Goal: Task Accomplishment & Management: Manage account settings

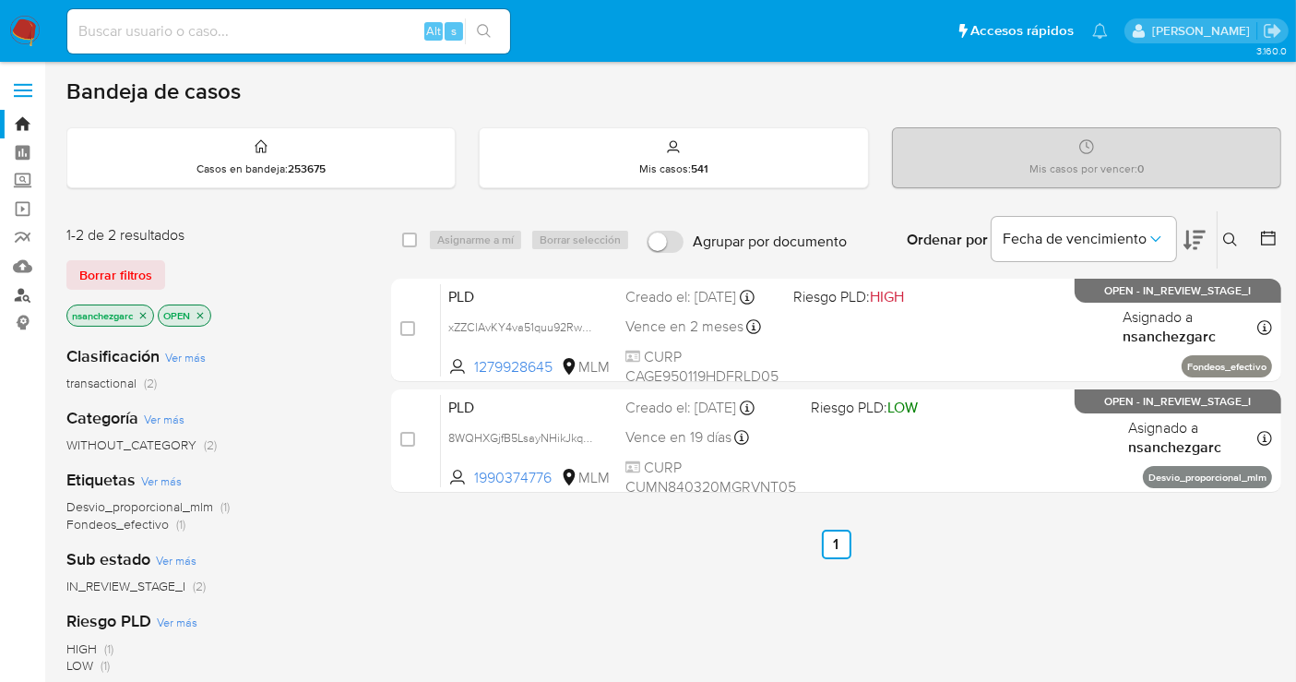
click at [25, 296] on link "Buscador de personas" at bounding box center [110, 294] width 220 height 29
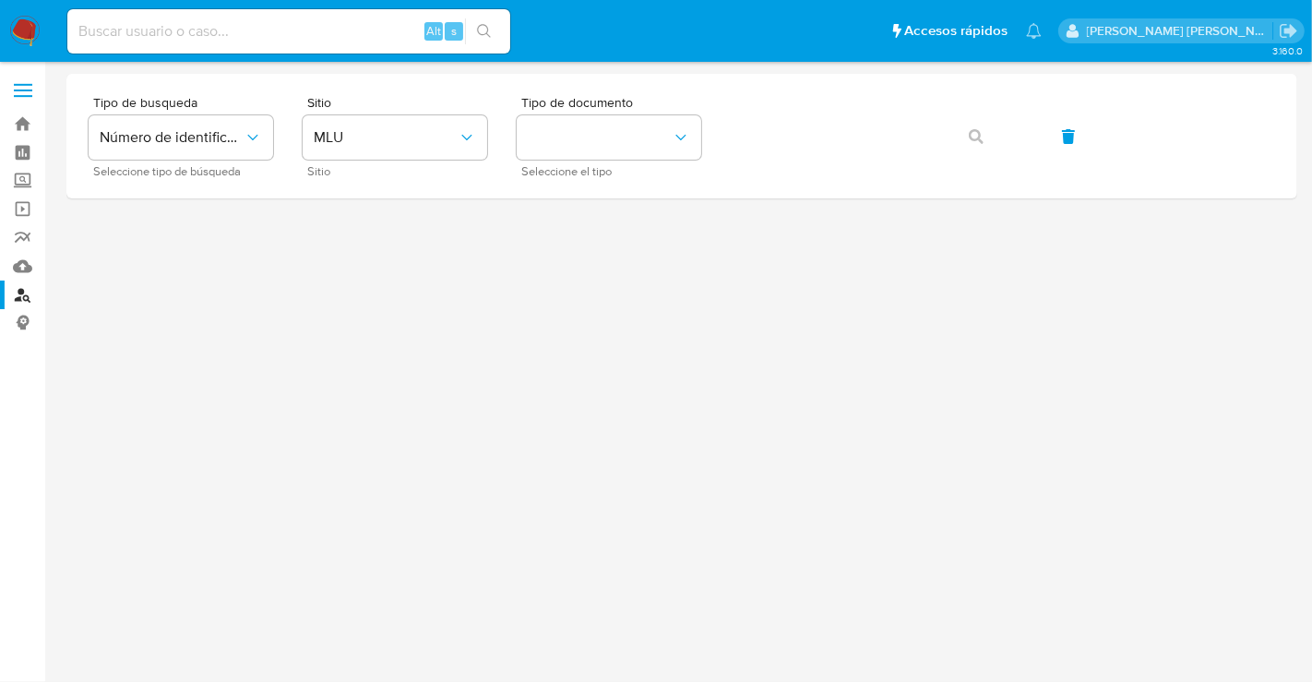
click at [30, 28] on img at bounding box center [24, 31] width 31 height 31
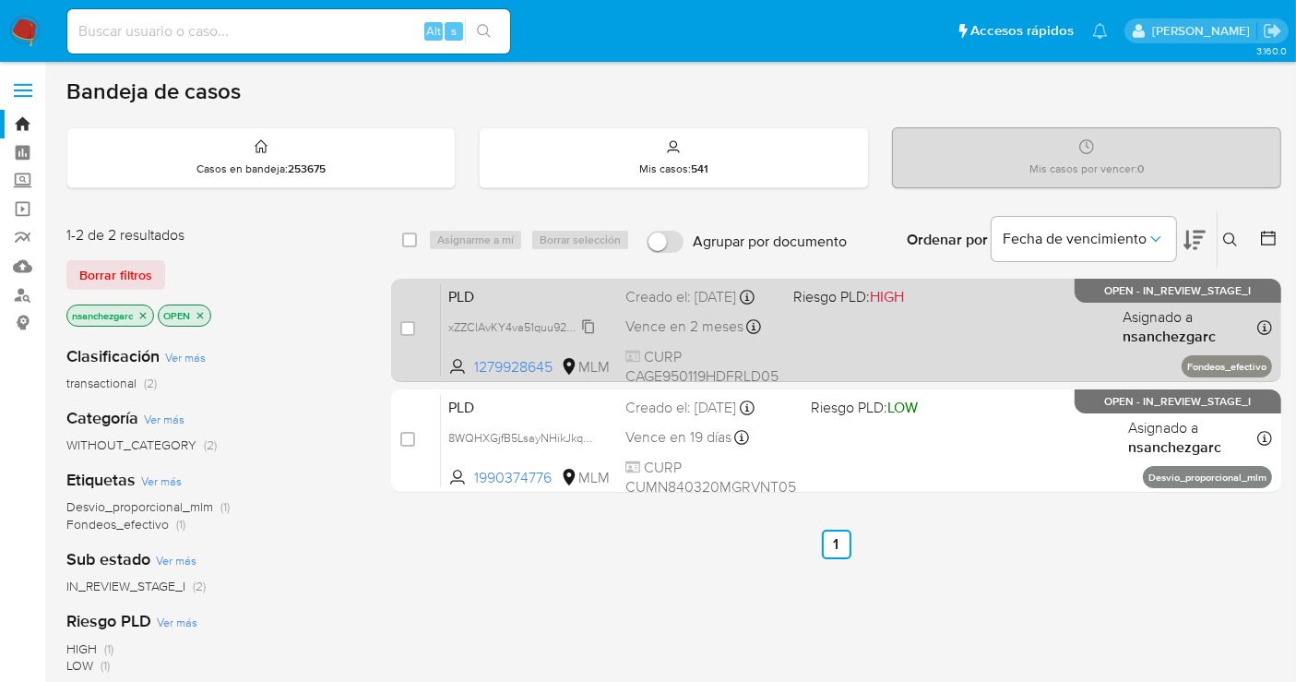
click at [588, 336] on span "xZZClAvKY4va51quu92RwJkr" at bounding box center [522, 326] width 149 height 20
click at [670, 307] on div "Creado el: 12/09/2025 Creado el: 12/09/2025 02:16:11" at bounding box center [701, 297] width 153 height 20
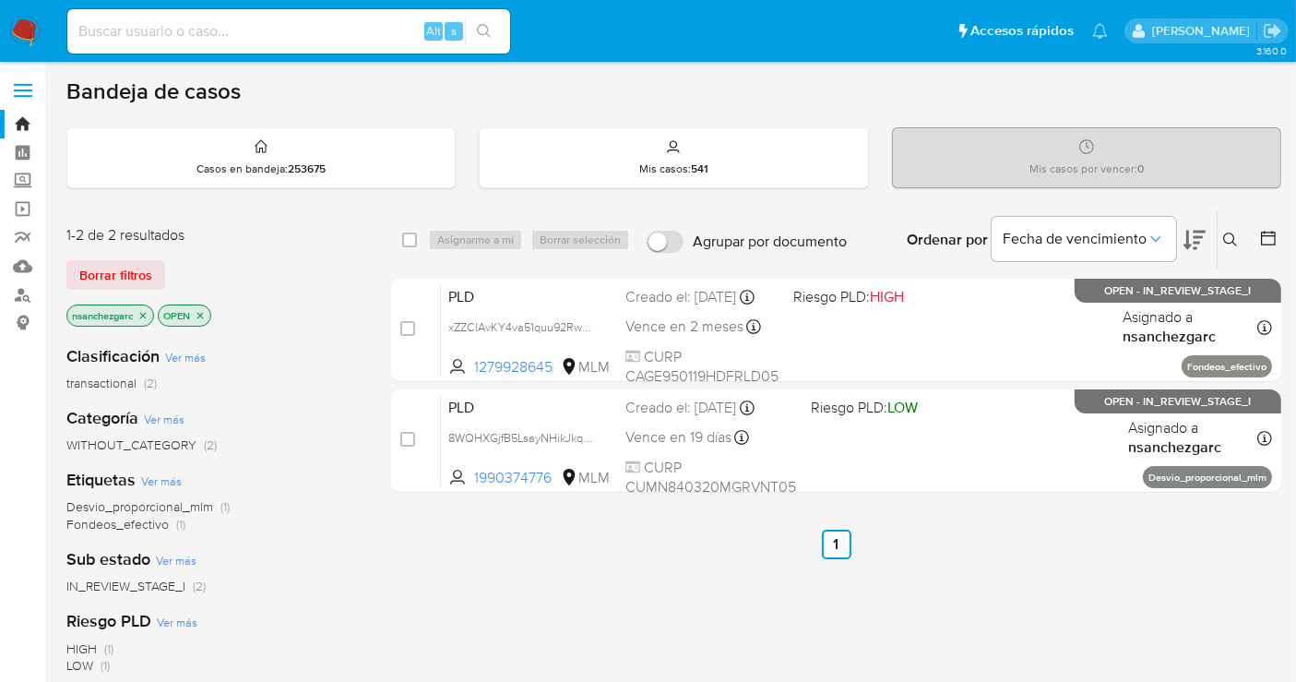
click at [122, 31] on input at bounding box center [288, 31] width 443 height 24
paste input "199548099"
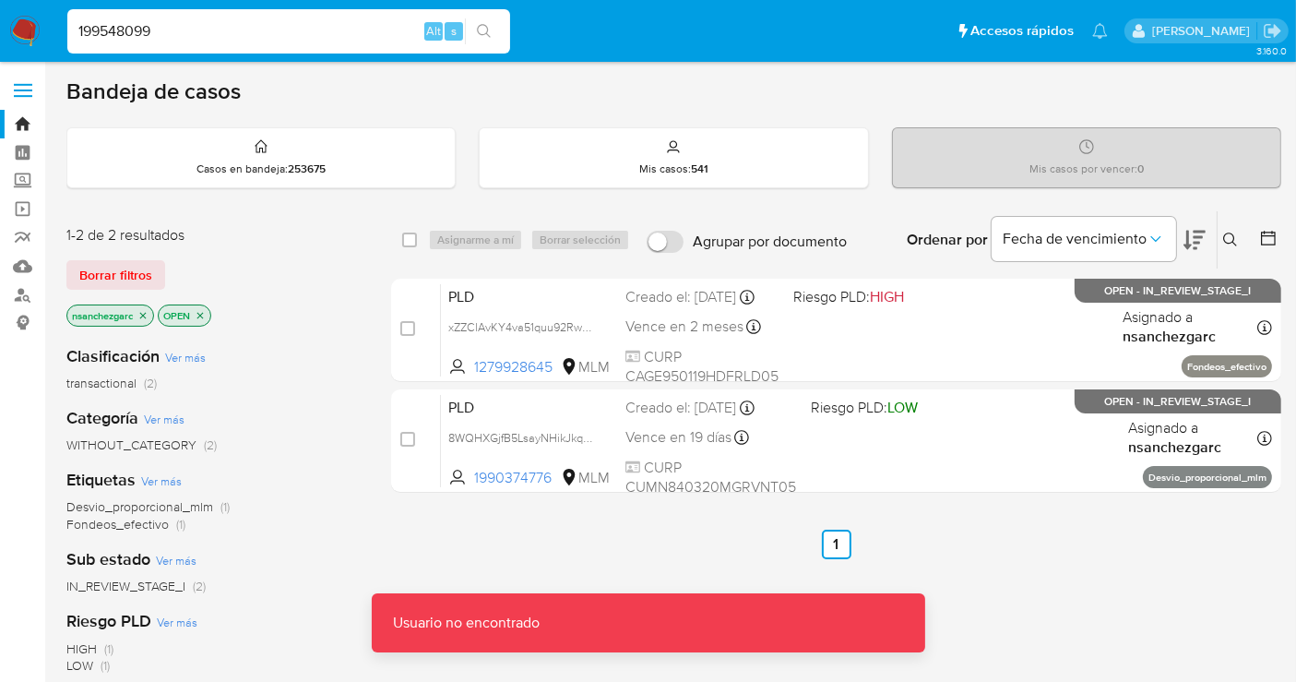
click at [192, 31] on input "199548099" at bounding box center [288, 31] width 443 height 24
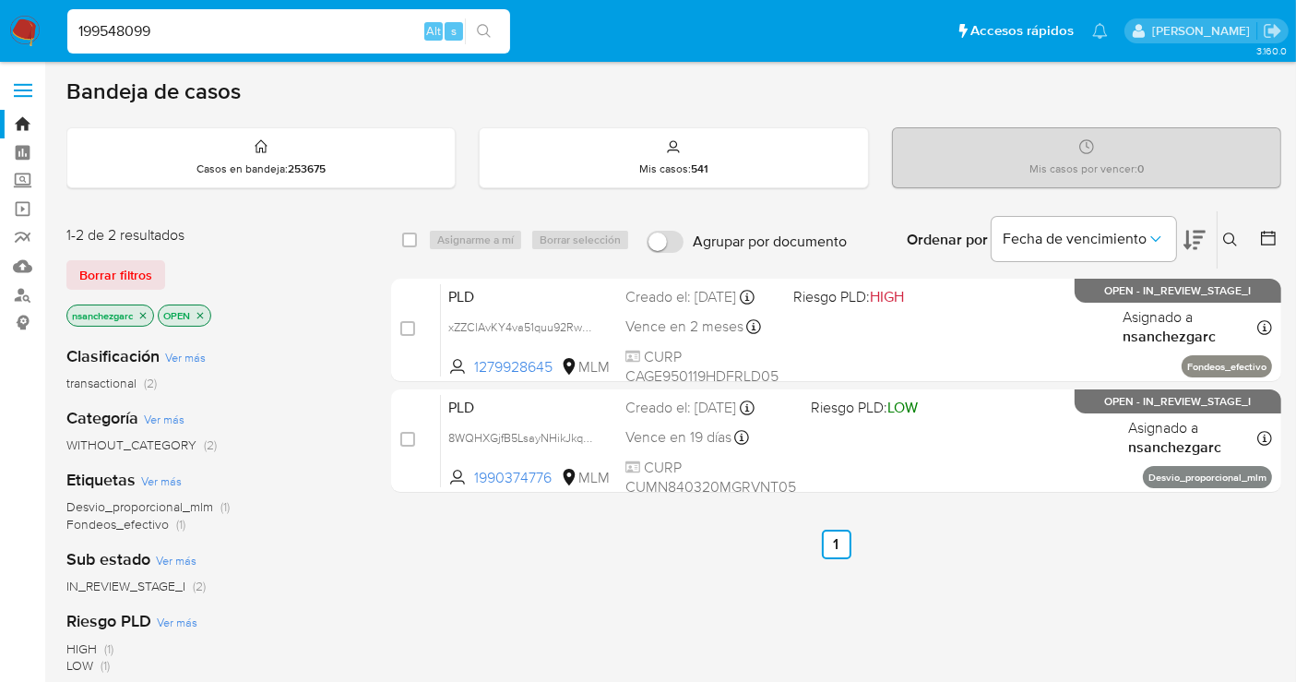
type input "199548099"
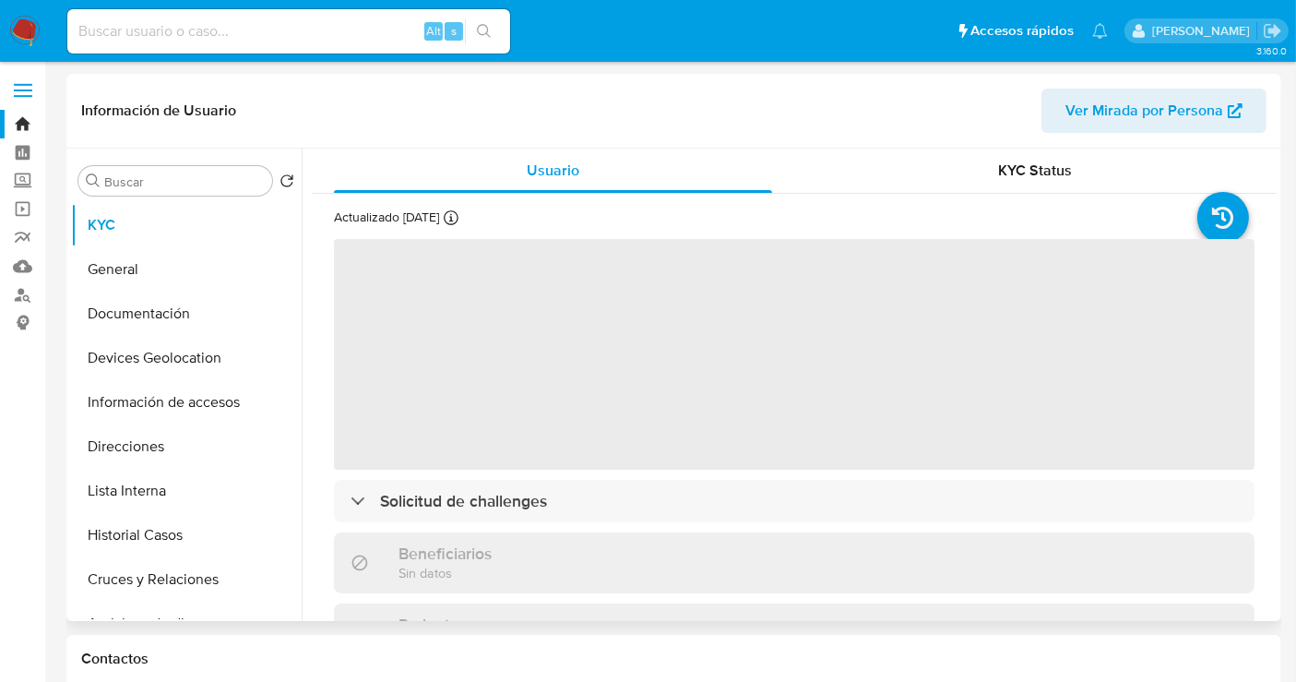
select select "10"
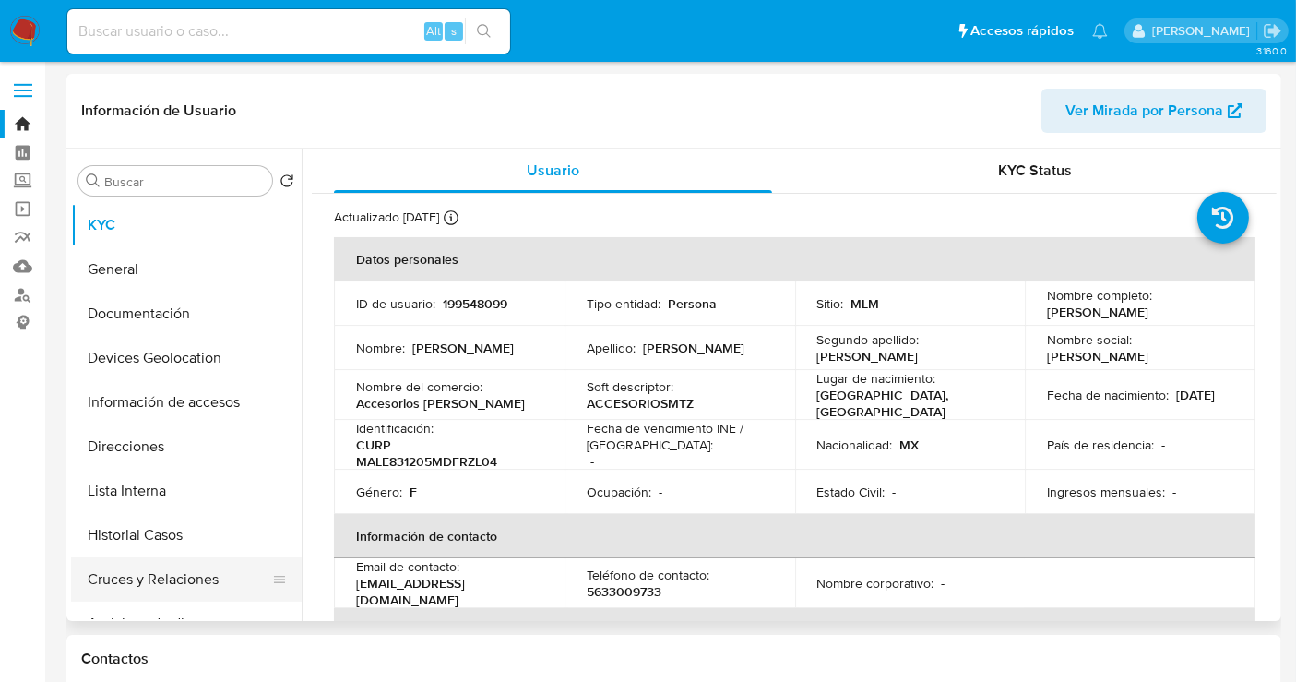
scroll to position [102, 0]
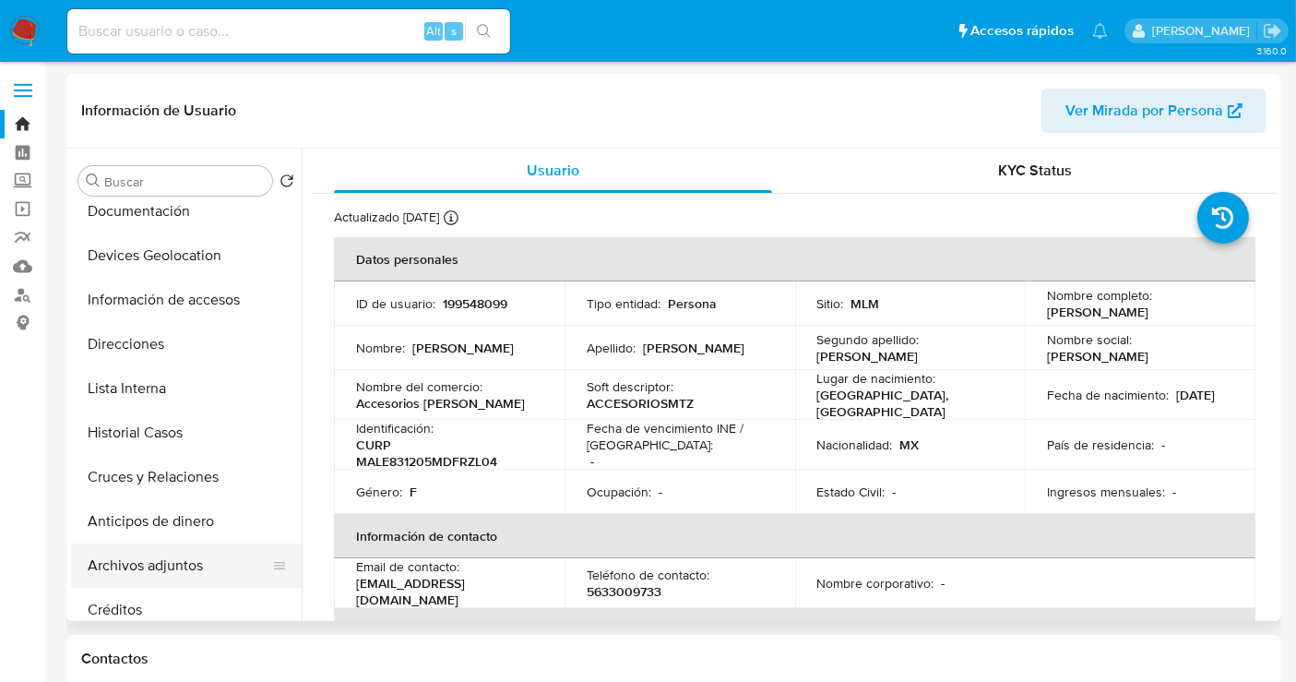
click at [152, 556] on button "Archivos adjuntos" at bounding box center [179, 565] width 216 height 44
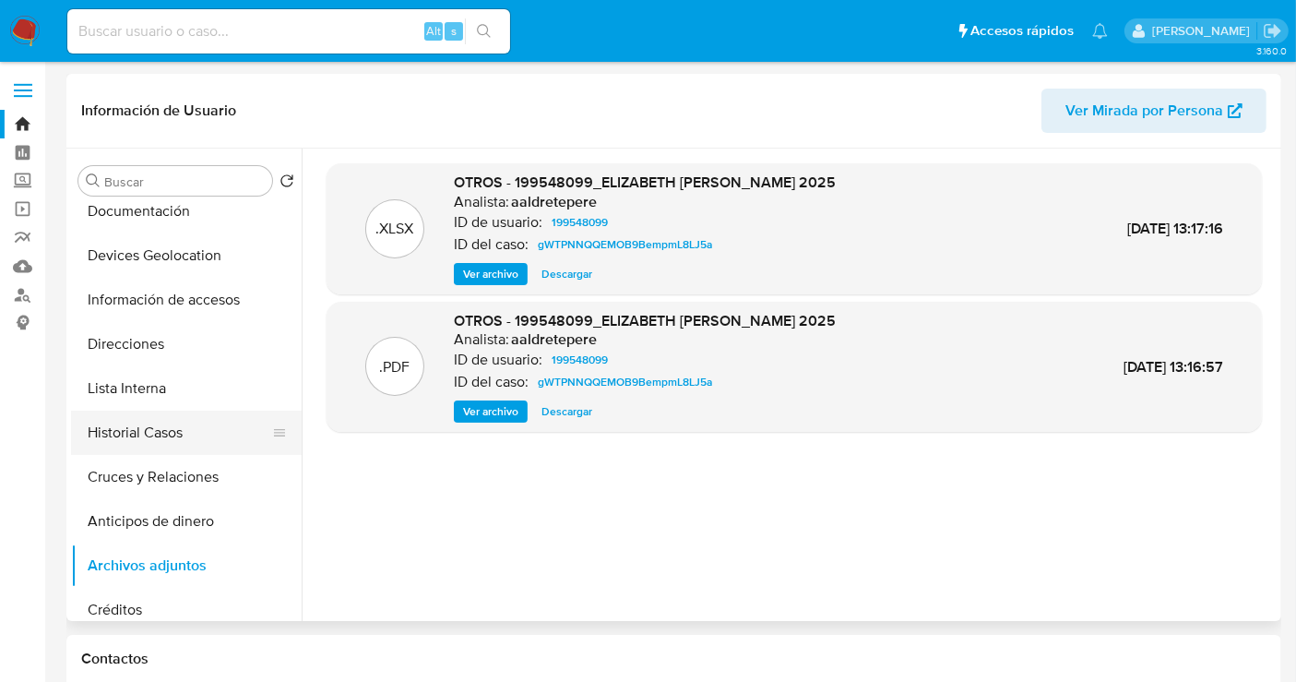
click at [92, 437] on button "Historial Casos" at bounding box center [179, 433] width 216 height 44
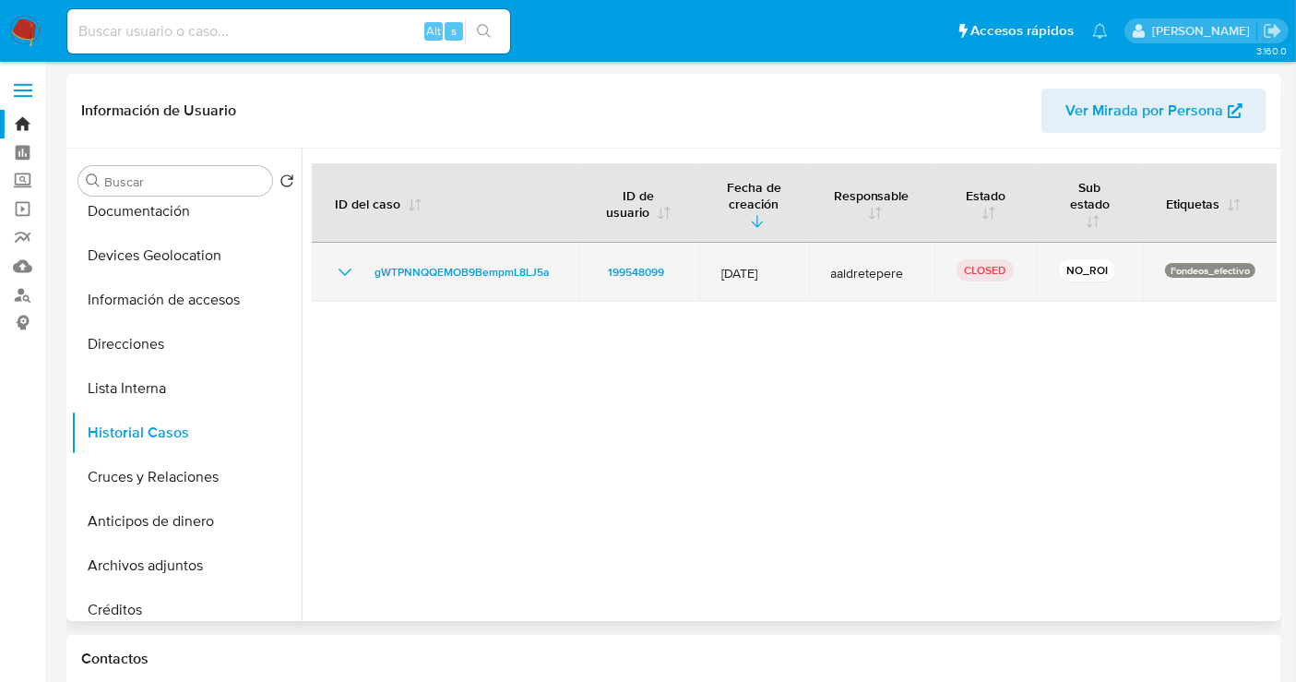
click at [340, 266] on icon "Mostrar/Ocultar" at bounding box center [345, 272] width 22 height 22
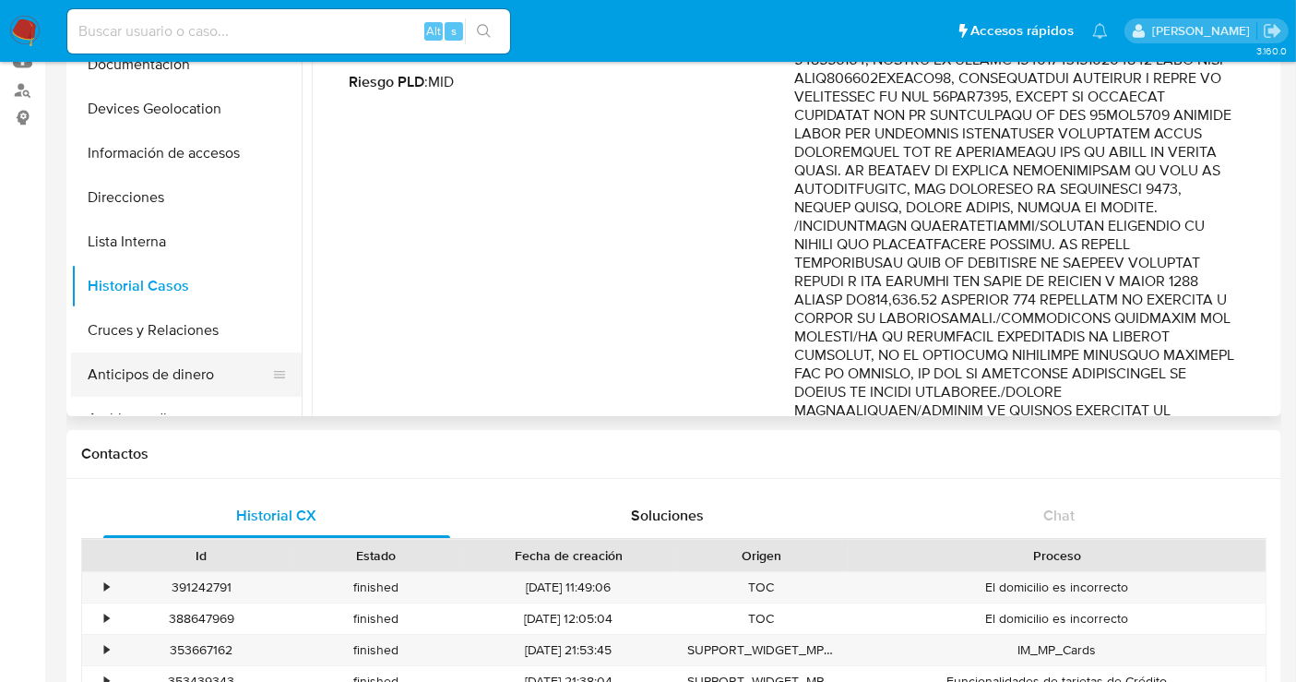
scroll to position [0, 0]
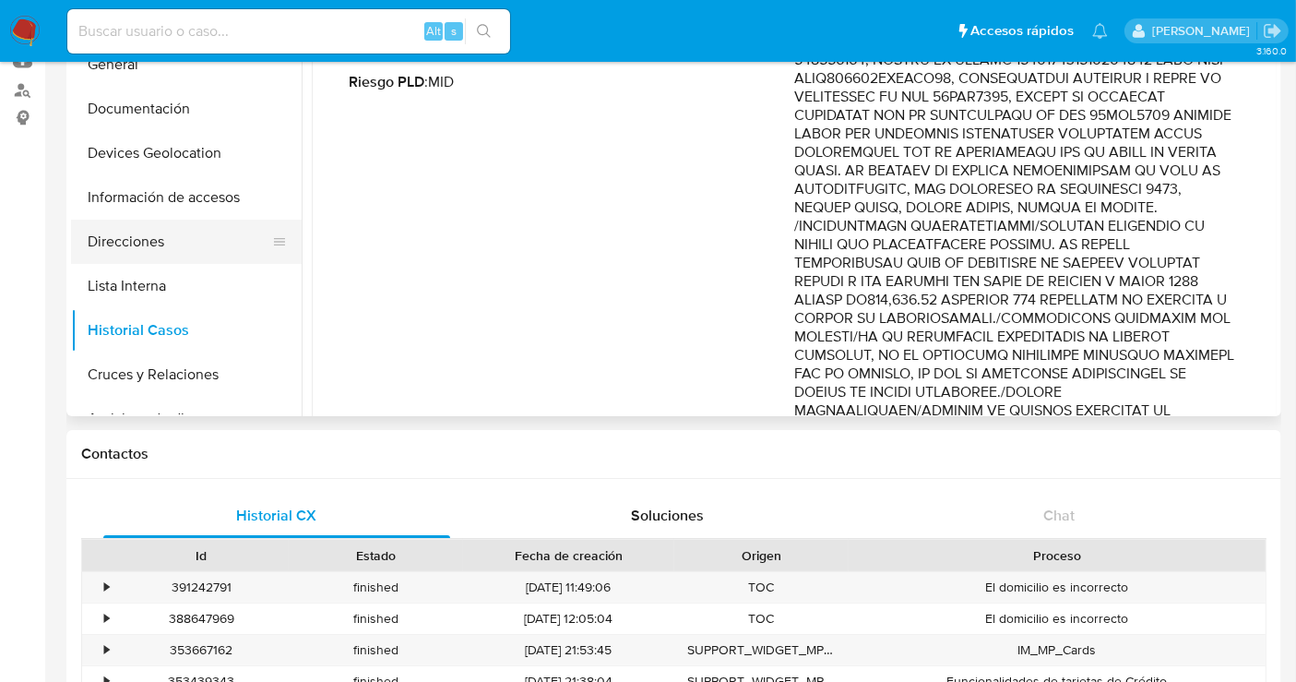
click at [109, 249] on button "Direcciones" at bounding box center [179, 242] width 216 height 44
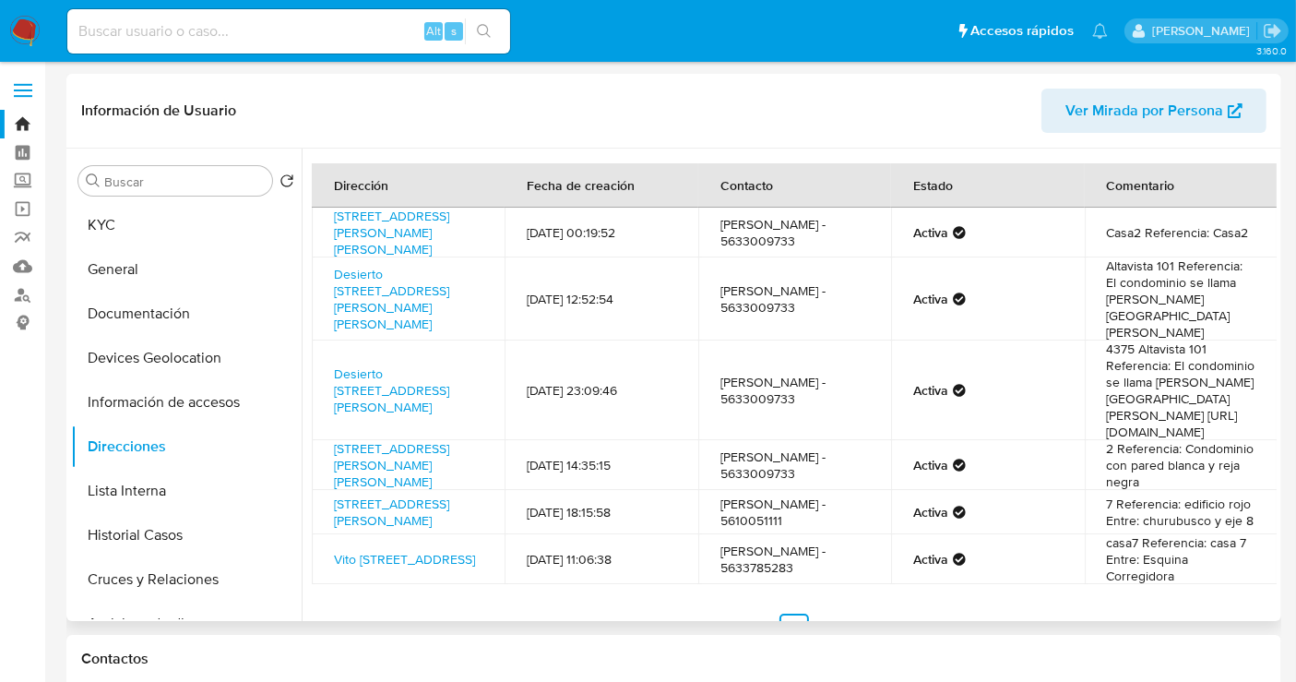
scroll to position [102, 0]
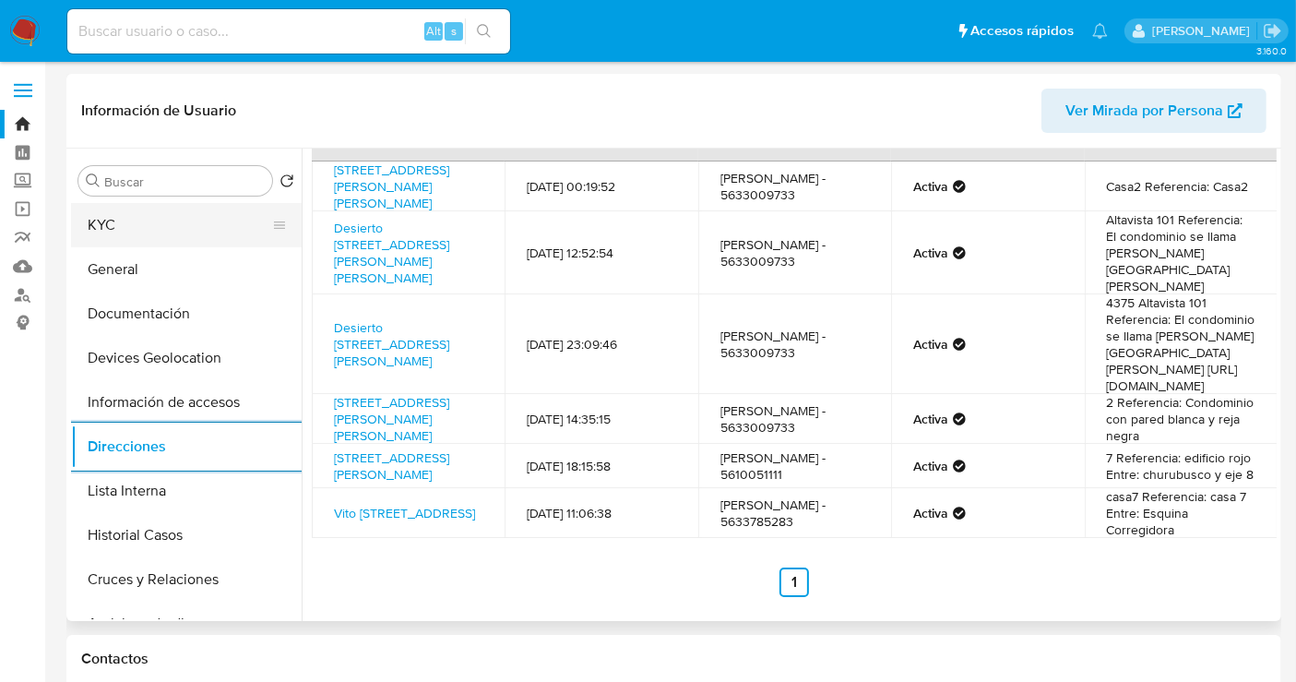
click at [124, 232] on button "KYC" at bounding box center [179, 225] width 216 height 44
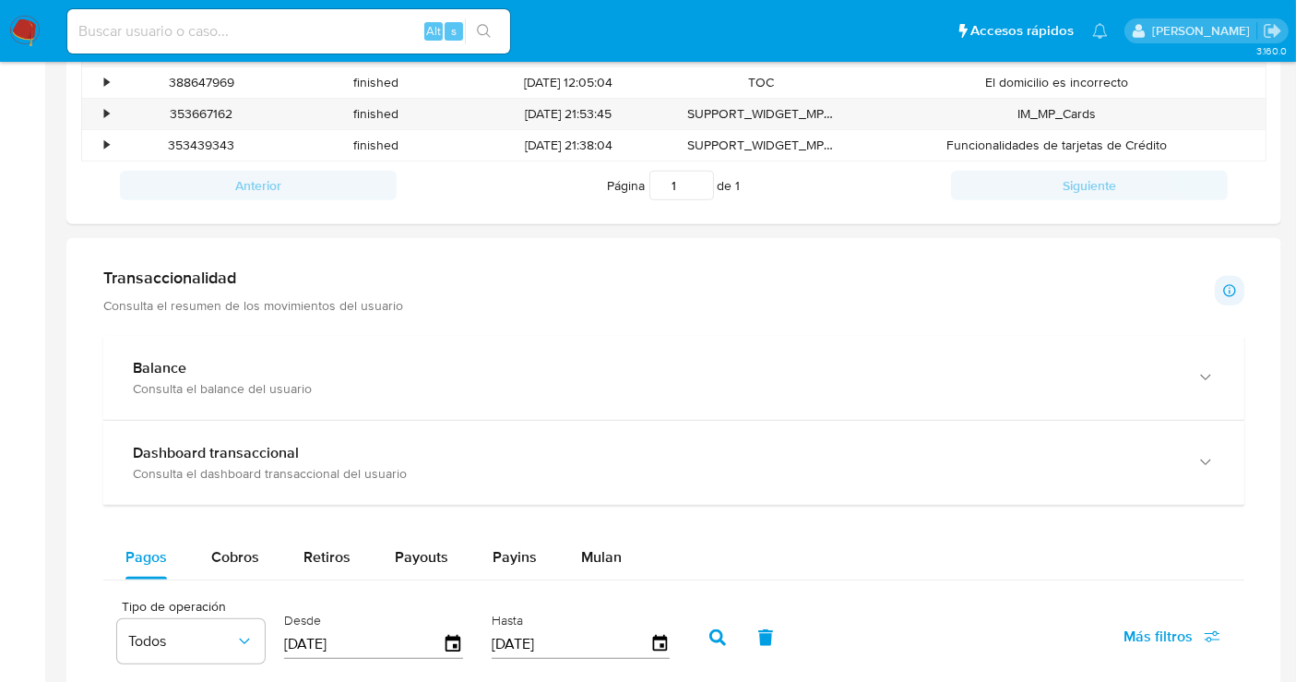
scroll to position [710, 0]
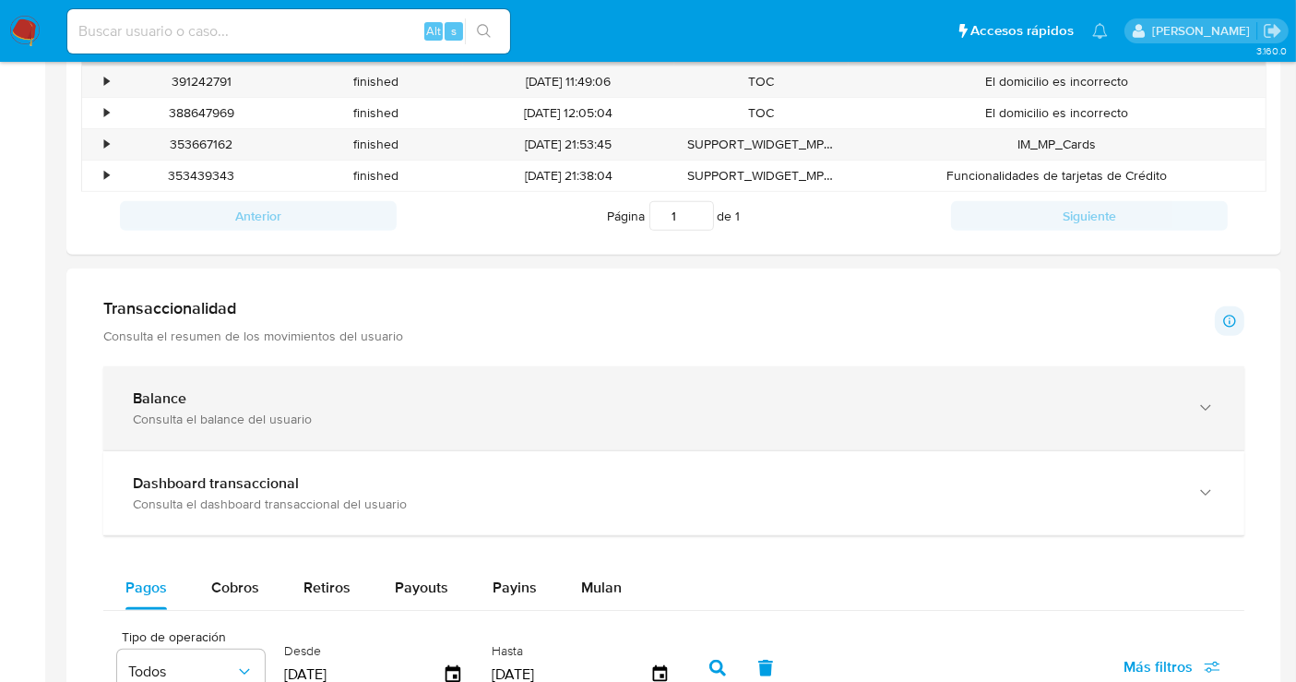
click at [266, 415] on div "Consulta el balance del usuario" at bounding box center [655, 419] width 1045 height 17
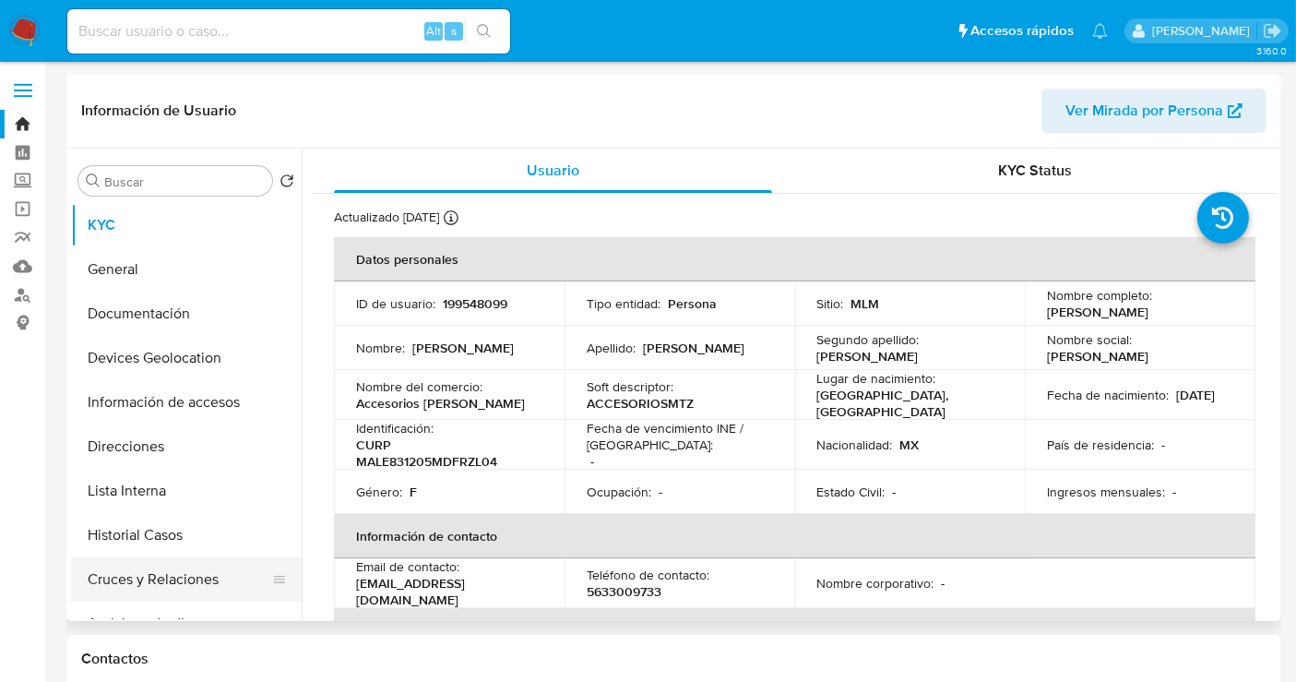
scroll to position [102, 0]
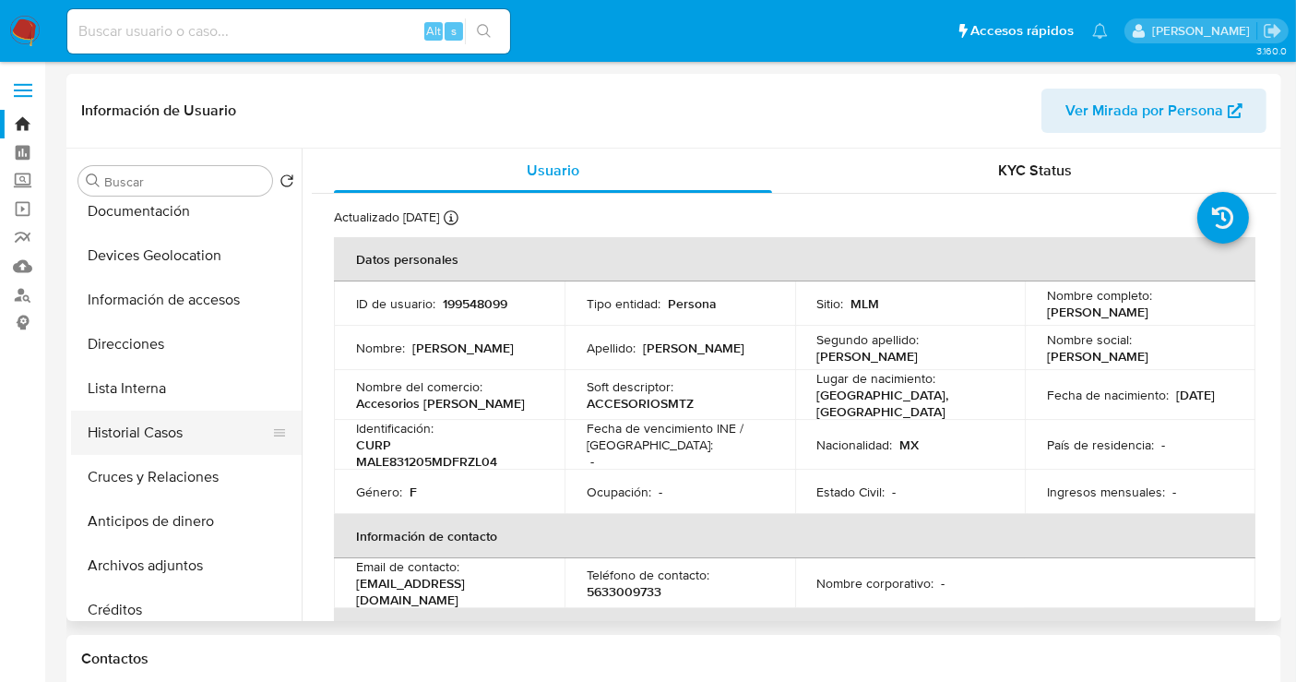
click at [102, 435] on button "Historial Casos" at bounding box center [179, 433] width 216 height 44
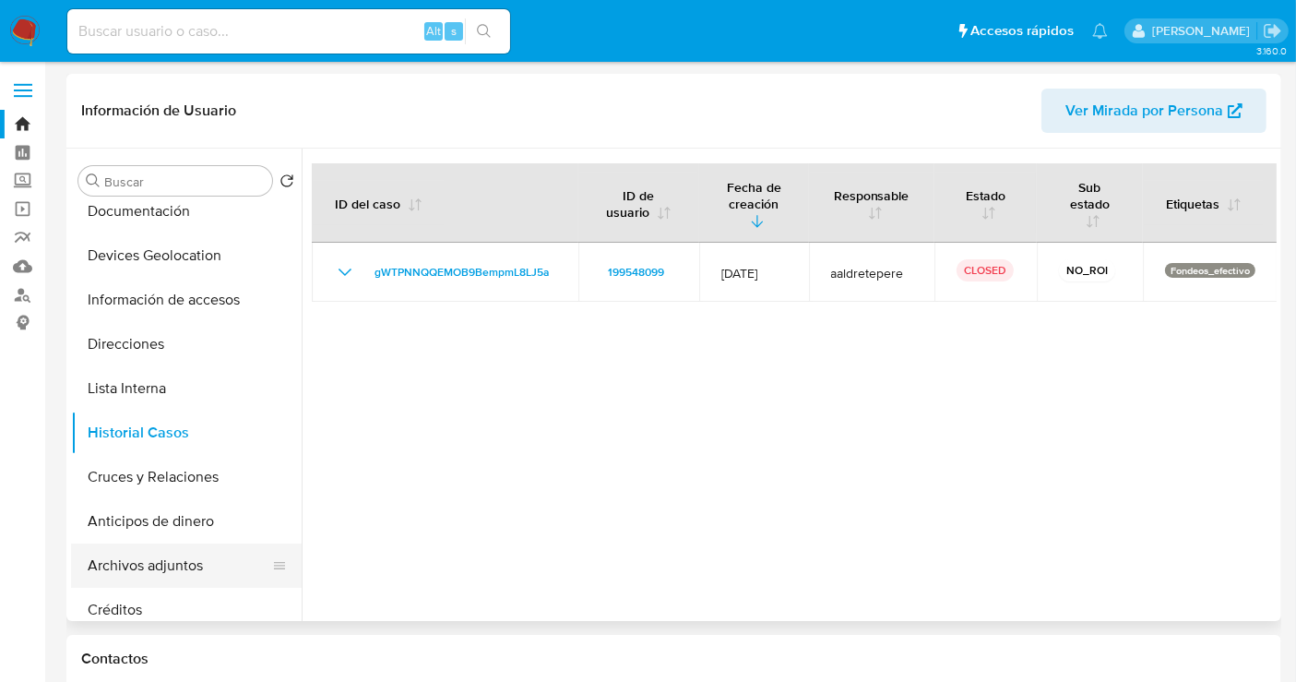
click at [158, 567] on button "Archivos adjuntos" at bounding box center [179, 565] width 216 height 44
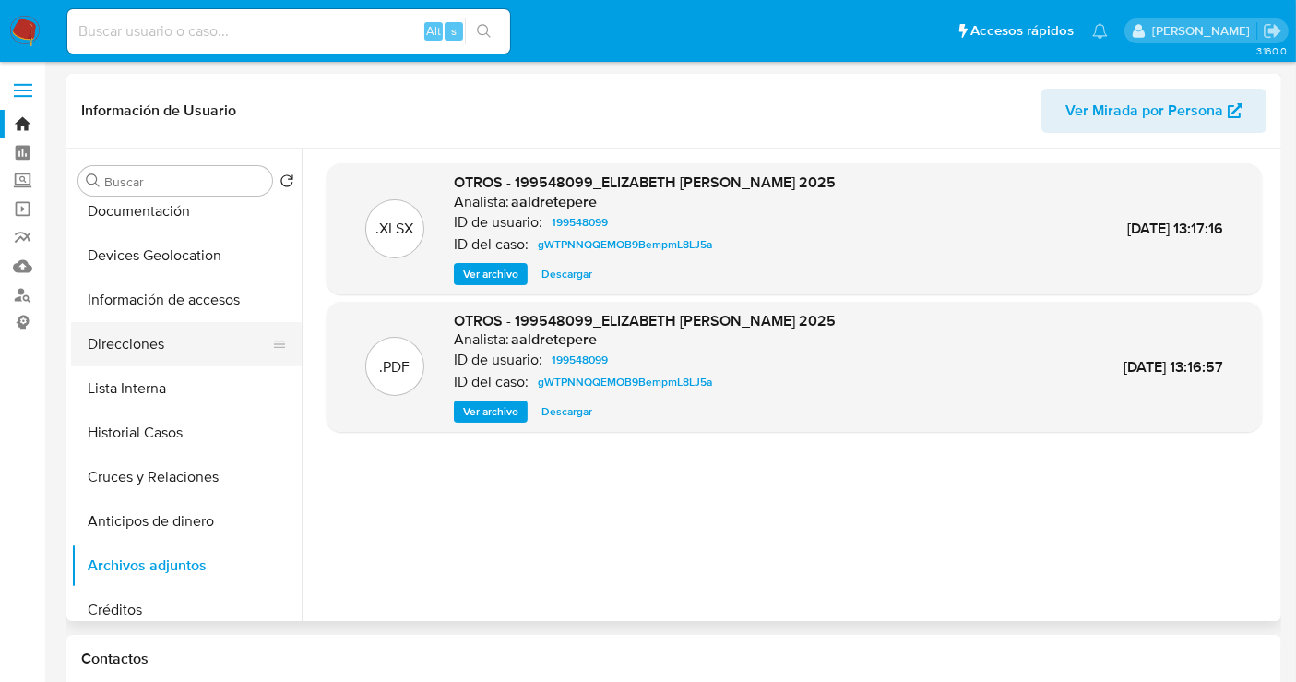
click at [153, 361] on button "Direcciones" at bounding box center [179, 344] width 216 height 44
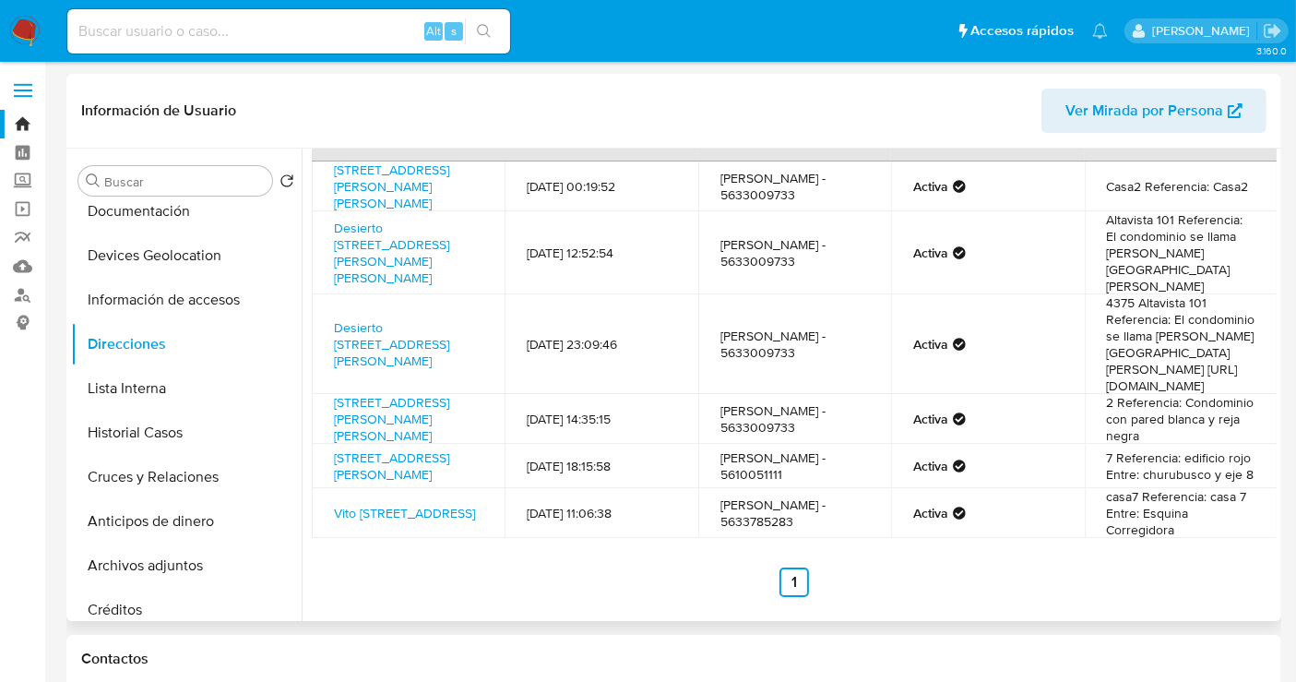
scroll to position [118, 0]
click at [1188, 114] on span "Ver Mirada por Persona" at bounding box center [1145, 111] width 158 height 44
click at [139, 435] on button "Historial Casos" at bounding box center [179, 433] width 216 height 44
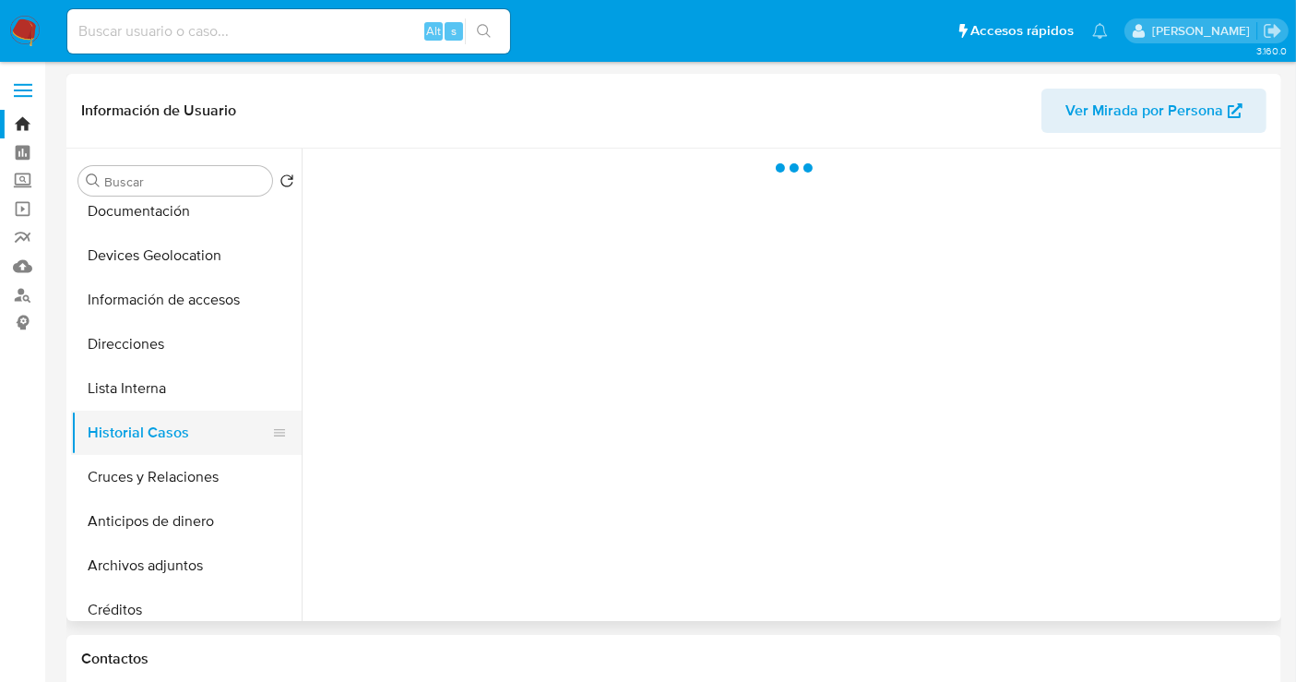
scroll to position [0, 0]
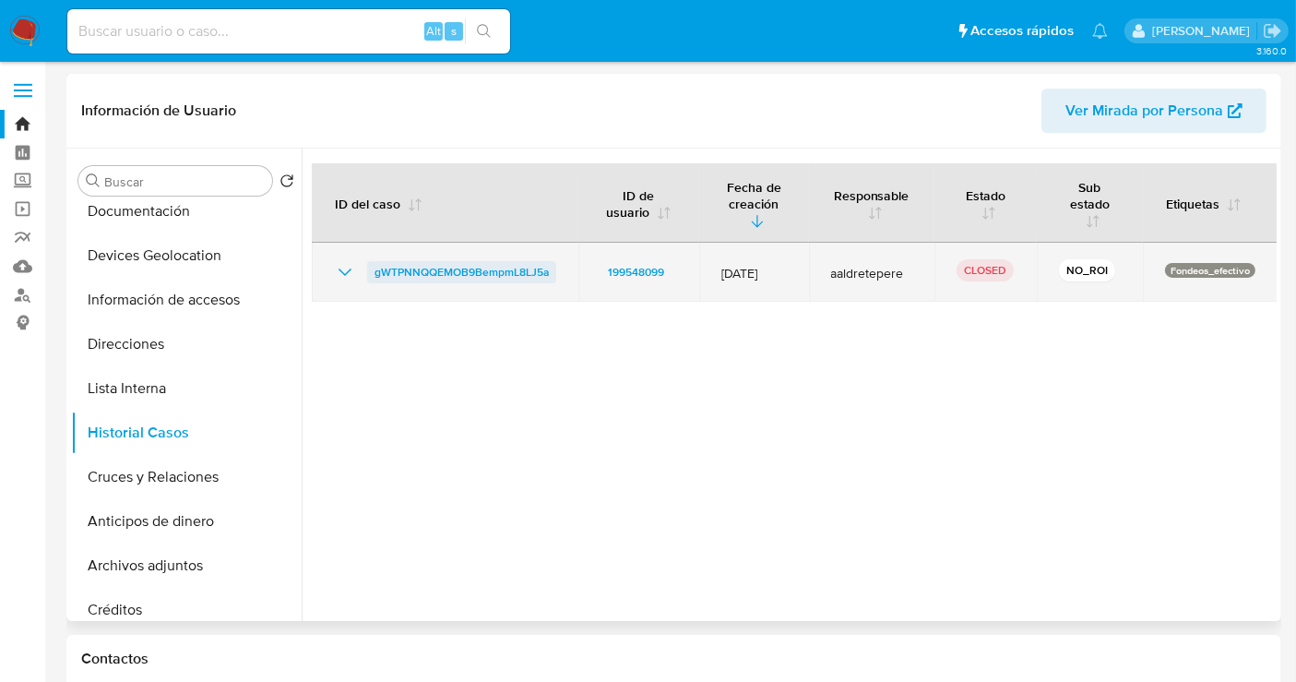
click at [436, 269] on span "gWTPNNQQEMOB9BempmL8LJ5a" at bounding box center [462, 272] width 174 height 22
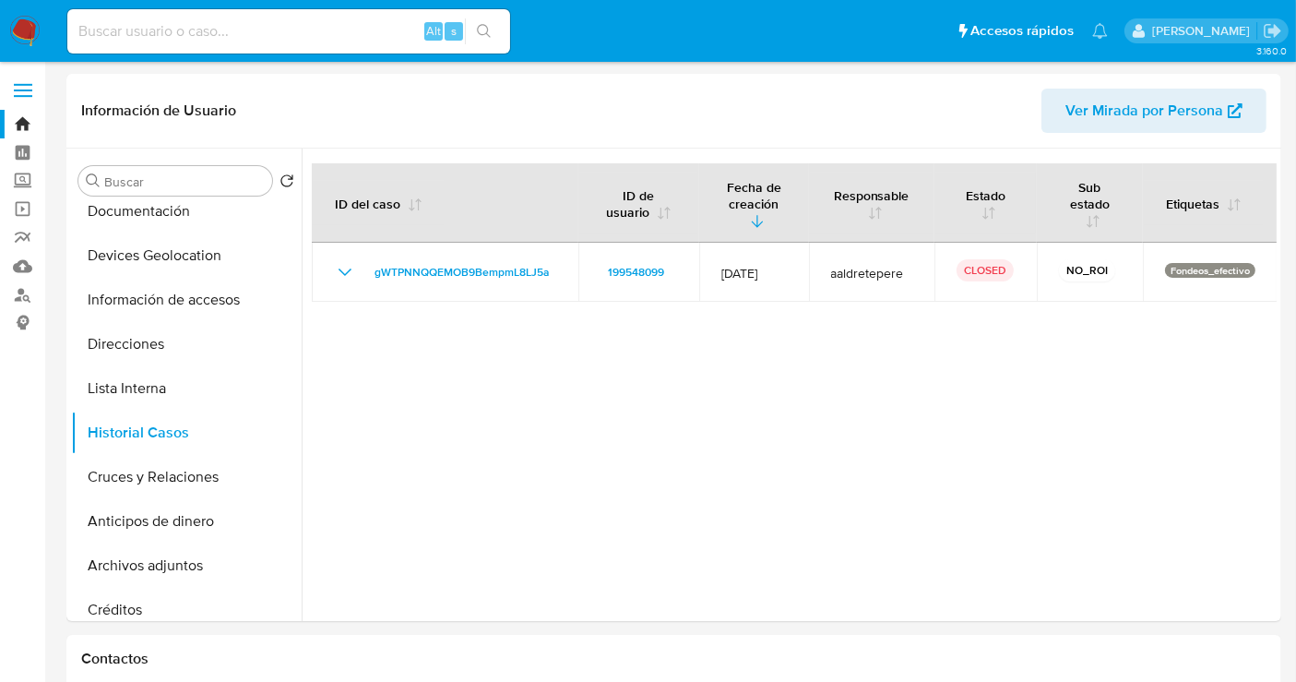
click at [23, 33] on img at bounding box center [24, 31] width 31 height 31
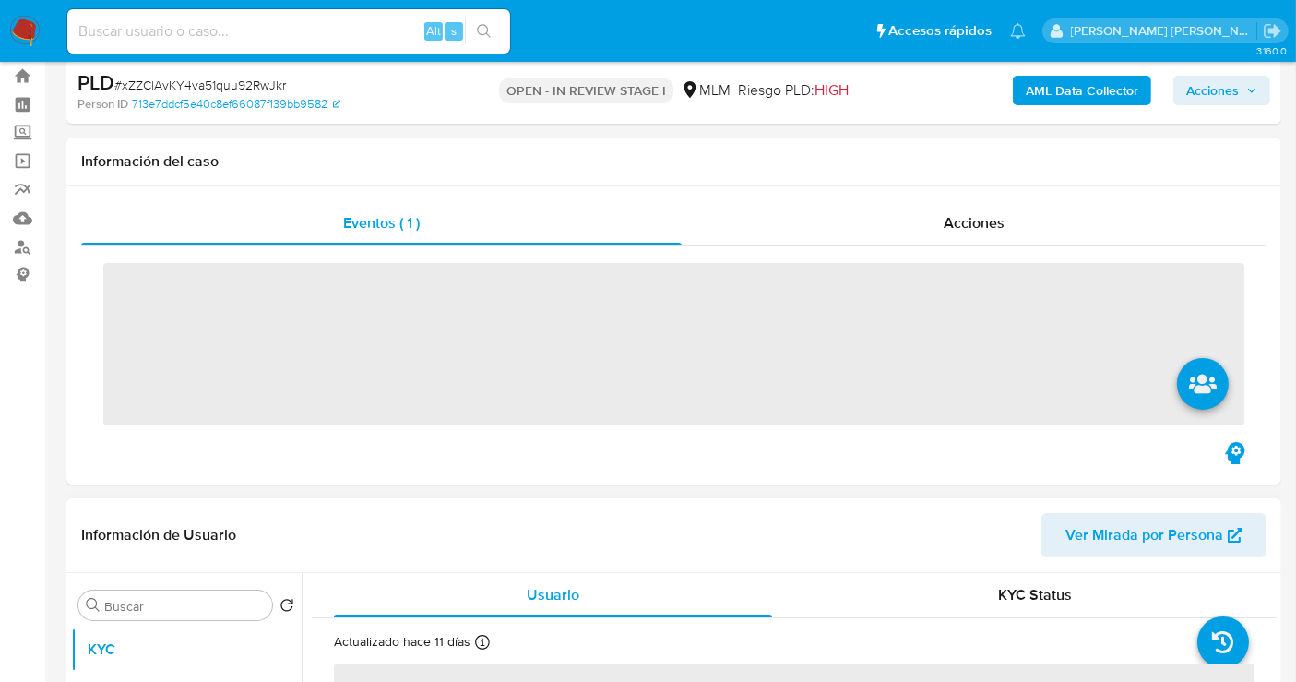
scroll to position [205, 0]
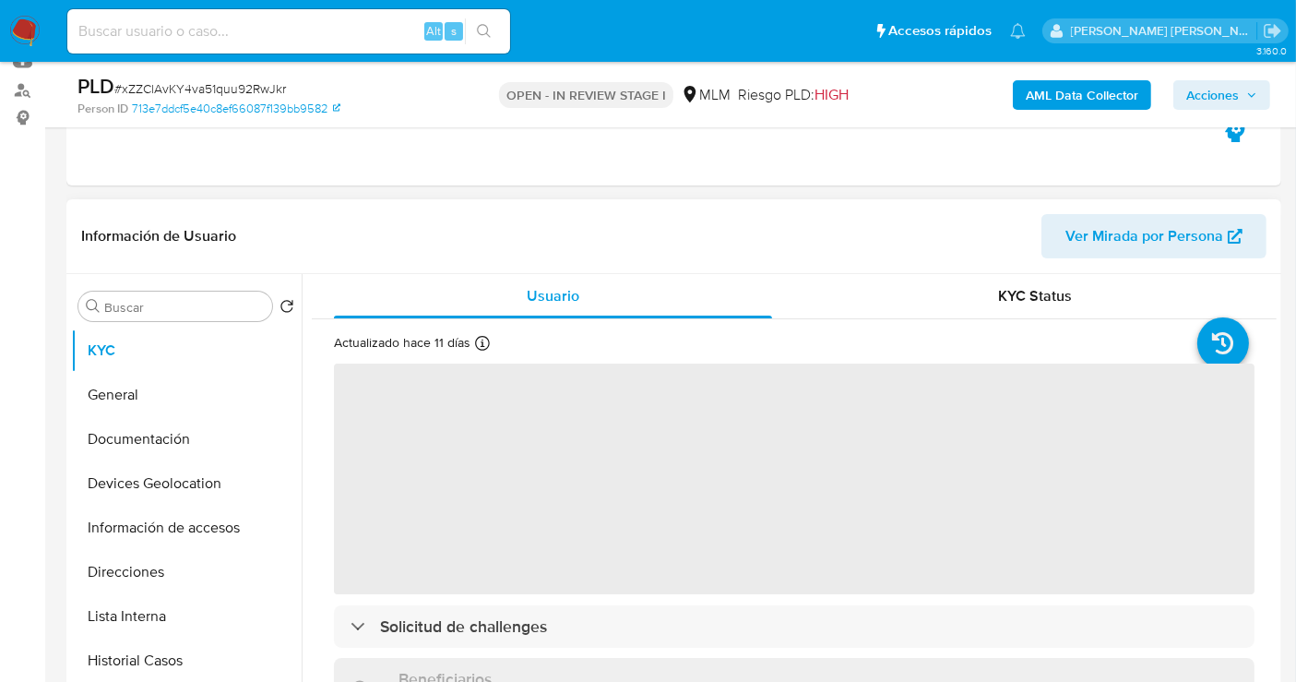
select select "10"
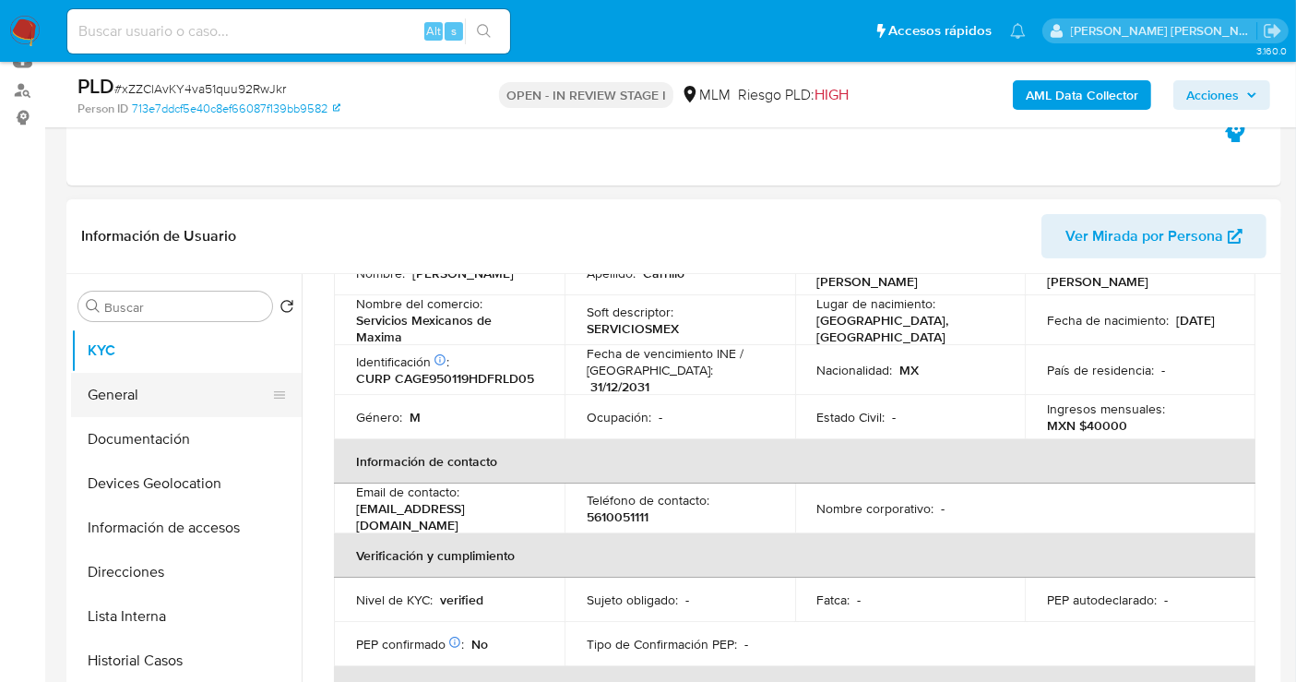
click at [152, 404] on button "General" at bounding box center [179, 395] width 216 height 44
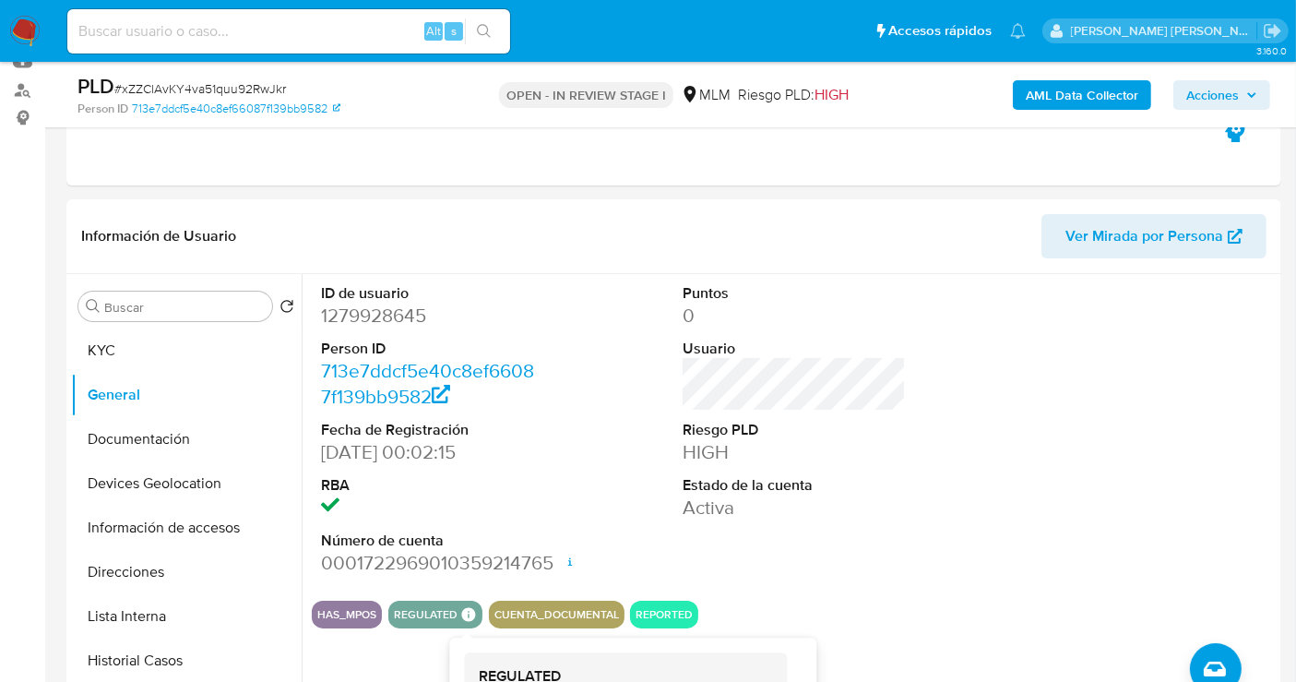
click at [461, 613] on icon at bounding box center [468, 614] width 14 height 14
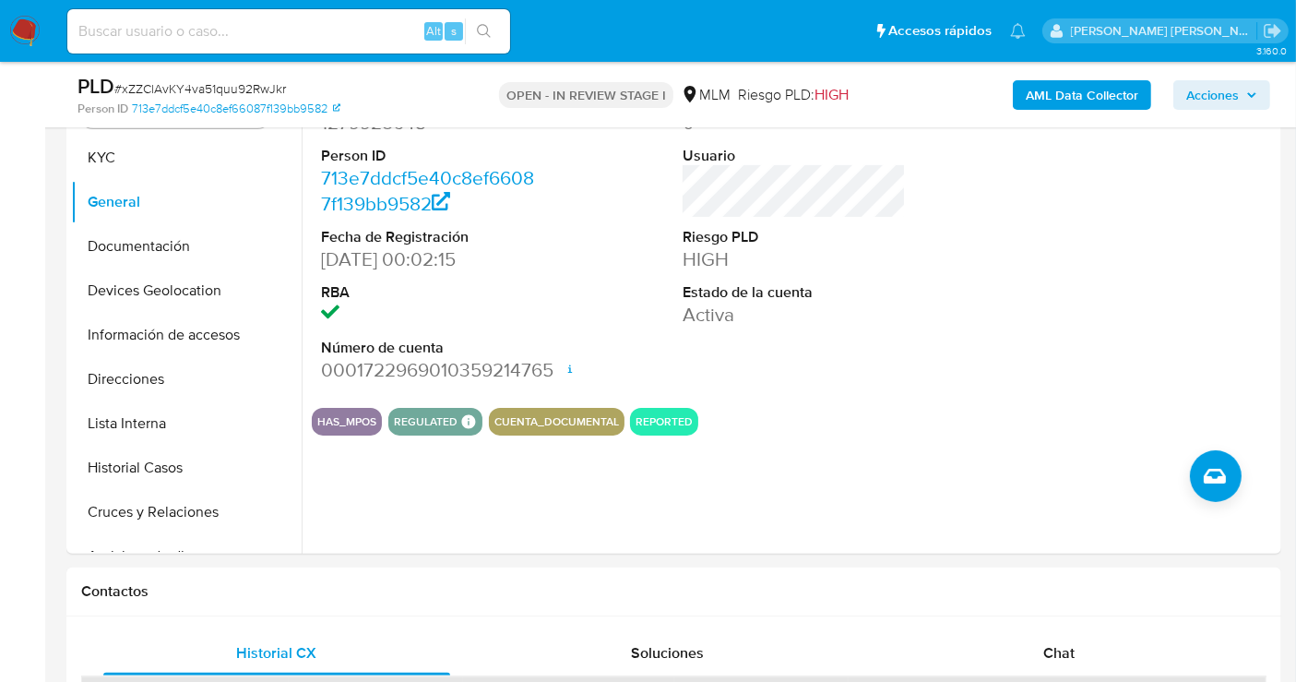
scroll to position [410, 0]
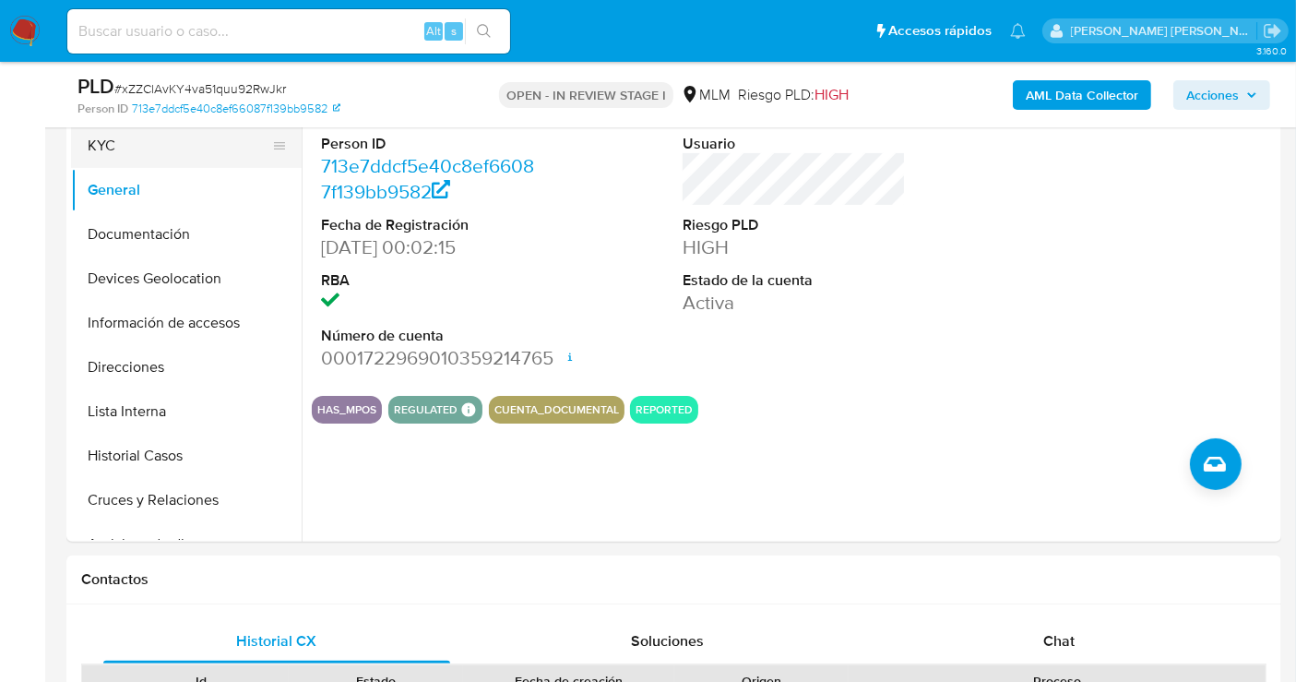
click at [100, 160] on button "KYC" at bounding box center [179, 146] width 216 height 44
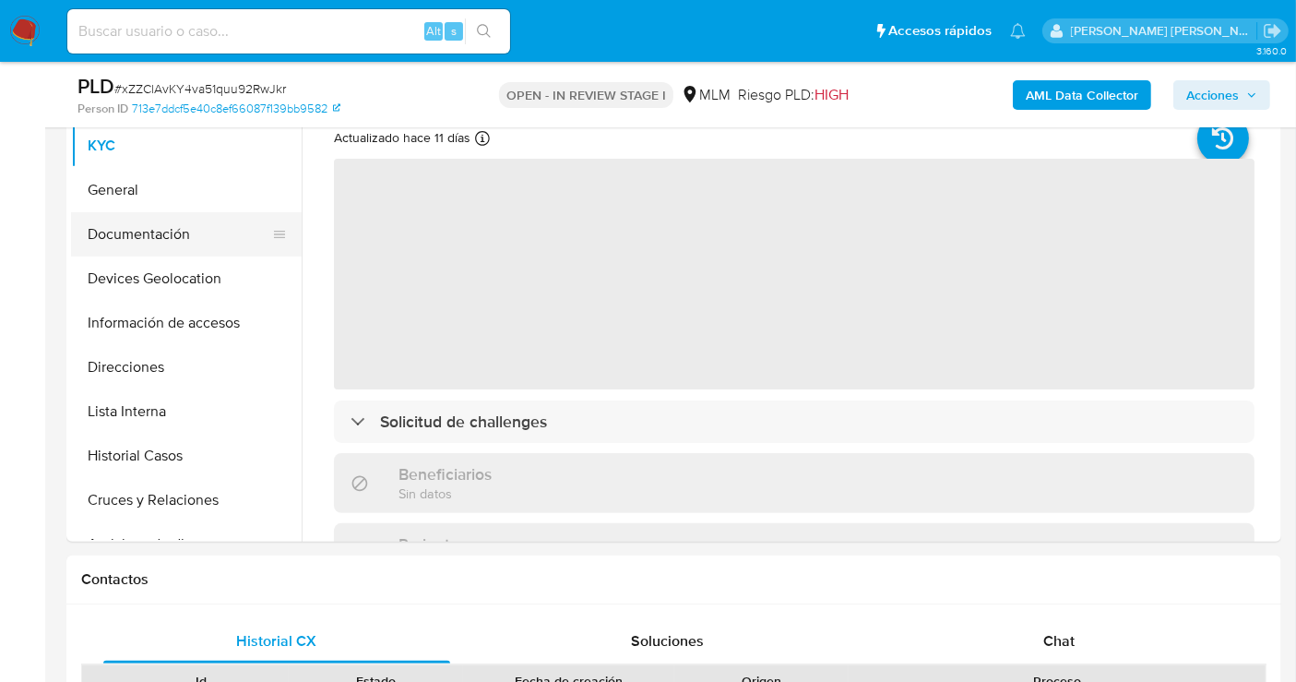
click at [183, 230] on button "Documentación" at bounding box center [179, 234] width 216 height 44
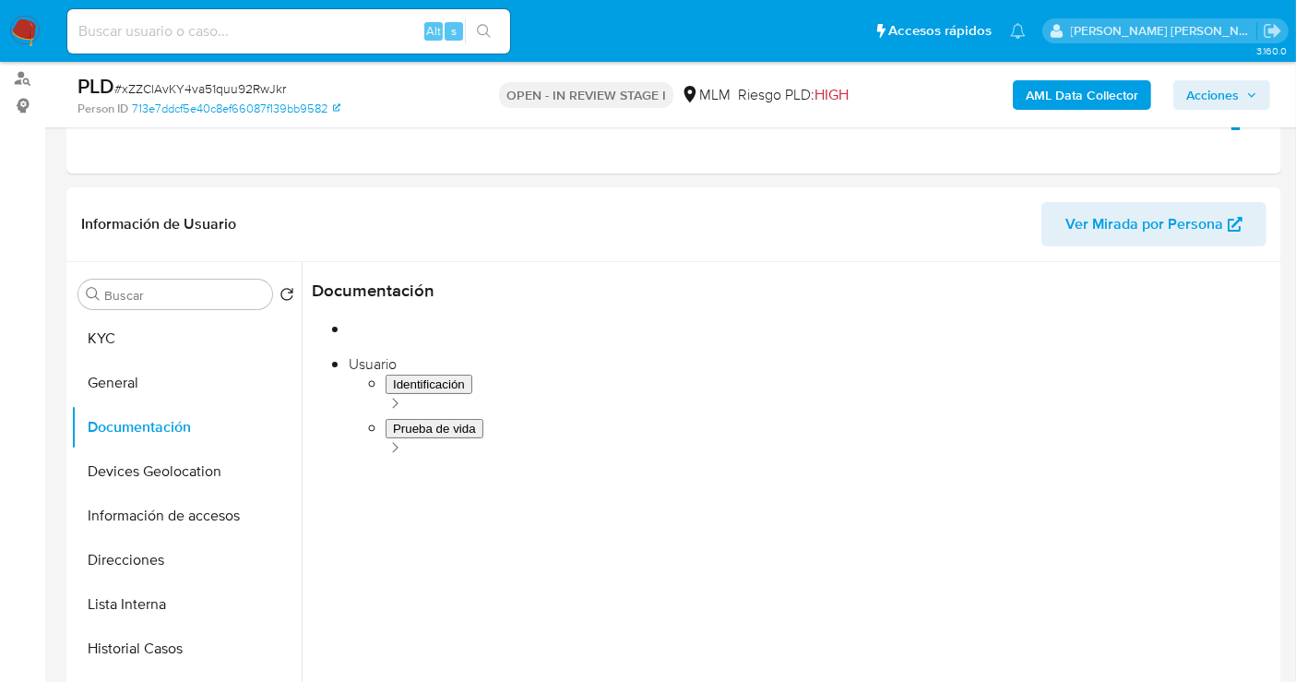
scroll to position [205, 0]
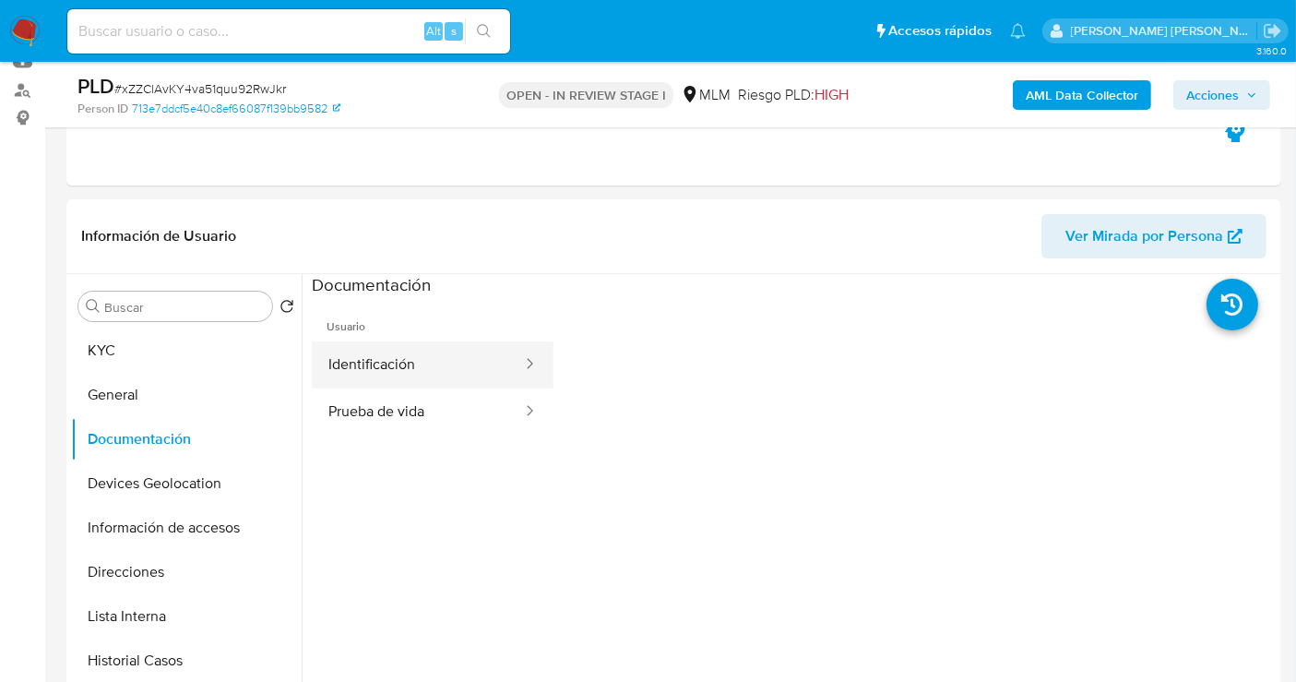
click at [389, 372] on button "Identificación" at bounding box center [418, 364] width 212 height 47
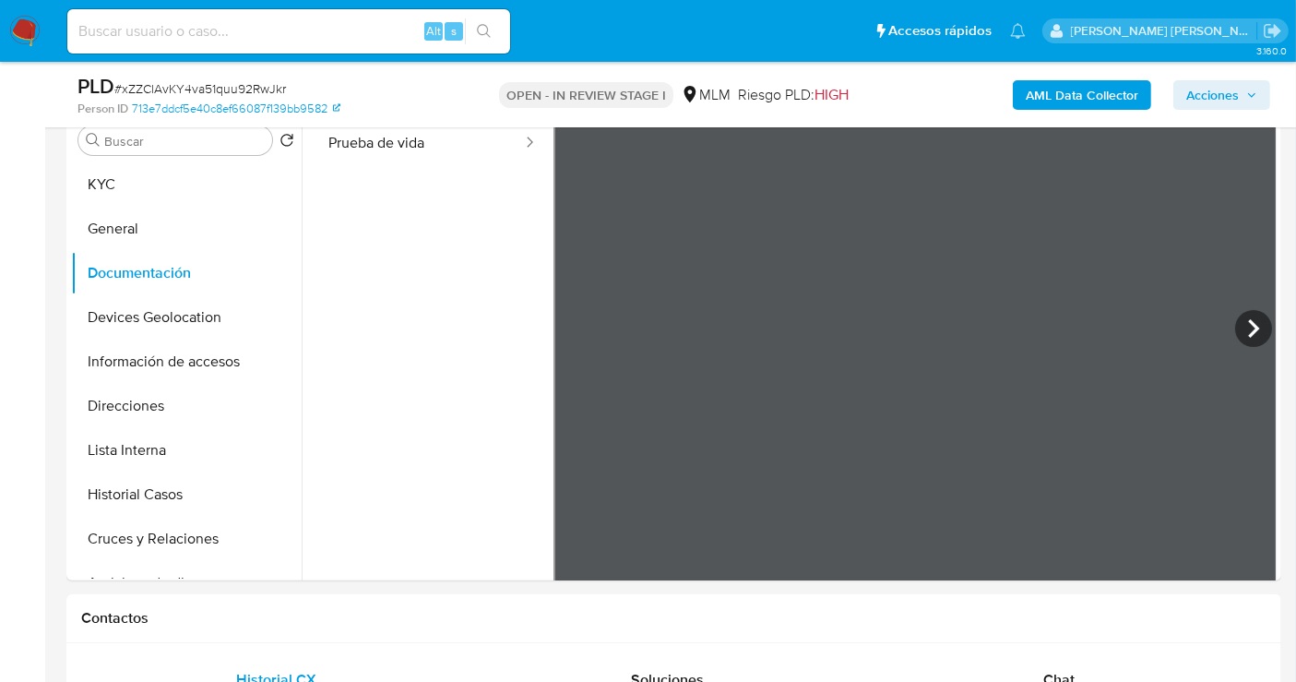
scroll to position [102, 0]
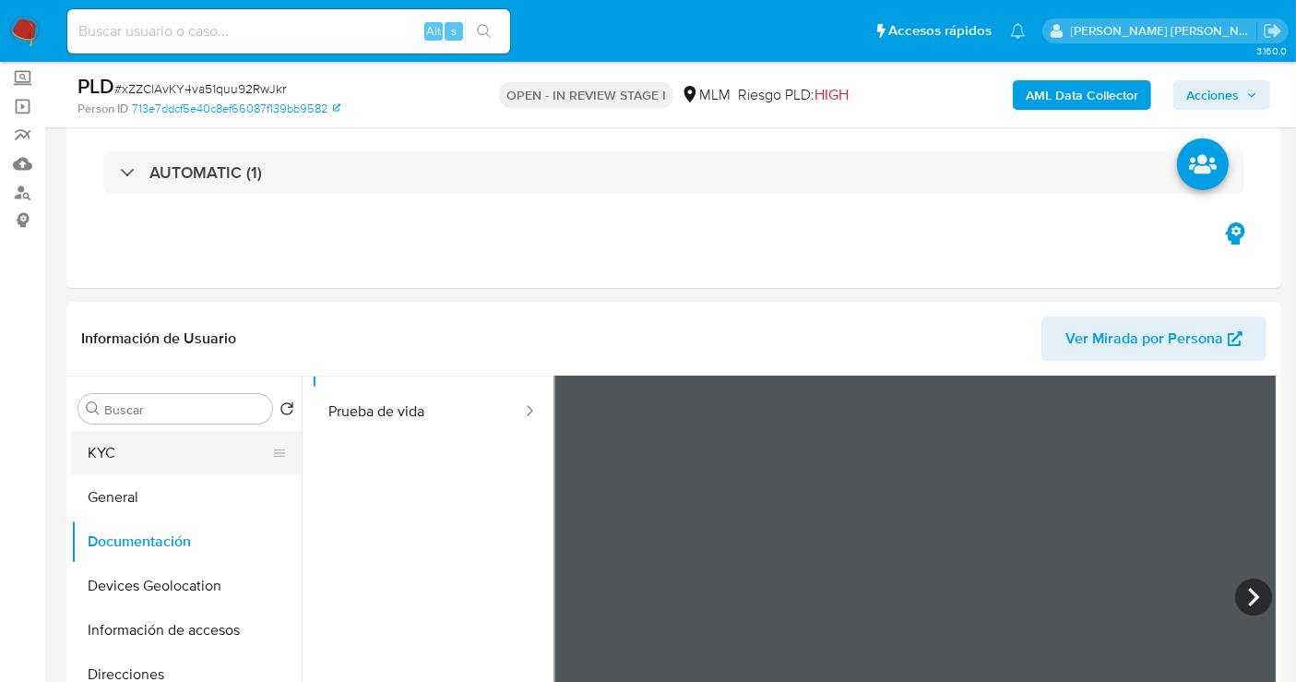
click at [134, 443] on button "KYC" at bounding box center [179, 453] width 216 height 44
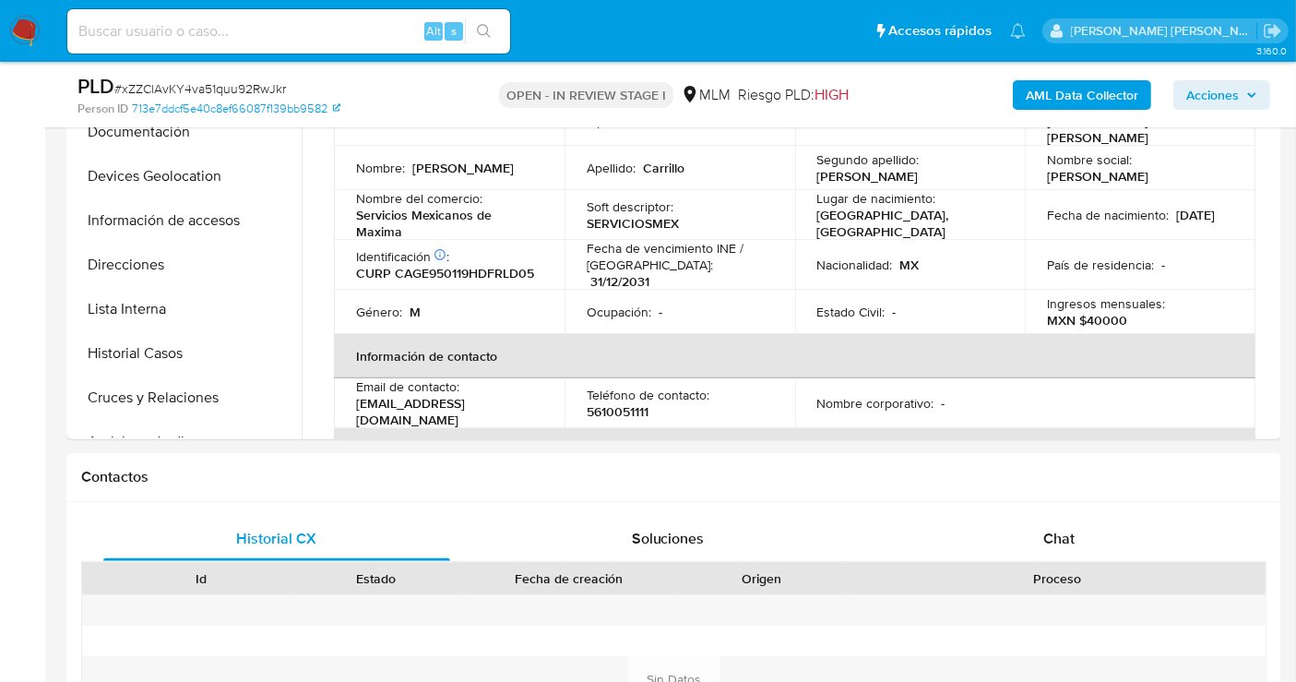
scroll to position [0, 0]
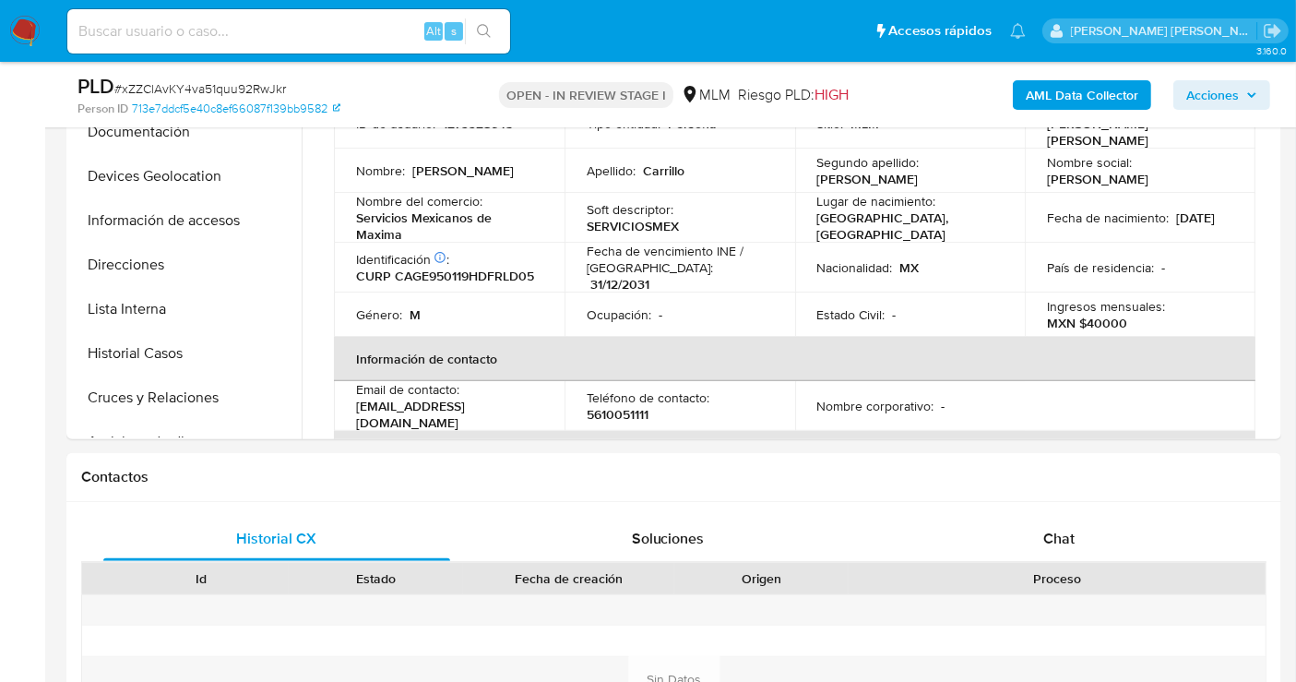
click at [616, 412] on p "5610051111" at bounding box center [618, 414] width 62 height 17
copy p "5610051111"
click at [147, 350] on button "Historial Casos" at bounding box center [179, 353] width 216 height 44
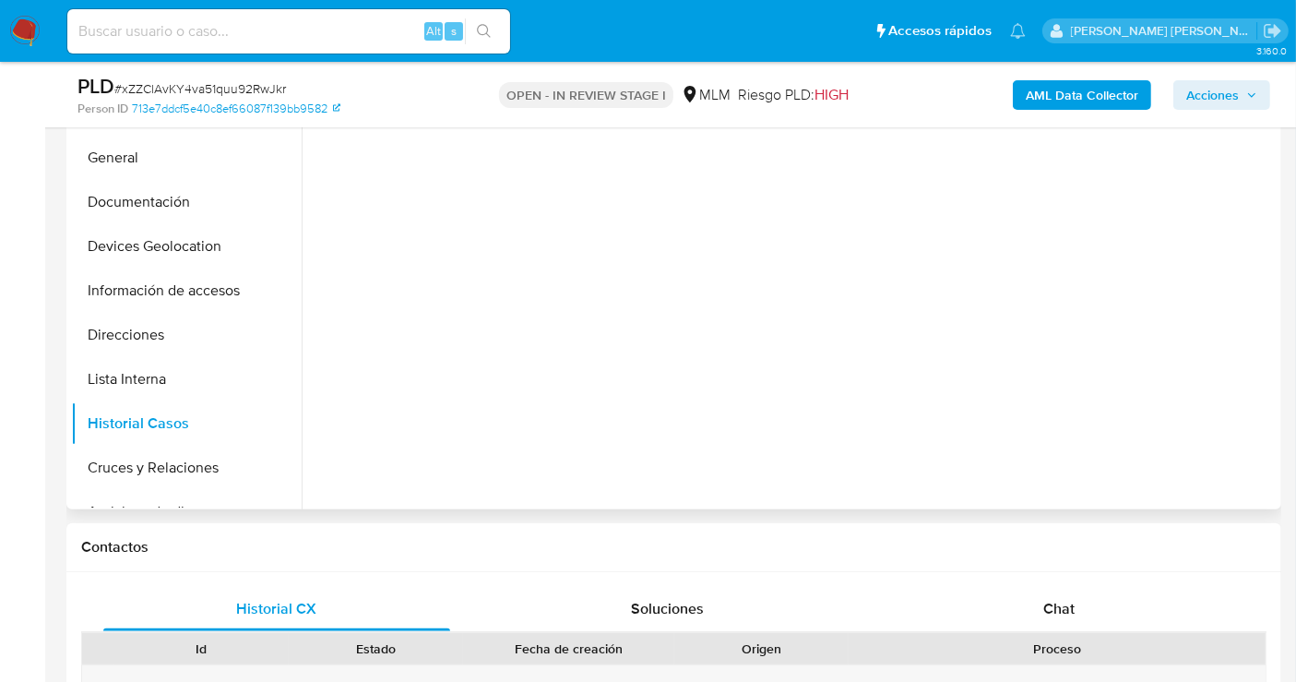
scroll to position [410, 0]
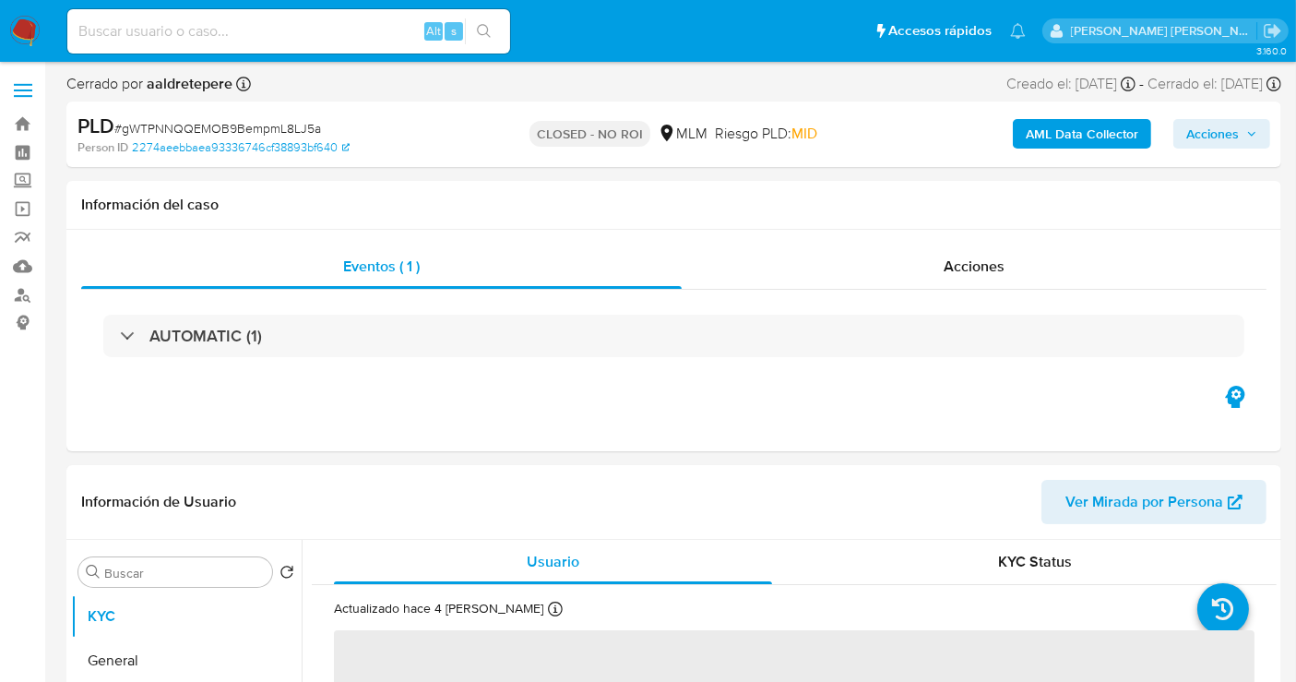
select select "10"
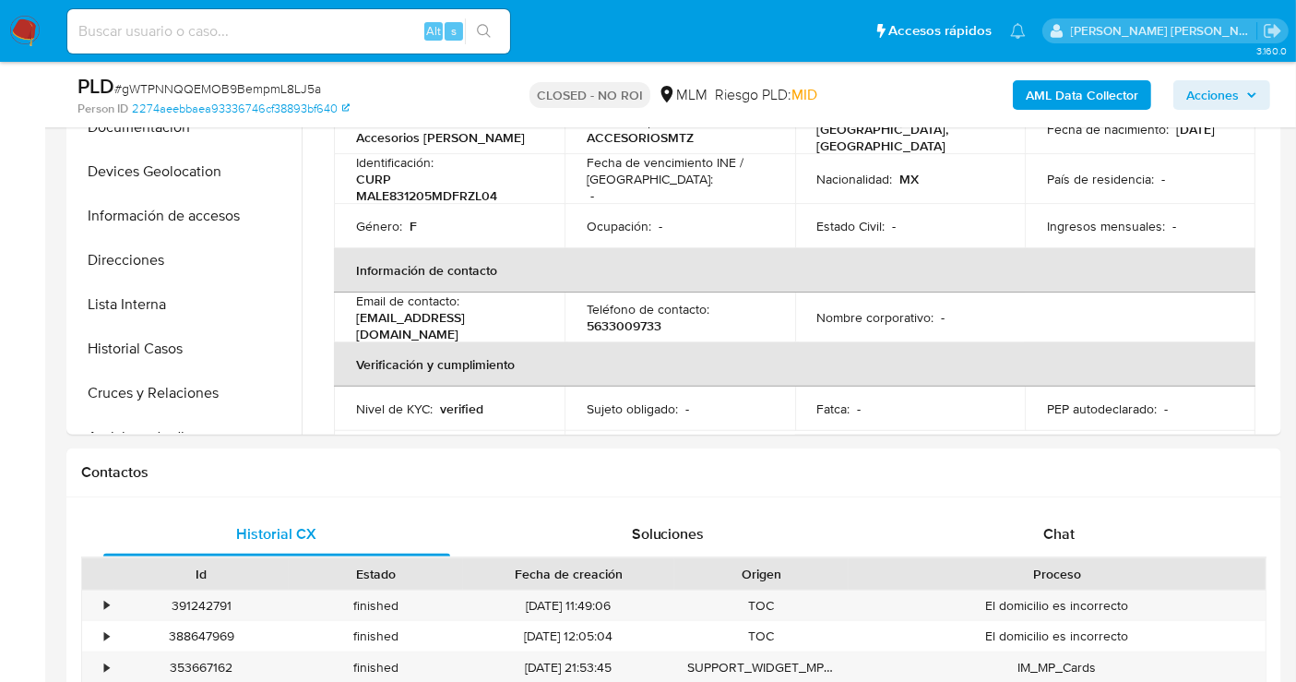
scroll to position [102, 0]
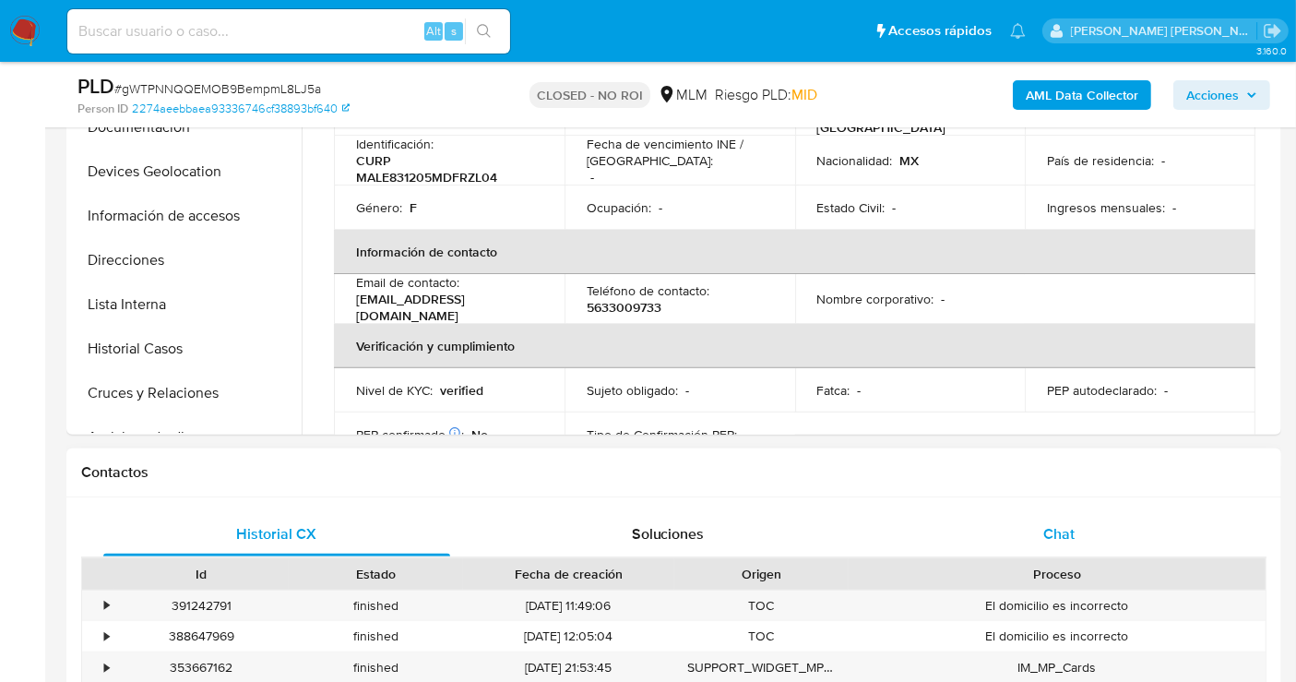
click at [1062, 526] on span "Chat" at bounding box center [1058, 533] width 31 height 21
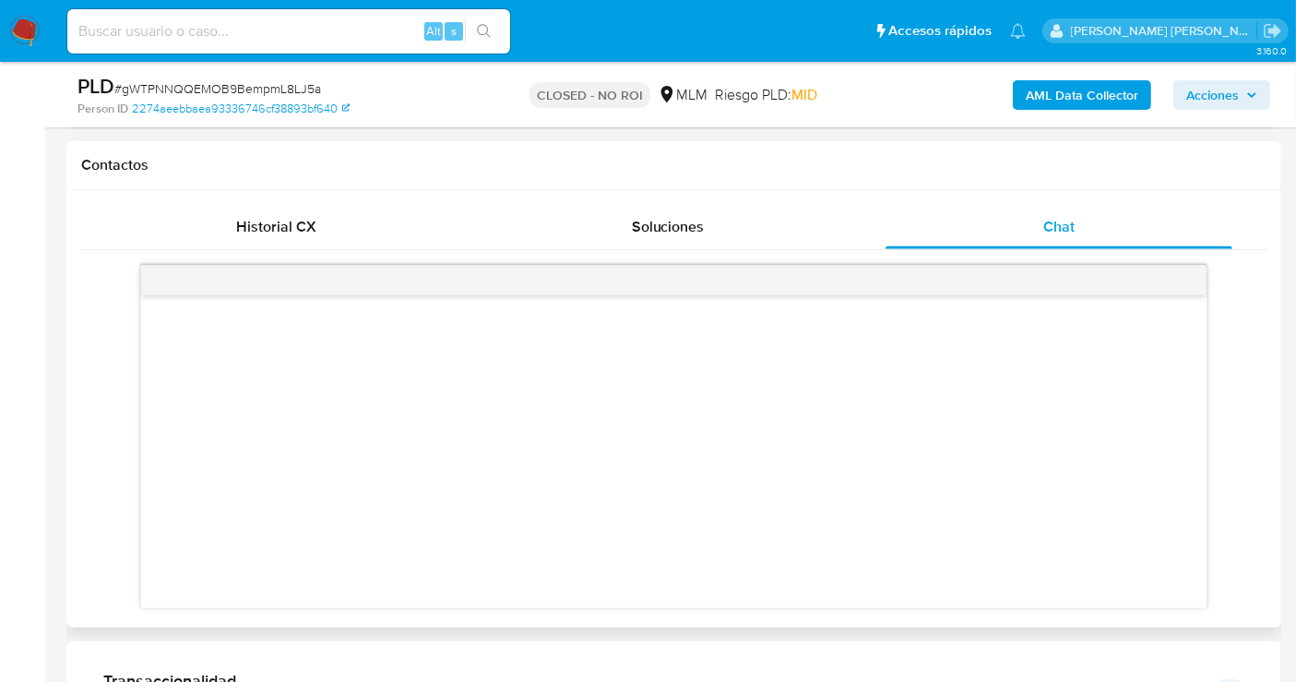
scroll to position [717, 0]
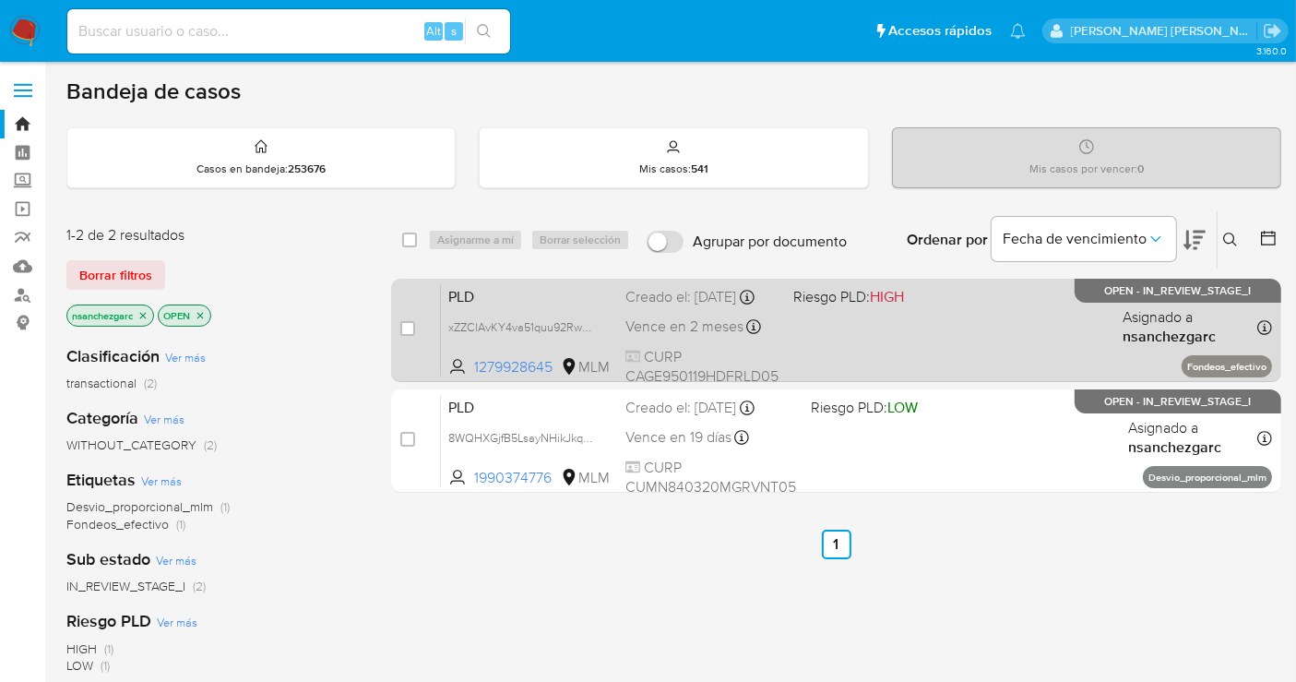
click at [696, 327] on div "PLD xZZClAvKY4va51quu92RwJkr 1279928645 MLM Riesgo PLD: HIGH Creado el: [DATE] …" at bounding box center [856, 329] width 831 height 93
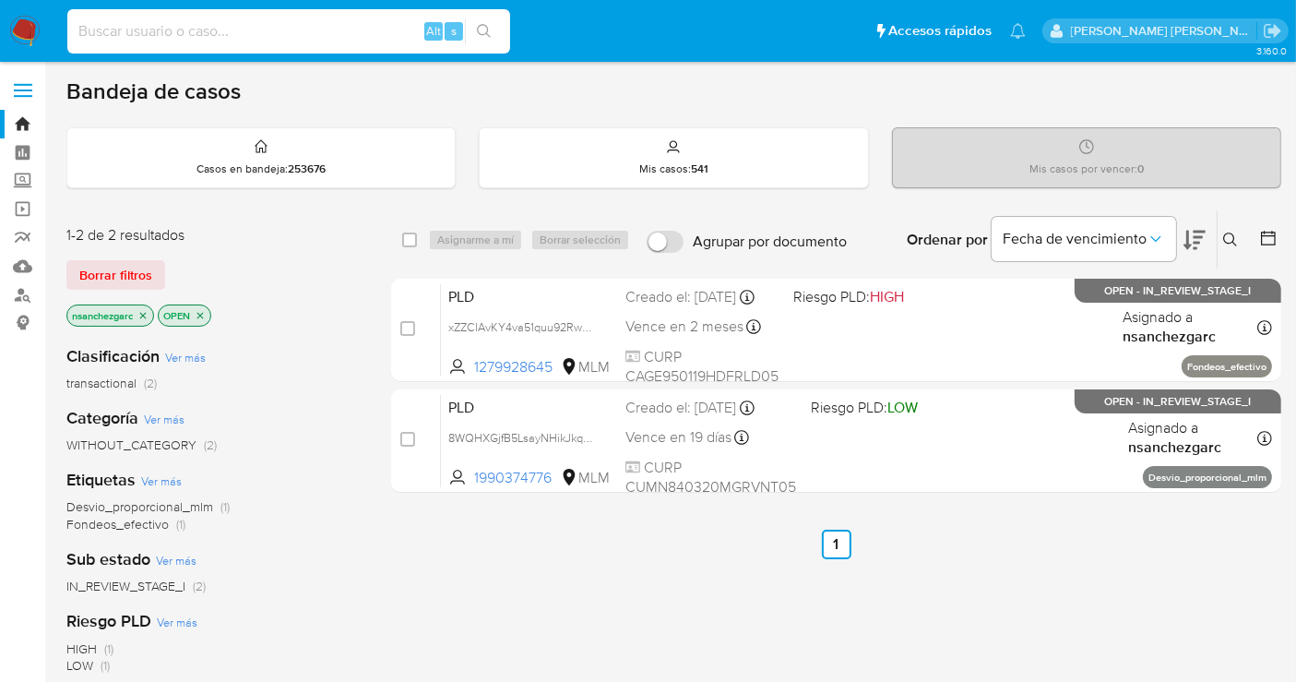
click at [271, 34] on input at bounding box center [288, 31] width 443 height 24
paste input "2582062163"
type input "2582062163"
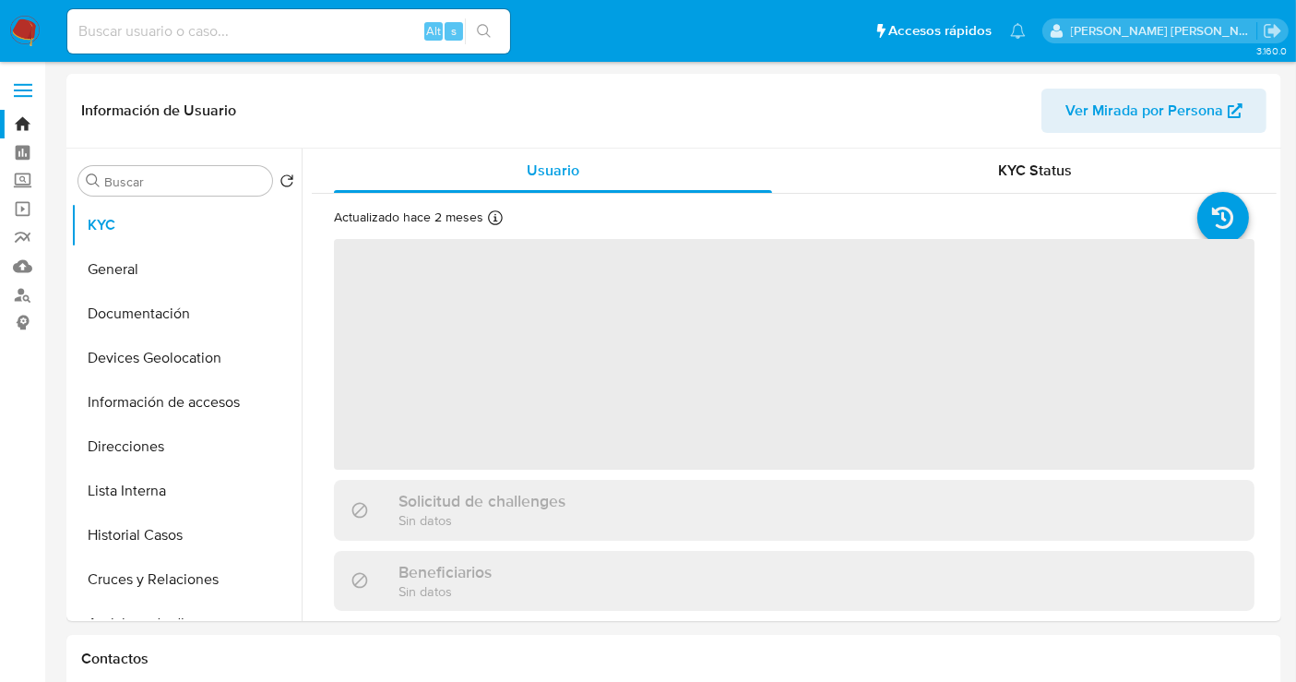
select select "10"
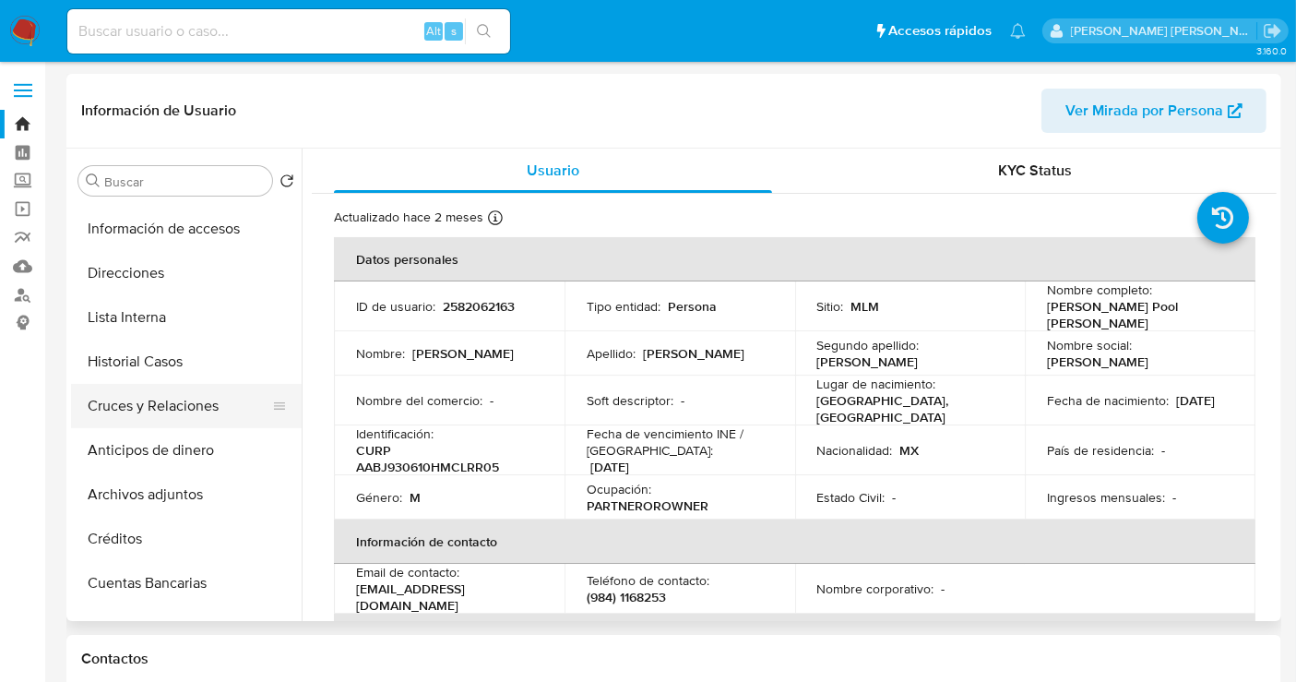
scroll to position [205, 0]
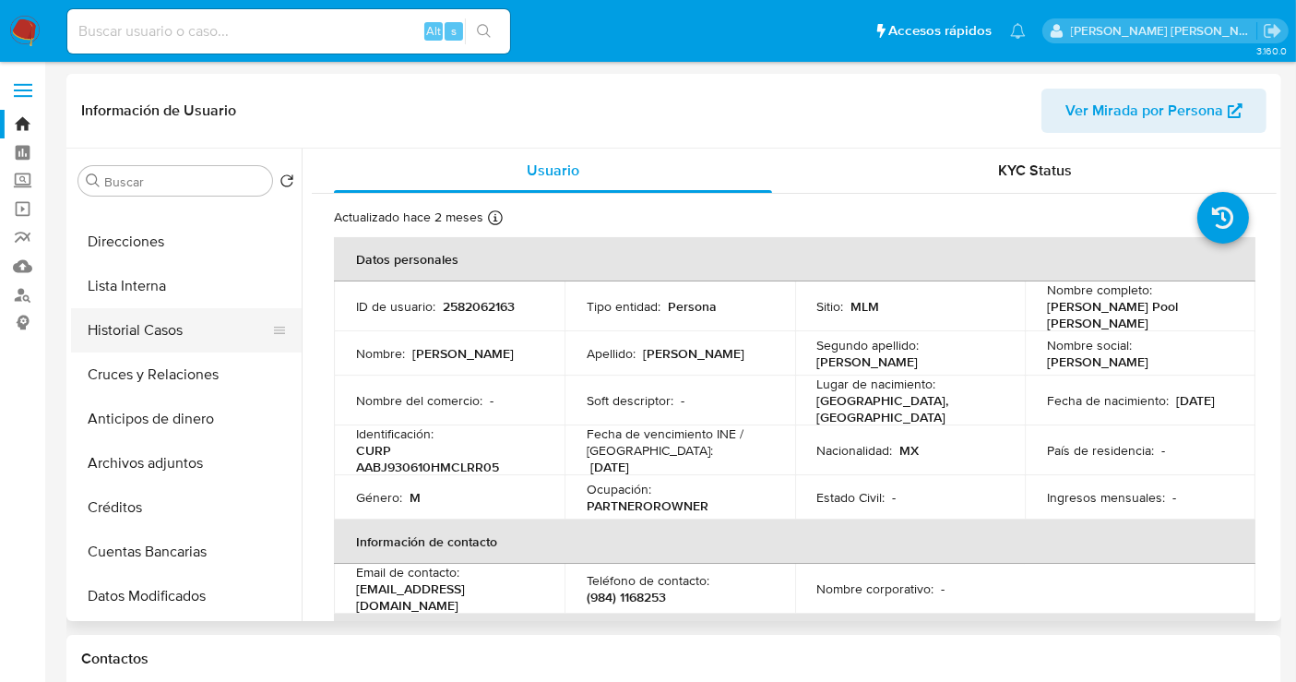
click at [107, 328] on button "Historial Casos" at bounding box center [179, 330] width 216 height 44
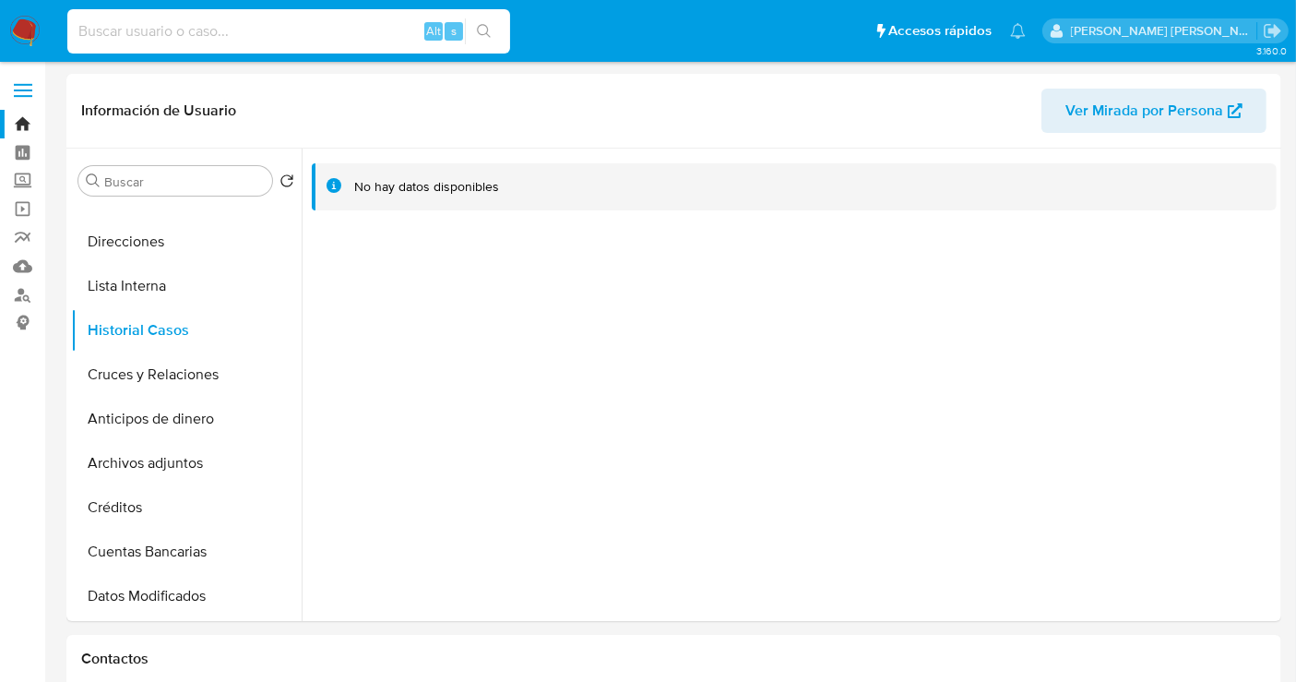
click at [182, 38] on input at bounding box center [288, 31] width 443 height 24
paste input "359866963"
type input "359866963"
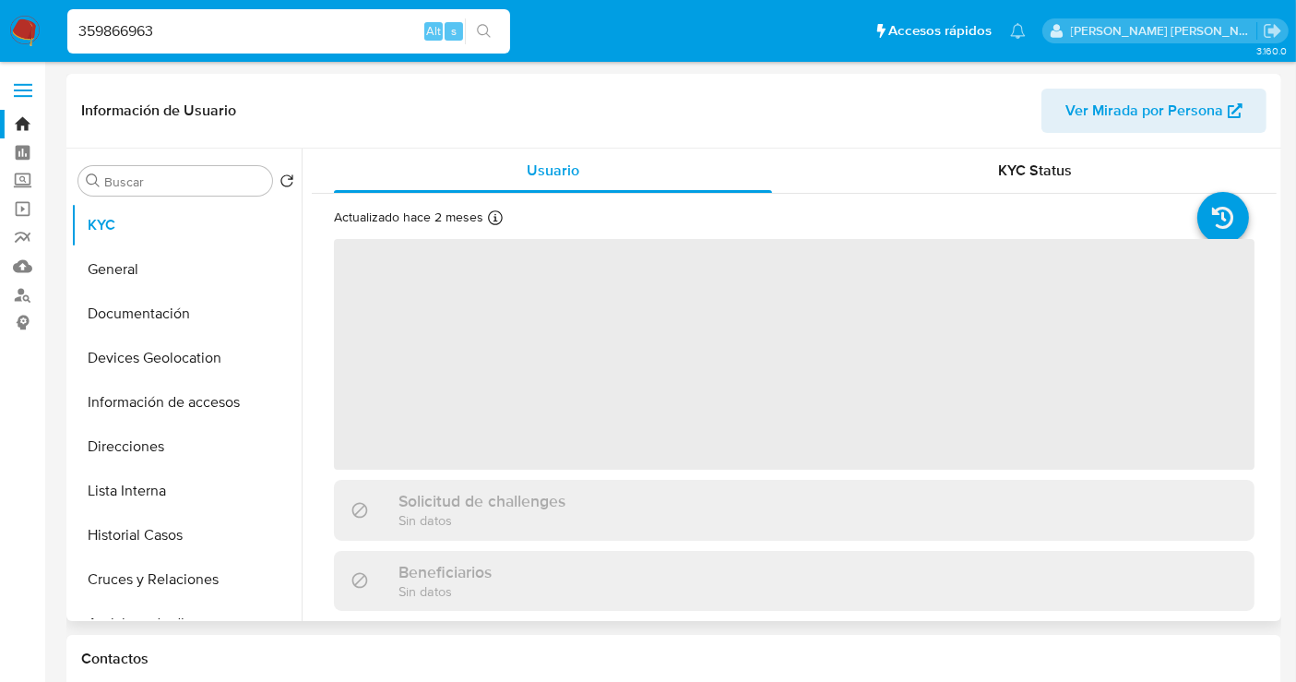
select select "10"
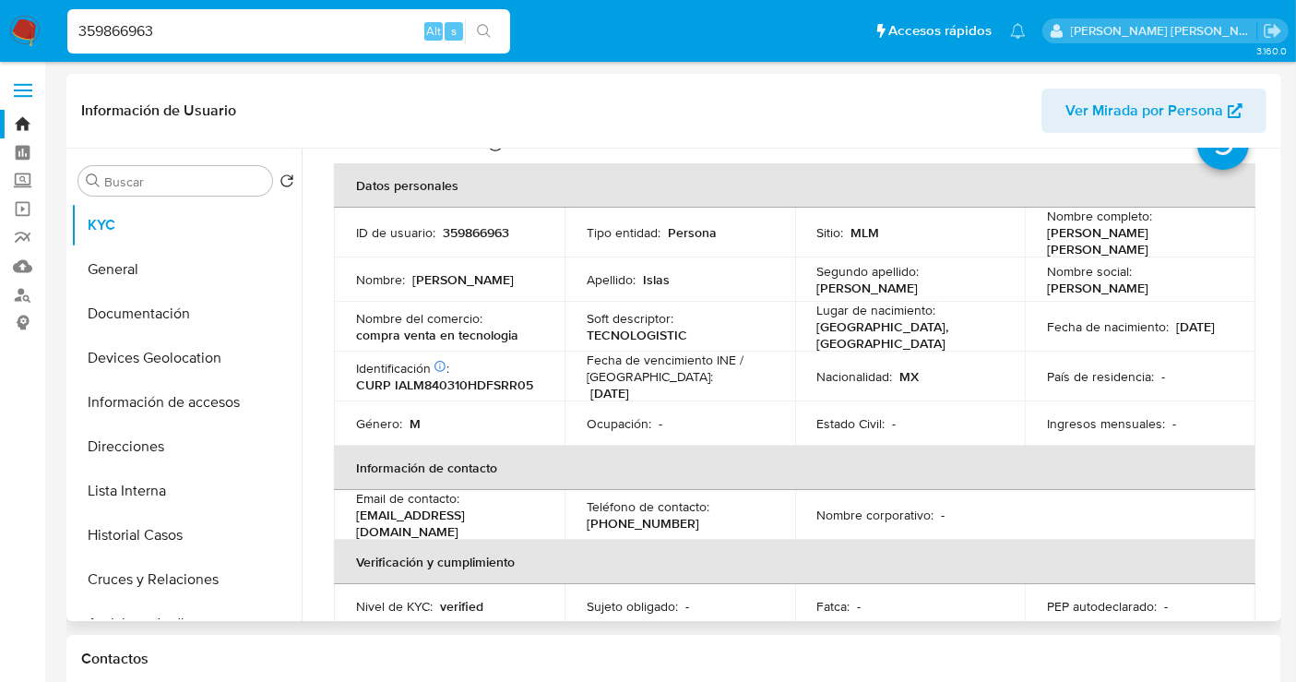
scroll to position [102, 0]
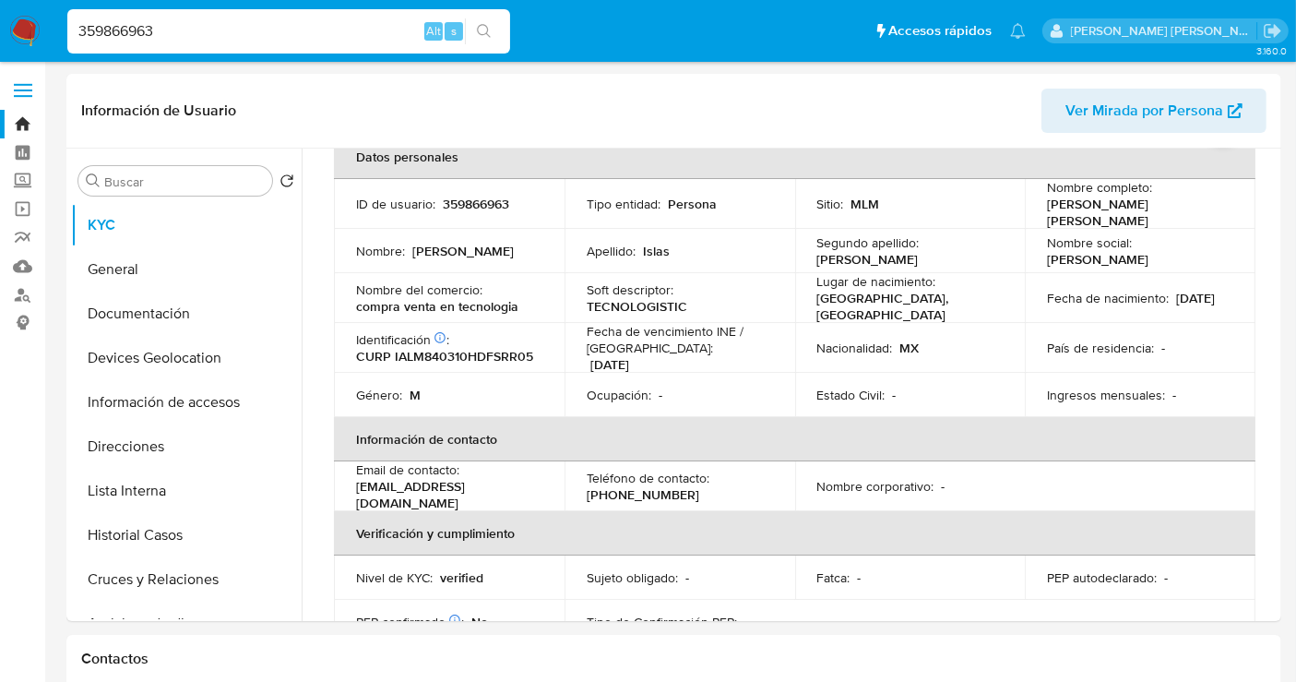
click at [141, 32] on input "359866963" at bounding box center [288, 31] width 443 height 24
paste input "2453287780"
type input "2453287780"
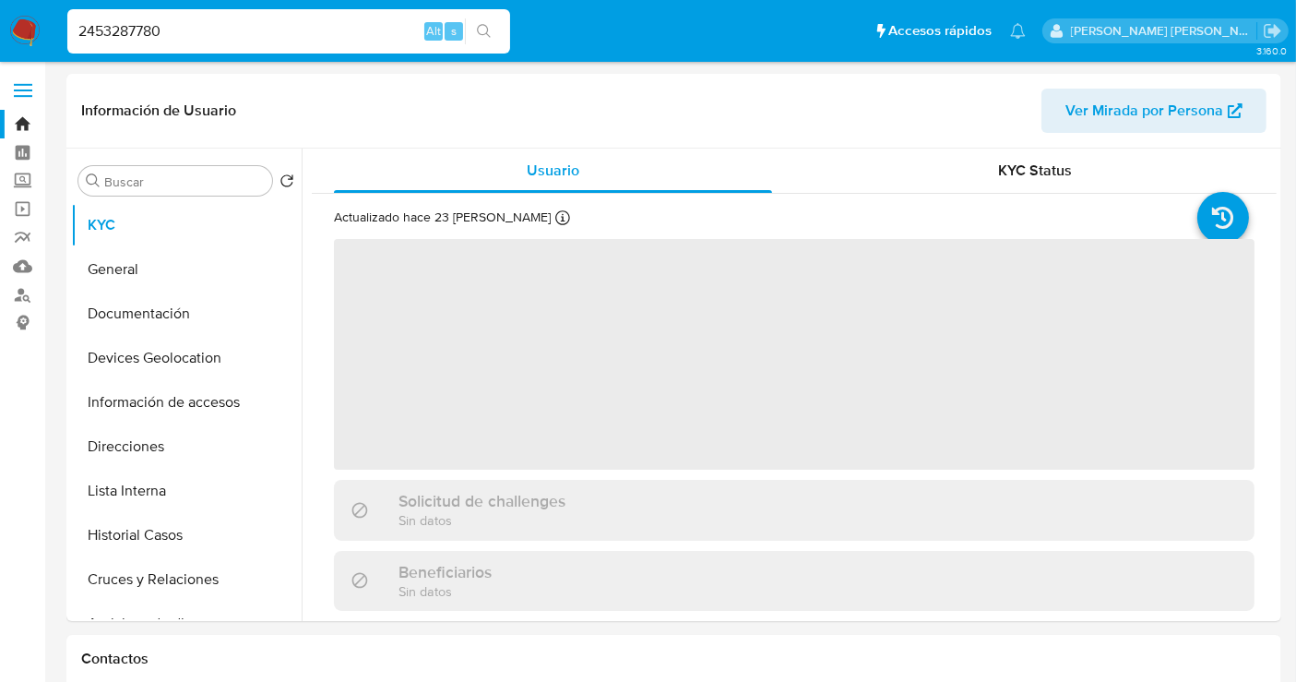
select select "10"
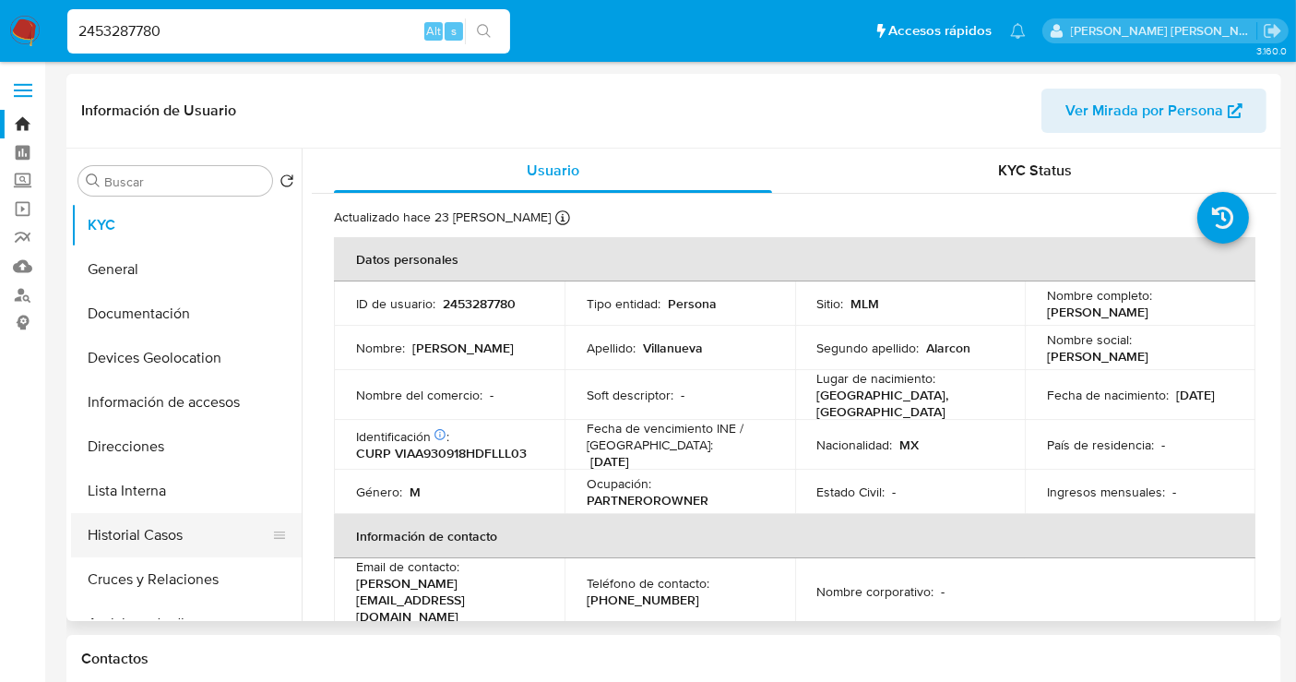
click at [155, 543] on button "Historial Casos" at bounding box center [179, 535] width 216 height 44
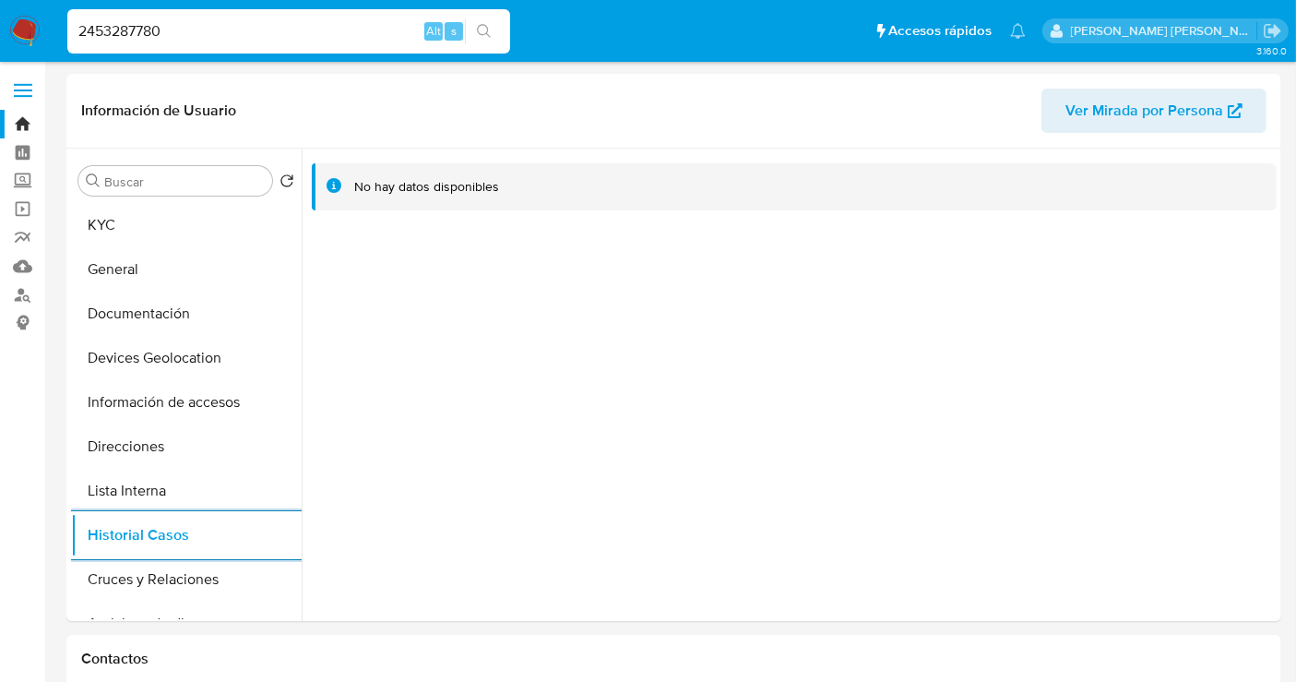
click at [126, 32] on input "2453287780" at bounding box center [288, 31] width 443 height 24
paste input "728459678"
type input "728459678"
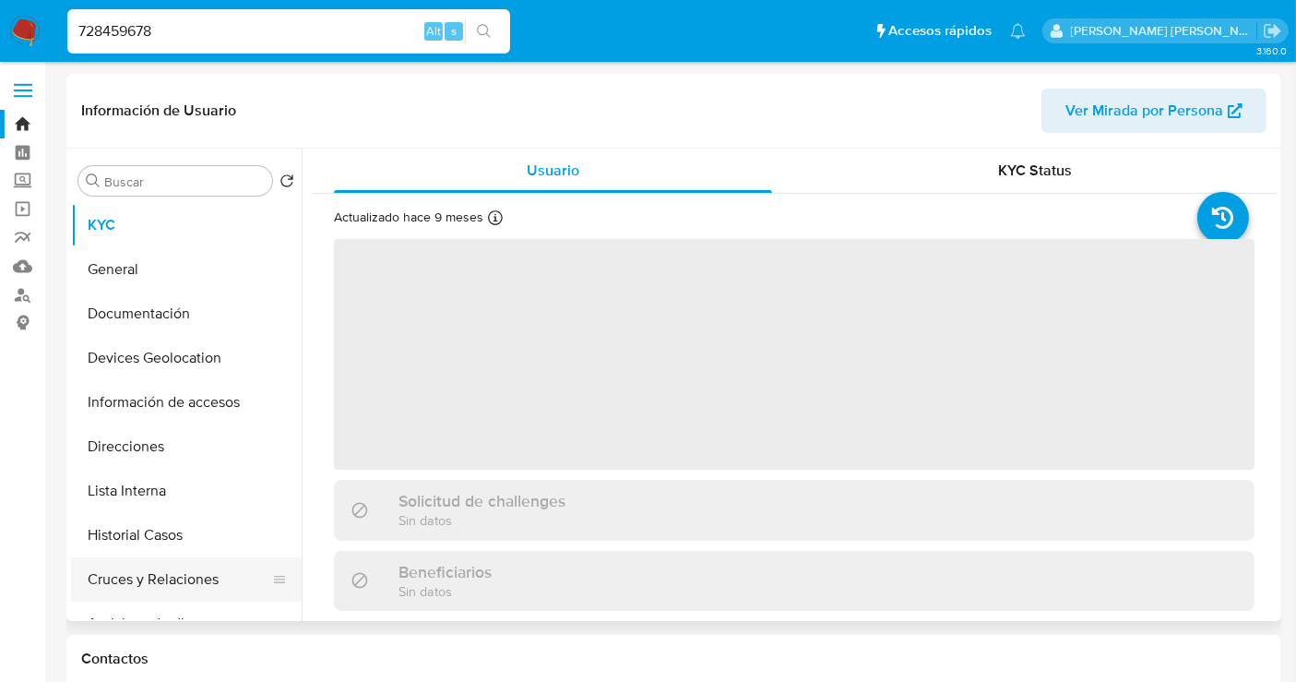
select select "10"
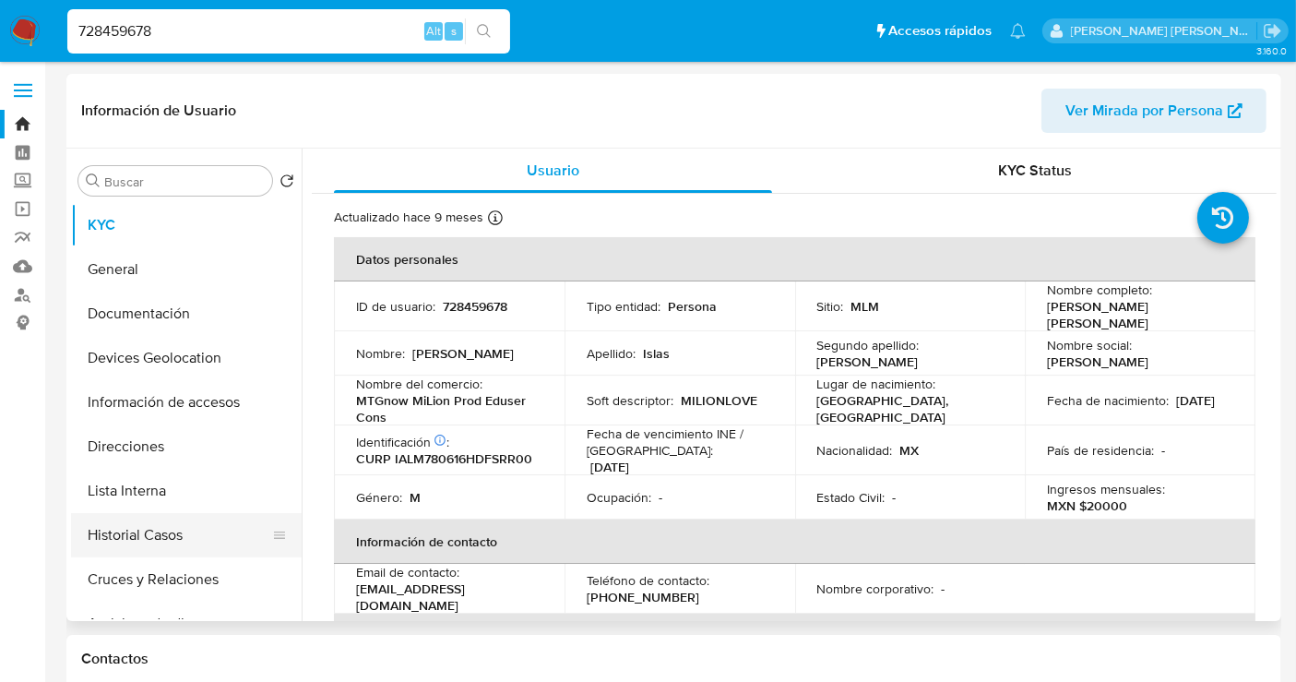
click at [136, 535] on button "Historial Casos" at bounding box center [179, 535] width 216 height 44
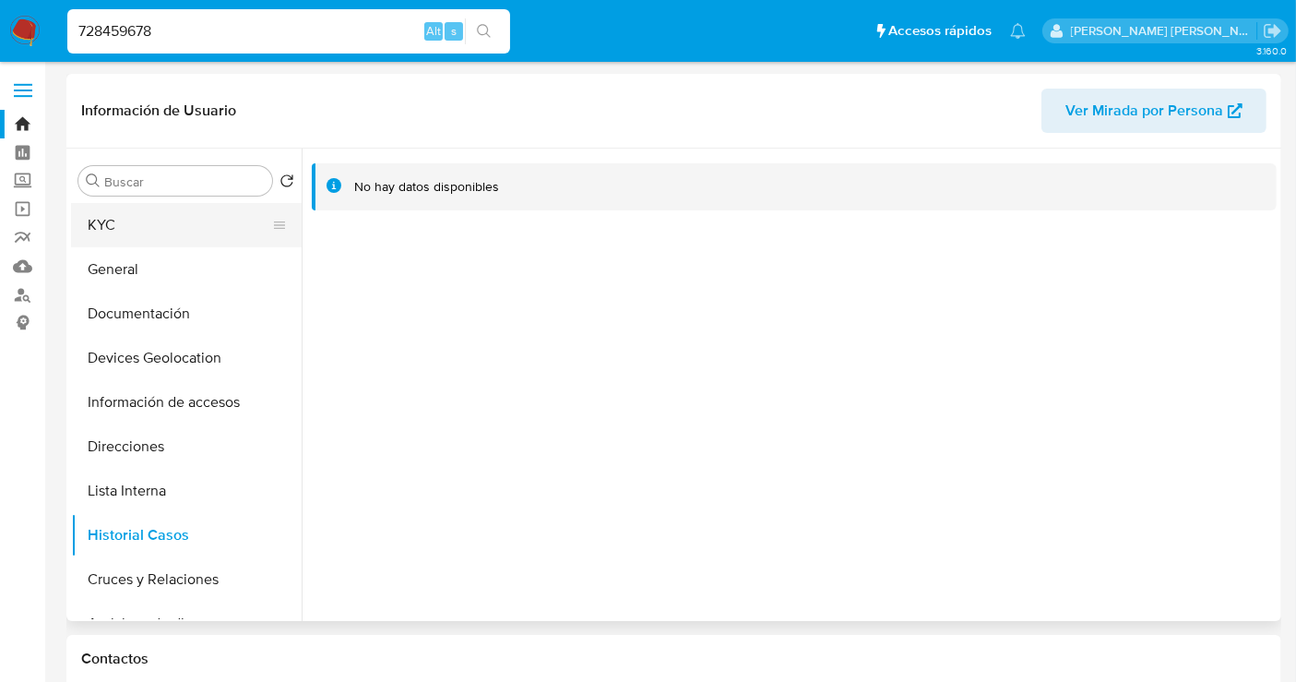
click at [144, 225] on button "KYC" at bounding box center [179, 225] width 216 height 44
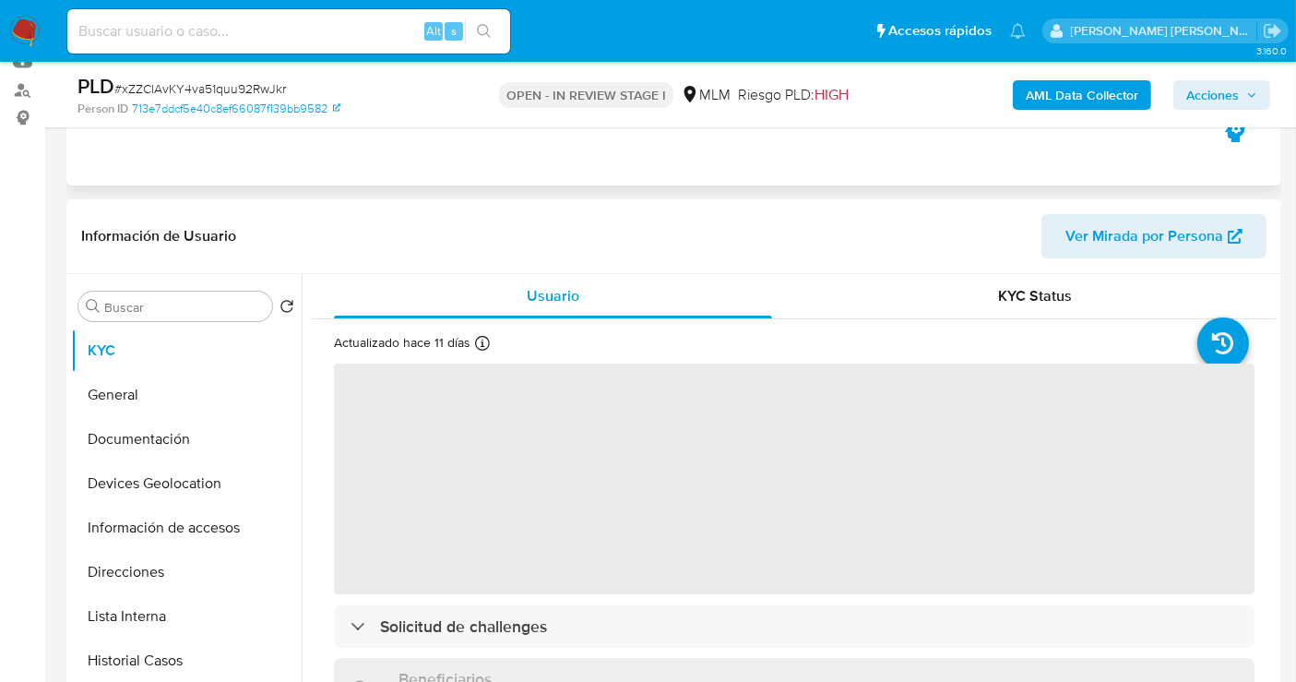
select select "10"
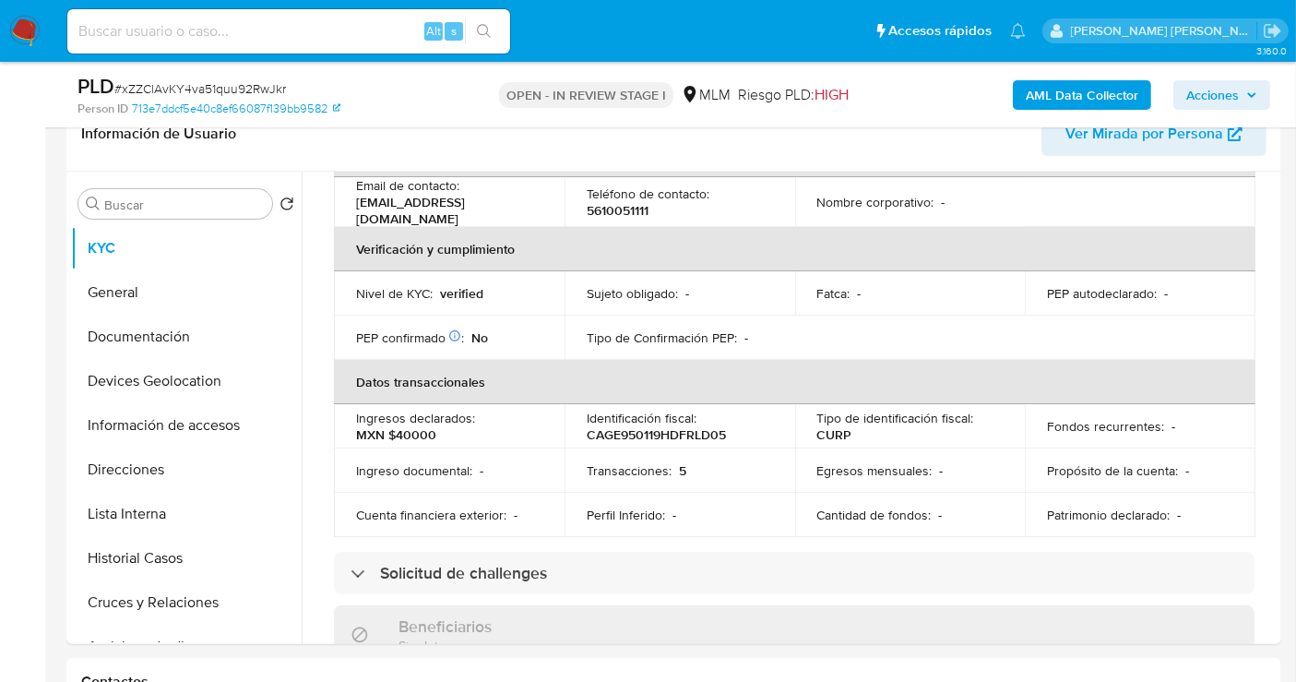
scroll to position [410, 0]
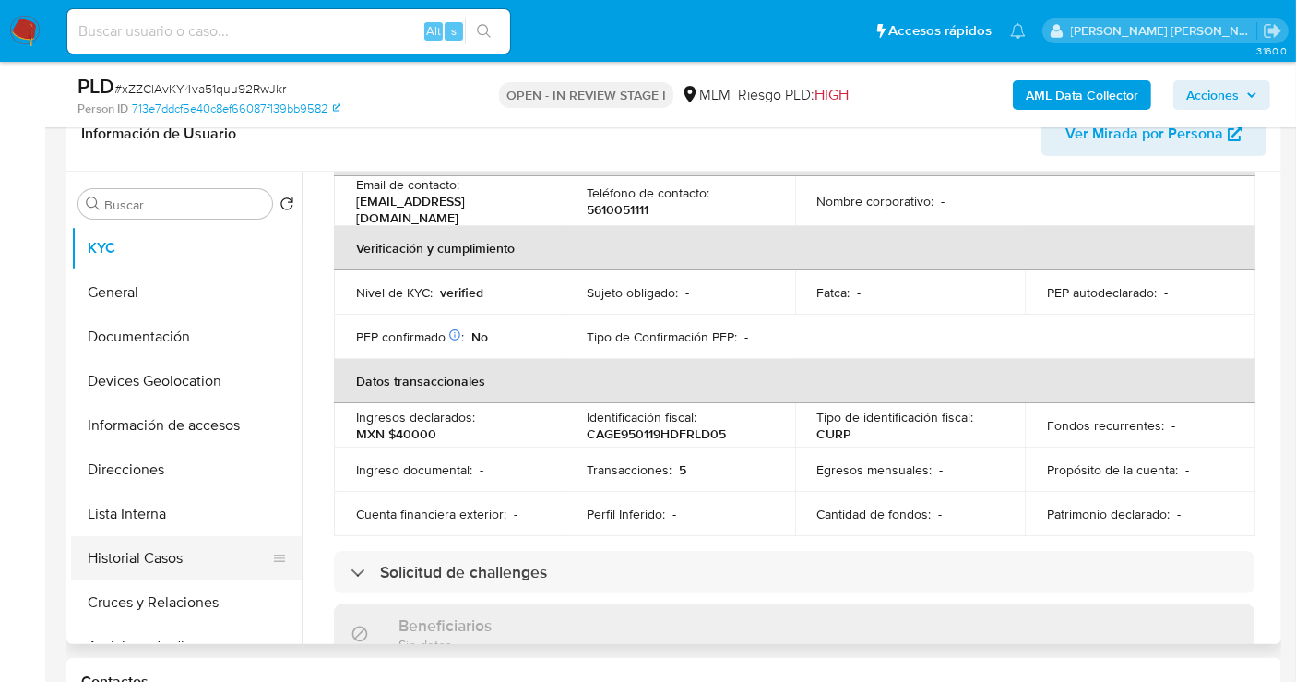
click at [166, 556] on button "Historial Casos" at bounding box center [179, 558] width 216 height 44
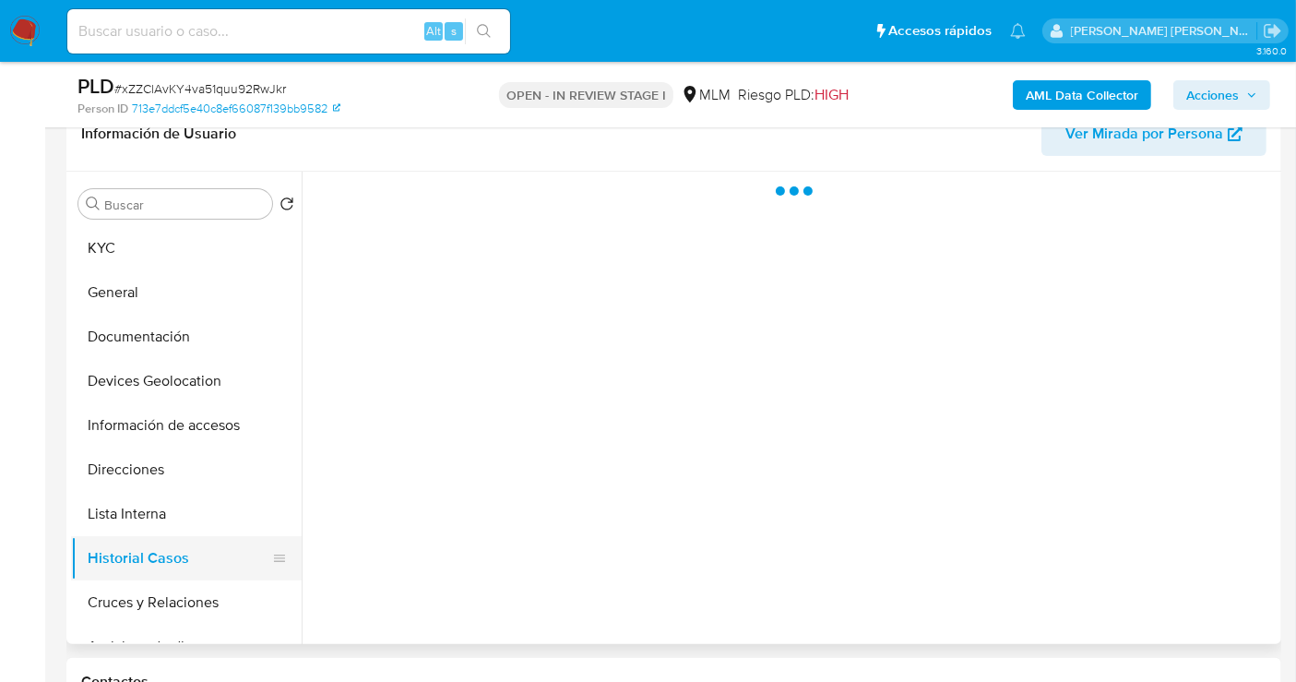
scroll to position [0, 0]
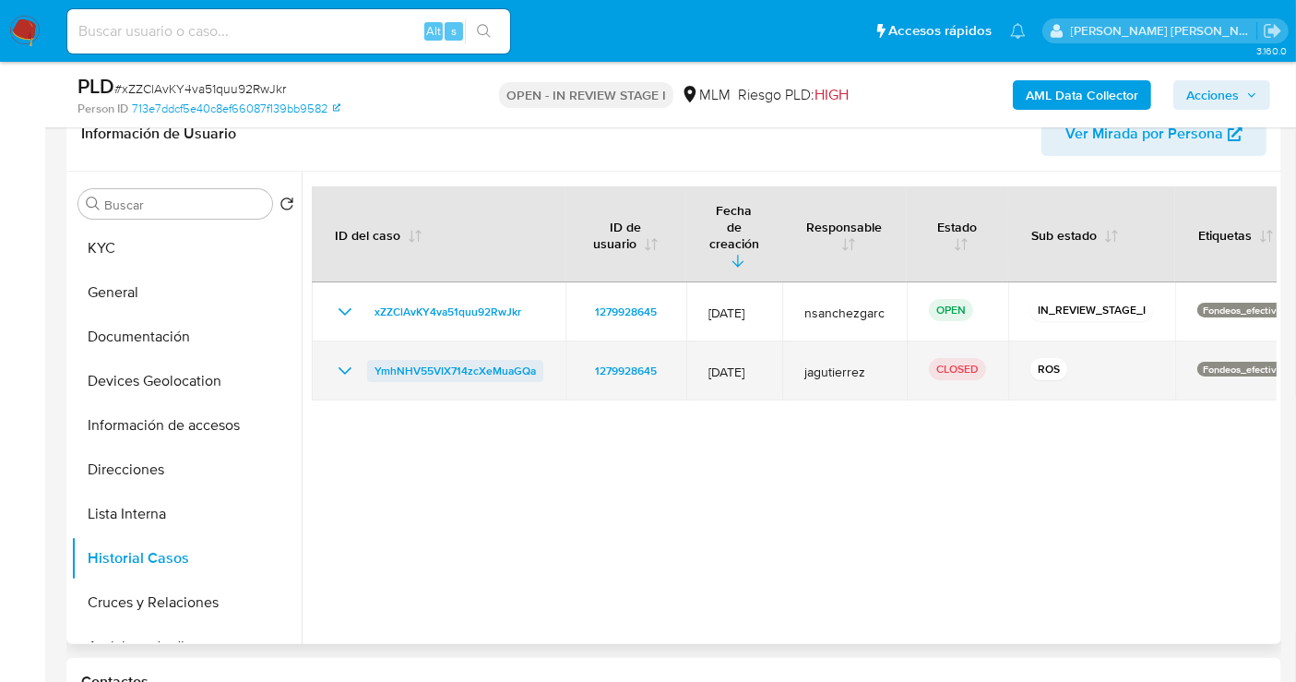
click at [422, 360] on span "YmhNHV55VIX714zcXeMuaGQa" at bounding box center [455, 371] width 161 height 22
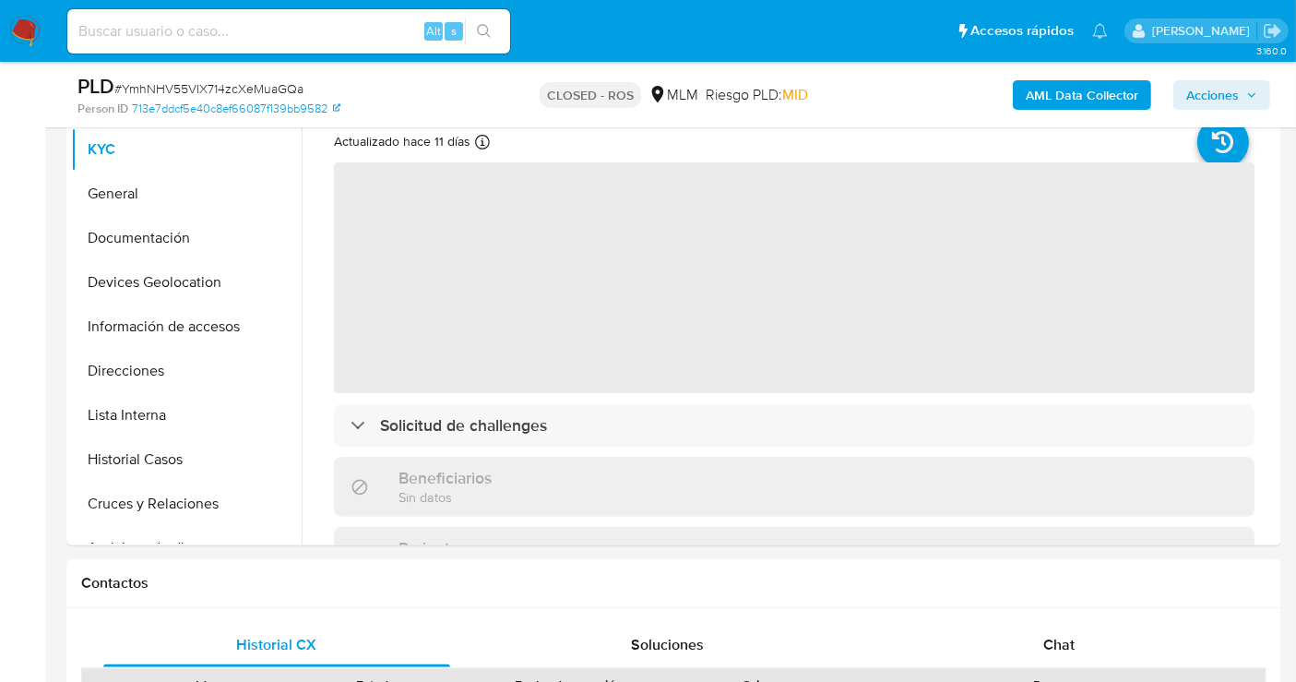
select select "10"
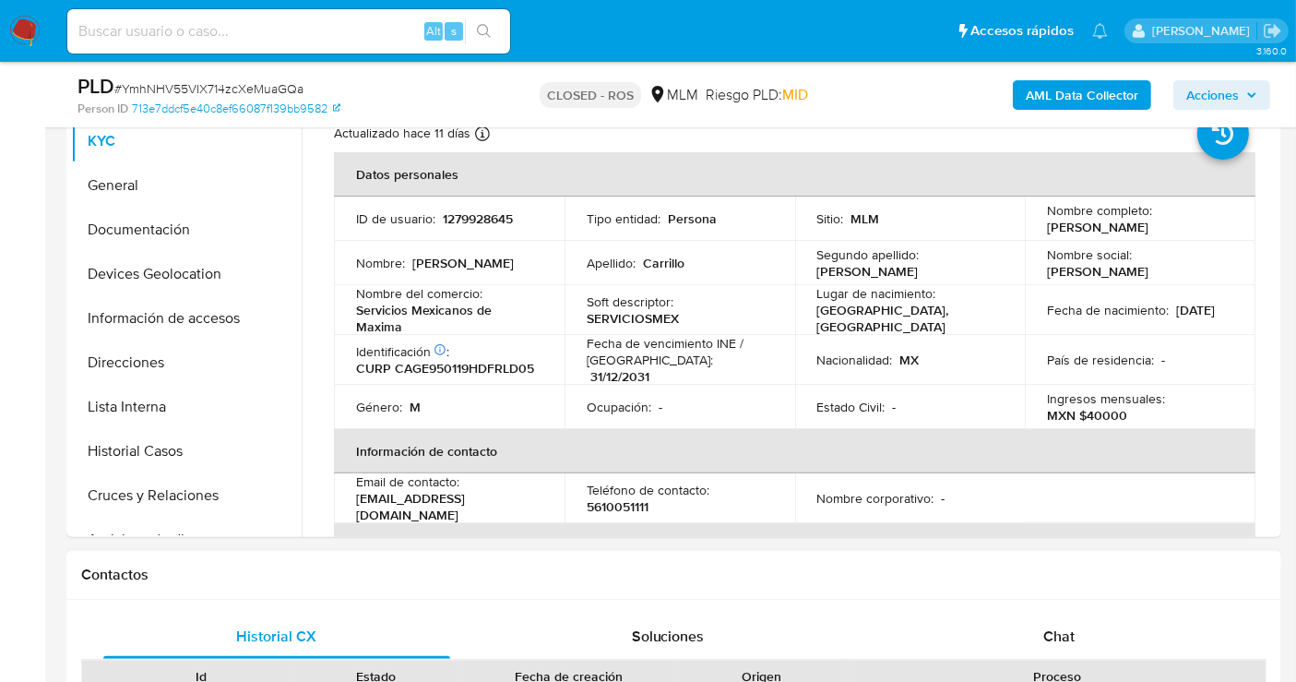
scroll to position [512, 0]
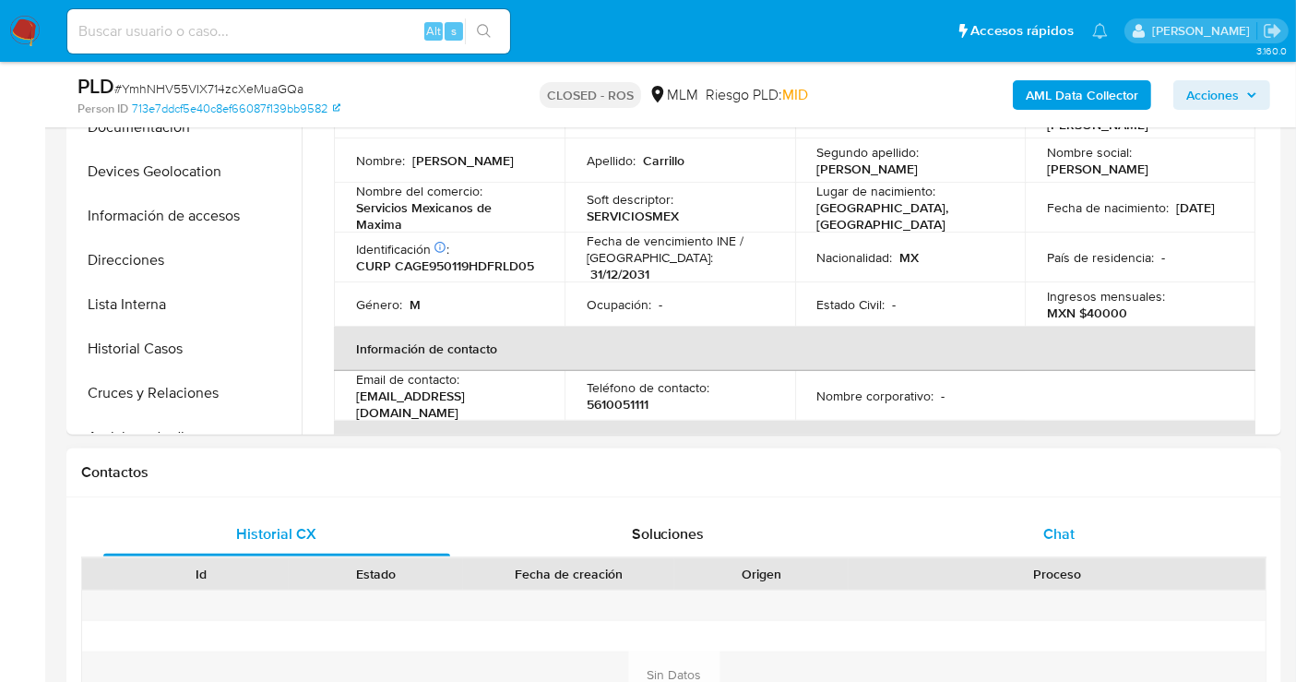
click at [1059, 526] on span "Chat" at bounding box center [1058, 533] width 31 height 21
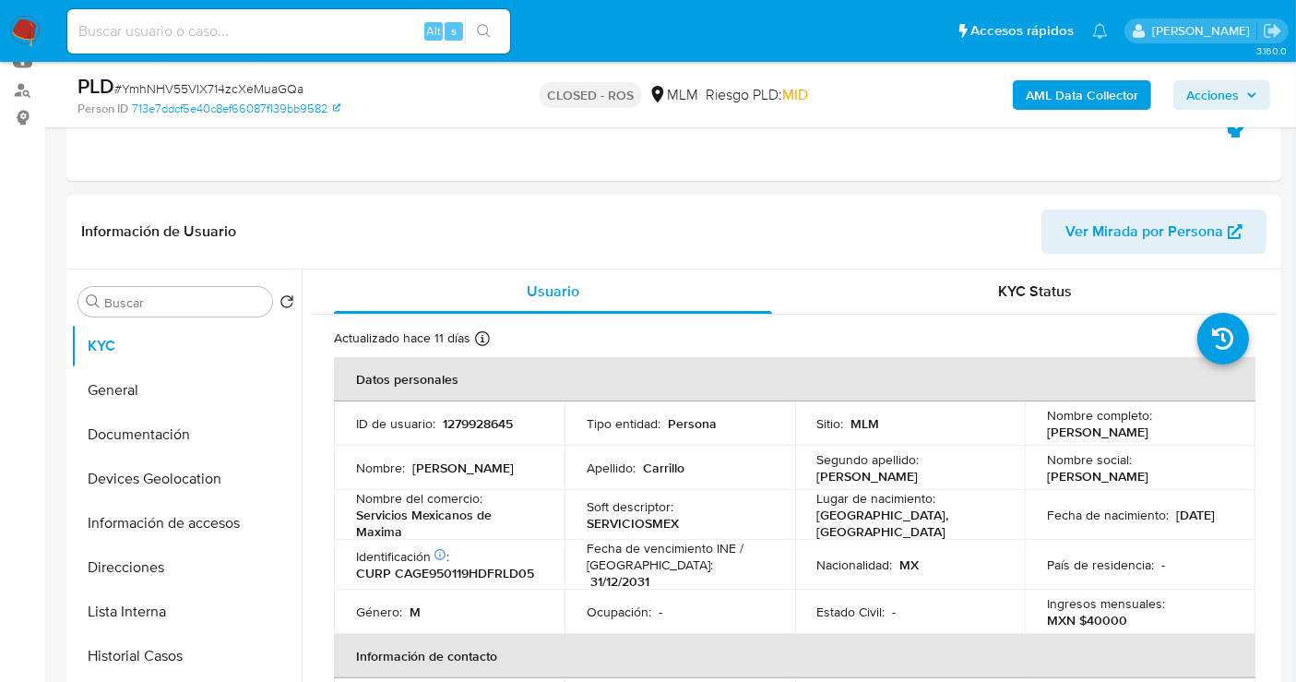
scroll to position [0, 0]
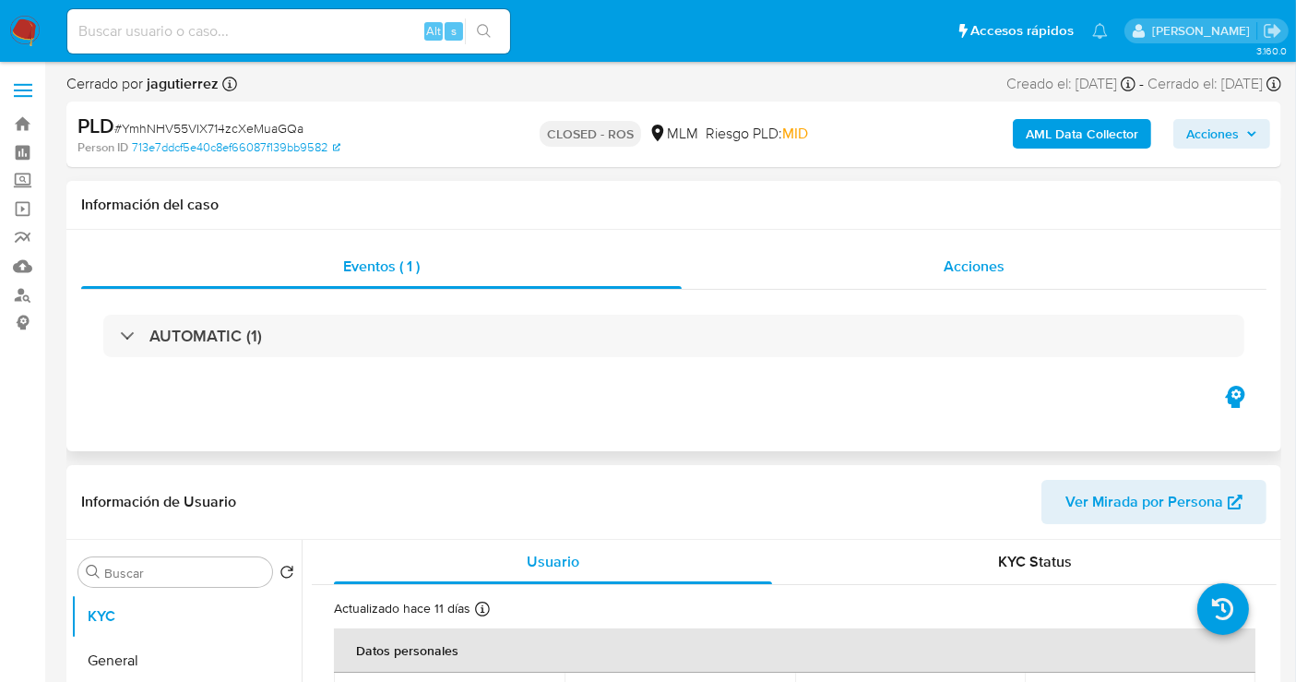
click at [953, 276] on span "Acciones" at bounding box center [974, 266] width 61 height 21
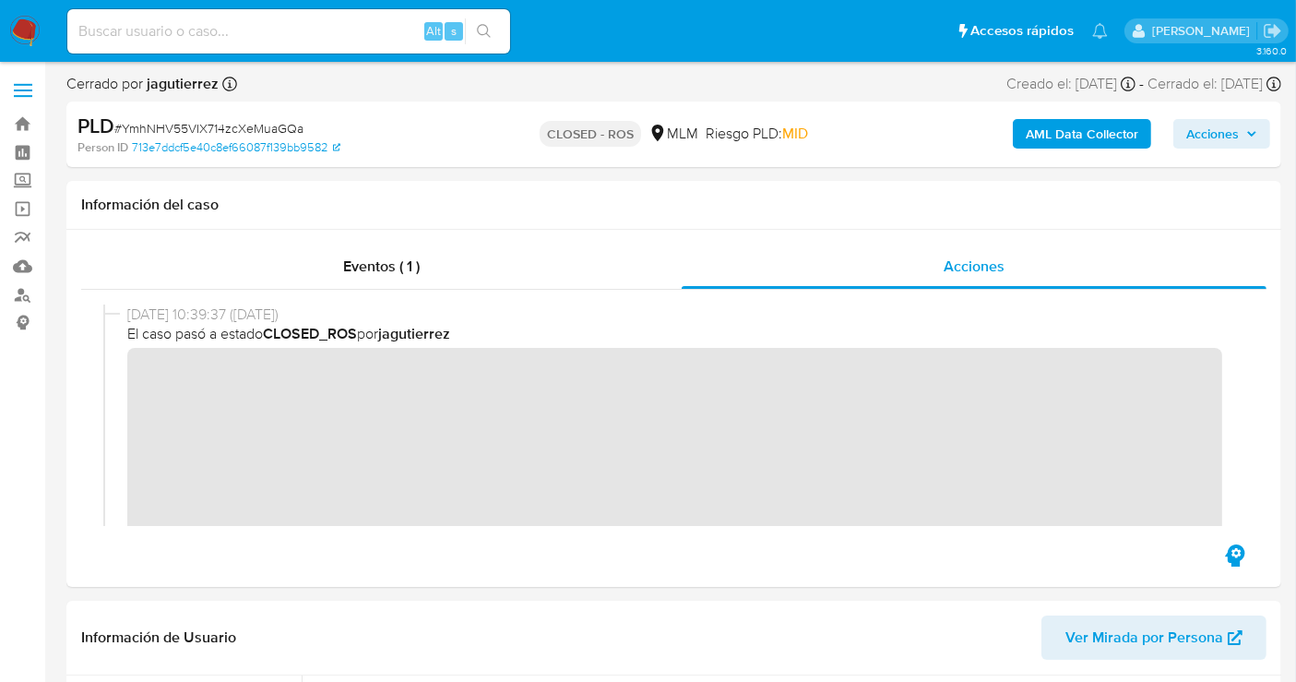
scroll to position [102, 0]
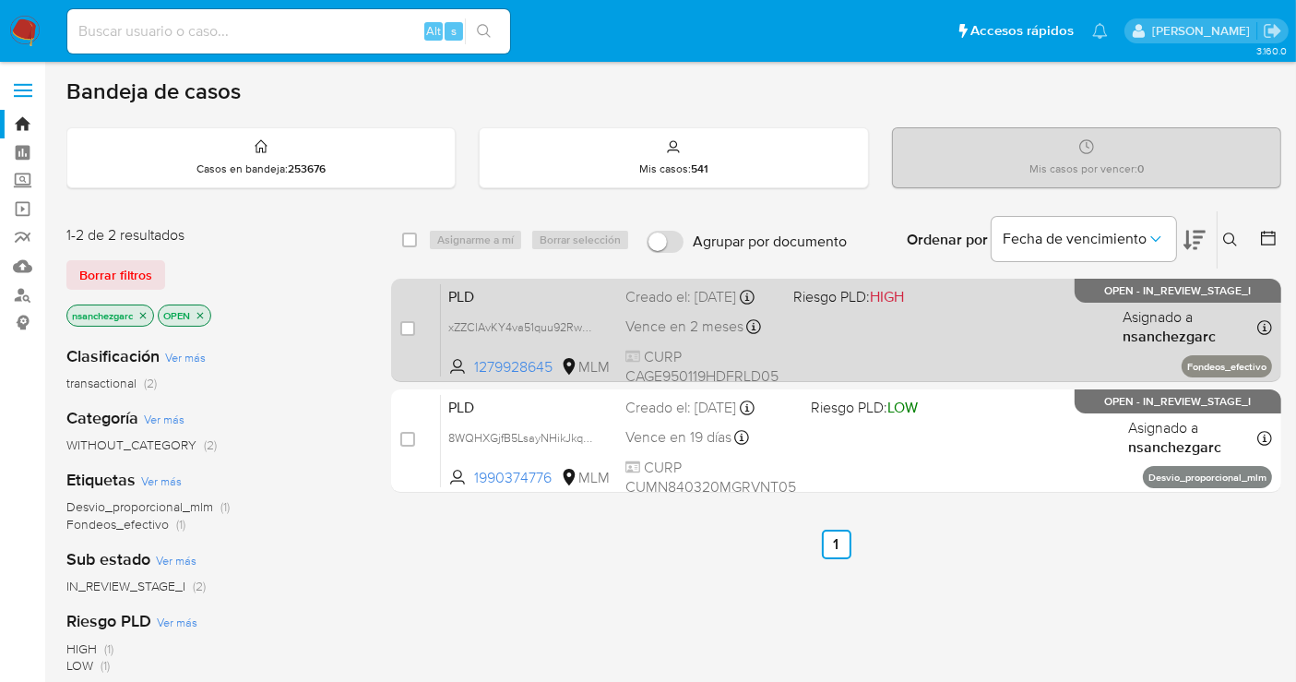
click at [663, 296] on div "Creado el: 12/09/2025 Creado el: 12/09/2025 02:16:11" at bounding box center [701, 297] width 153 height 20
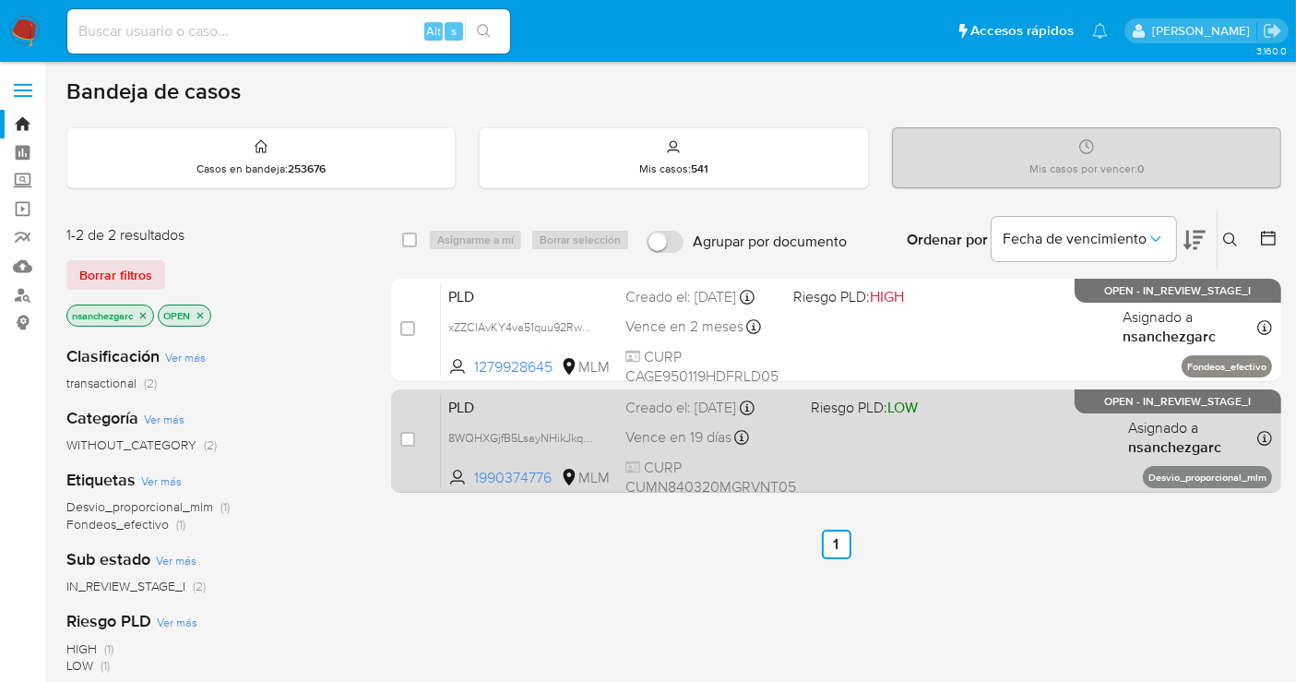
click at [743, 415] on div "Creado el: 12/08/2025 Creado el: 12/08/2025 02:07:17" at bounding box center [710, 408] width 171 height 20
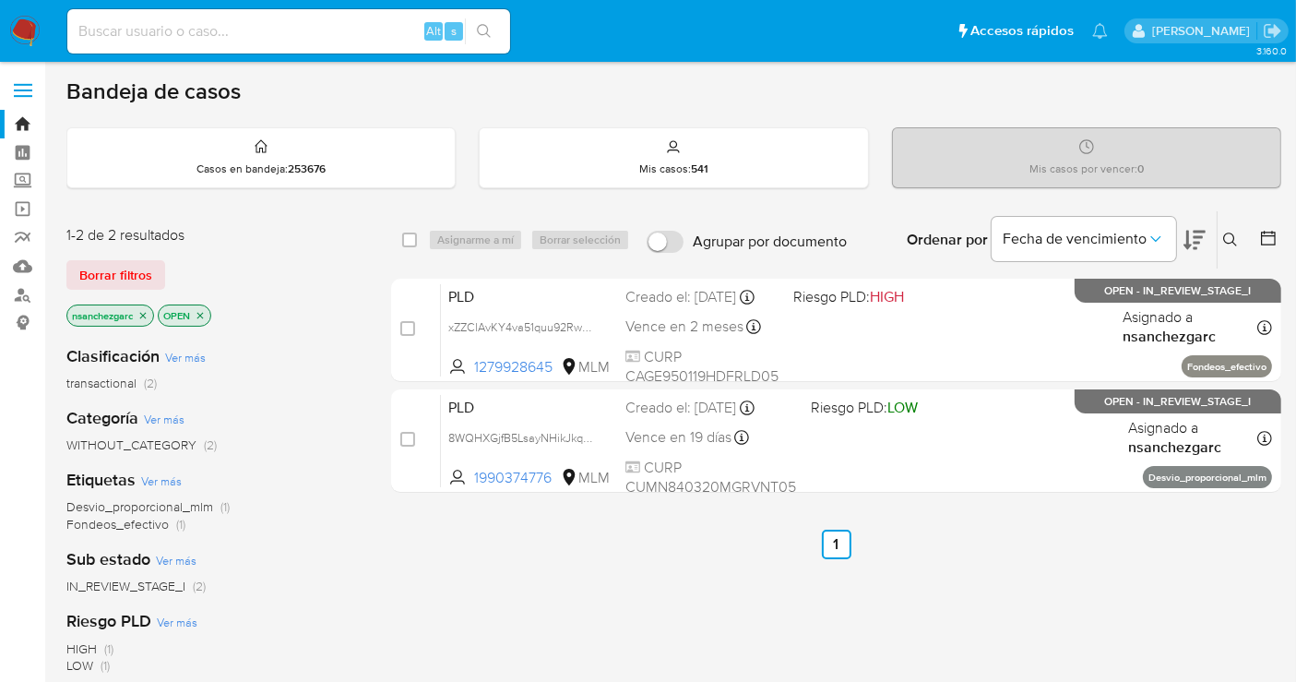
click at [18, 30] on img at bounding box center [24, 31] width 31 height 31
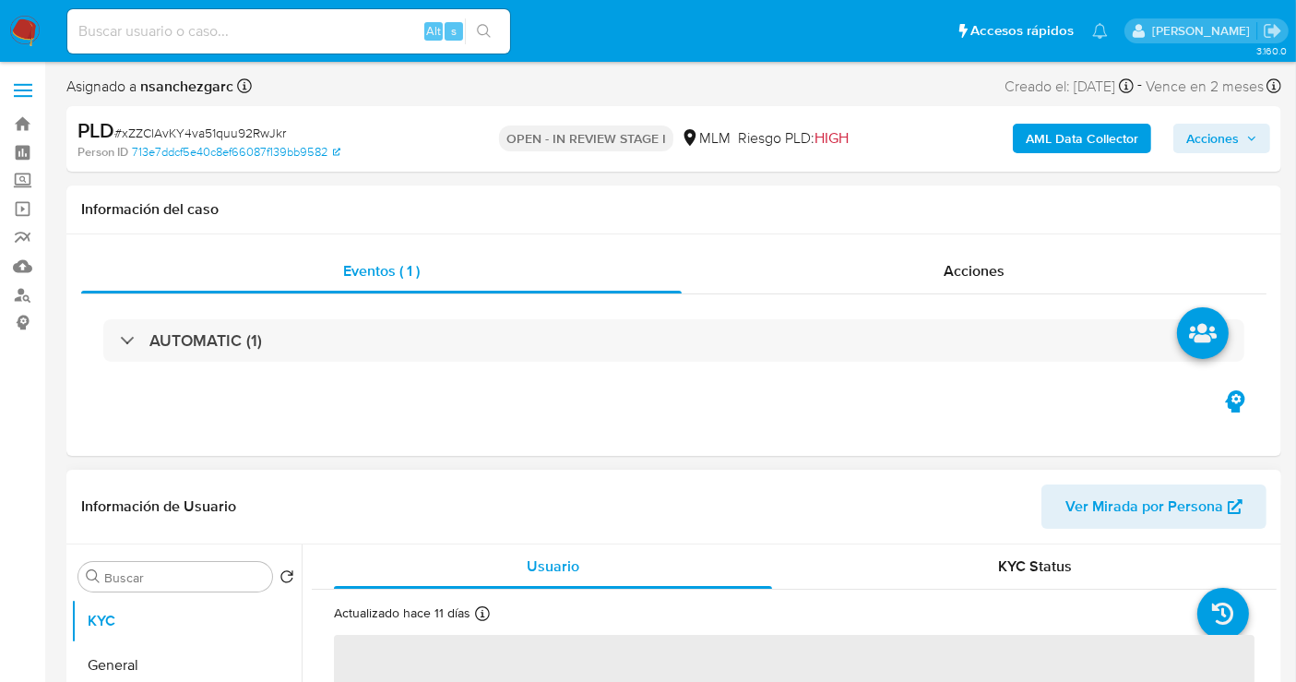
scroll to position [410, 0]
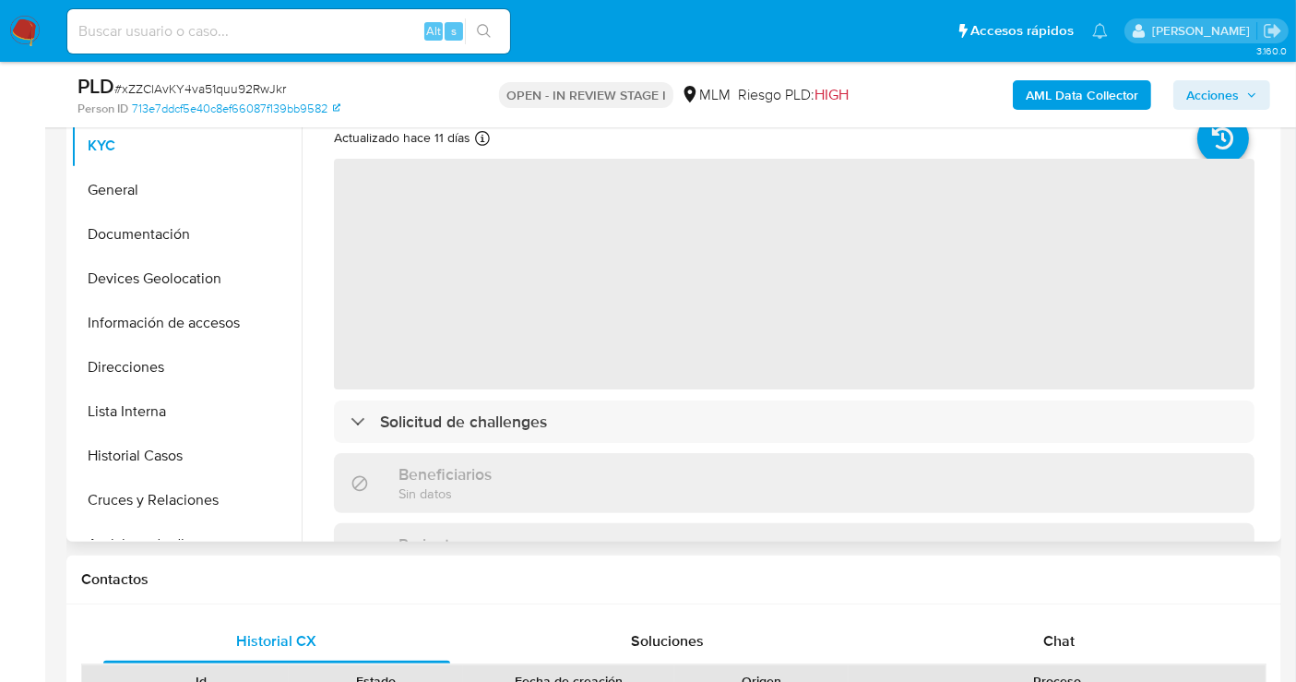
select select "10"
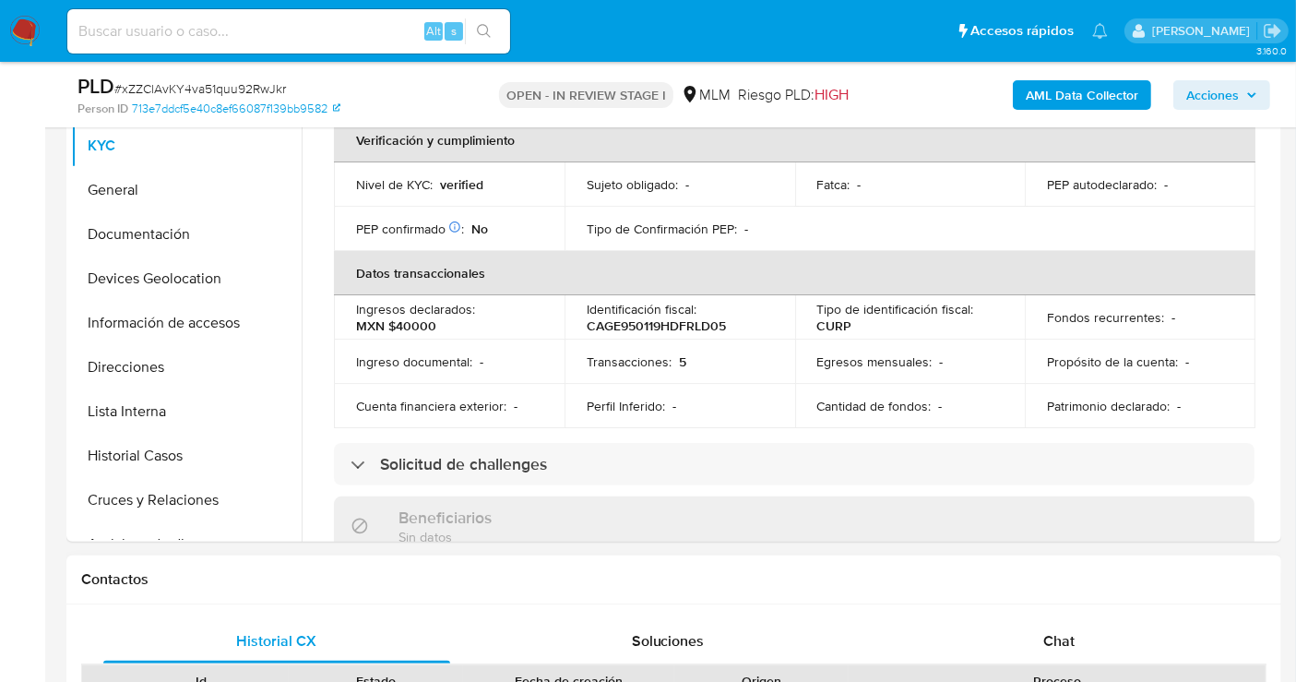
drag, startPoint x: 1048, startPoint y: 650, endPoint x: 1083, endPoint y: 600, distance: 61.7
click at [1050, 651] on div "Chat" at bounding box center [1059, 641] width 347 height 44
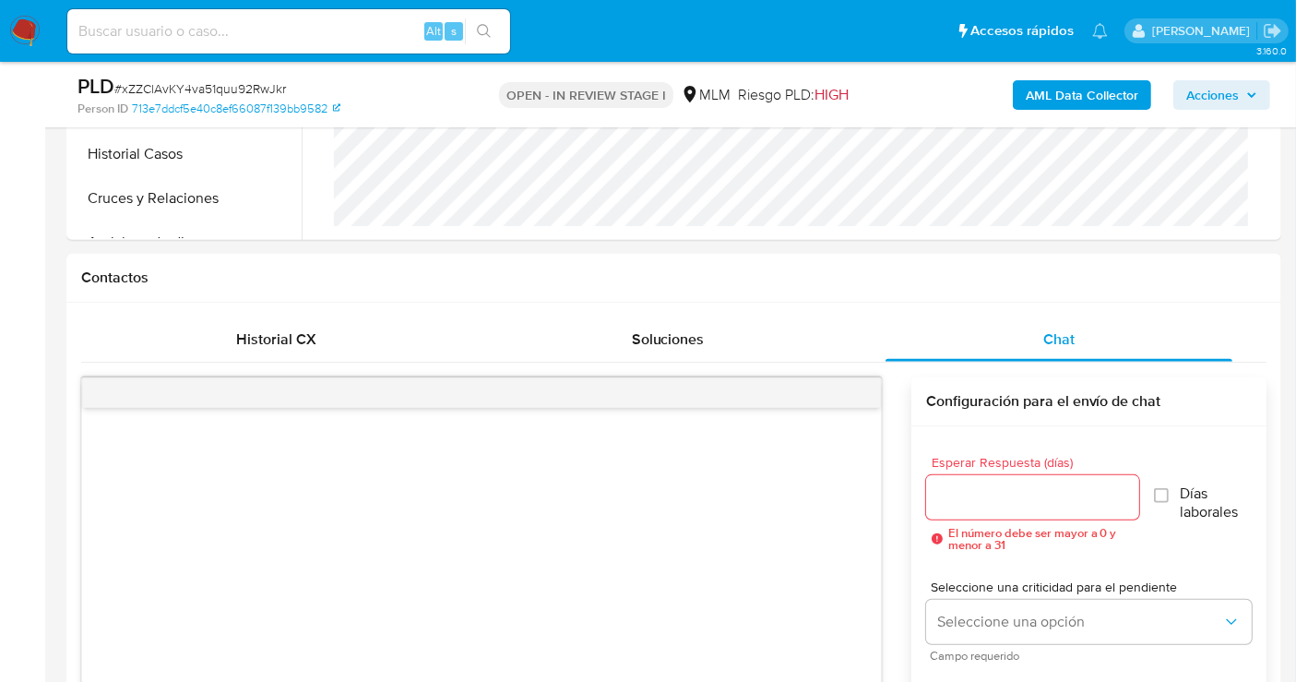
scroll to position [717, 0]
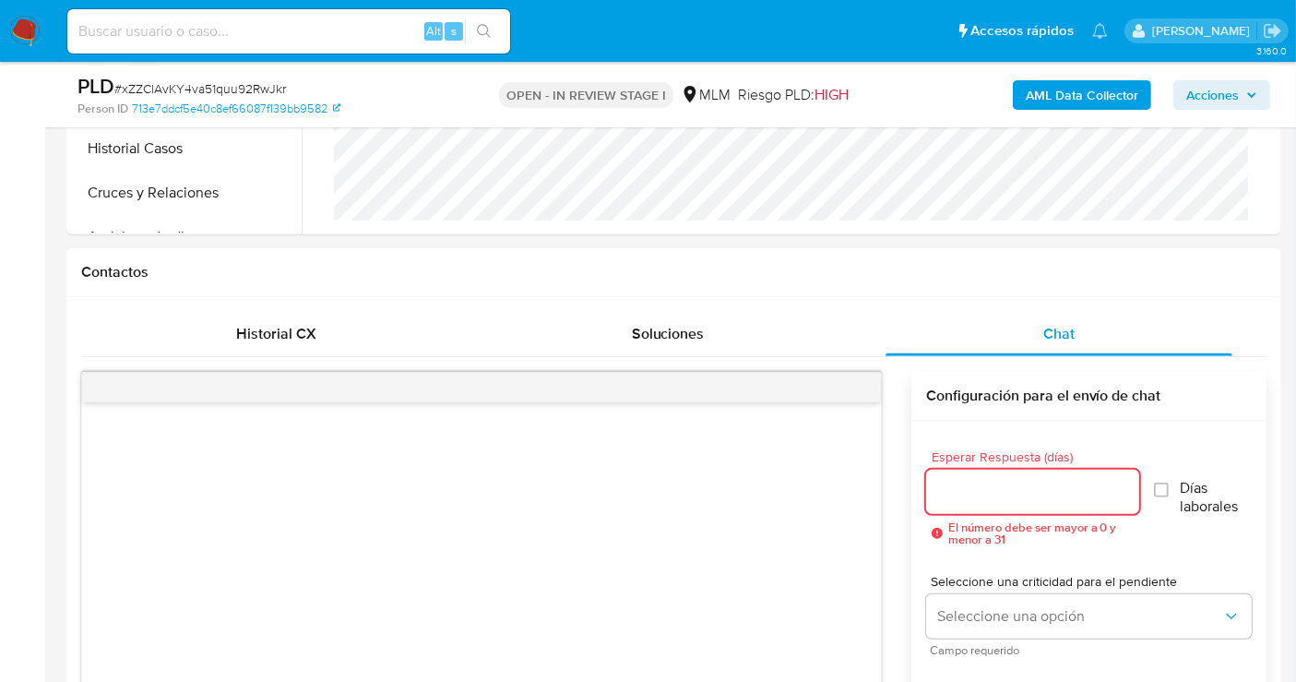
click at [1038, 490] on input "Esperar Respuesta (días)" at bounding box center [1032, 492] width 213 height 24
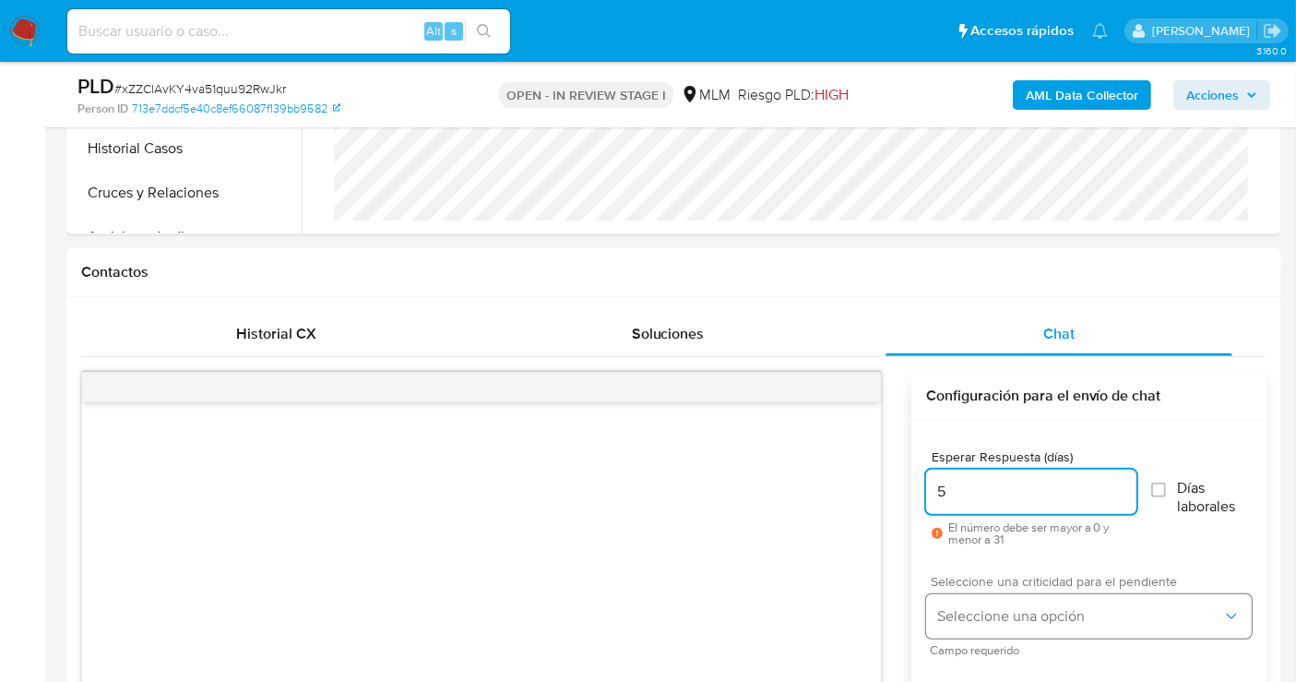
type input "5"
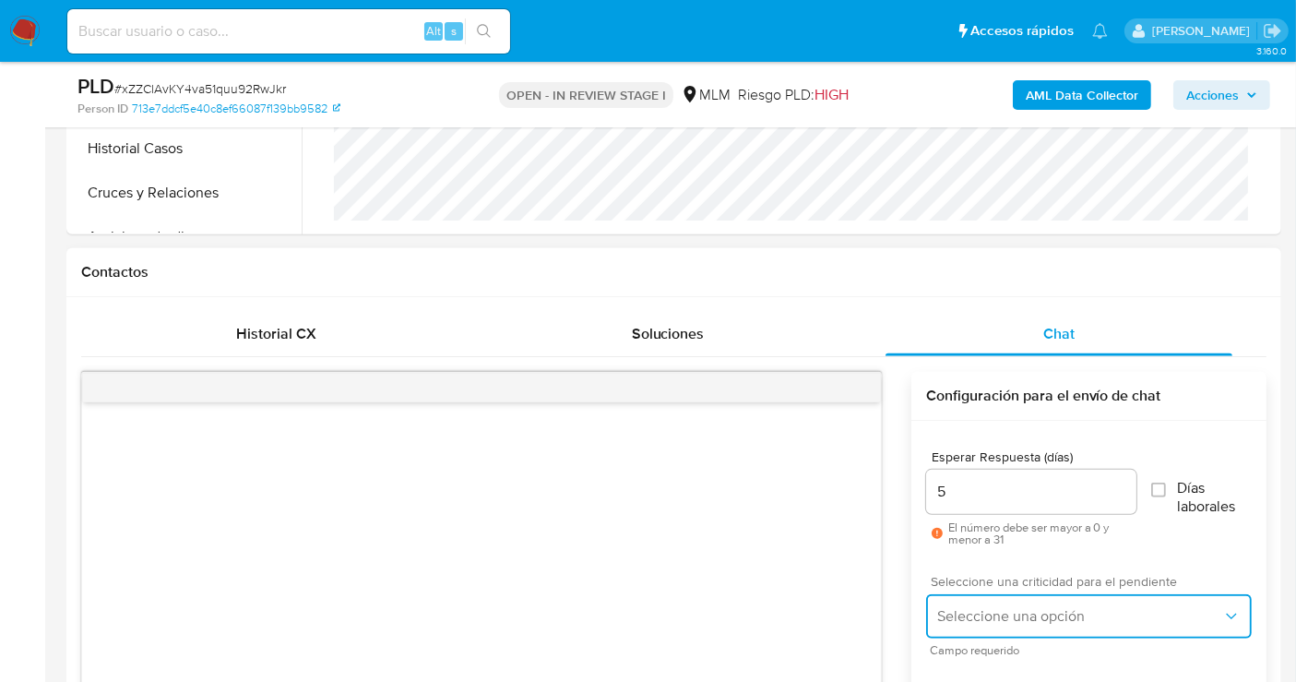
click at [994, 615] on span "Seleccione una opción" at bounding box center [1079, 616] width 285 height 18
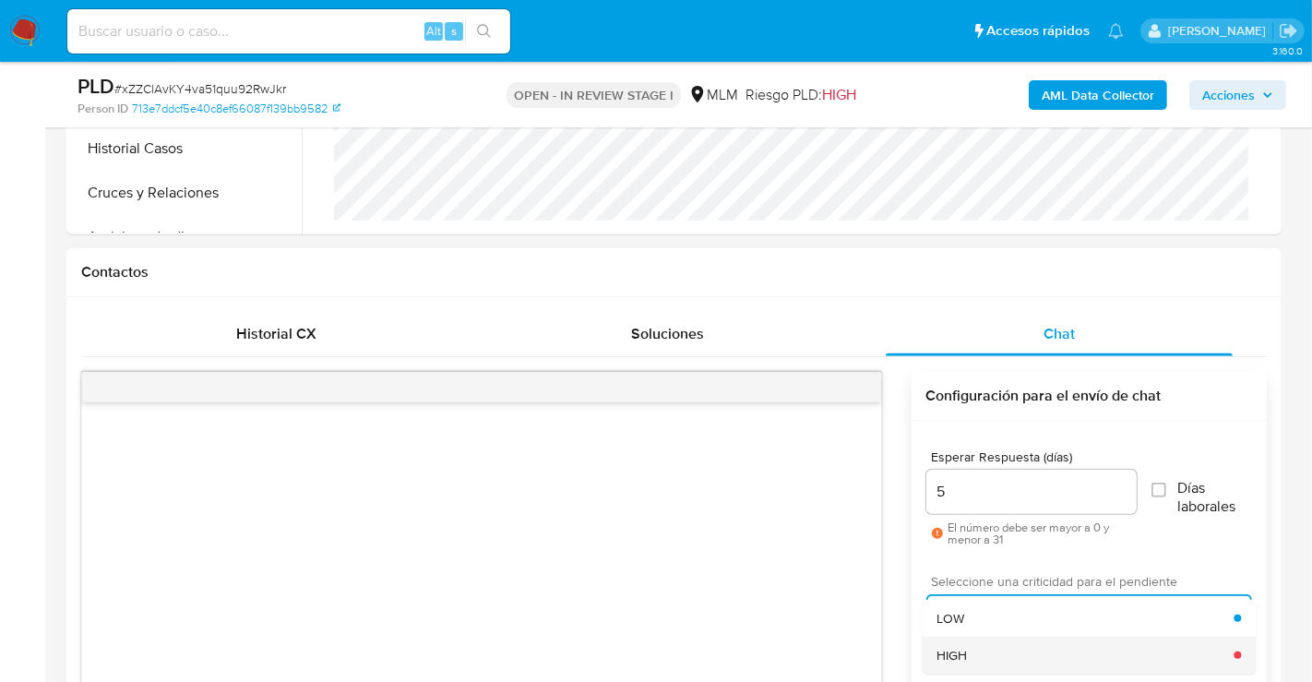
click at [978, 647] on div "HIGH" at bounding box center [1084, 655] width 297 height 37
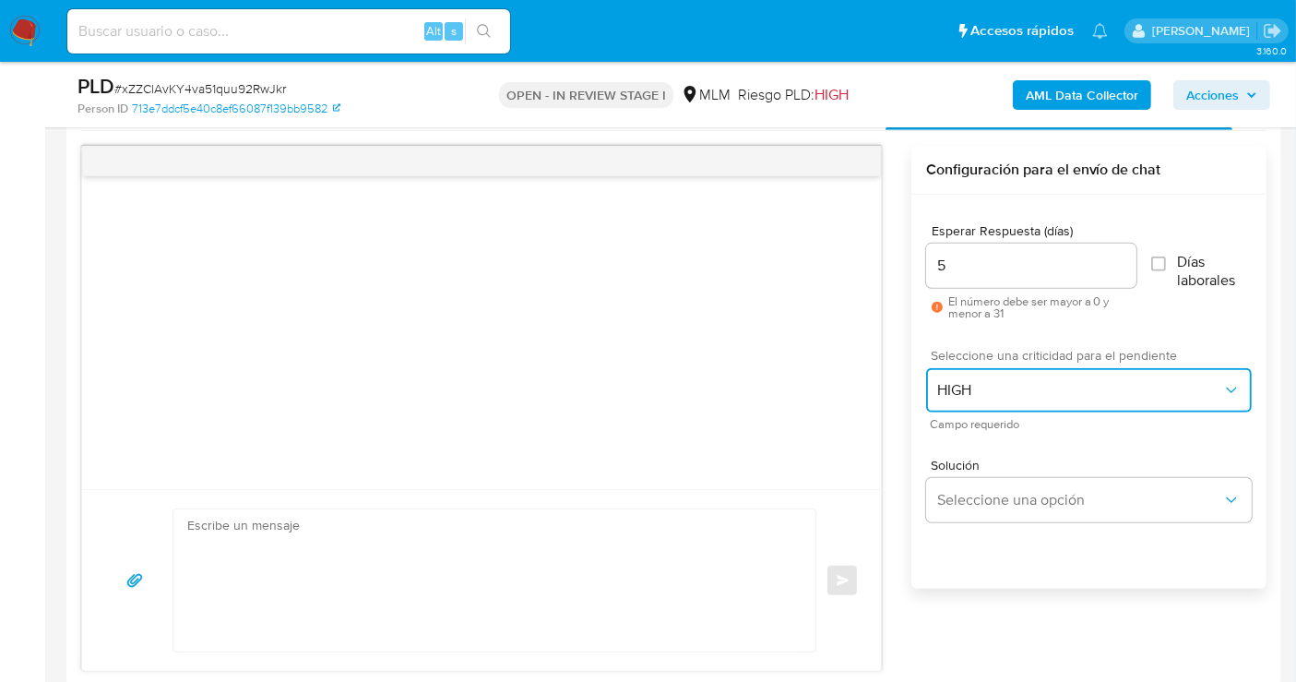
scroll to position [1025, 0]
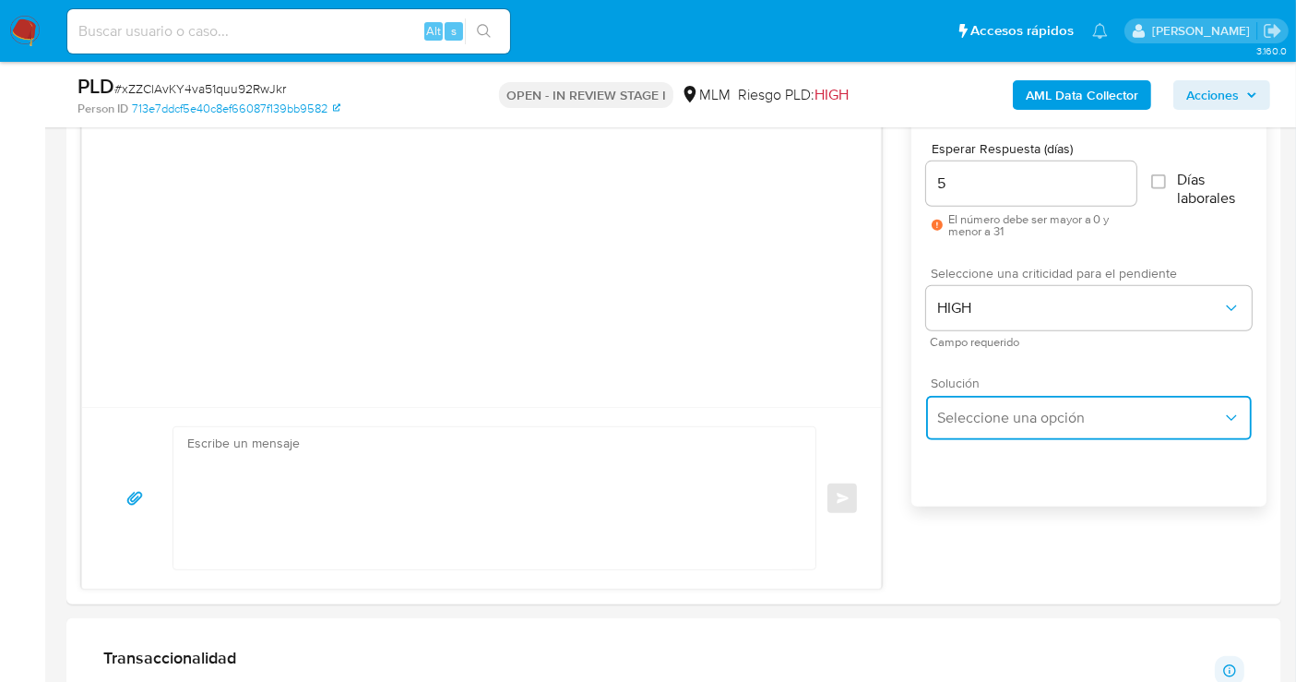
click at [996, 420] on span "Seleccione una opción" at bounding box center [1079, 418] width 285 height 18
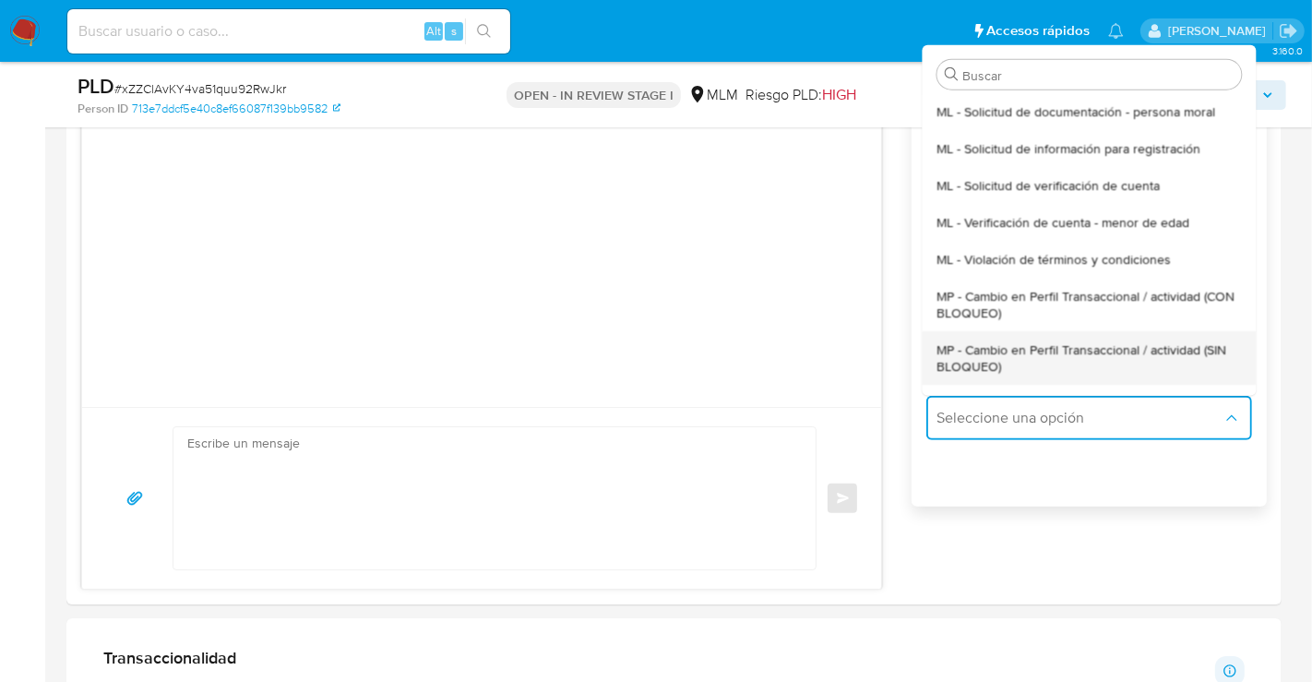
click at [986, 361] on span "MP - Cambio en Perfil Transaccional / actividad (SIN BLOQUEO)" at bounding box center [1088, 356] width 304 height 33
type textarea "Estimado ,Te comunicamos que se ha identificado un cambio en el uso habitual de…"
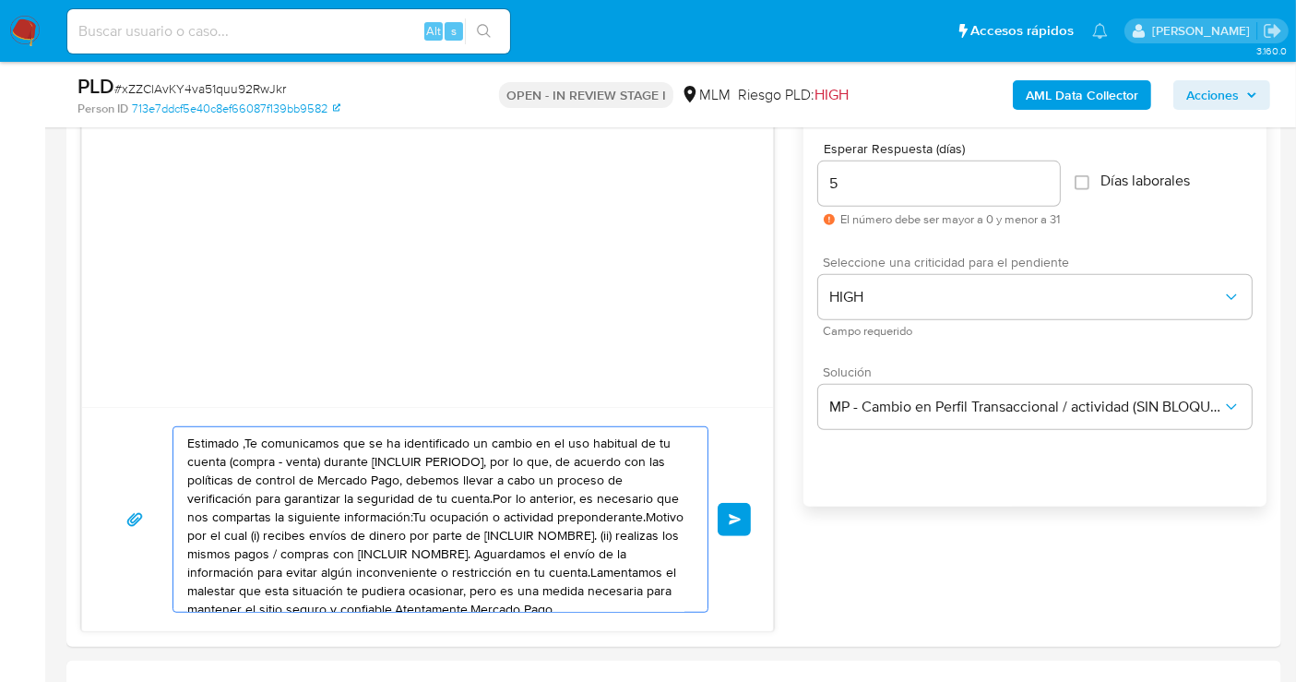
click at [436, 483] on textarea "Estimado ,Te comunicamos que se ha identificado un cambio en el uso habitual de…" at bounding box center [435, 519] width 497 height 185
paste textarea "cliente se ha identificado un cambio en el uso habitual de tu cuenta para garan…"
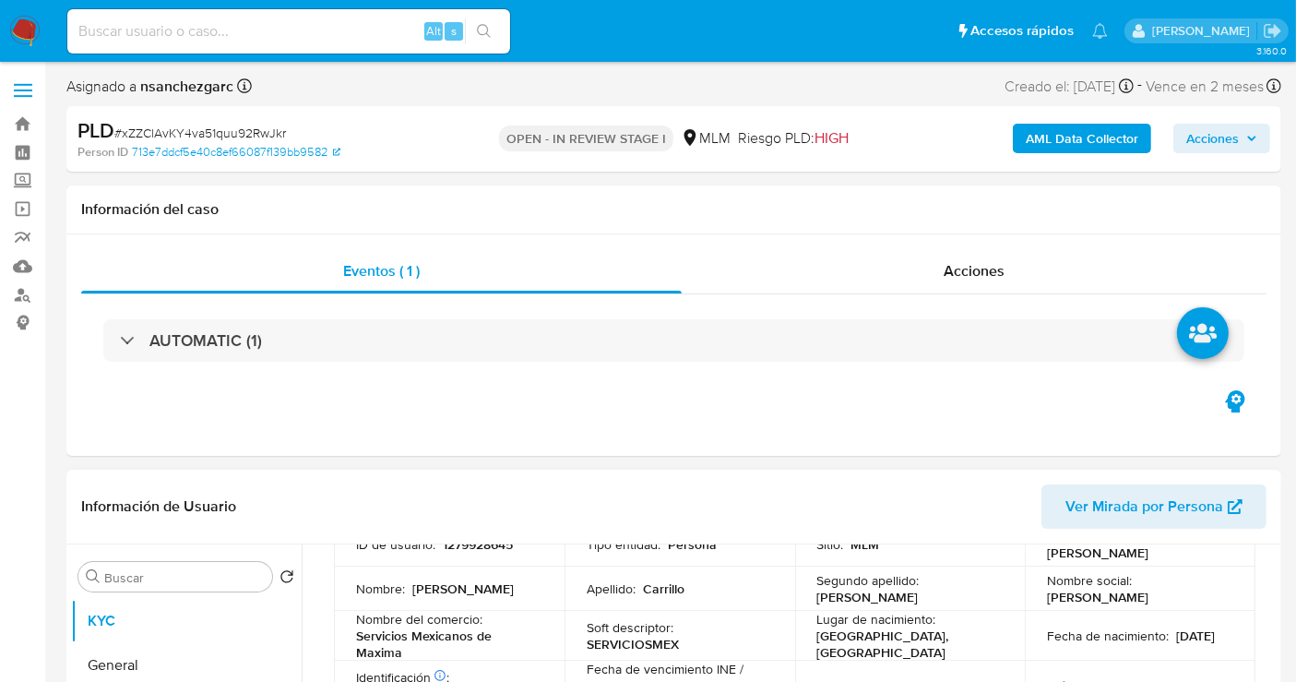
scroll to position [30, 0]
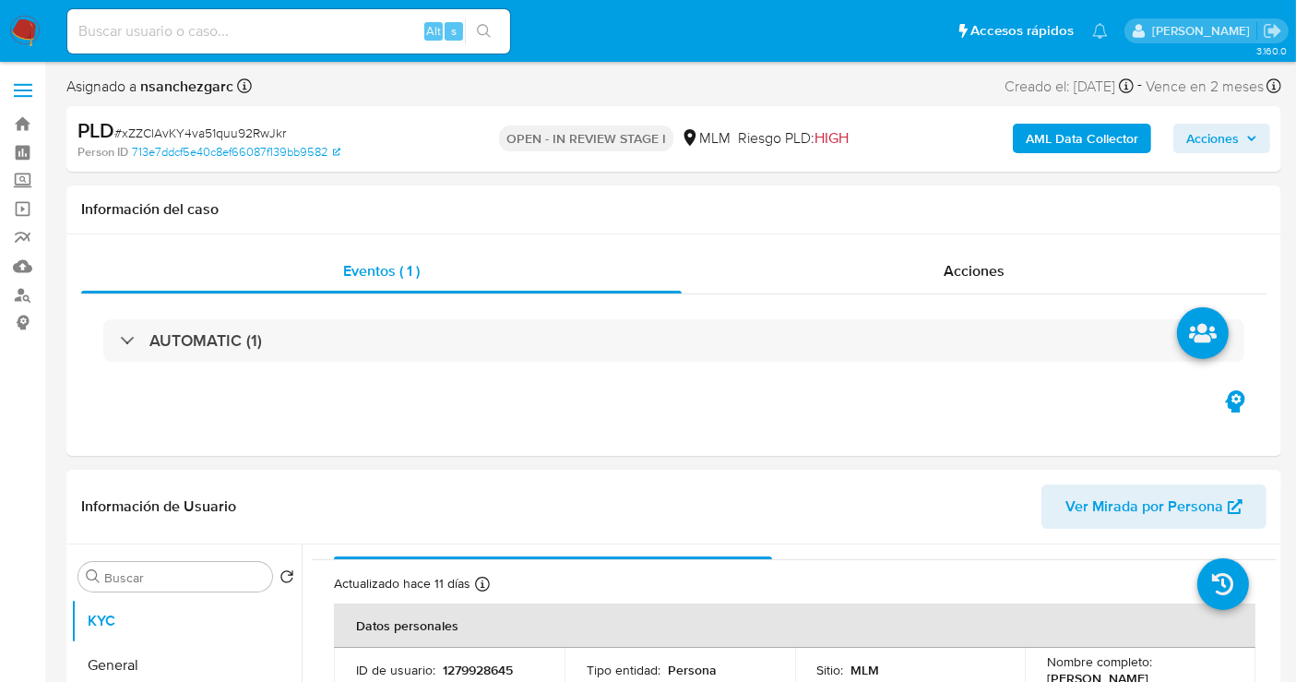
type textarea "Estimado cliente se ha identificado un cambio en el uso habitual de tu cuenta p…"
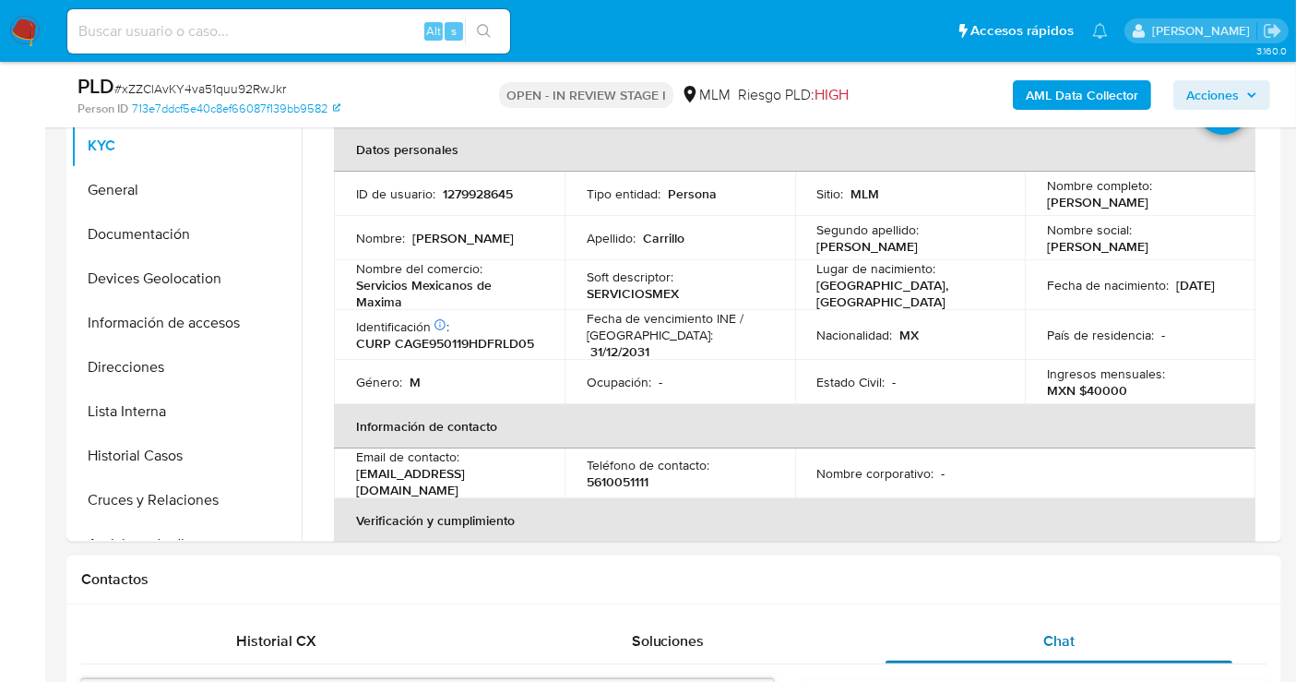
scroll to position [1025, 0]
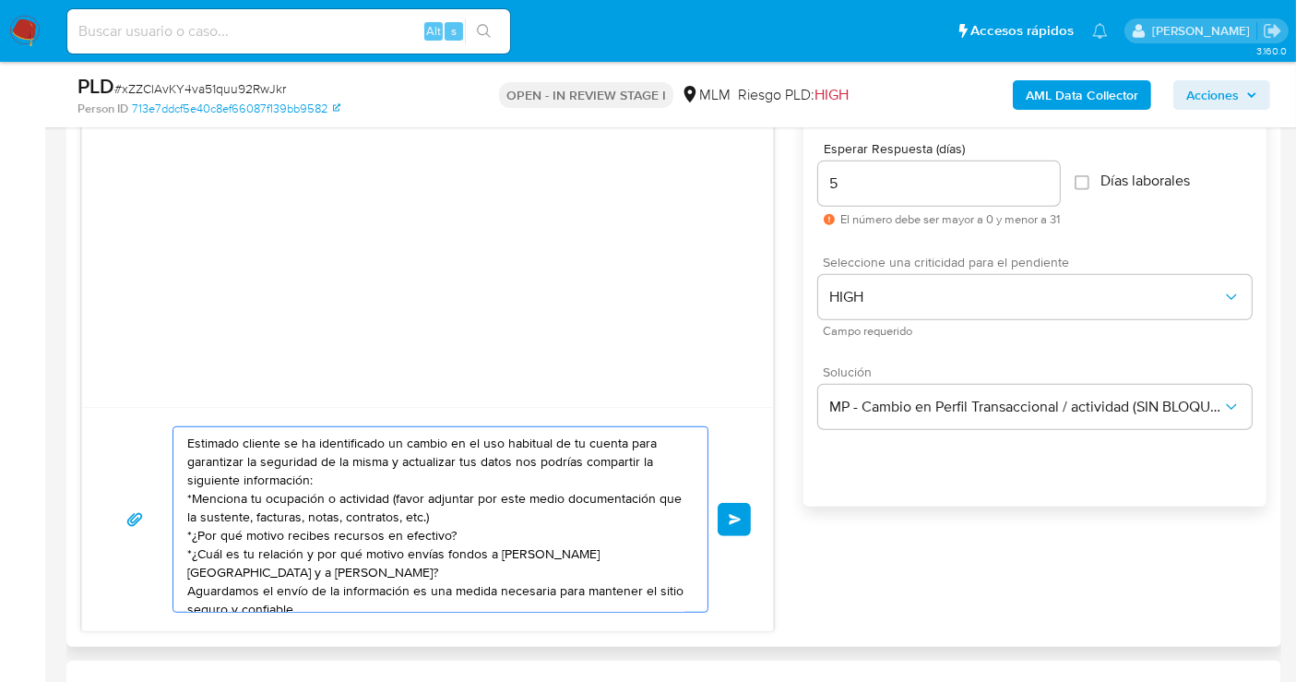
click at [745, 518] on button "Enviar" at bounding box center [734, 519] width 33 height 33
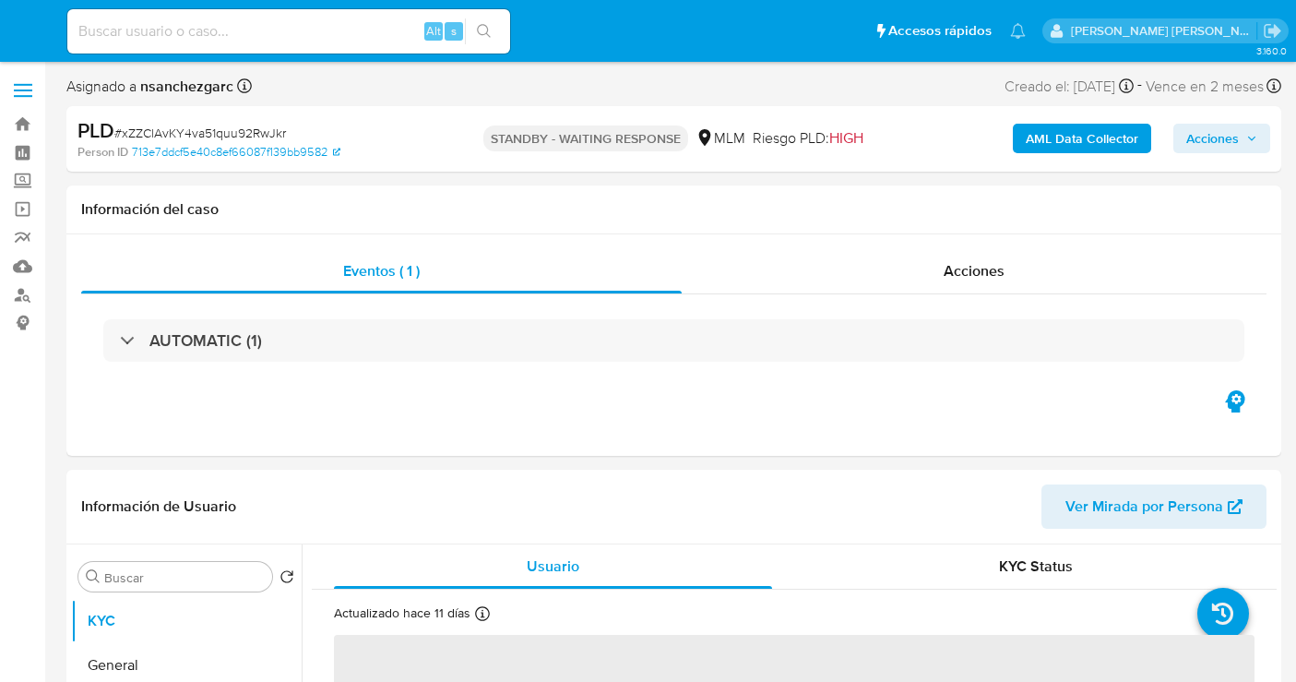
select select "10"
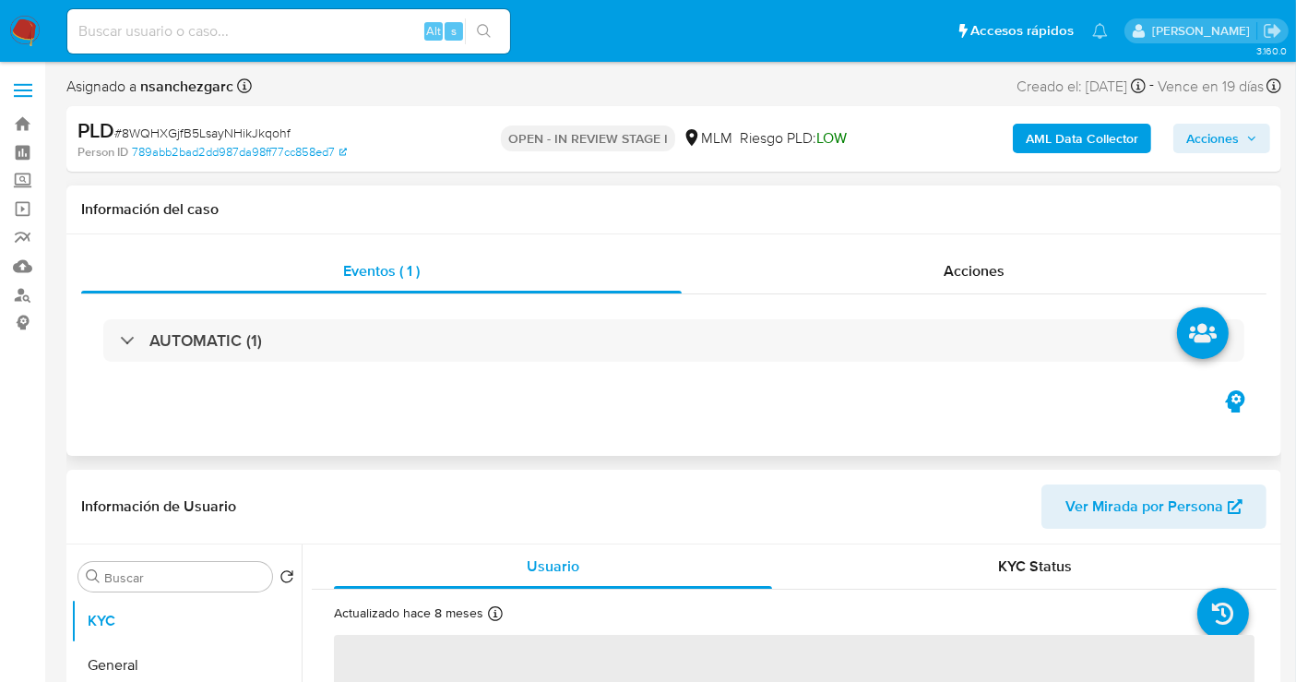
select select "10"
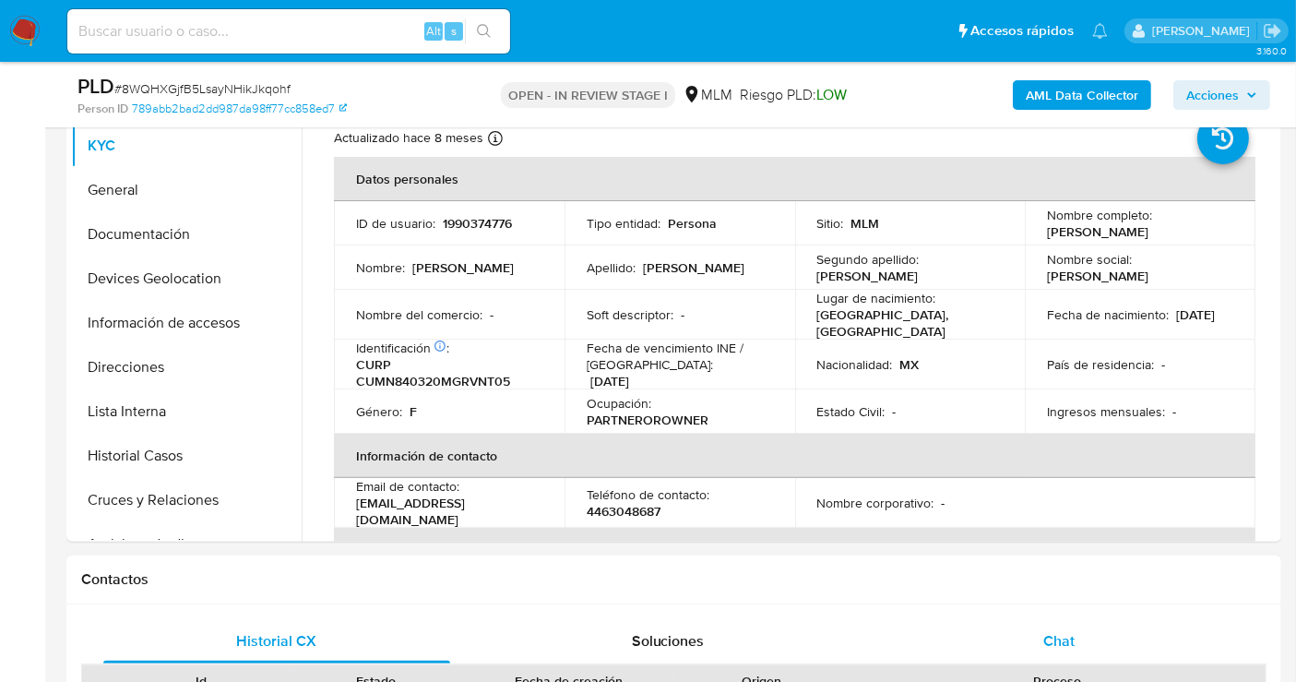
click at [1063, 639] on span "Chat" at bounding box center [1058, 640] width 31 height 21
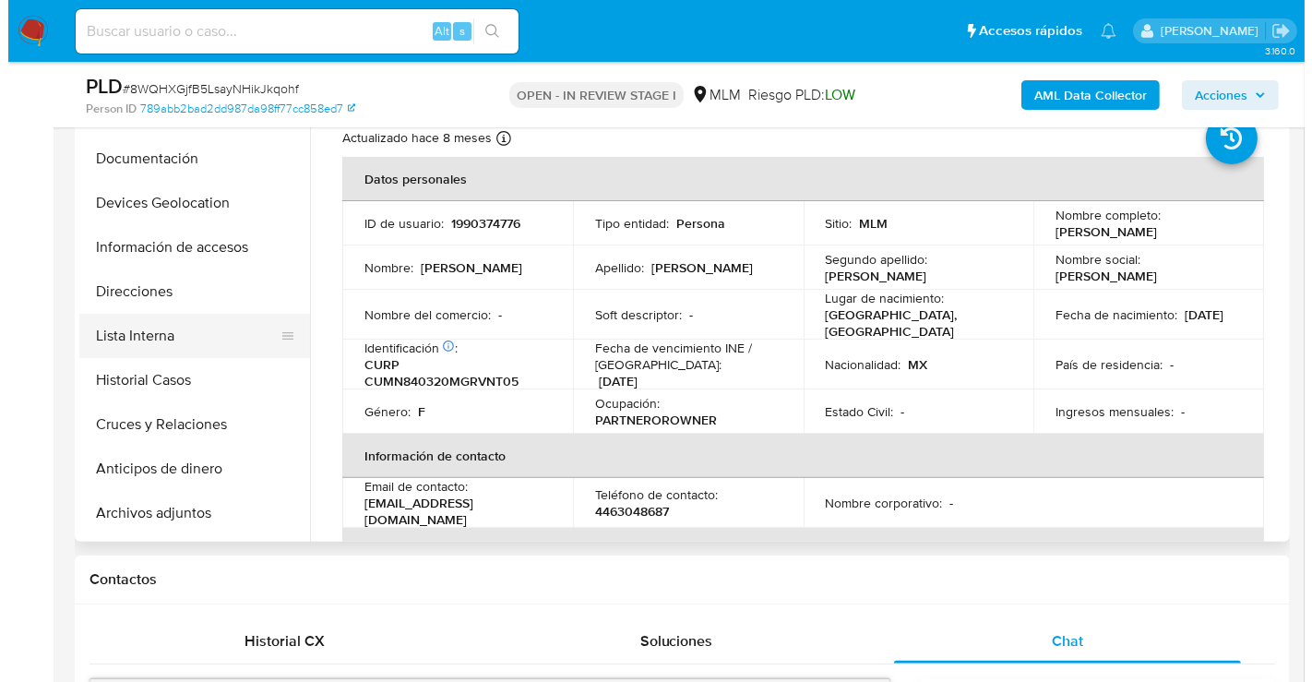
scroll to position [102, 0]
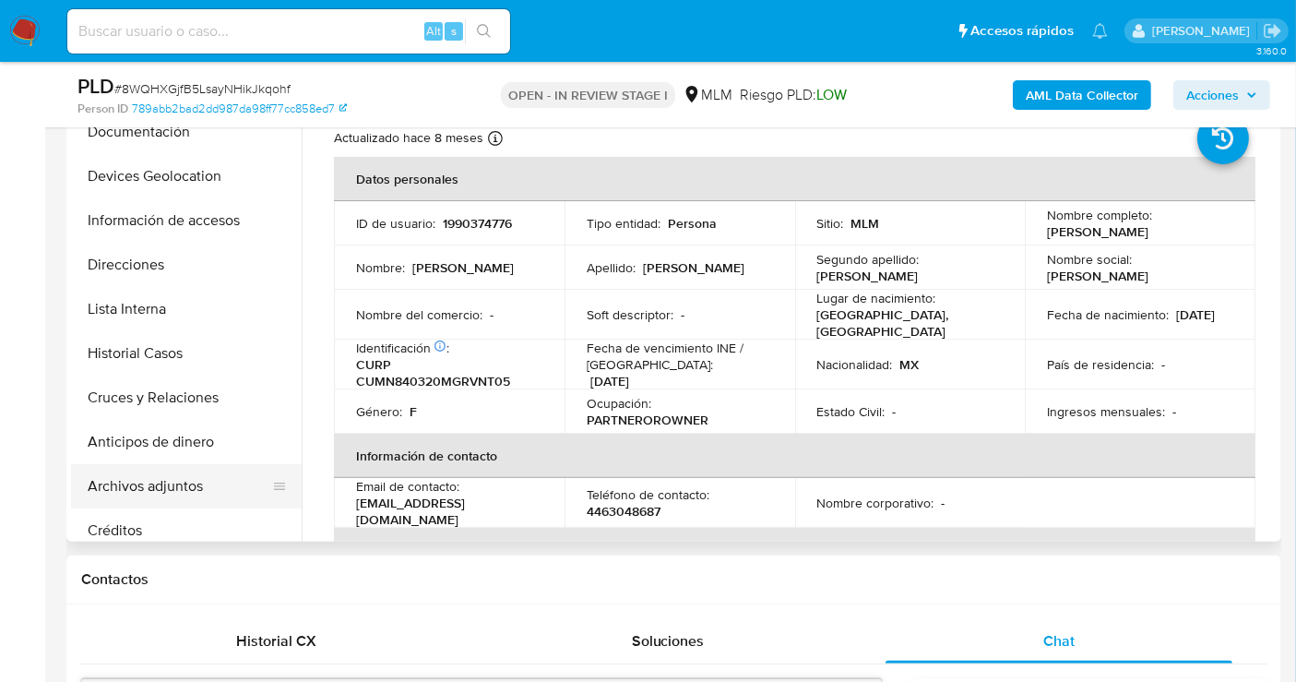
click at [127, 486] on button "Archivos adjuntos" at bounding box center [179, 486] width 216 height 44
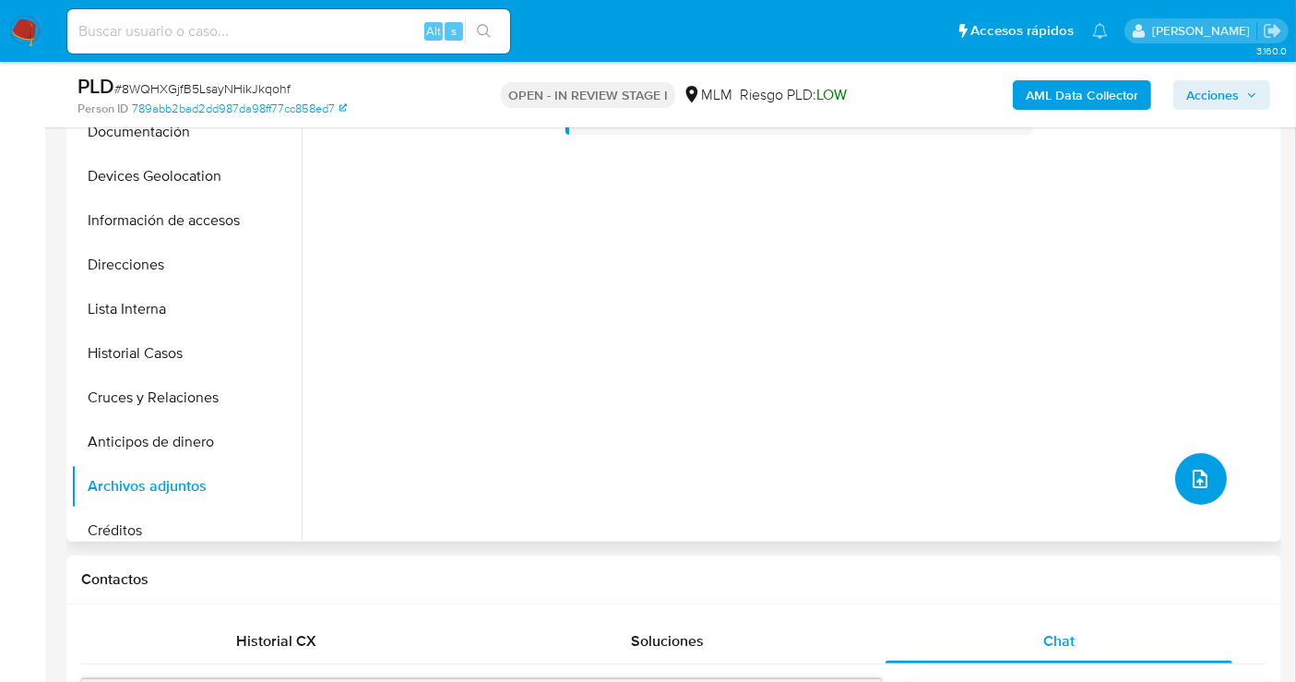
click at [1189, 482] on icon "upload-file" at bounding box center [1200, 479] width 22 height 22
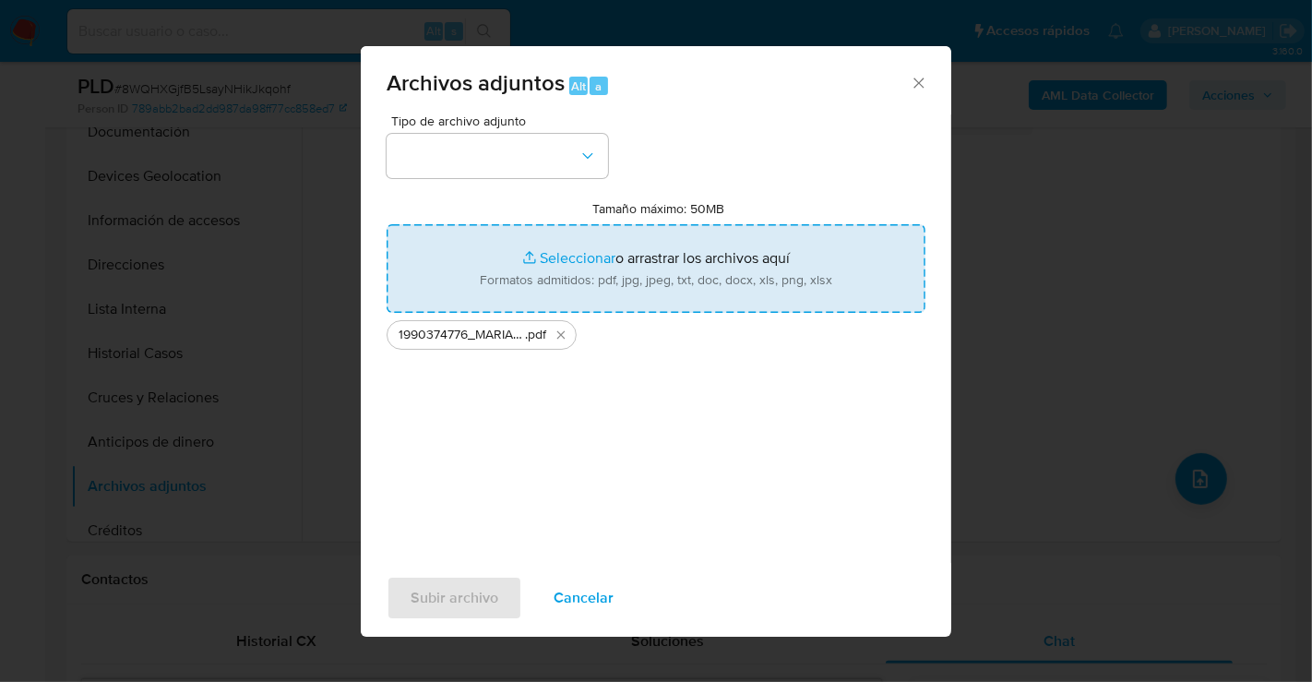
type input "C:\fakepath\1990374776_MARIA NATIVIDAD CUEVAS MONTELLANO_AGO25.xlsx"
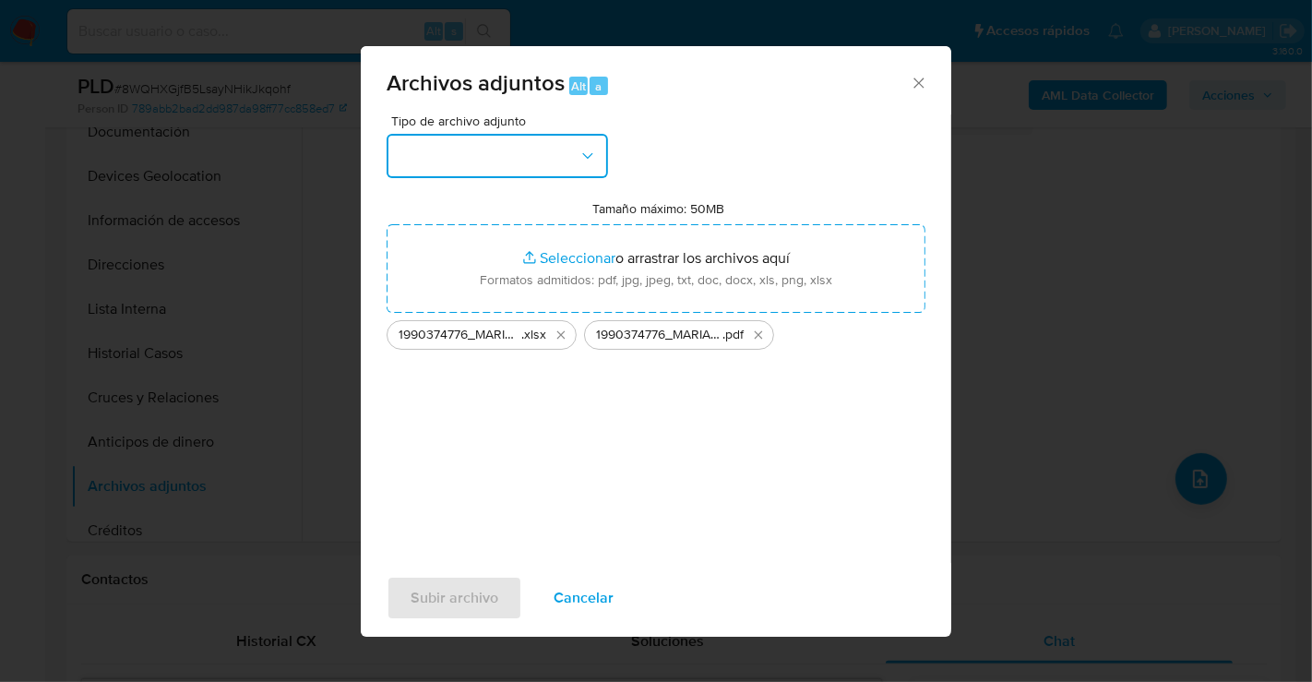
click at [497, 170] on button "button" at bounding box center [497, 156] width 221 height 44
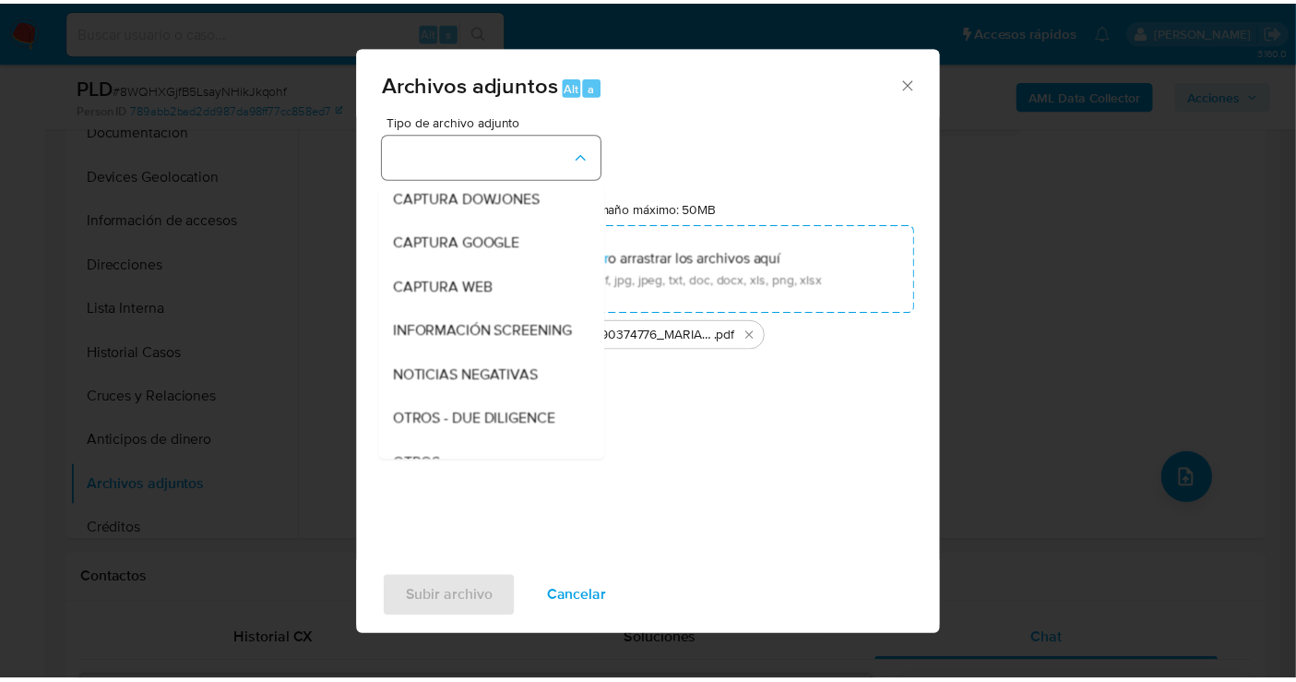
scroll to position [95, 0]
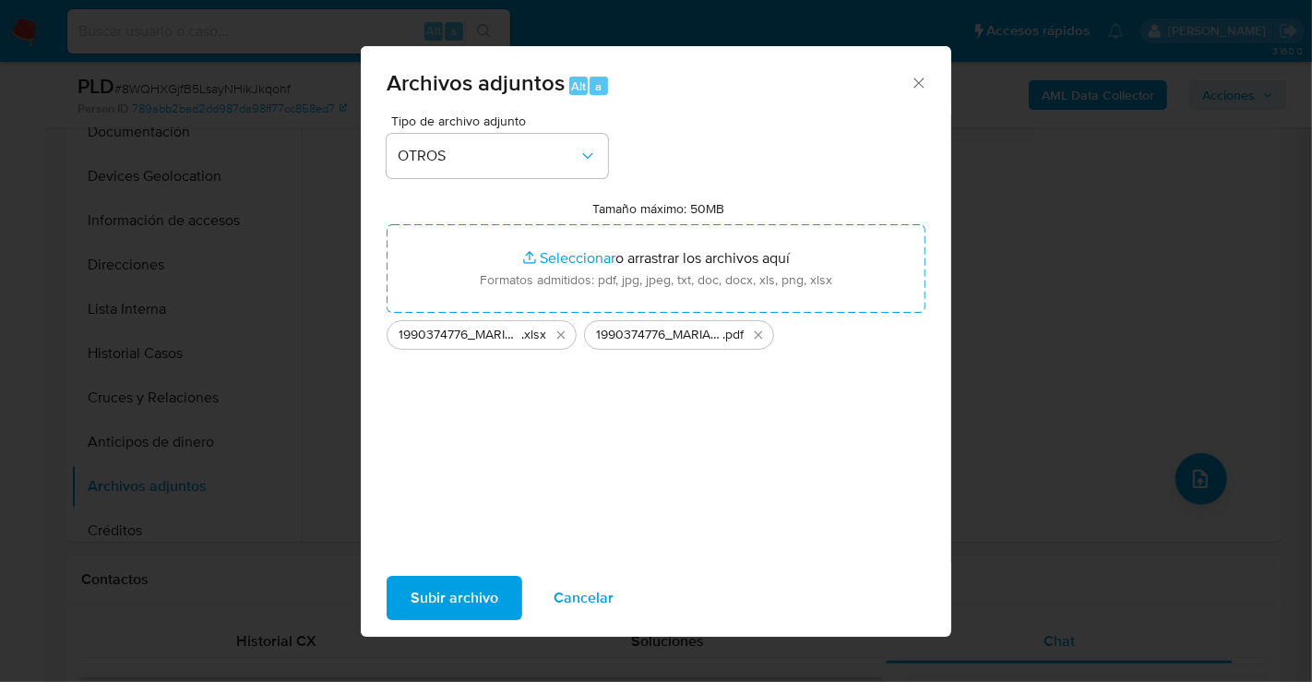
click at [474, 586] on span "Subir archivo" at bounding box center [455, 598] width 88 height 41
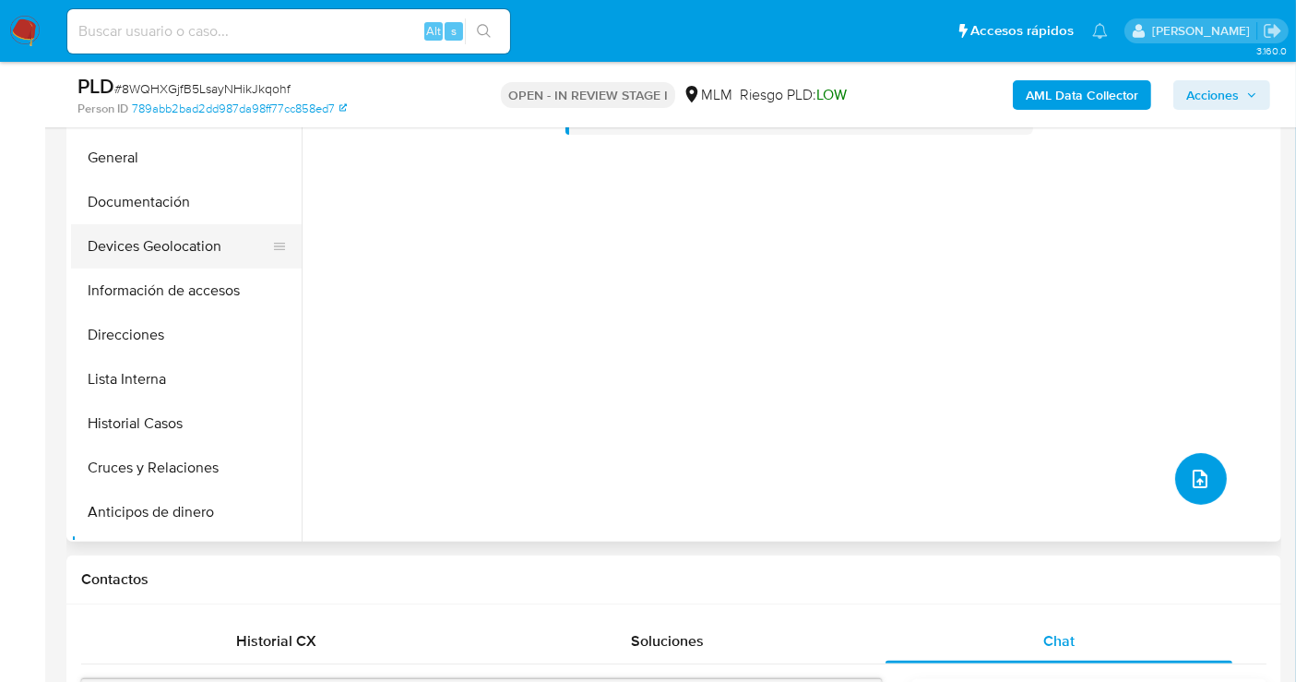
scroll to position [0, 0]
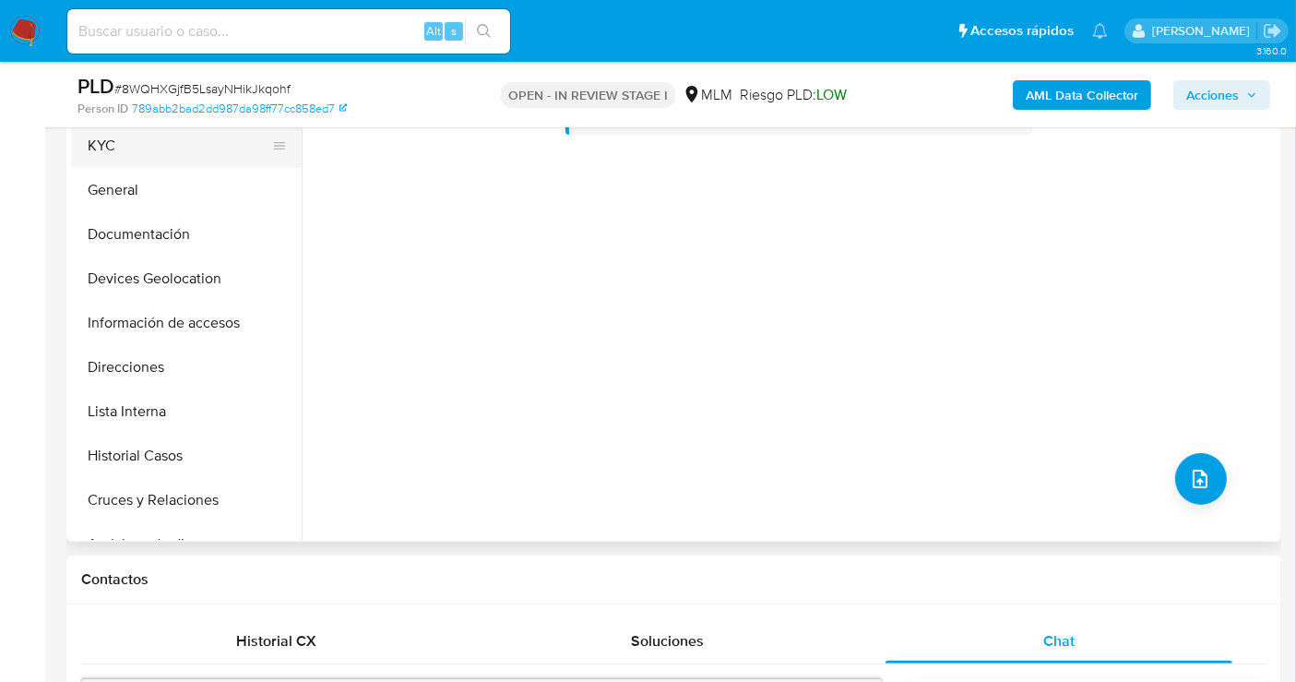
click at [110, 147] on button "KYC" at bounding box center [179, 146] width 216 height 44
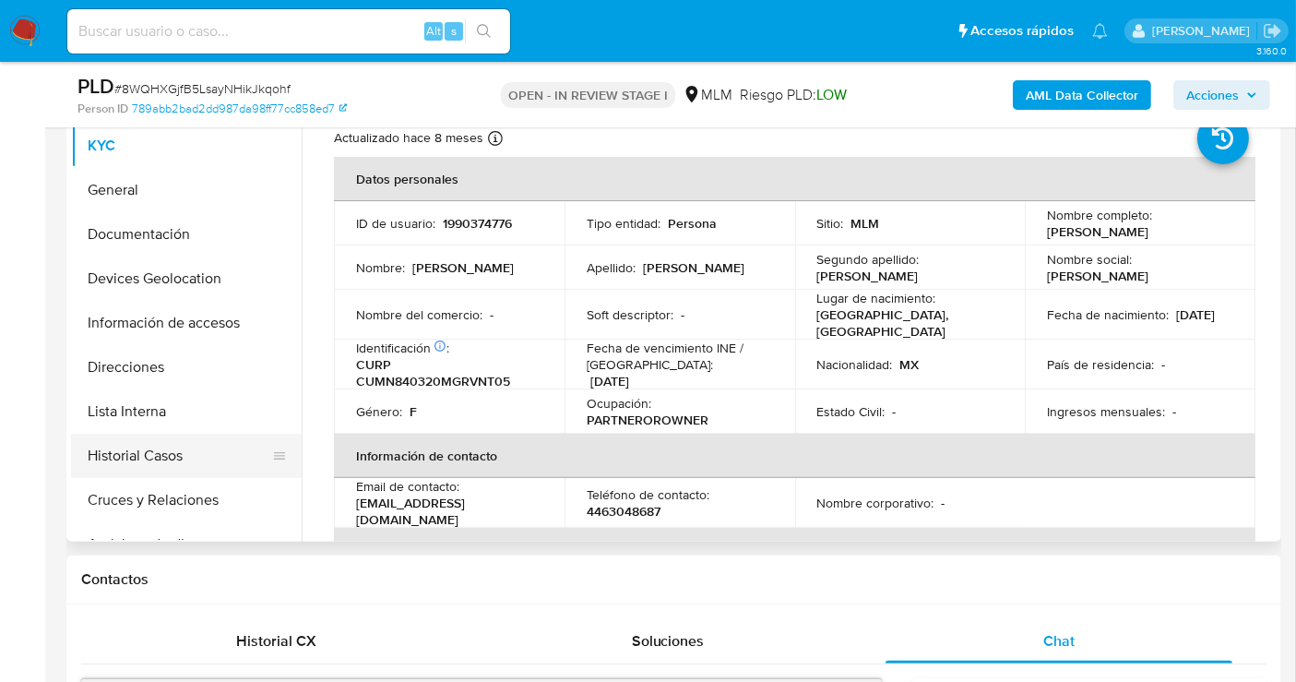
click at [124, 454] on button "Historial Casos" at bounding box center [179, 456] width 216 height 44
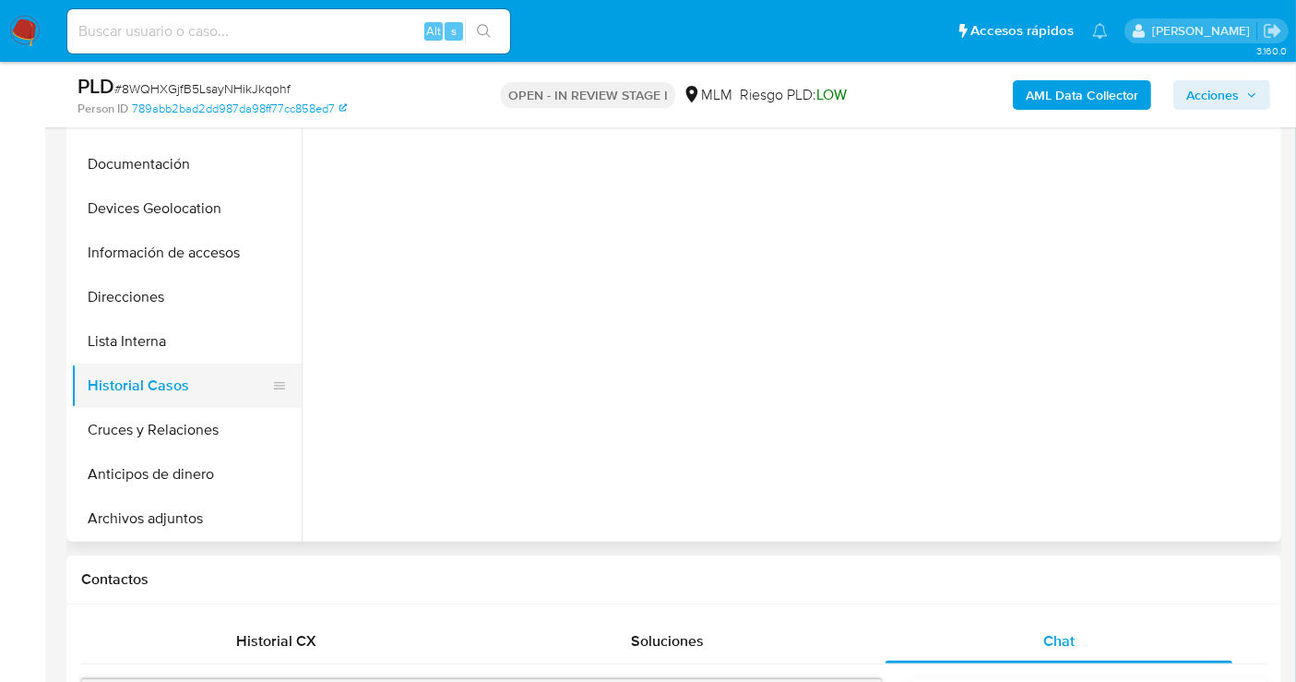
scroll to position [102, 0]
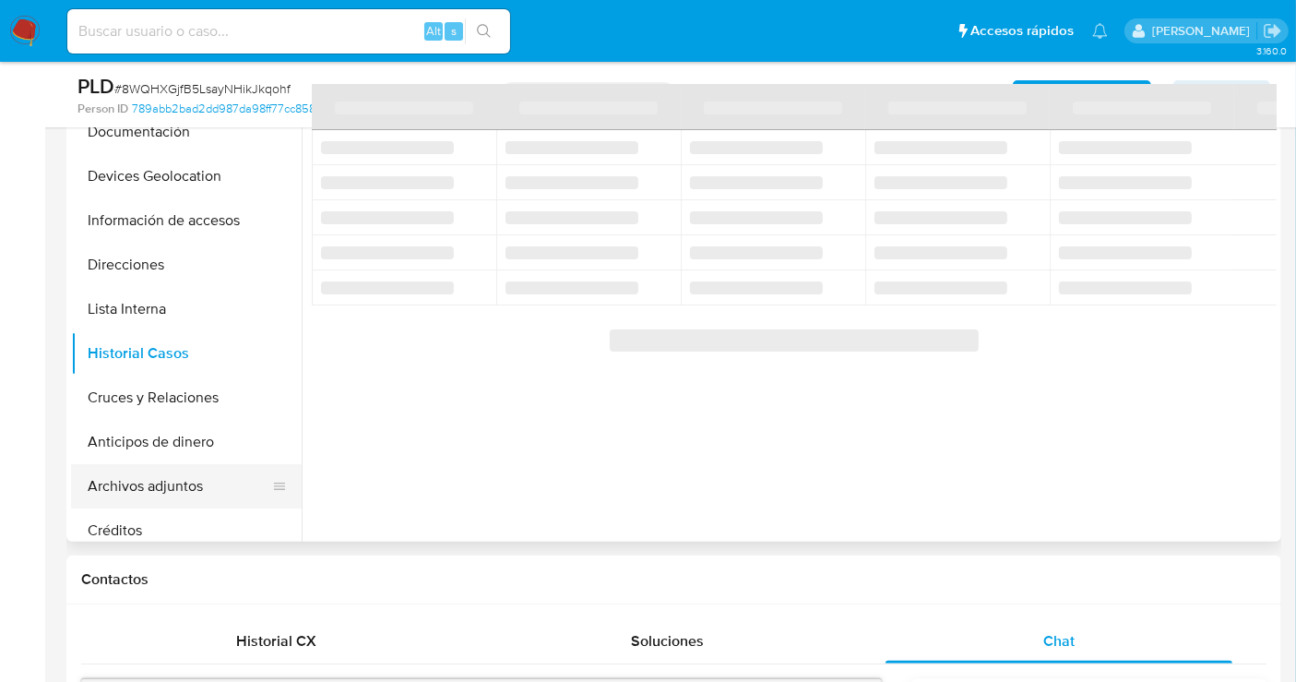
click at [128, 470] on button "Archivos adjuntos" at bounding box center [179, 486] width 216 height 44
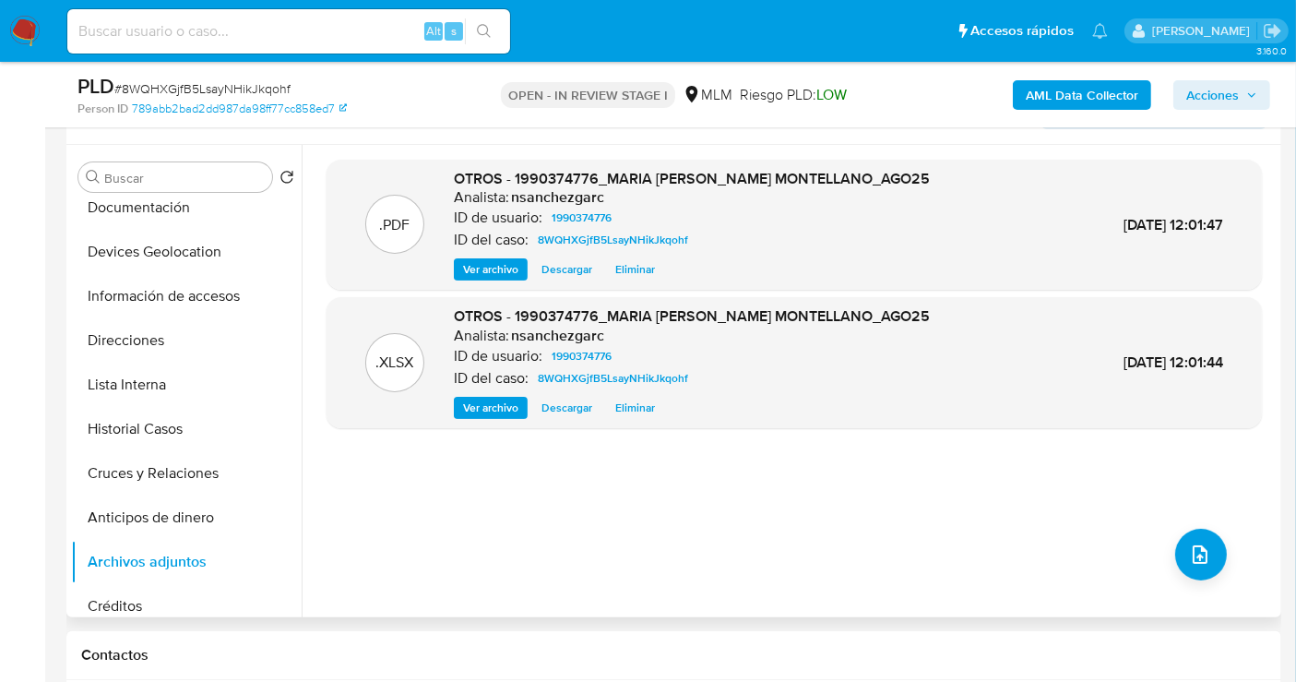
scroll to position [307, 0]
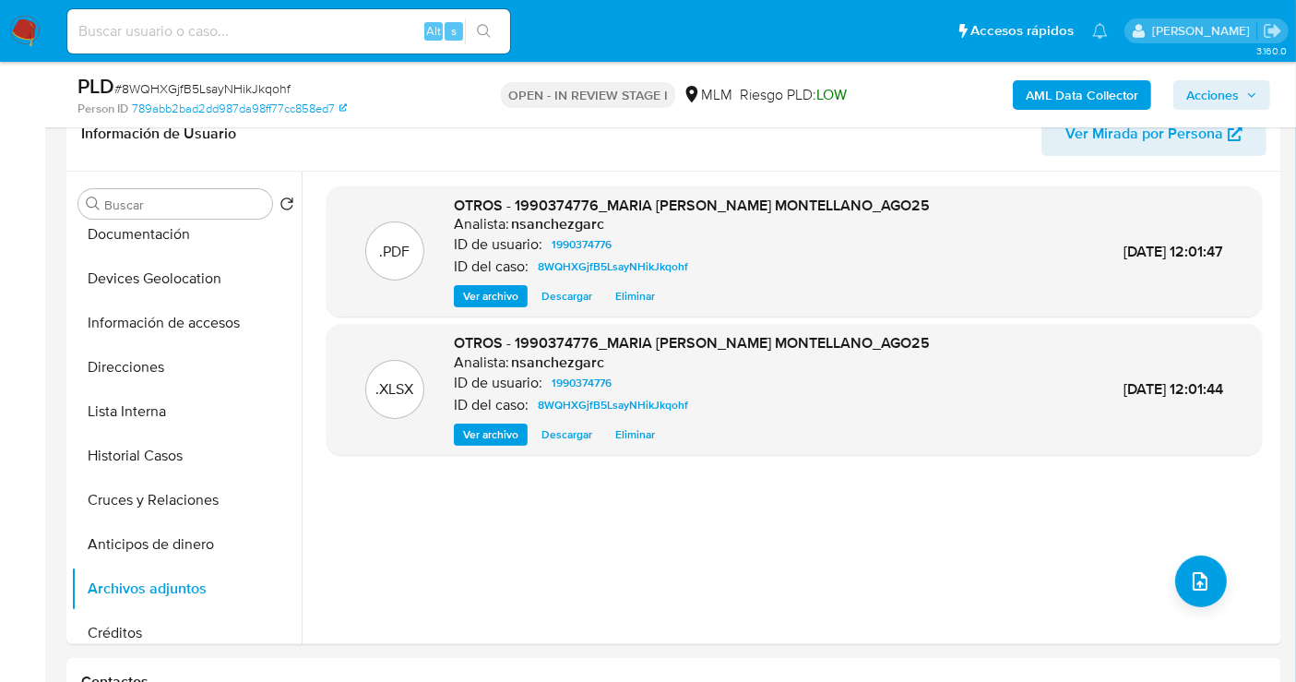
click at [1209, 100] on span "Acciones" at bounding box center [1212, 95] width 53 height 30
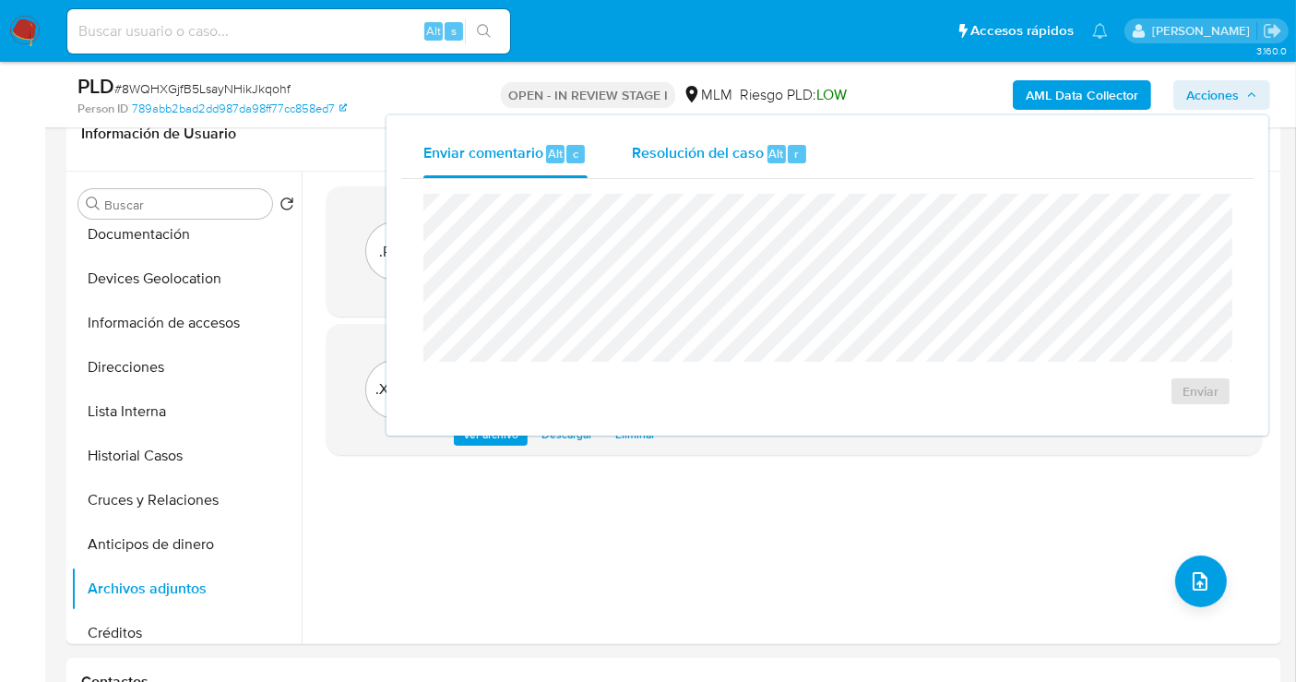
click at [720, 151] on span "Resolución del caso" at bounding box center [698, 152] width 132 height 21
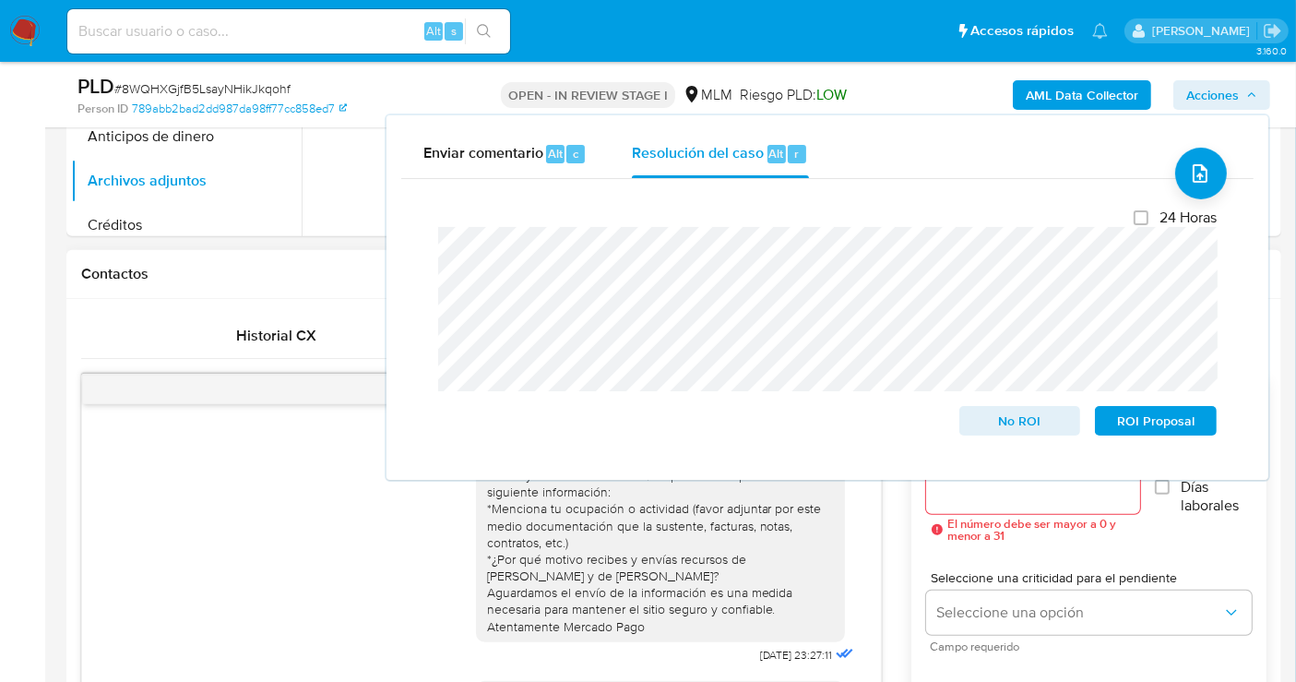
scroll to position [717, 0]
drag, startPoint x: 1137, startPoint y: 428, endPoint x: 1178, endPoint y: 511, distance: 92.8
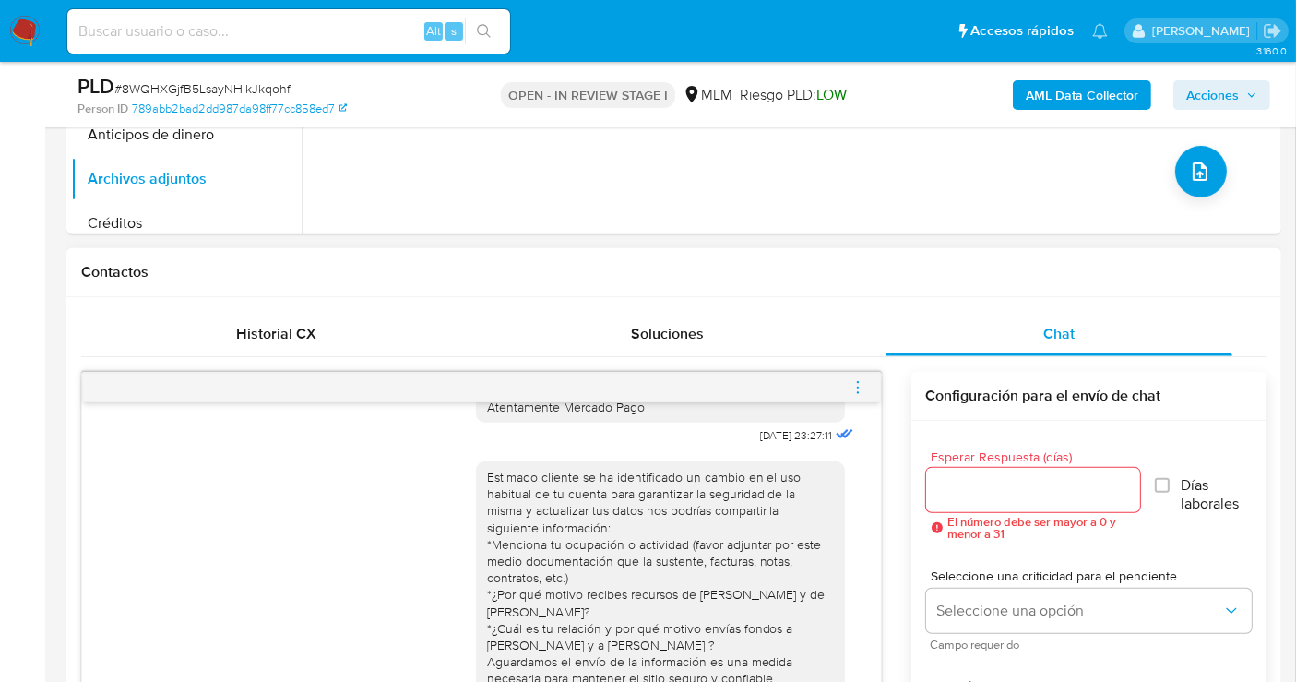
scroll to position [282, 0]
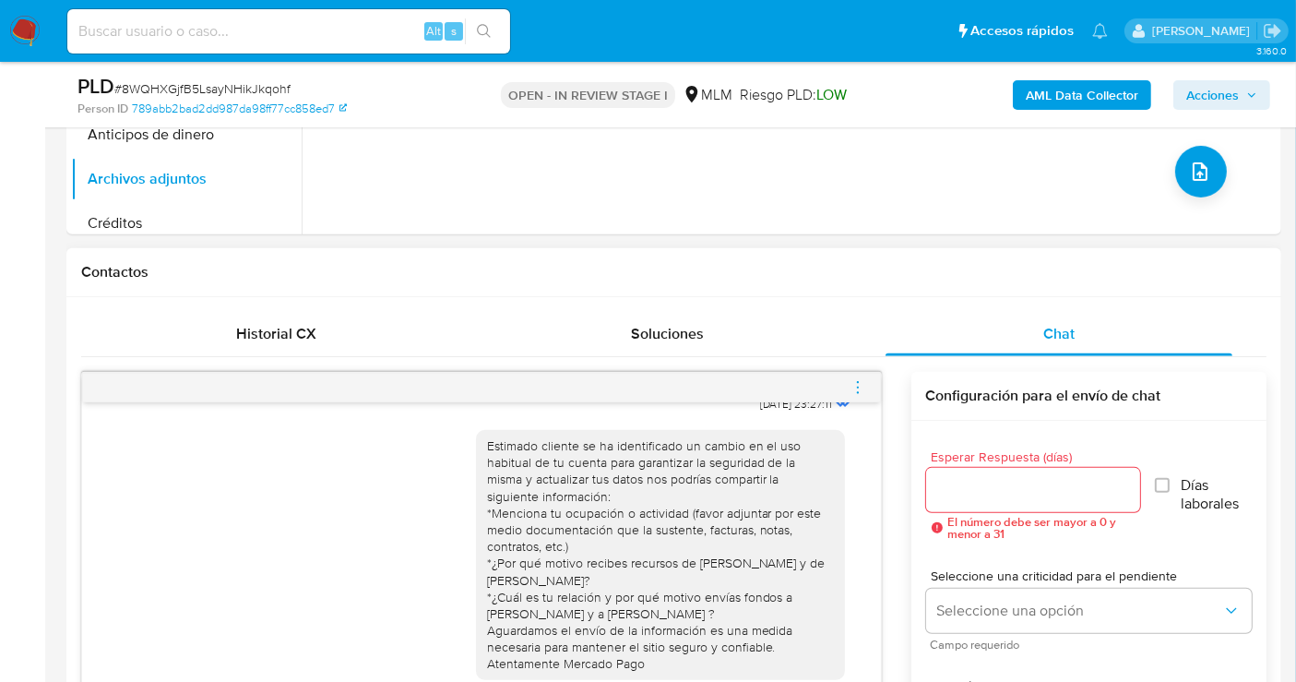
drag, startPoint x: 723, startPoint y: 545, endPoint x: 619, endPoint y: 496, distance: 115.1
drag, startPoint x: 619, startPoint y: 496, endPoint x: 611, endPoint y: 509, distance: 15.4
click at [592, 514] on div "Estimado cliente se ha identificado un cambio en el uso habitual de tu cuenta p…" at bounding box center [660, 554] width 347 height 235
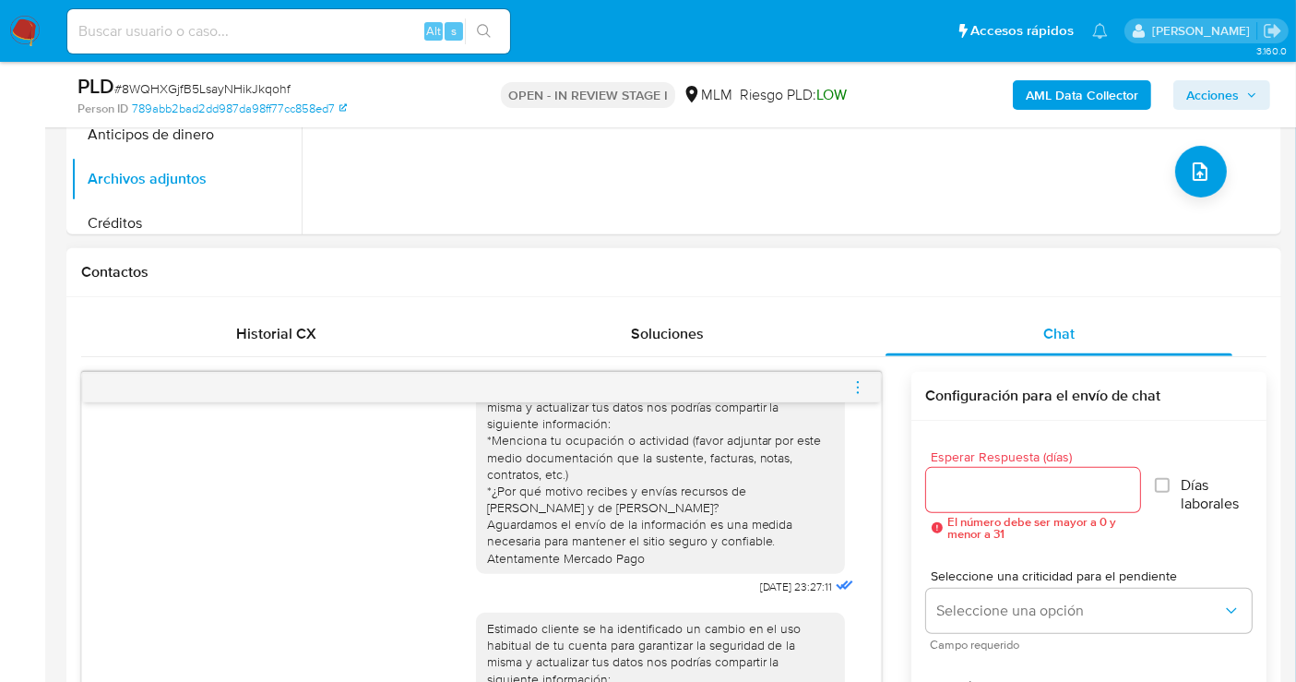
scroll to position [205, 0]
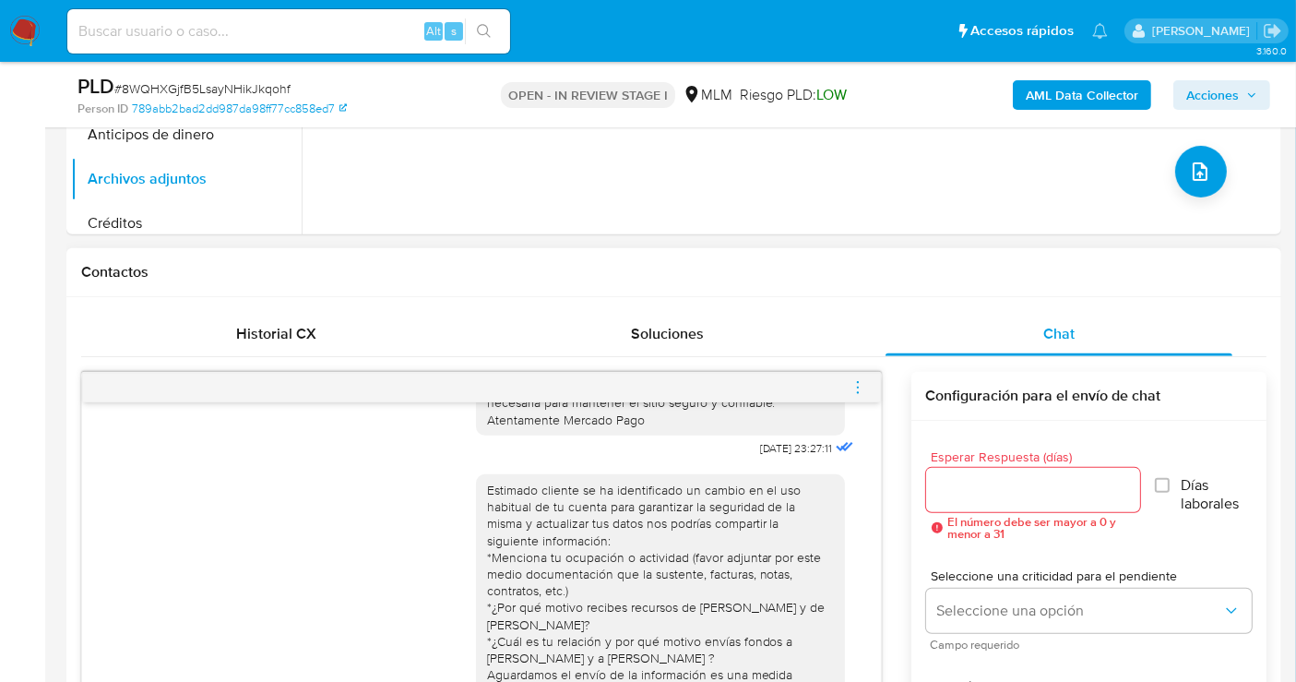
drag, startPoint x: 739, startPoint y: 516, endPoint x: 705, endPoint y: 387, distance: 133.6
click at [661, 378] on div at bounding box center [481, 388] width 799 height 30
click at [854, 386] on icon "menu-action" at bounding box center [858, 387] width 17 height 17
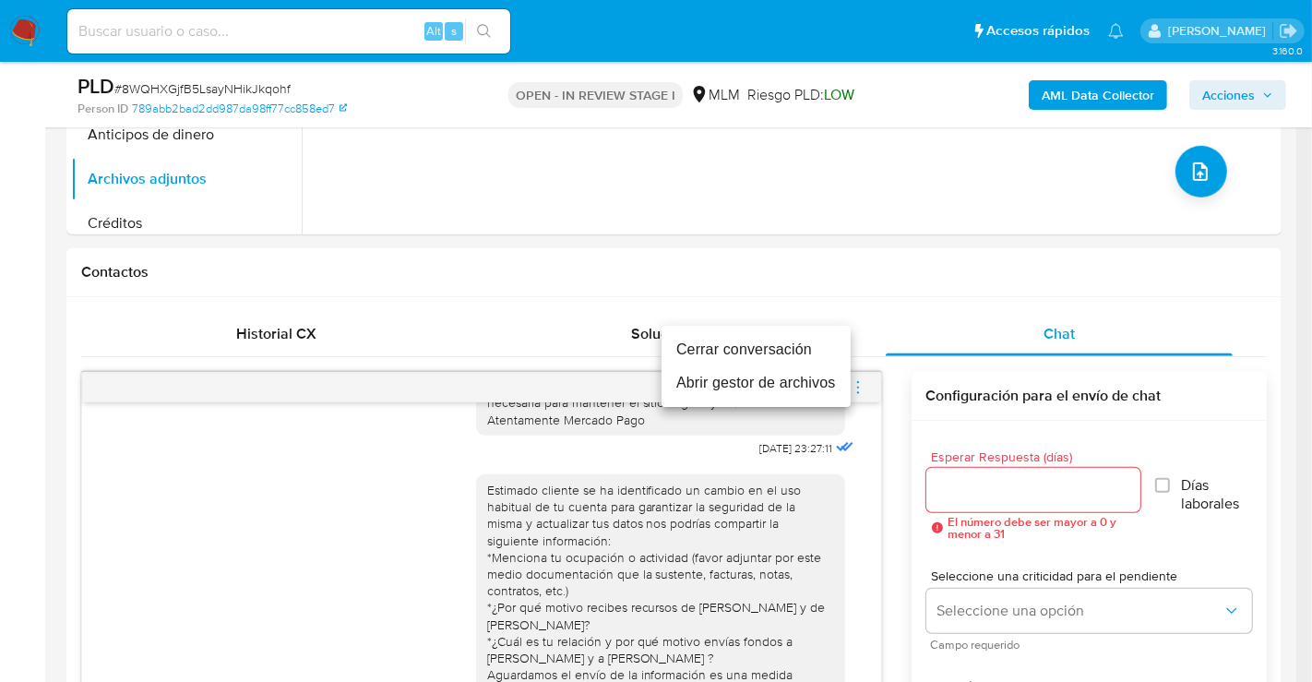
click at [717, 353] on li "Cerrar conversación" at bounding box center [755, 349] width 189 height 33
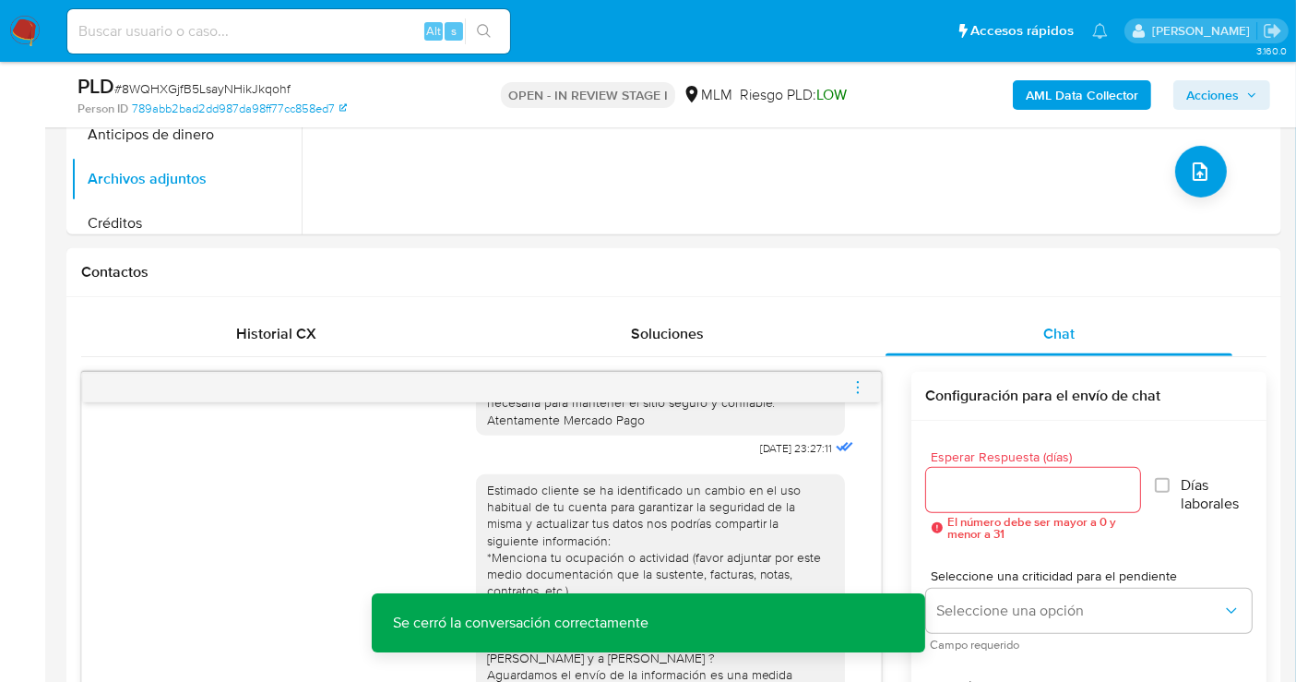
click at [1198, 104] on span "Acciones" at bounding box center [1212, 95] width 53 height 30
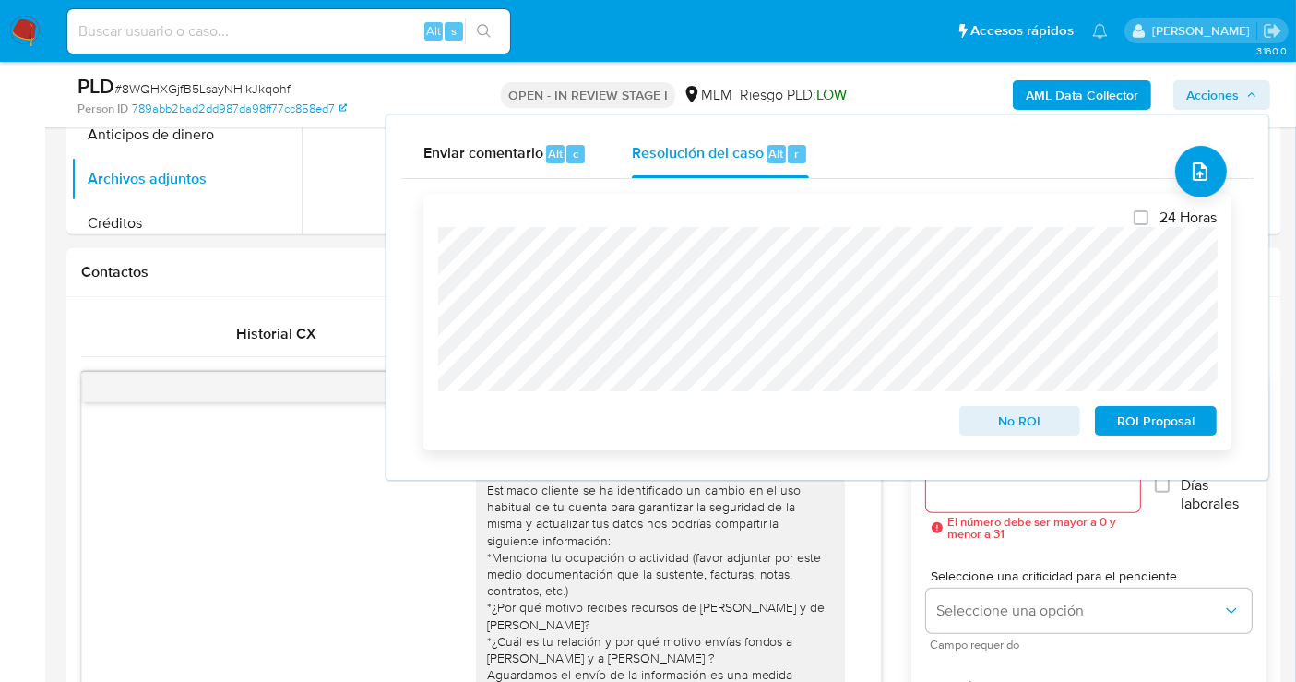
click at [1165, 428] on span "ROI Proposal" at bounding box center [1156, 421] width 96 height 26
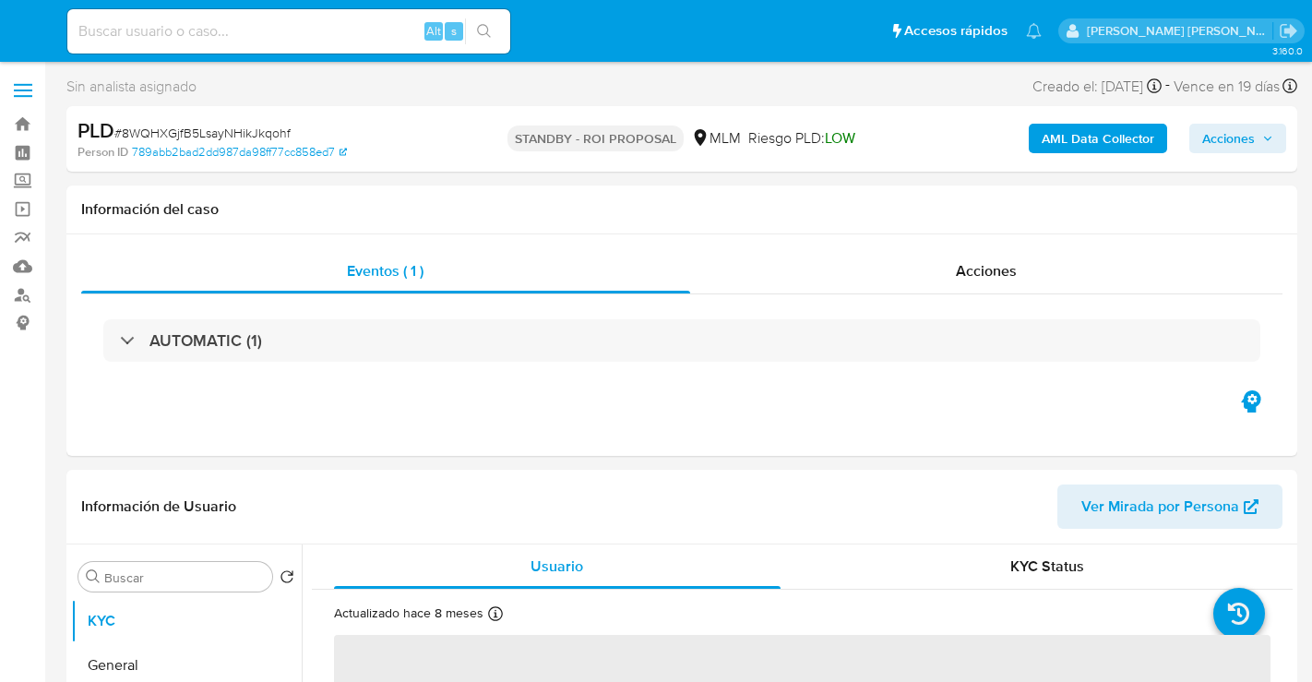
select select "10"
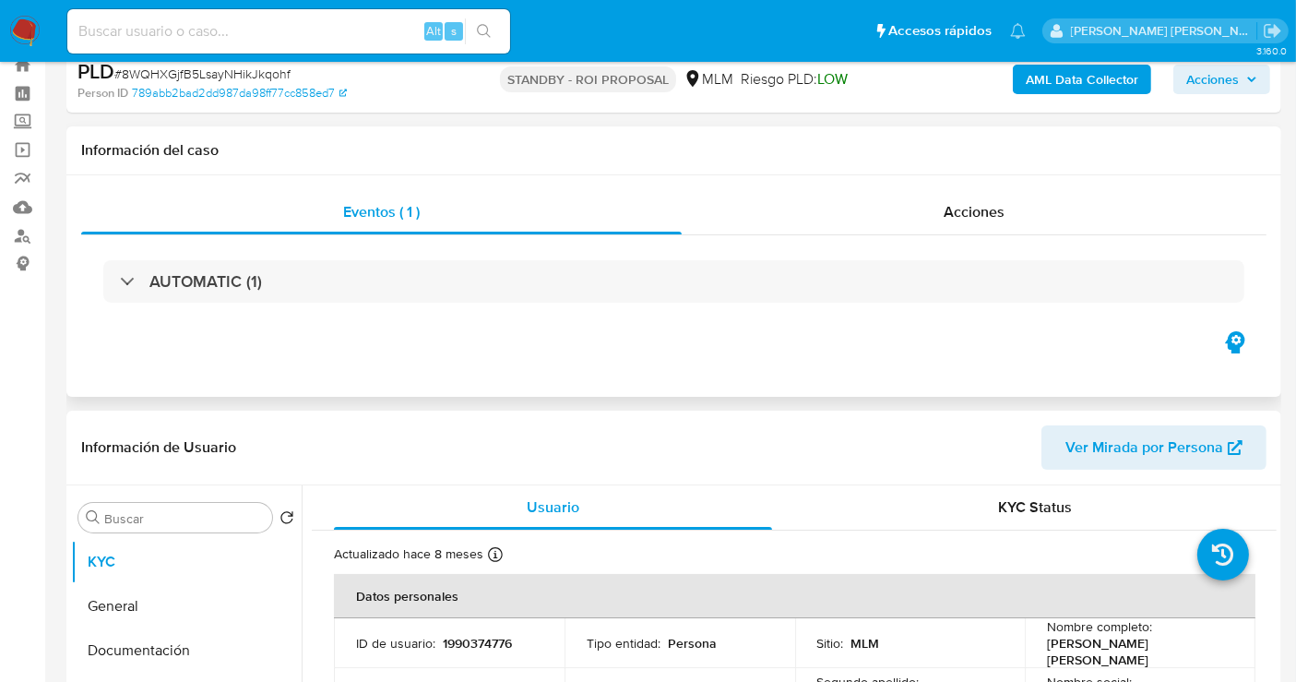
scroll to position [307, 0]
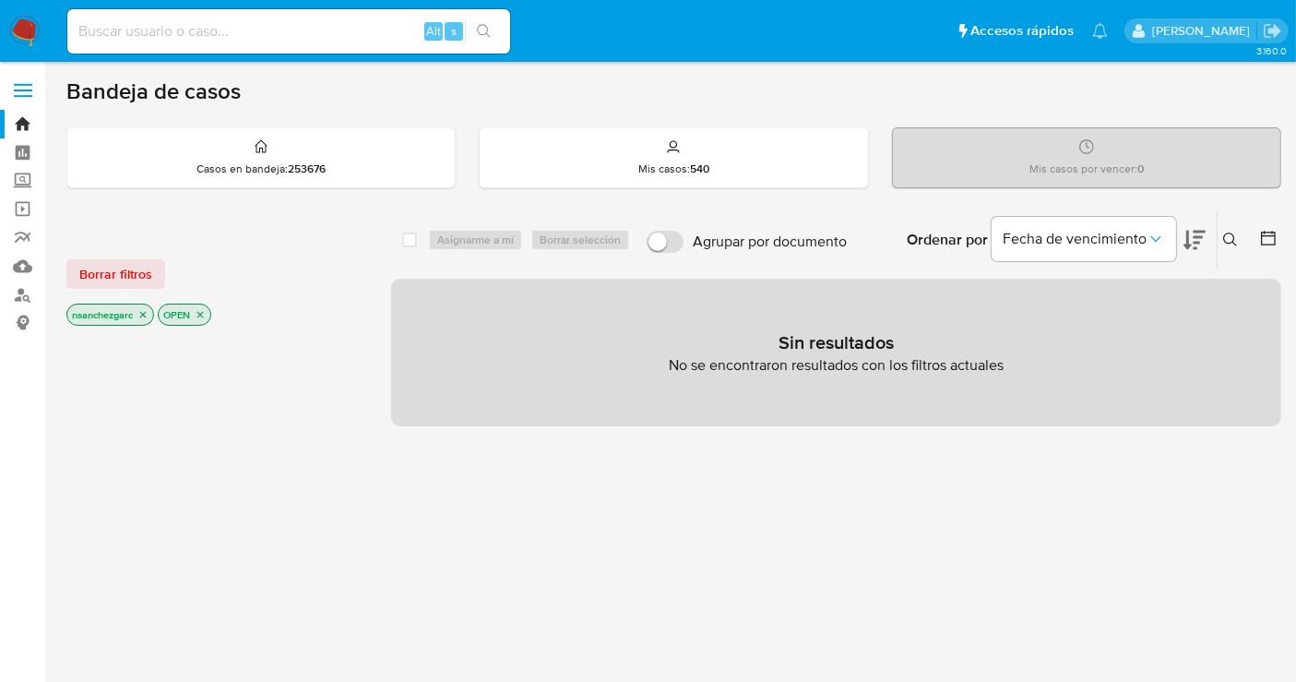
drag, startPoint x: 1227, startPoint y: 238, endPoint x: 1016, endPoint y: 302, distance: 220.6
click at [1227, 241] on icon at bounding box center [1230, 239] width 15 height 15
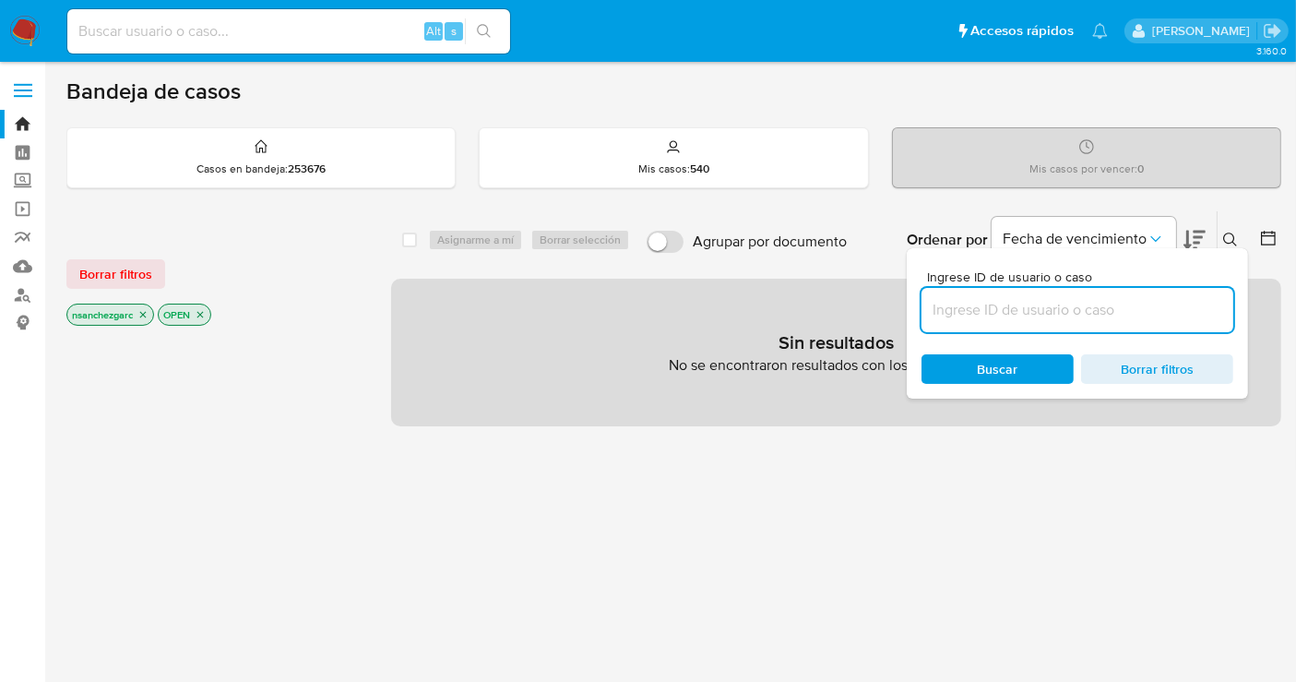
click at [982, 319] on input at bounding box center [1078, 310] width 312 height 24
type input "141930362"
click at [140, 312] on icon "close-filter" at bounding box center [142, 314] width 11 height 11
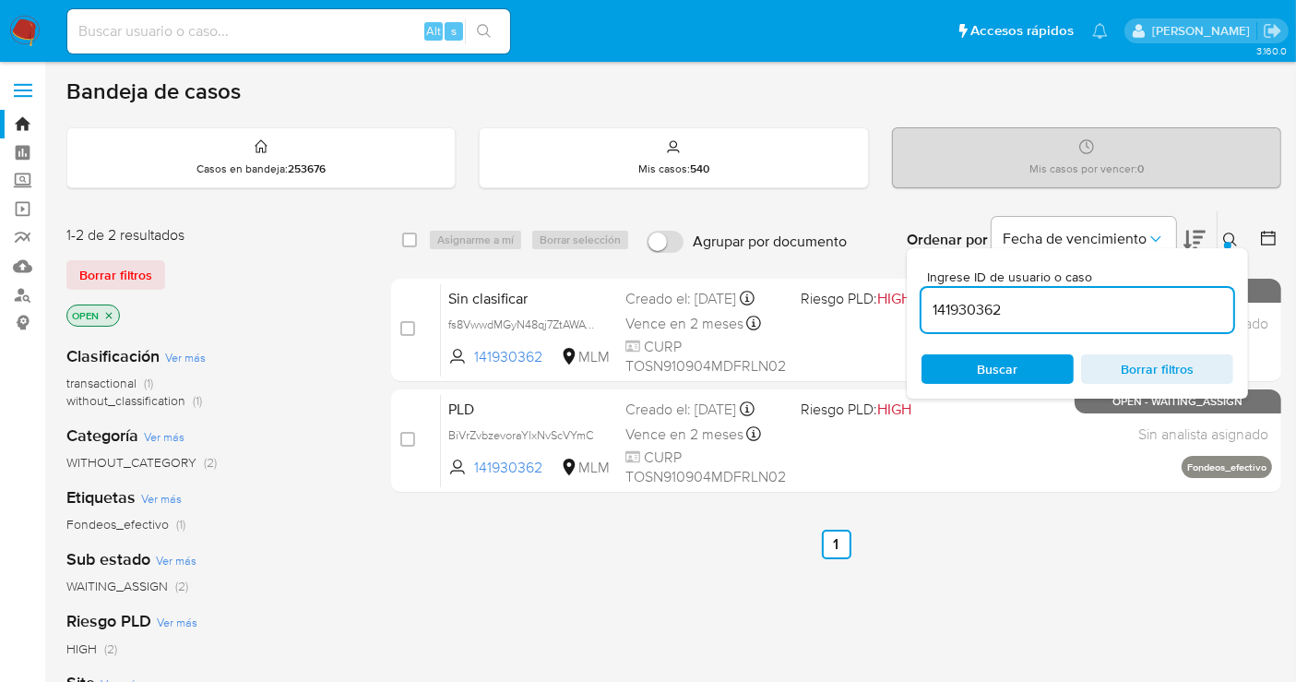
click at [1223, 244] on icon at bounding box center [1230, 239] width 15 height 15
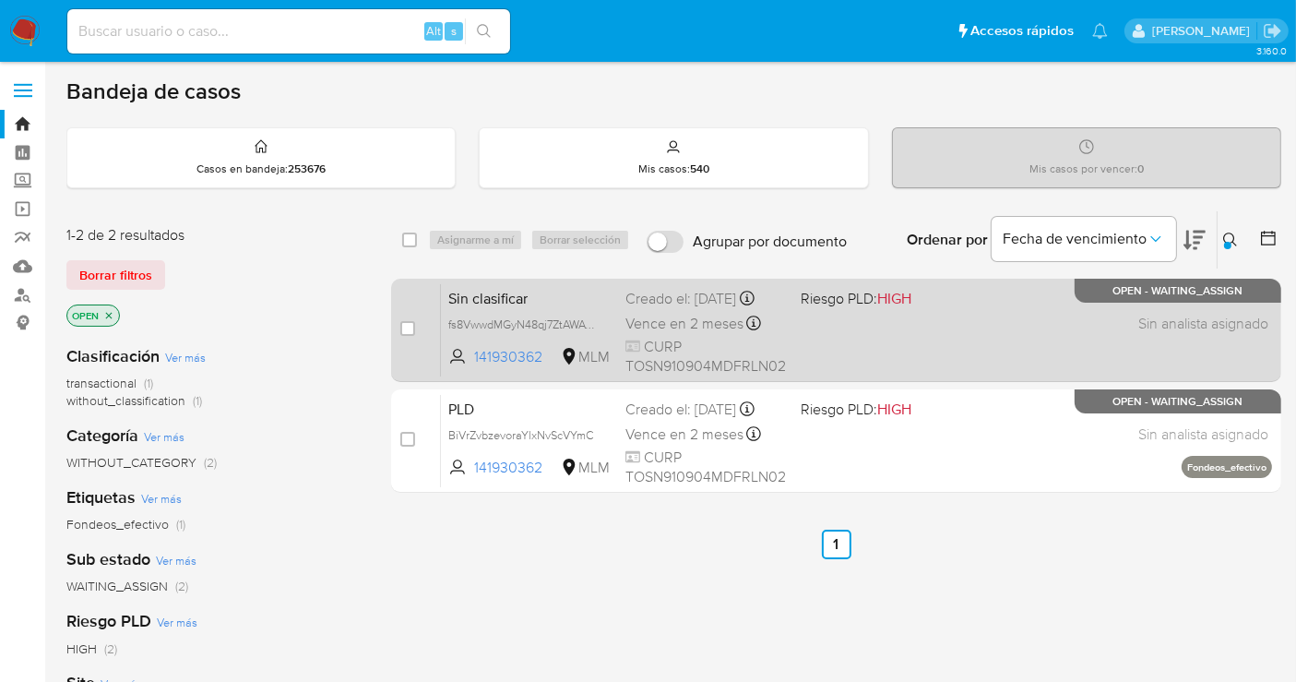
click at [665, 309] on div "Creado el: 19/09/2025 Creado el: 19/09/2025 13:09:56" at bounding box center [705, 299] width 161 height 20
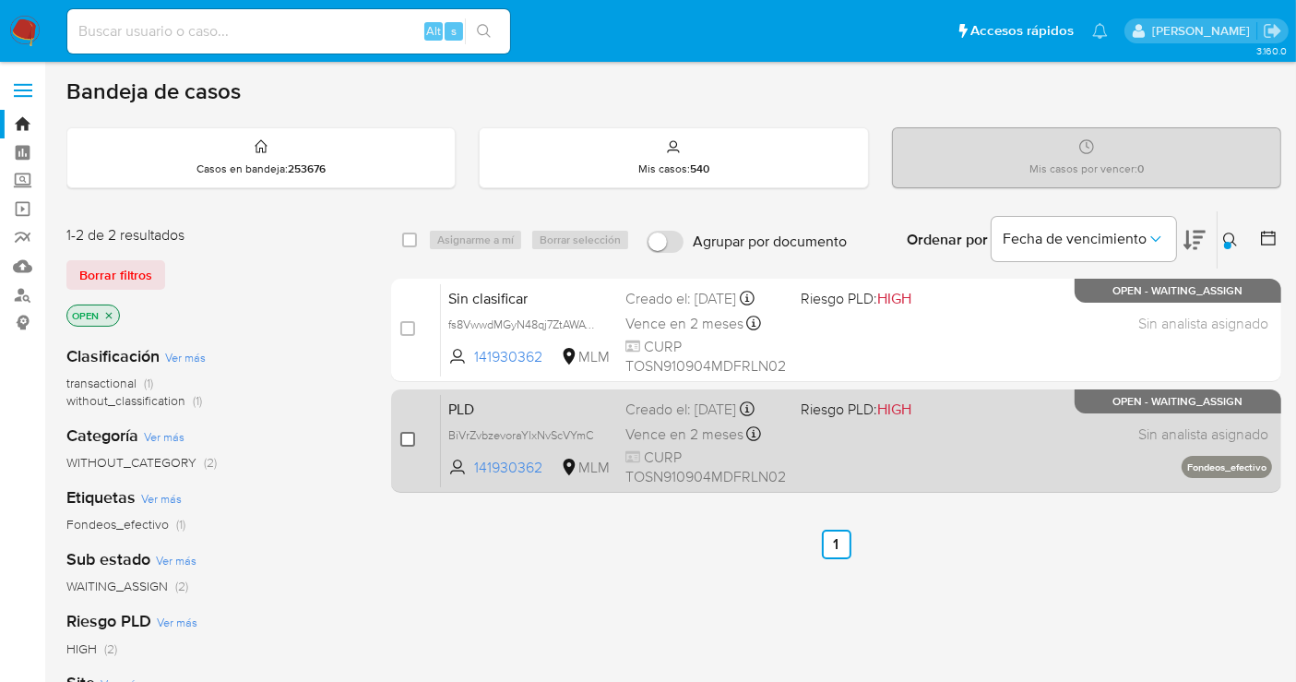
click at [406, 436] on input "checkbox" at bounding box center [407, 439] width 15 height 15
checkbox input "true"
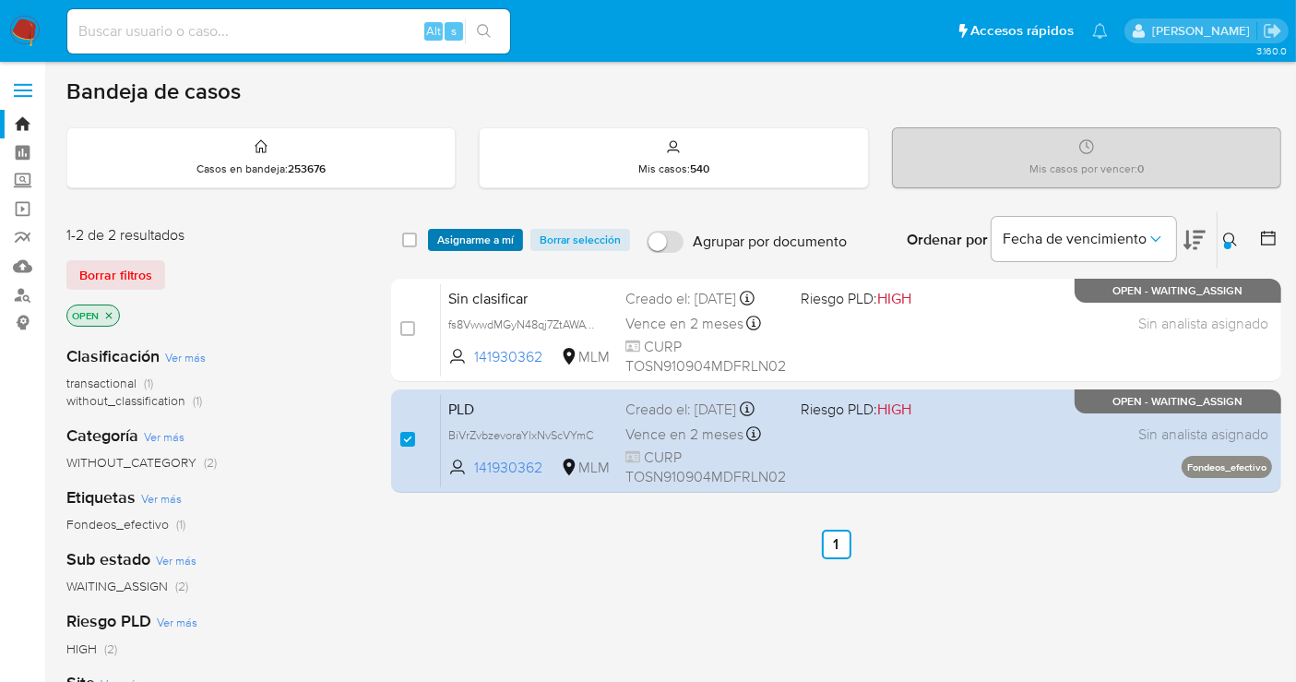
click at [480, 239] on span "Asignarme a mí" at bounding box center [475, 240] width 77 height 18
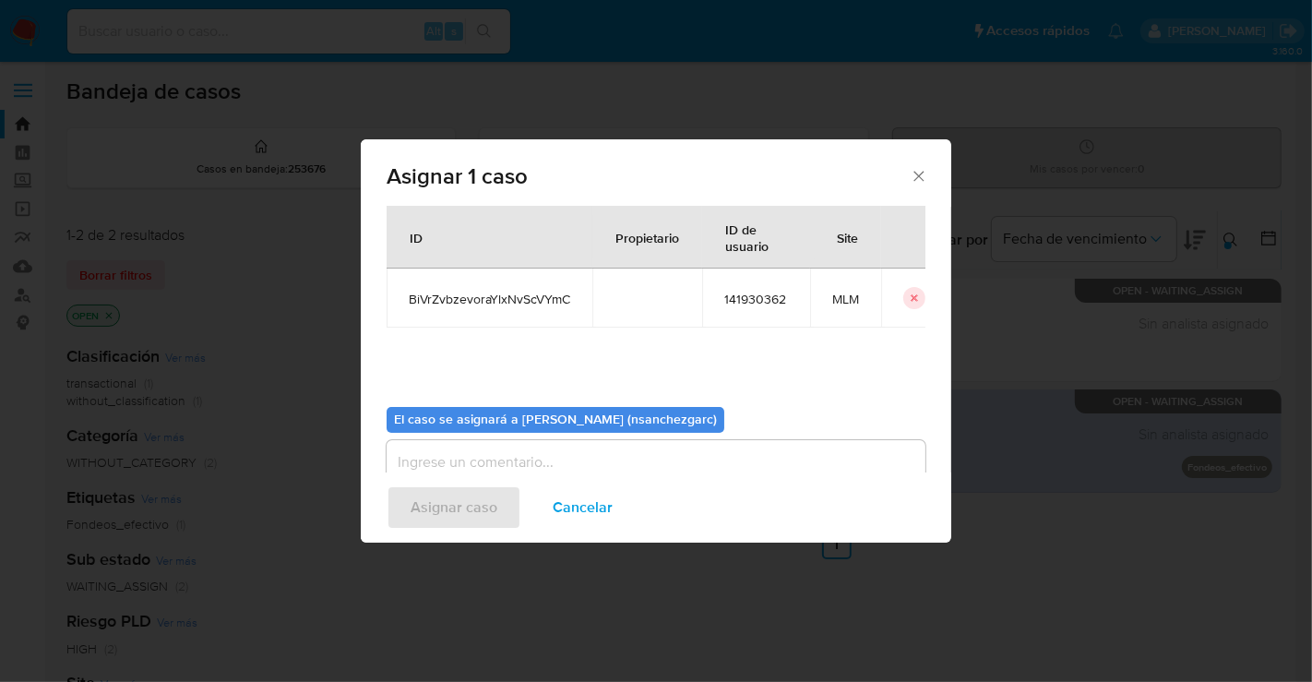
scroll to position [94, 0]
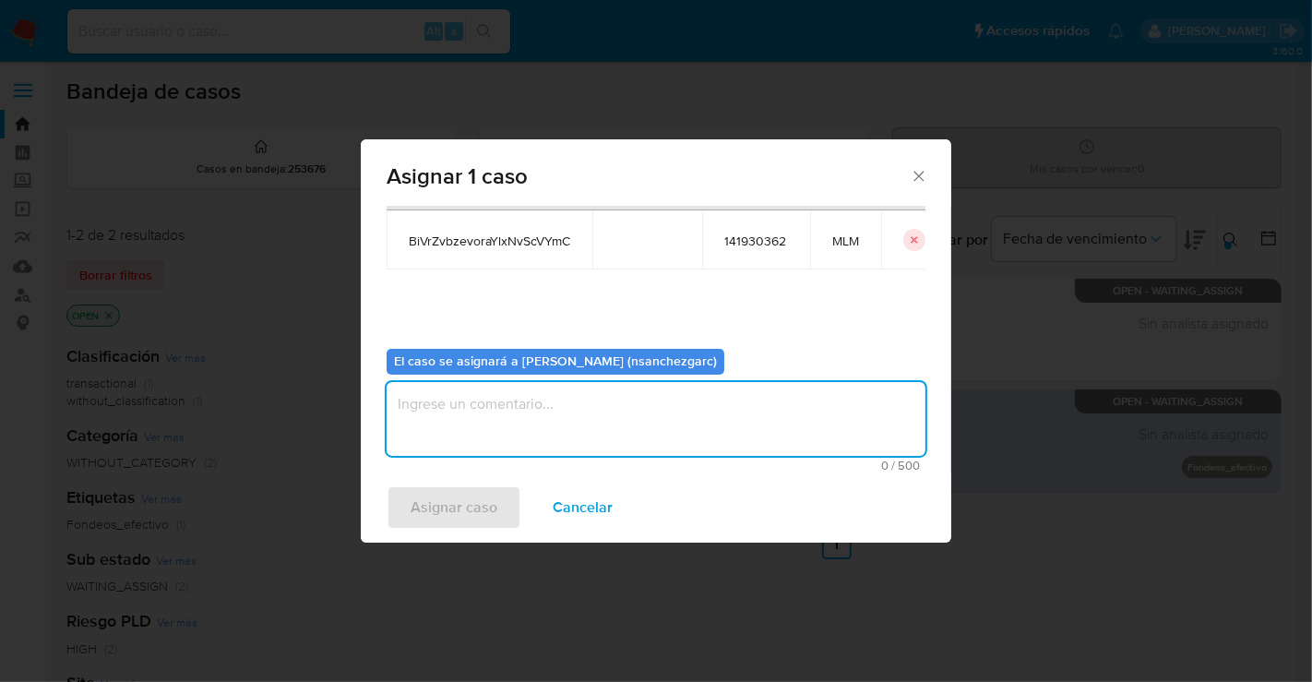
click at [456, 428] on textarea "assign-modal" at bounding box center [656, 419] width 539 height 74
type textarea "nesg"
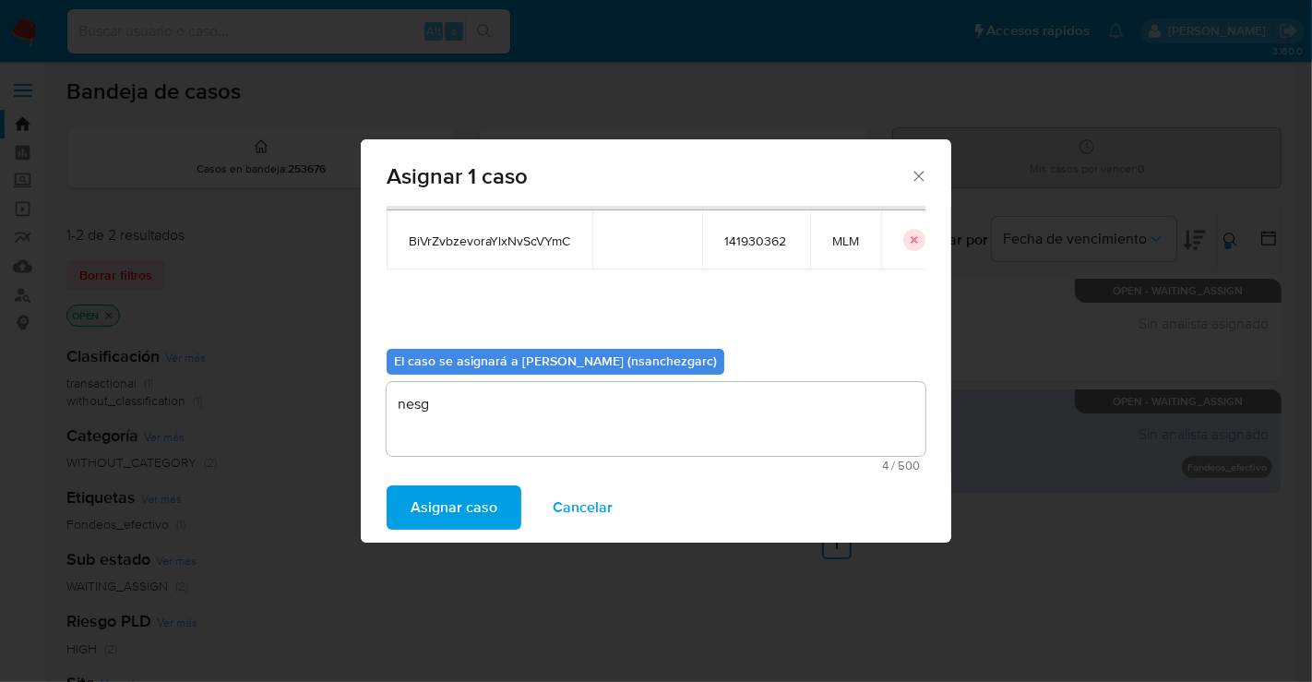
click at [608, 509] on button "Cancelar" at bounding box center [583, 507] width 108 height 44
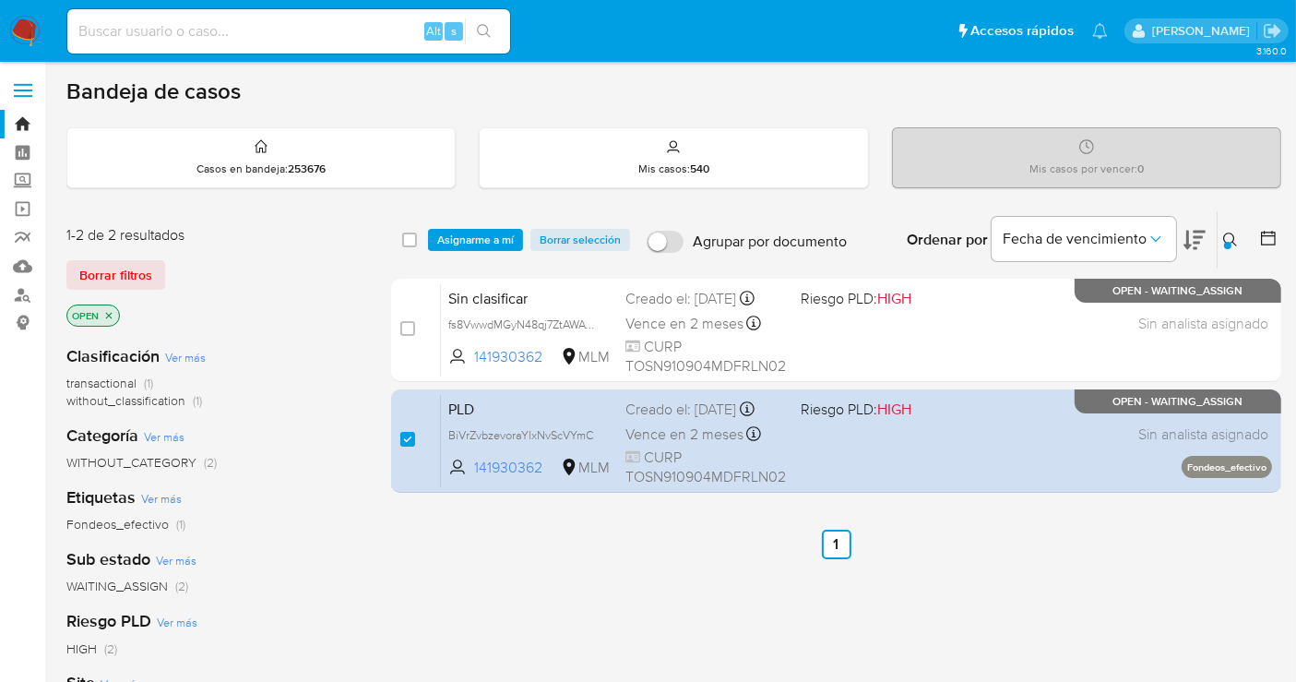
click at [491, 242] on span "Asignarme a mí" at bounding box center [475, 240] width 77 height 18
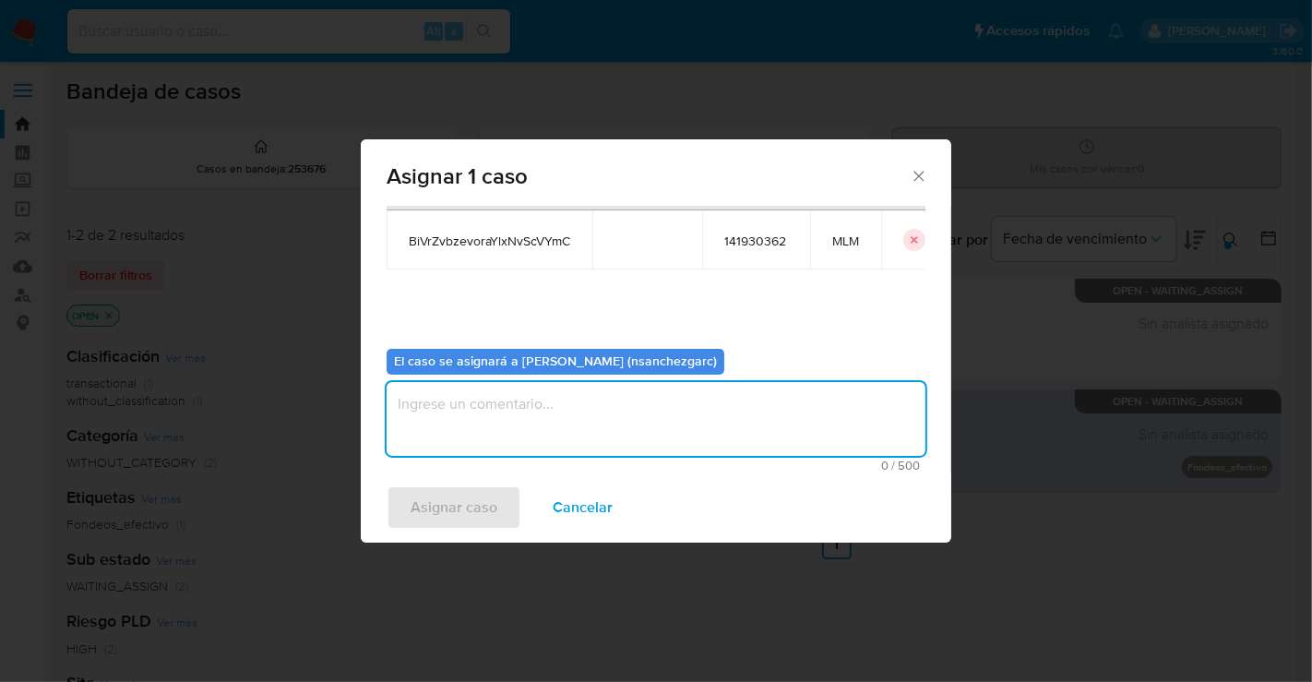
click at [447, 420] on textarea "assign-modal" at bounding box center [656, 419] width 539 height 74
type textarea "nesg"
click at [454, 508] on span "Asignar caso" at bounding box center [454, 507] width 87 height 41
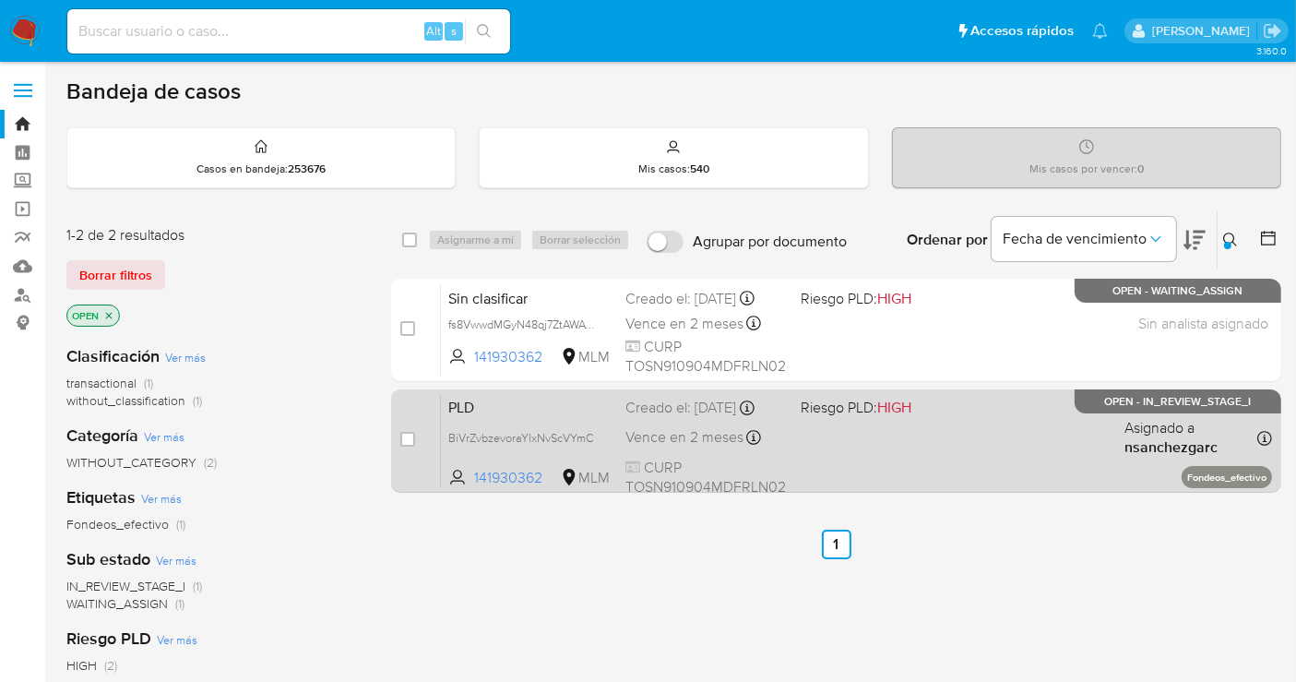
click at [651, 418] on div "Creado el: [DATE] Creado el: [DATE] 02:16:33" at bounding box center [705, 408] width 161 height 20
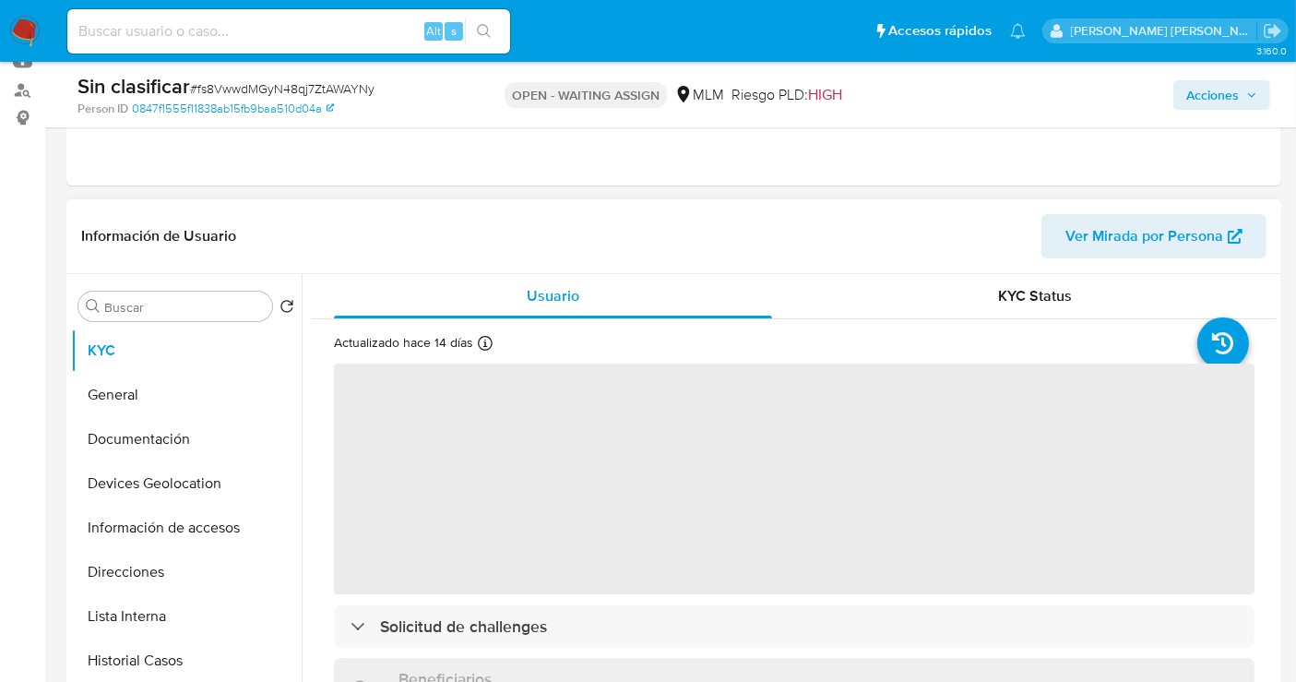
select select "10"
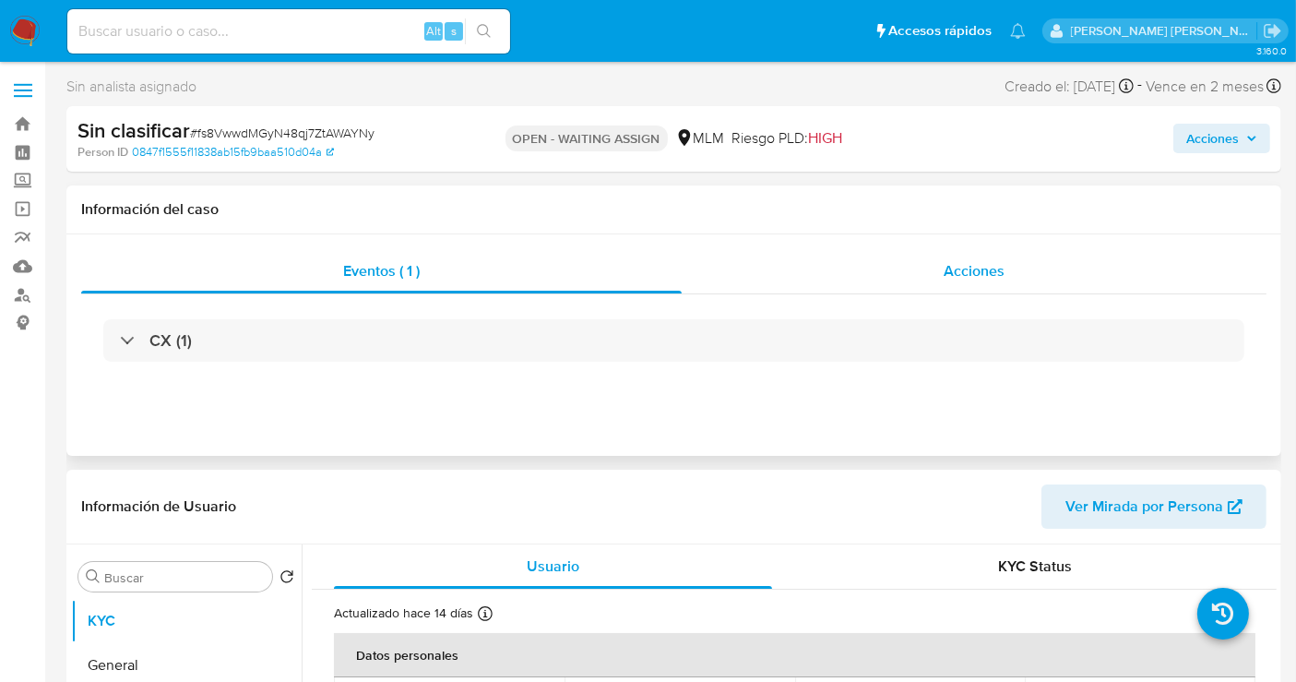
click at [980, 275] on span "Acciones" at bounding box center [974, 270] width 61 height 21
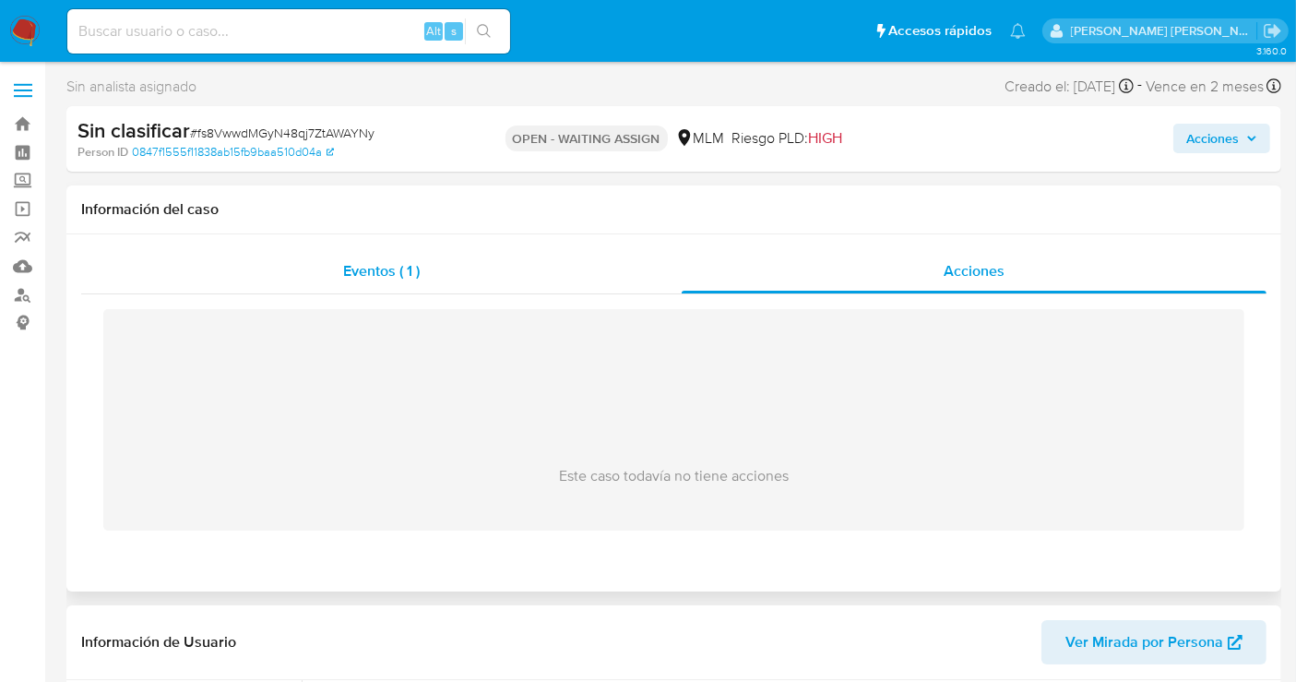
click at [368, 269] on span "Eventos ( 1 )" at bounding box center [381, 270] width 77 height 21
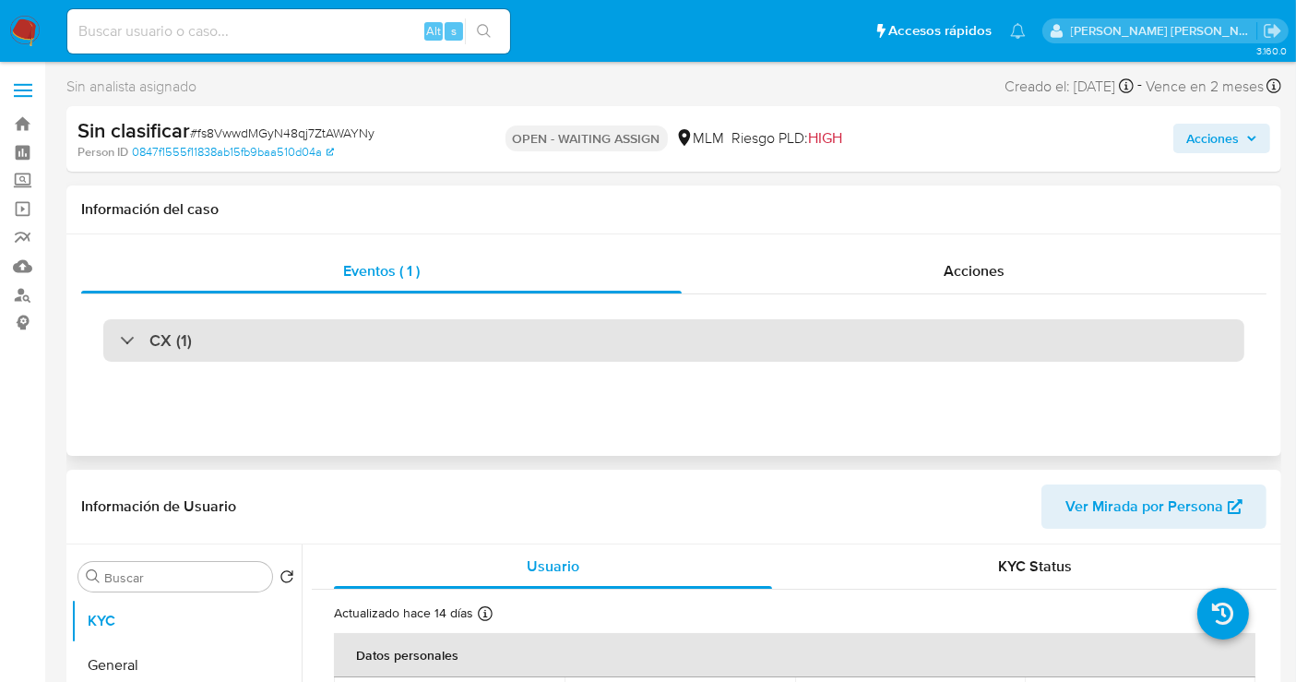
click at [158, 337] on h3 "CX (1)" at bounding box center [170, 340] width 42 height 20
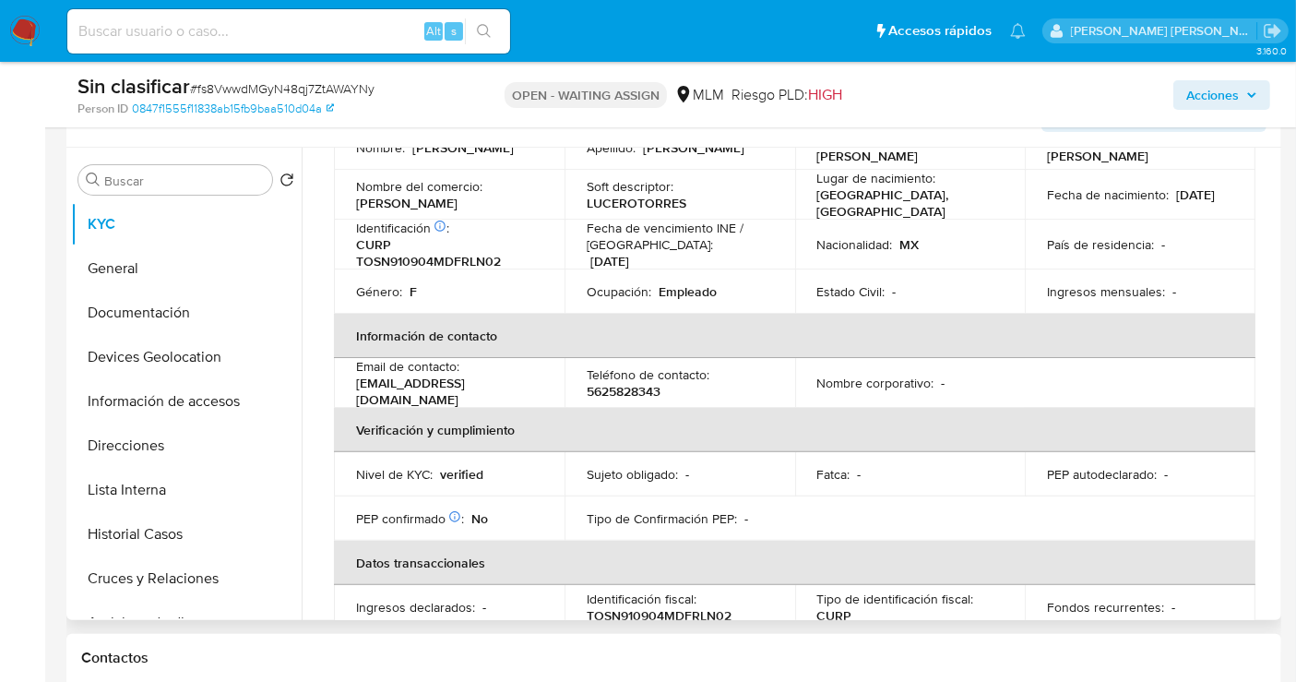
scroll to position [614, 0]
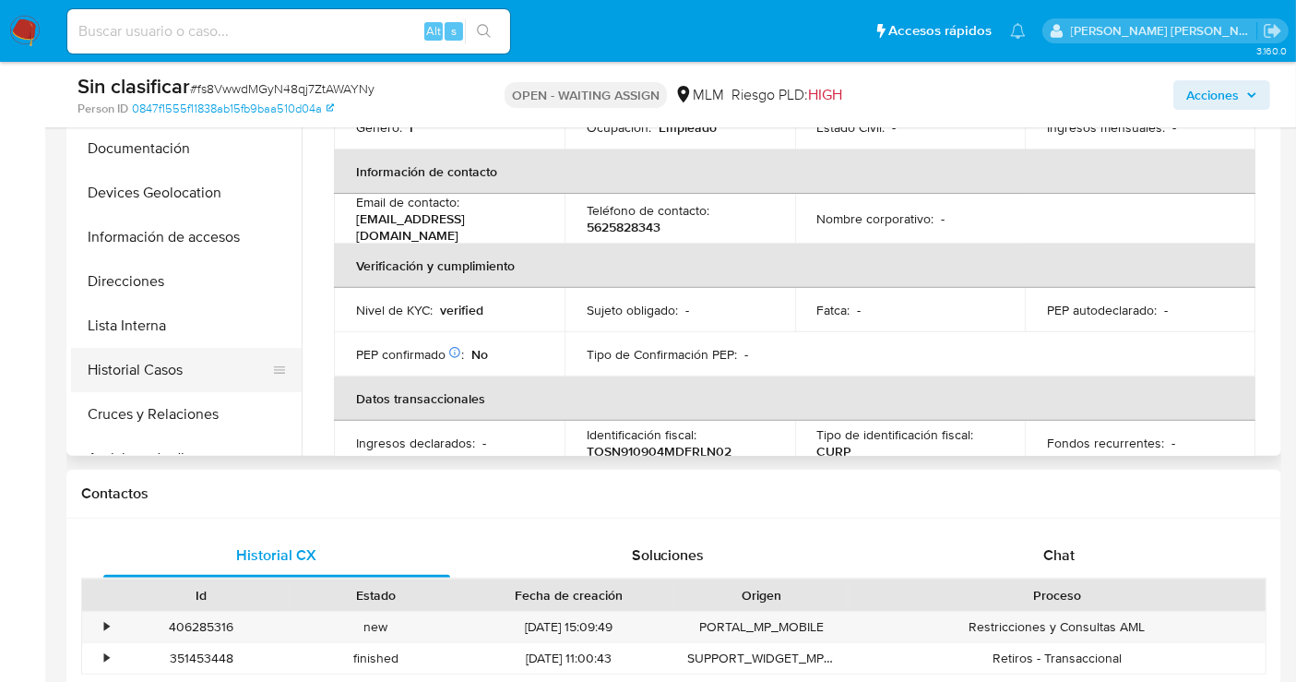
click at [145, 350] on button "Historial Casos" at bounding box center [179, 370] width 216 height 44
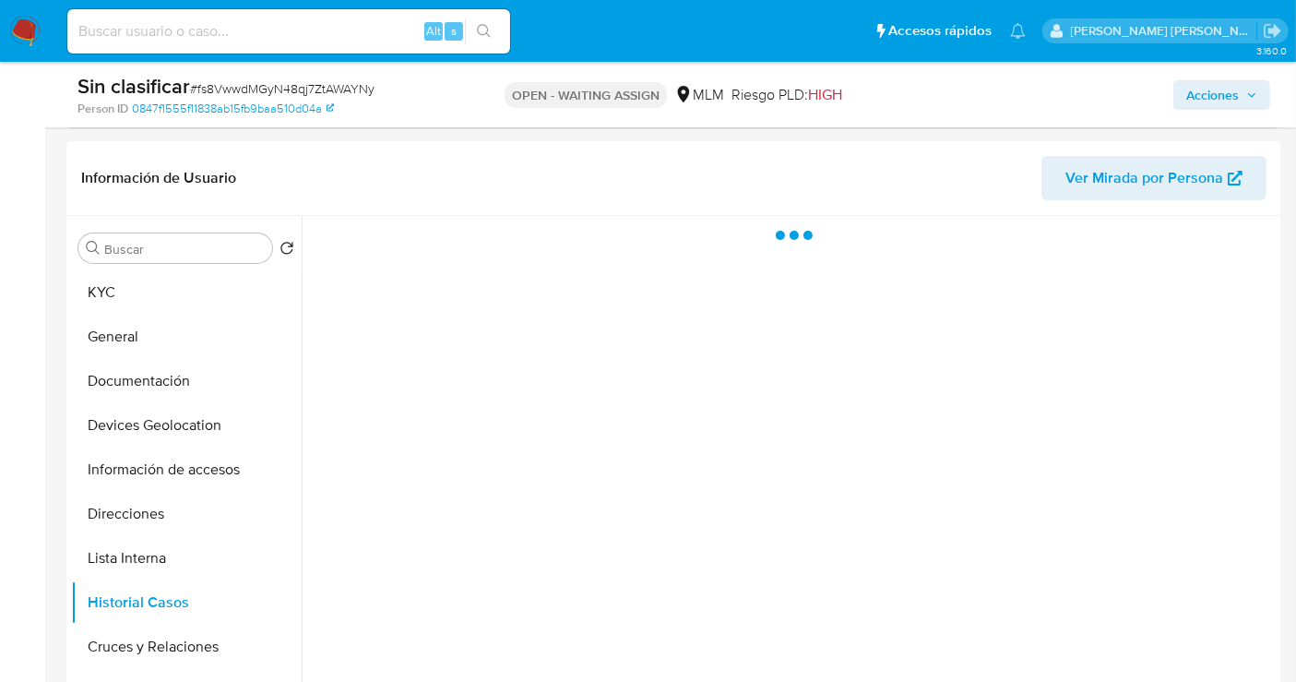
scroll to position [307, 0]
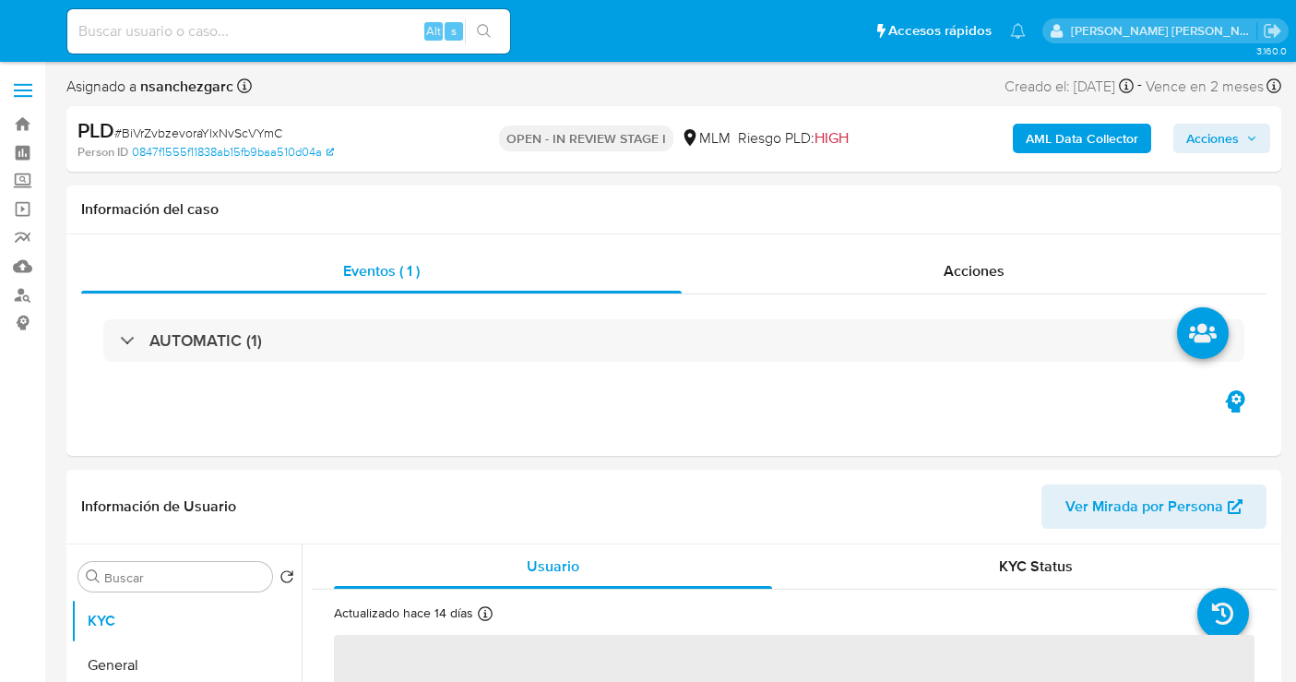
select select "10"
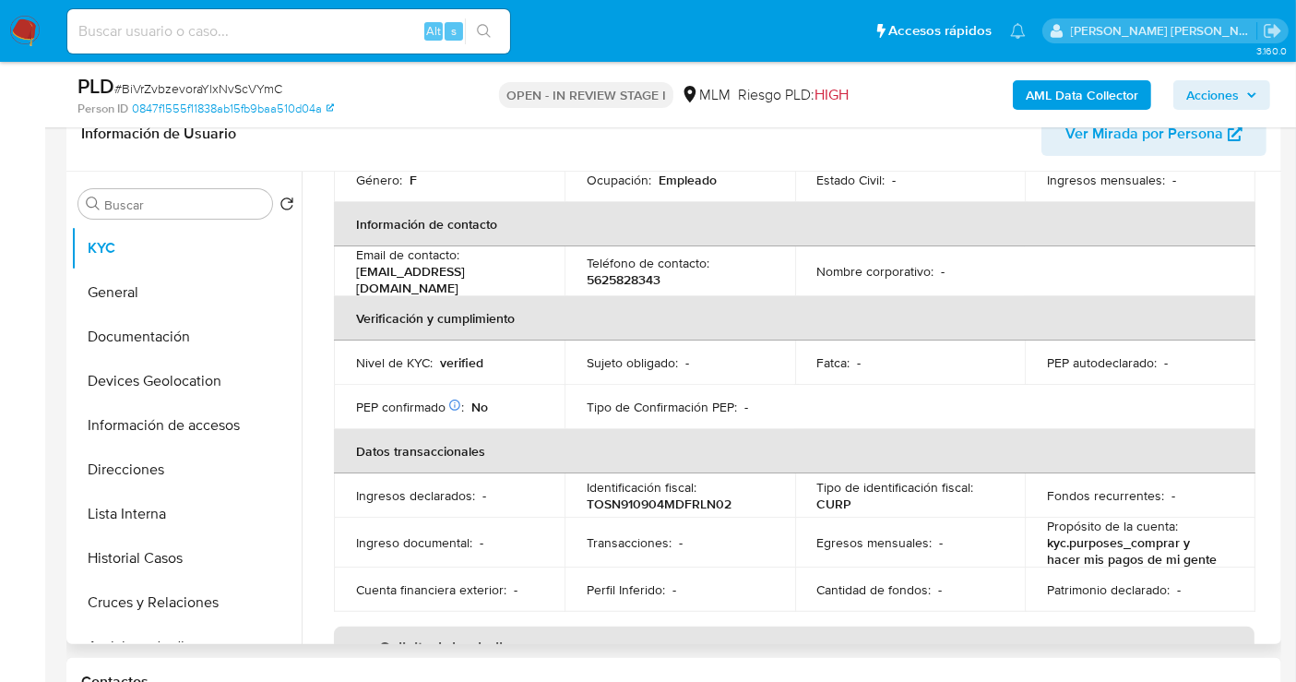
scroll to position [307, 0]
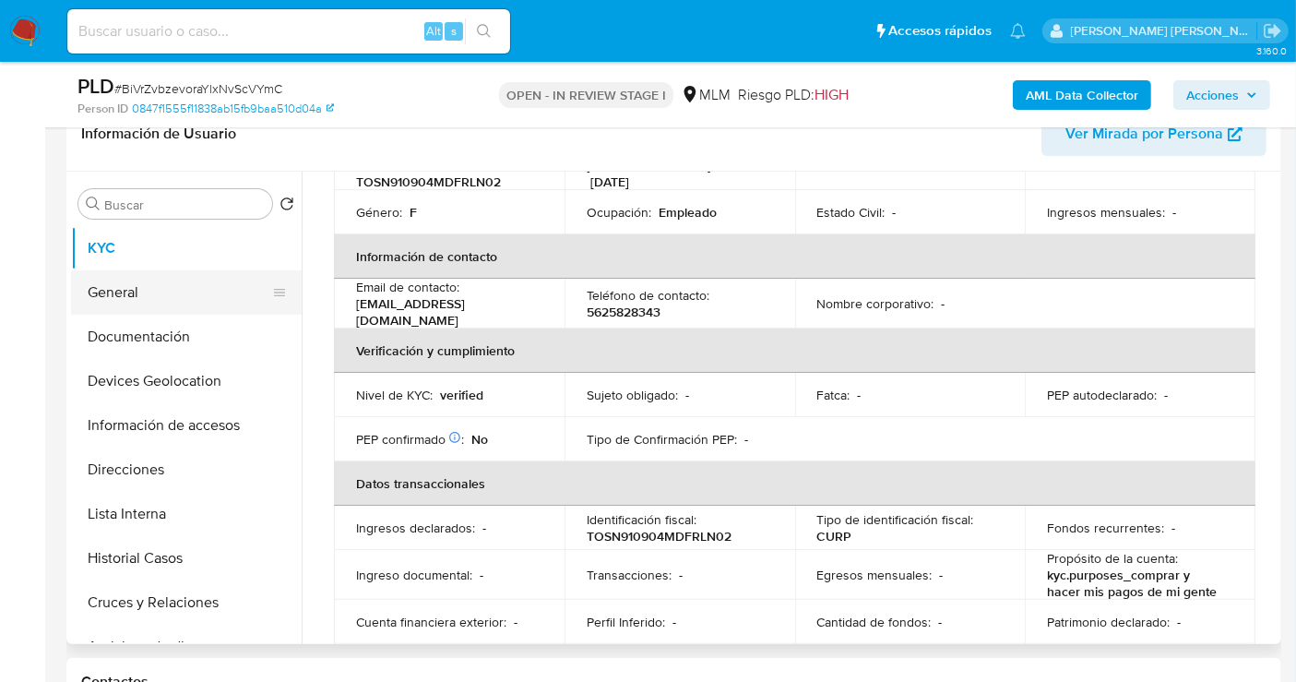
click at [127, 288] on button "General" at bounding box center [179, 292] width 216 height 44
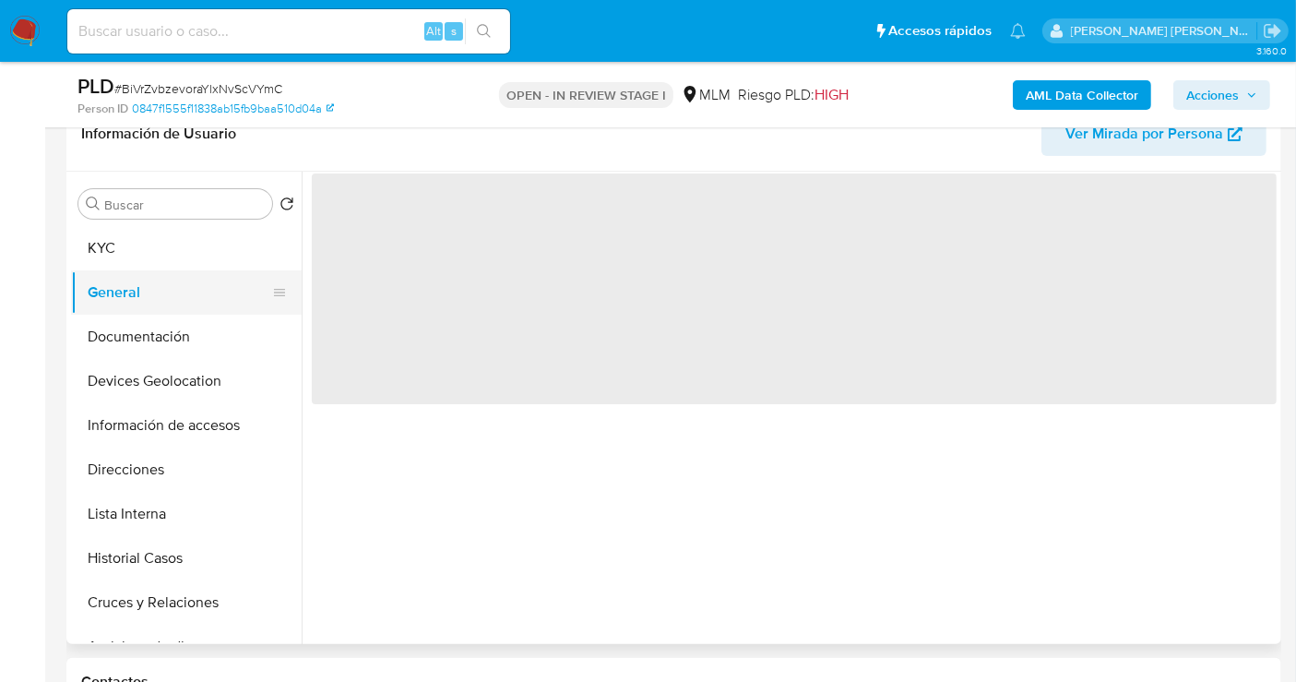
scroll to position [0, 0]
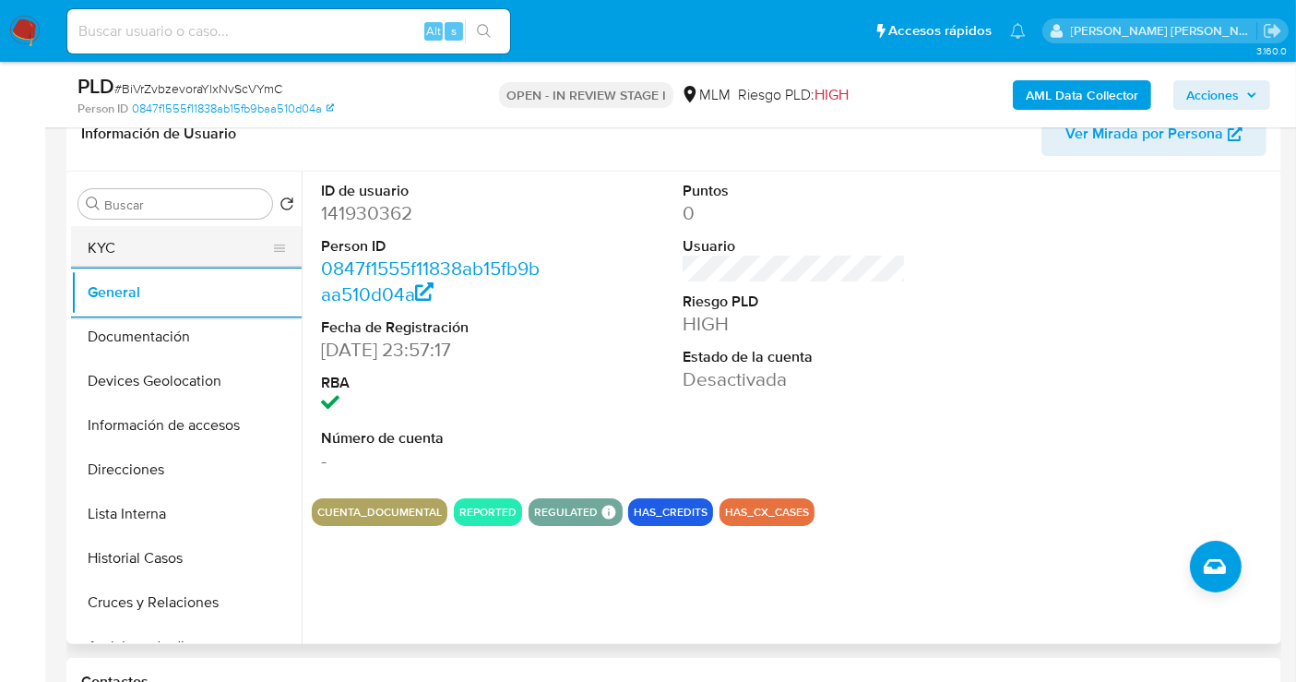
click at [161, 248] on button "KYC" at bounding box center [179, 248] width 216 height 44
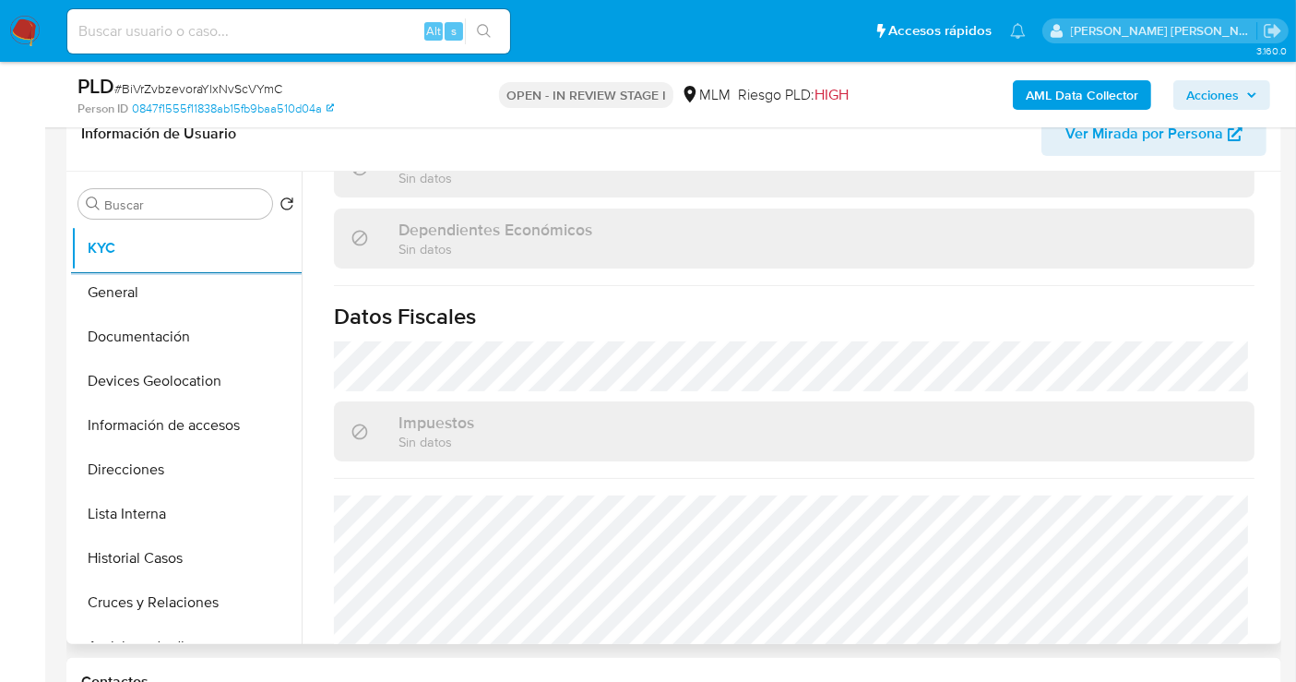
scroll to position [1151, 0]
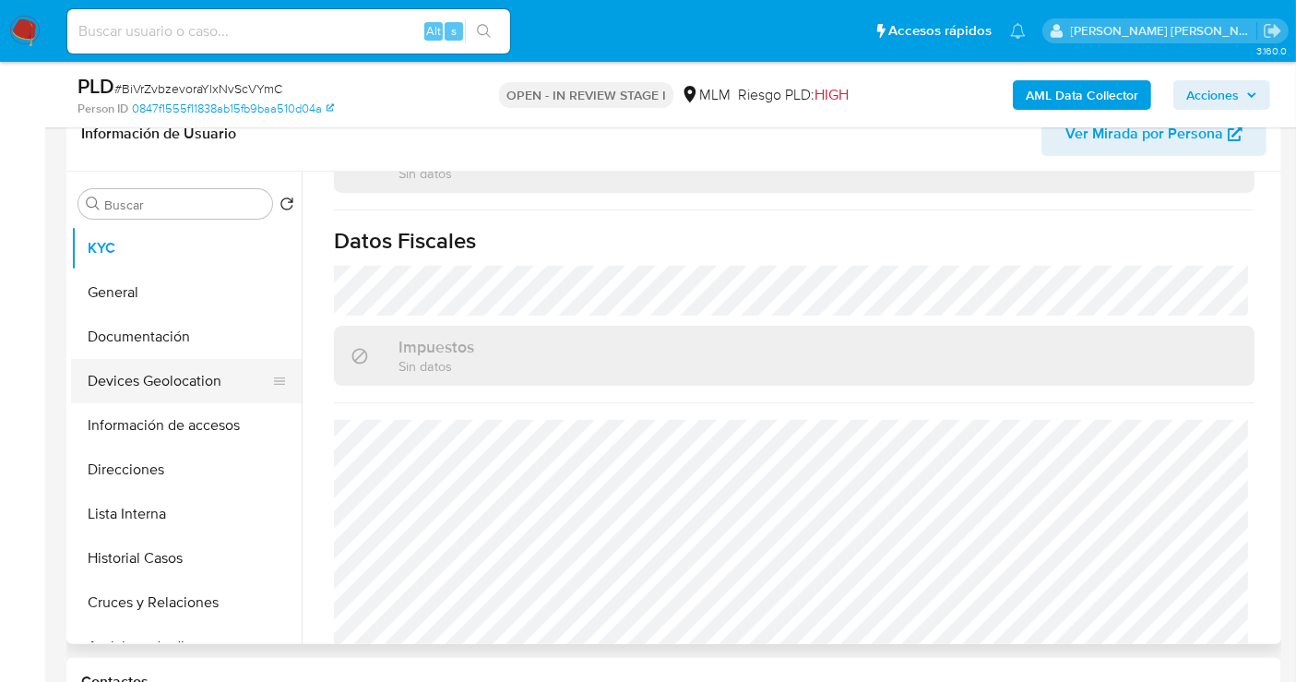
click at [142, 375] on button "Devices Geolocation" at bounding box center [179, 381] width 216 height 44
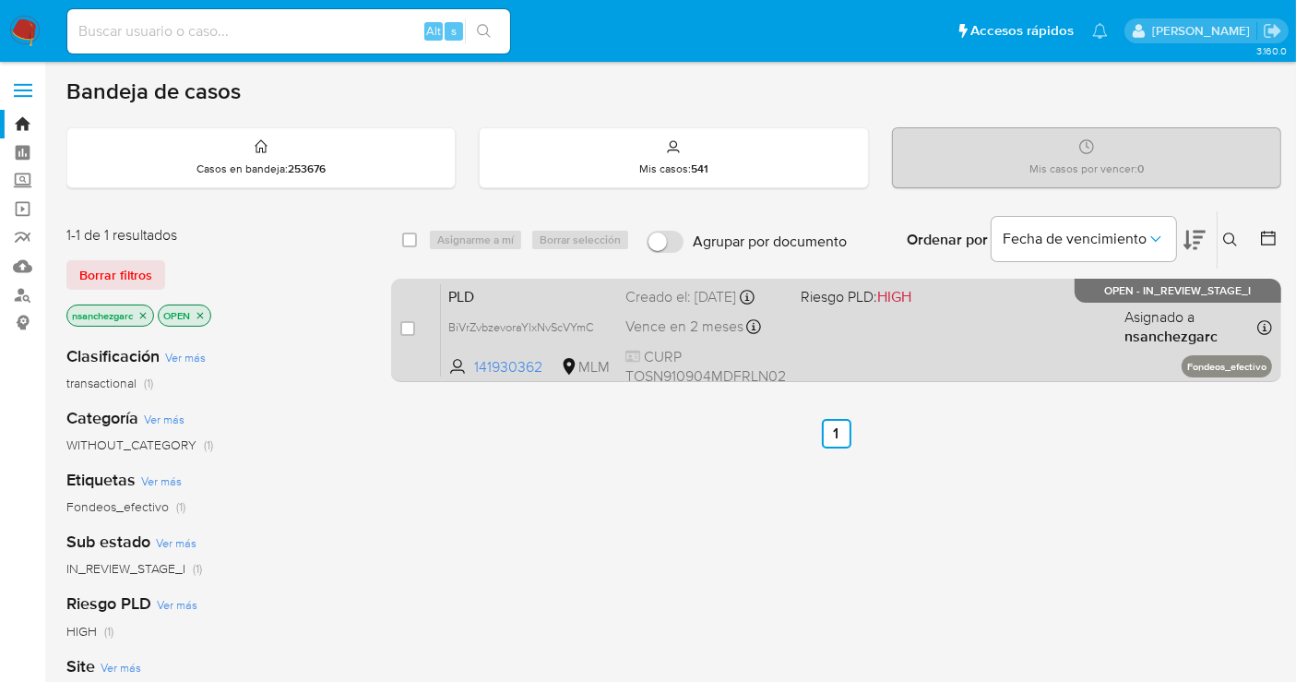
click at [691, 307] on div "Creado el: 12/09/2025 Creado el: 12/09/2025 02:16:33" at bounding box center [705, 297] width 161 height 20
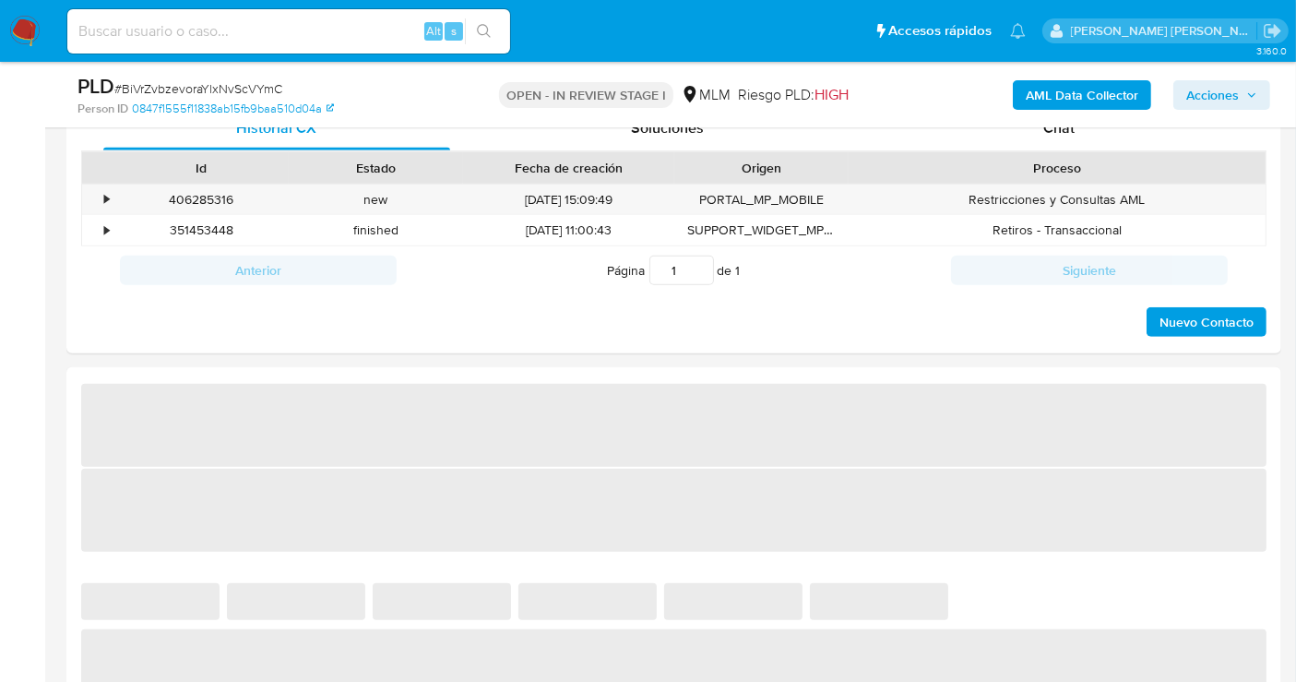
select select "10"
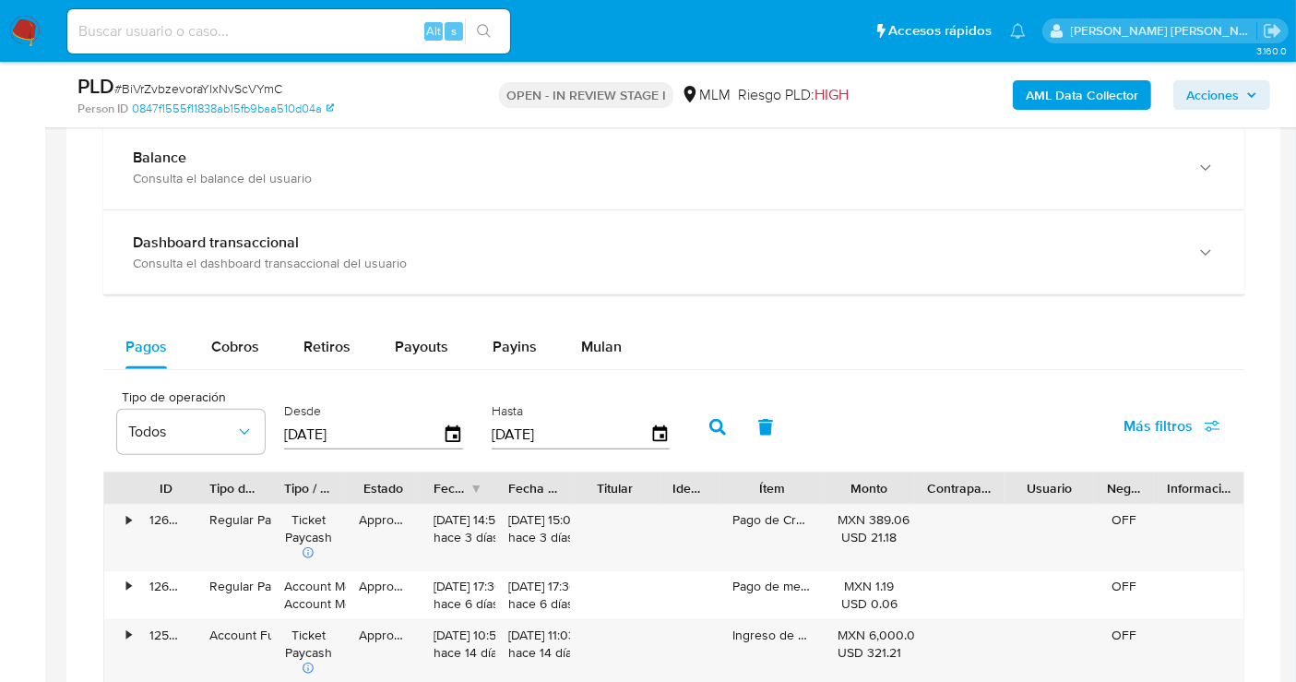
scroll to position [1230, 0]
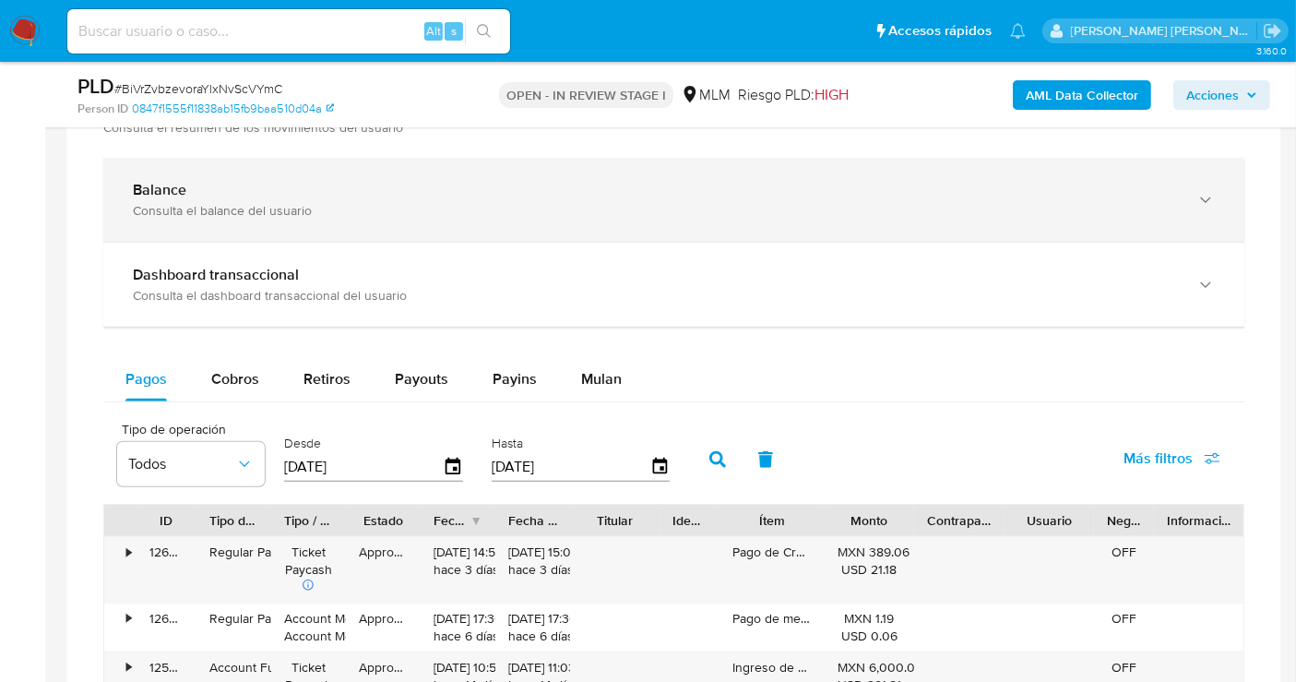
click at [232, 207] on div "Consulta el balance del usuario" at bounding box center [655, 210] width 1045 height 17
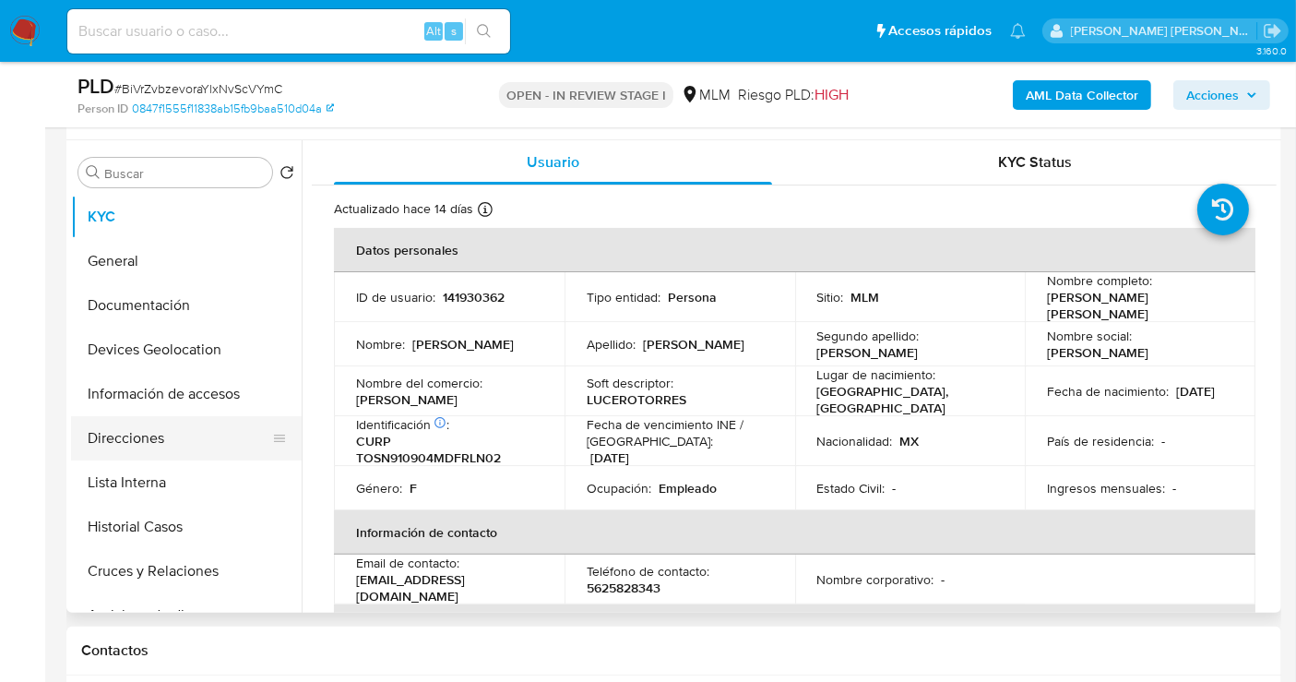
scroll to position [307, 0]
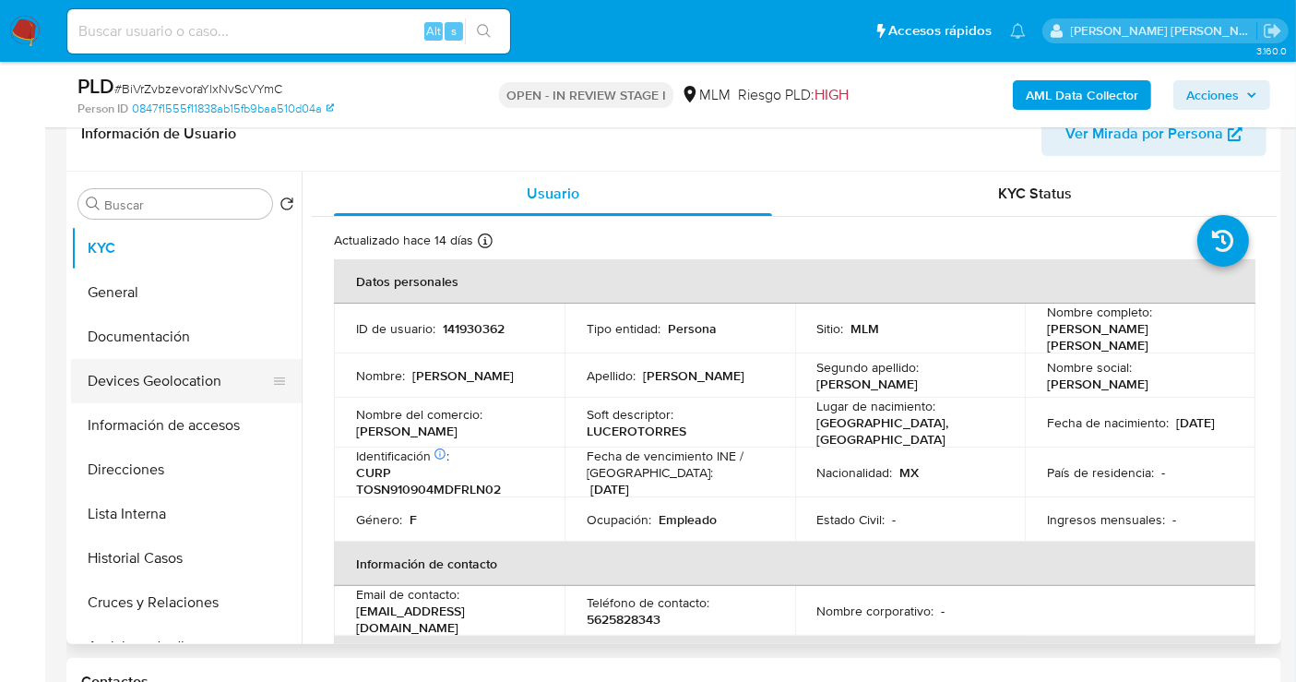
click at [142, 375] on button "Devices Geolocation" at bounding box center [179, 381] width 216 height 44
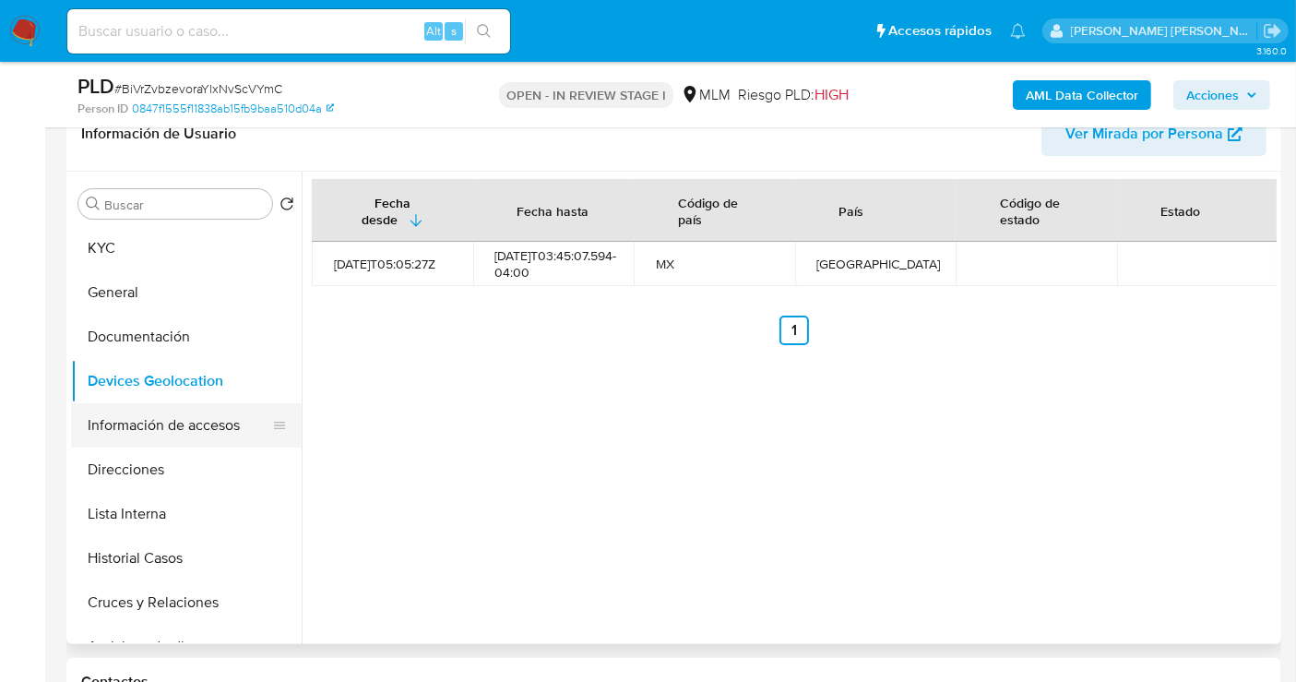
click at [113, 424] on button "Información de accesos" at bounding box center [179, 425] width 216 height 44
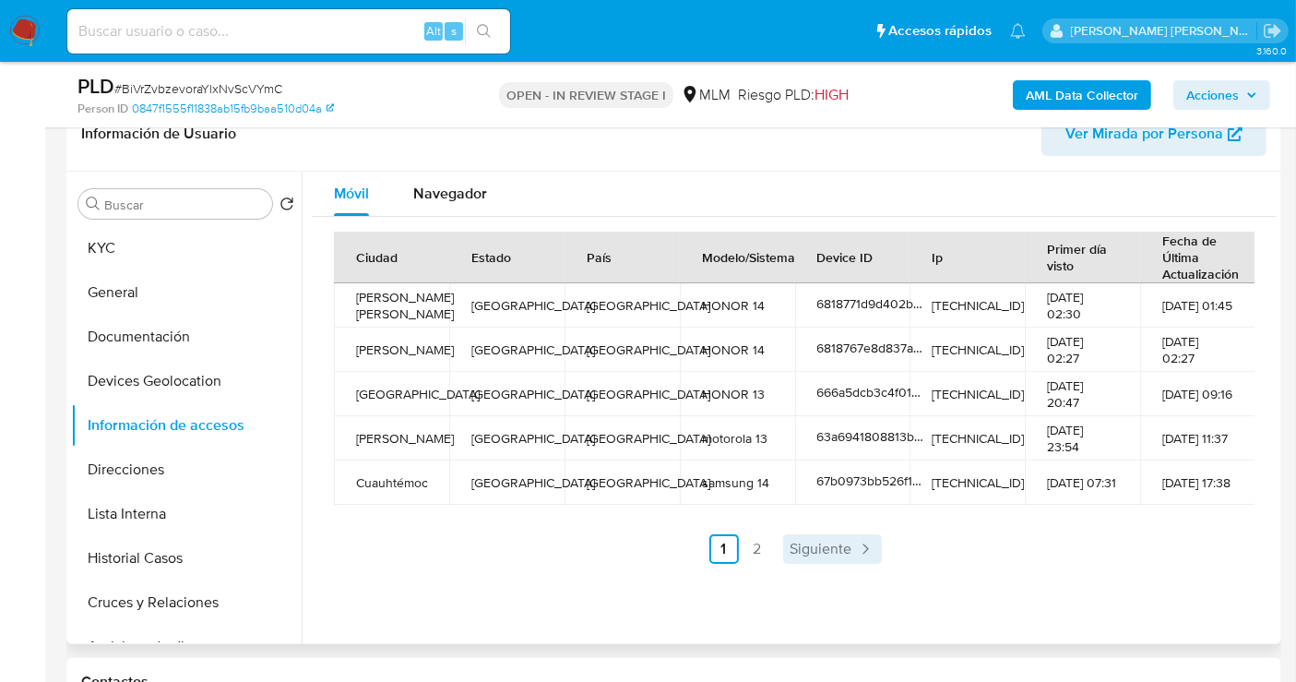
drag, startPoint x: 828, startPoint y: 528, endPoint x: 822, endPoint y: 548, distance: 21.0
click at [824, 539] on div "Ciudad Estado País Modelo/Sistema Device ID Ip Primer día visto Fecha de Última…" at bounding box center [794, 398] width 921 height 332
click at [822, 548] on span "Siguiente" at bounding box center [822, 549] width 62 height 15
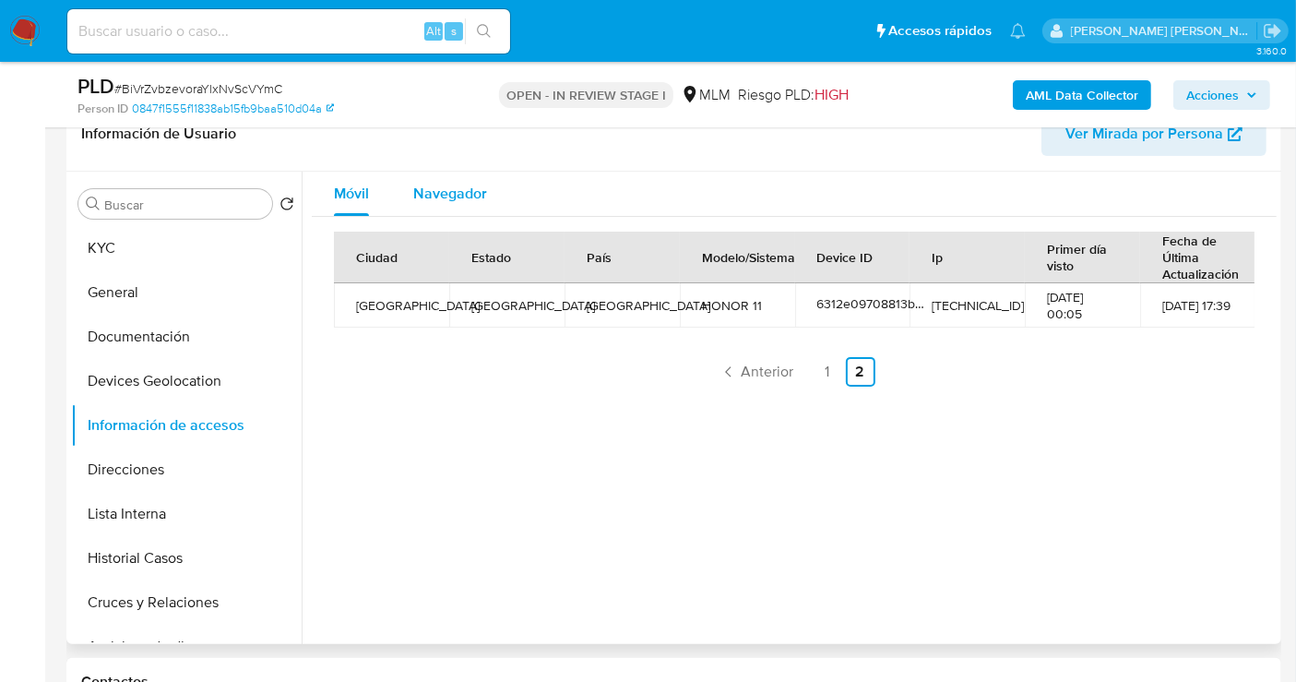
click at [443, 188] on span "Navegador" at bounding box center [450, 193] width 74 height 21
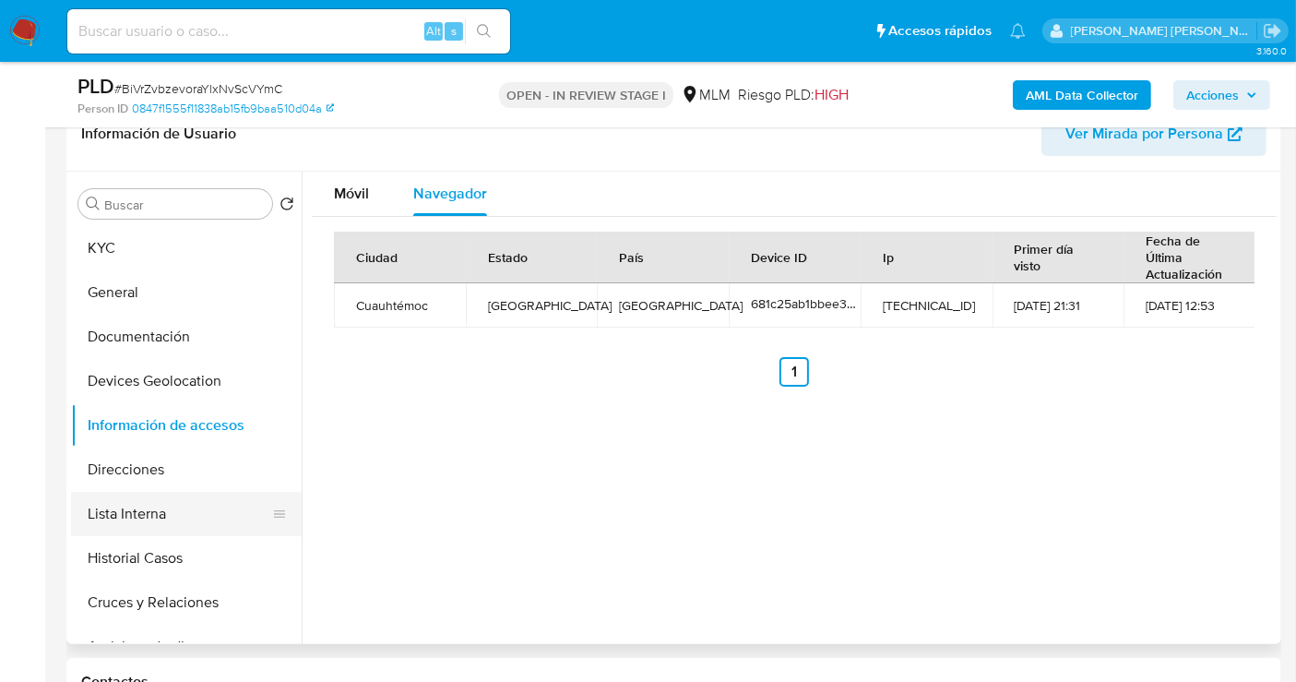
click at [141, 515] on button "Lista Interna" at bounding box center [179, 514] width 216 height 44
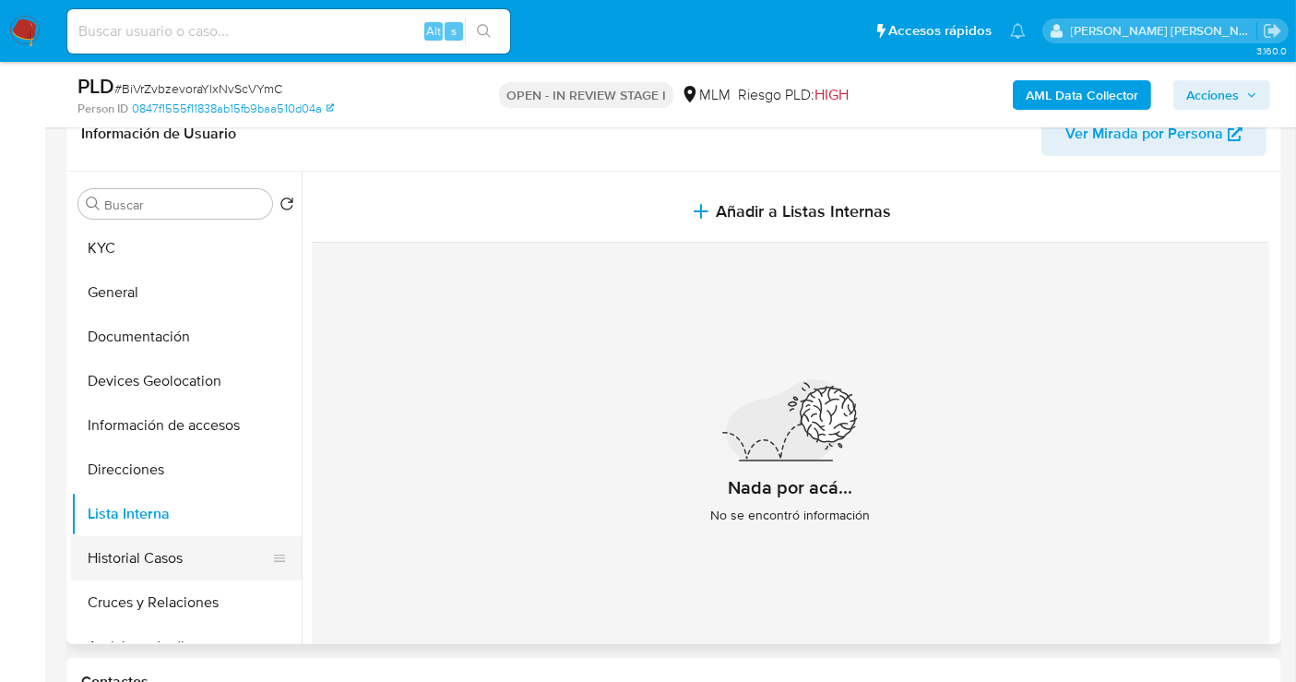
click at [139, 564] on button "Historial Casos" at bounding box center [179, 558] width 216 height 44
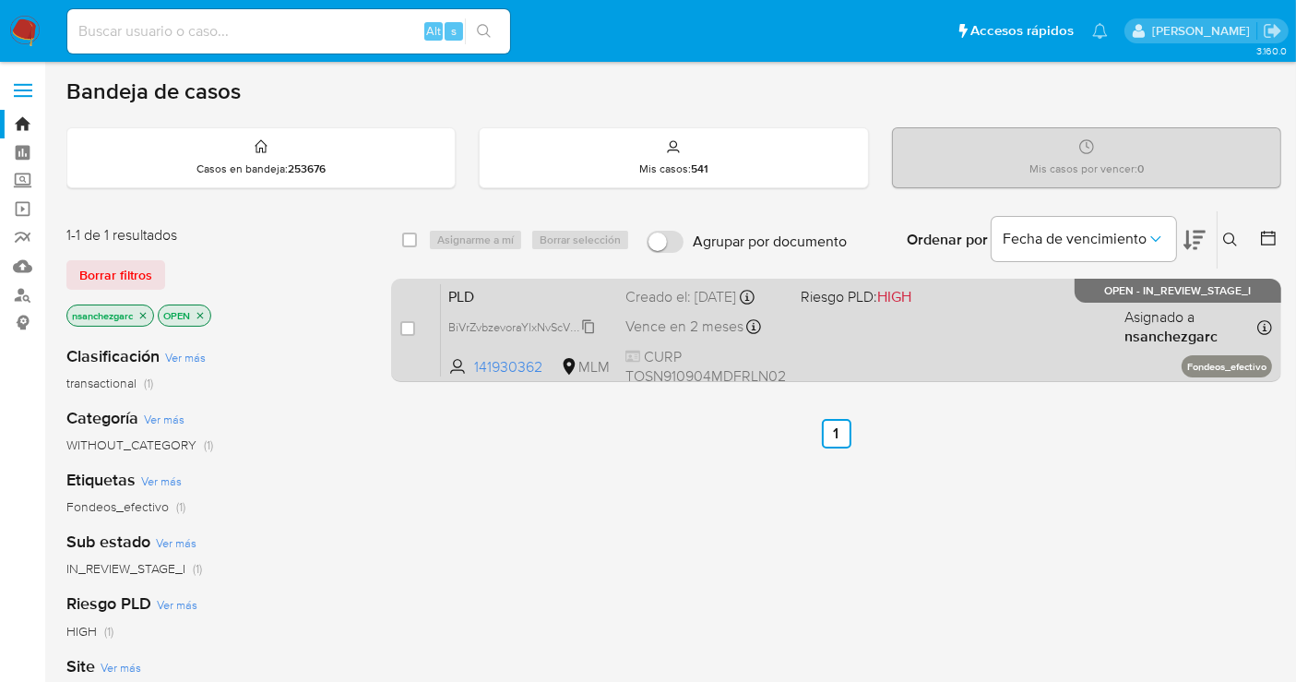
click at [588, 336] on span "BiVrZvbzevoraYlxNvScVYmC" at bounding box center [521, 326] width 146 height 20
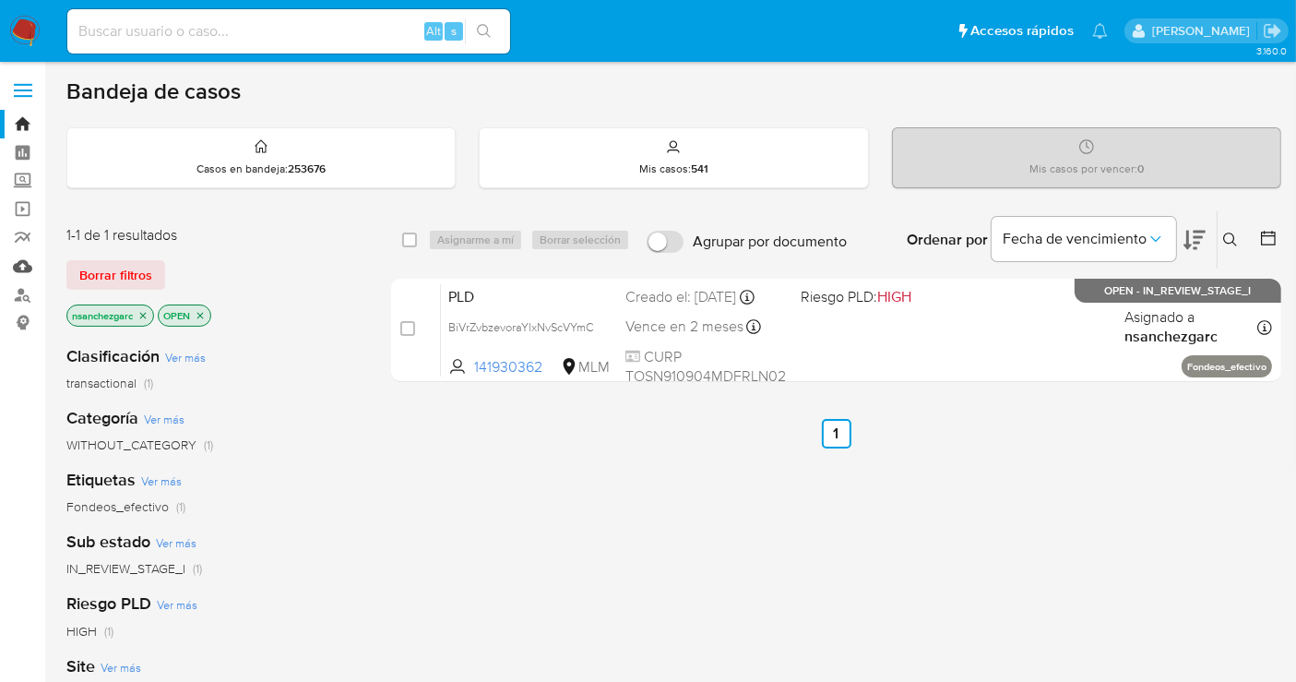
click at [23, 266] on link "Mulan" at bounding box center [110, 266] width 220 height 29
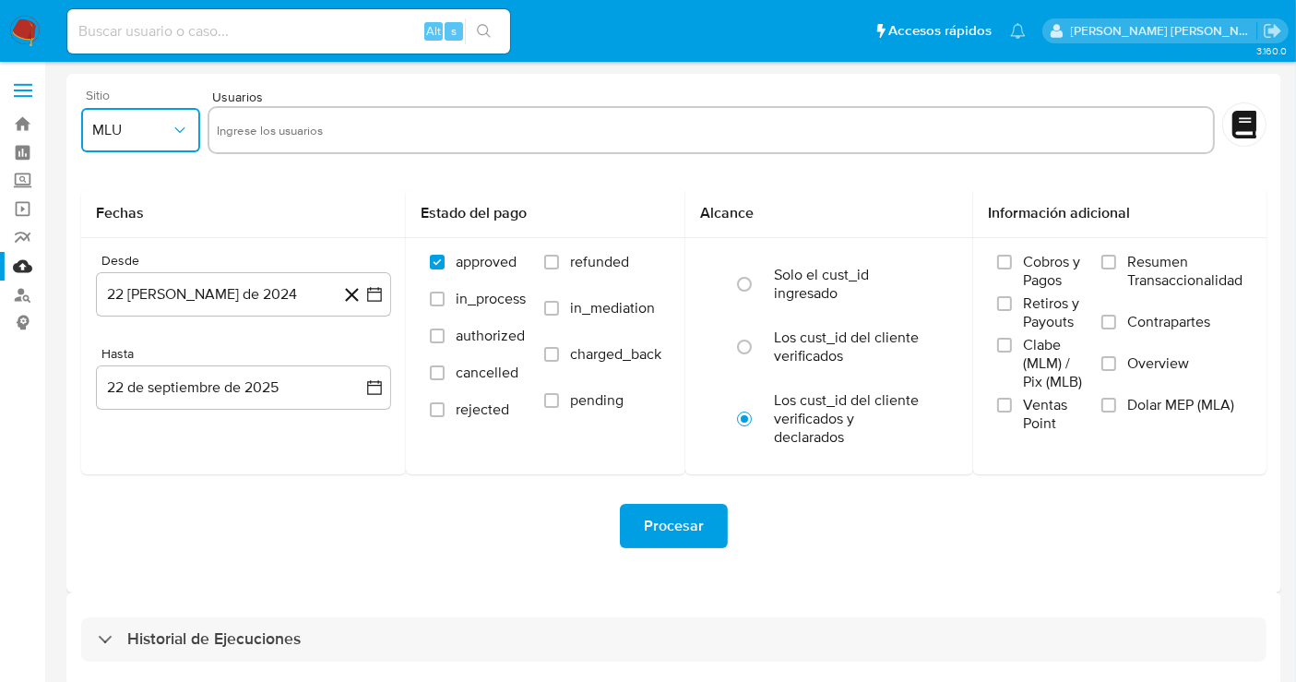
click at [137, 133] on span "MLU" at bounding box center [131, 130] width 78 height 18
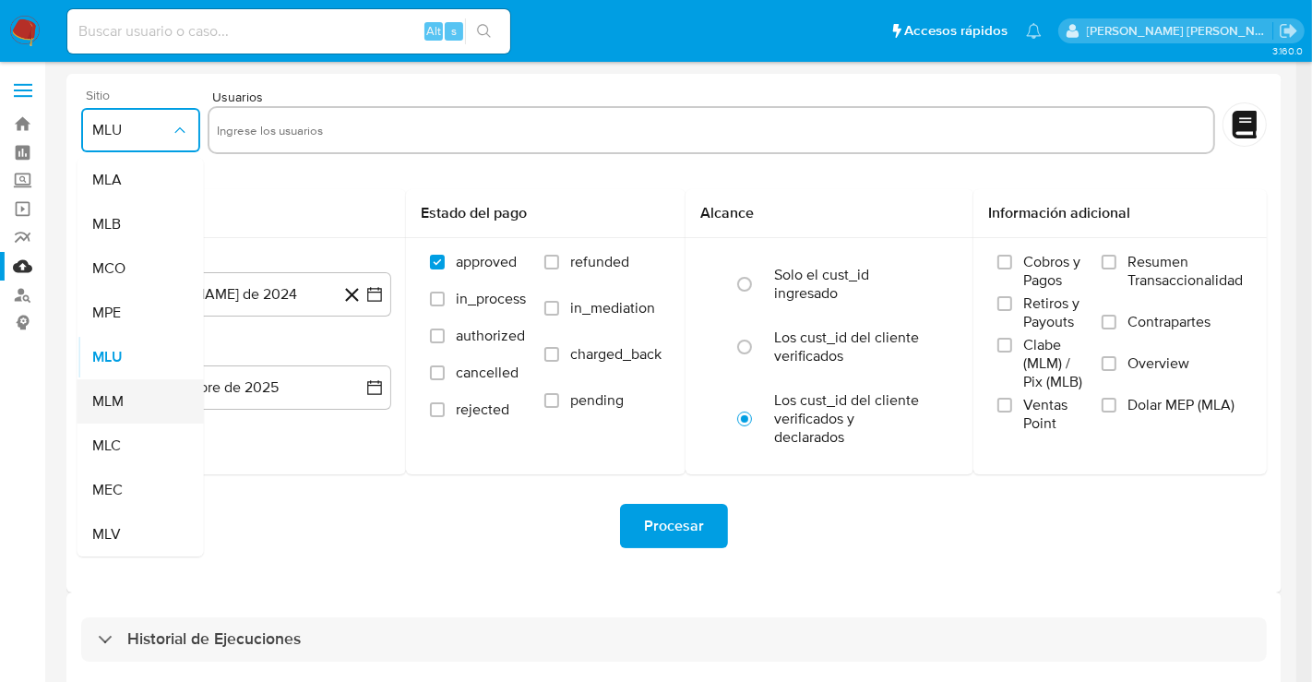
click at [131, 405] on div "MLM" at bounding box center [135, 401] width 86 height 44
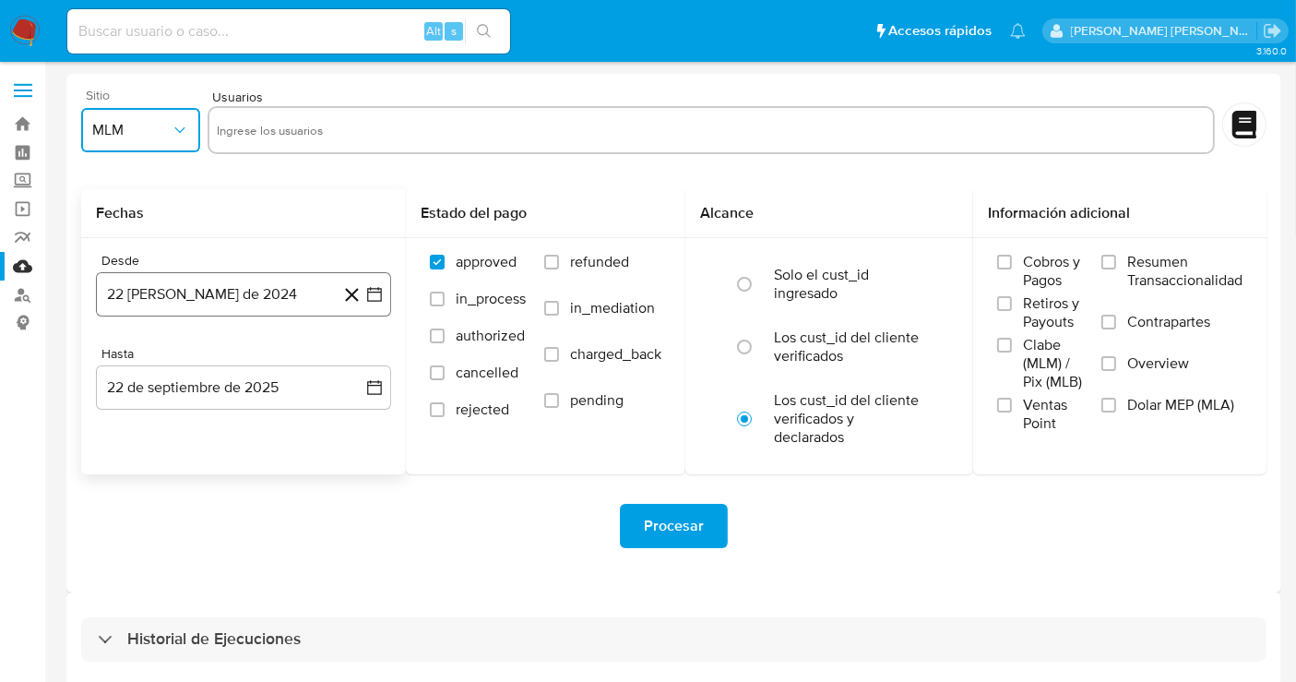
click at [266, 293] on button "22 de agosto de 2024" at bounding box center [243, 294] width 295 height 44
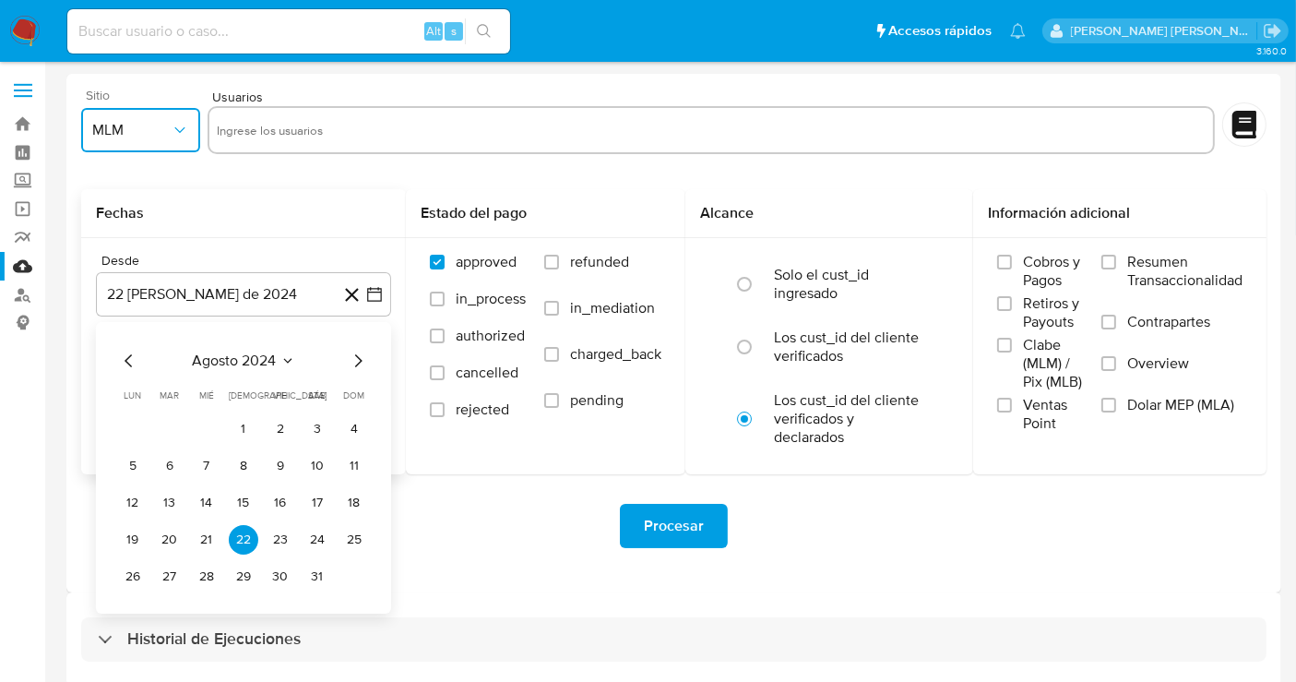
click at [355, 364] on icon "Mes siguiente" at bounding box center [358, 361] width 22 height 22
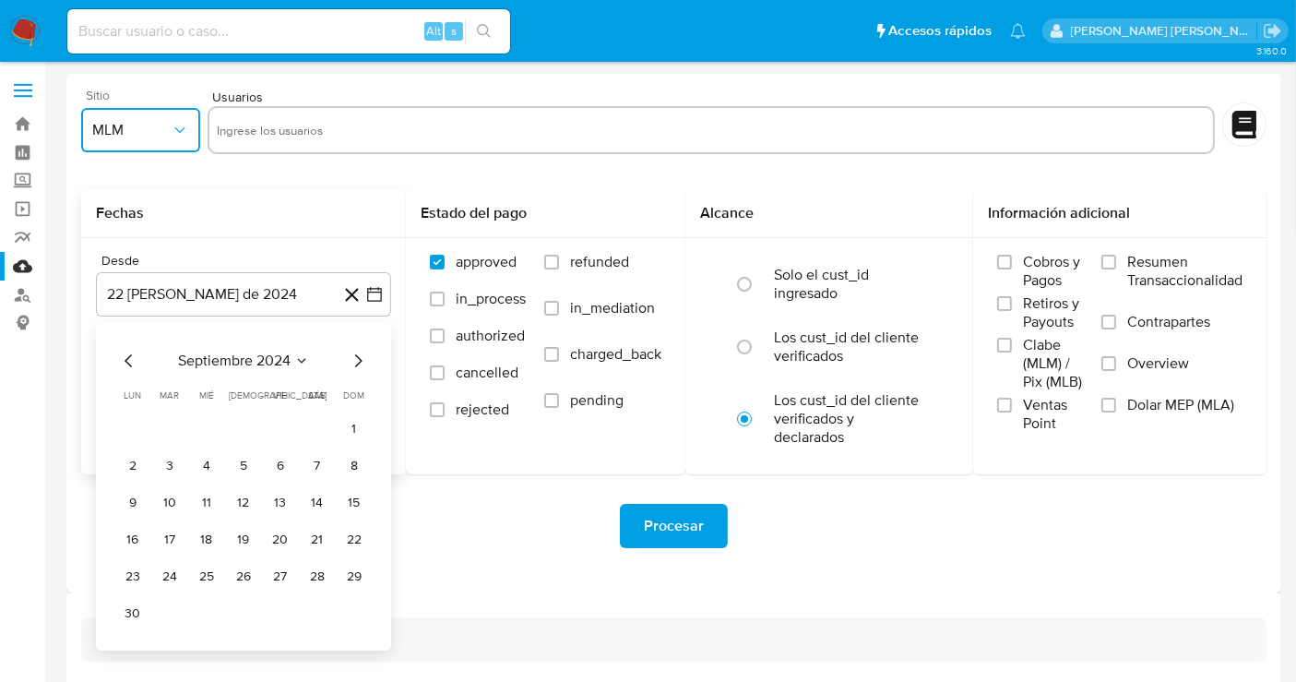
click at [355, 364] on icon "Mes siguiente" at bounding box center [358, 361] width 22 height 22
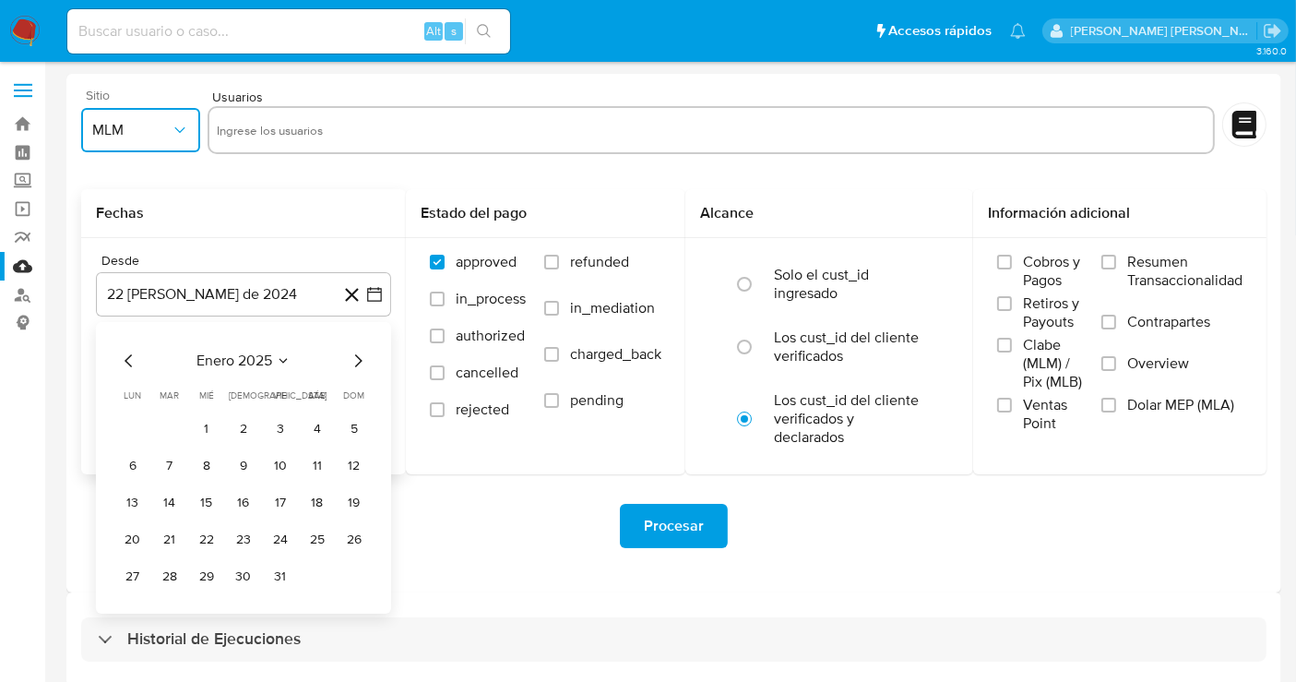
click at [355, 364] on icon "Mes siguiente" at bounding box center [358, 361] width 22 height 22
click at [249, 432] on button "1" at bounding box center [244, 429] width 30 height 30
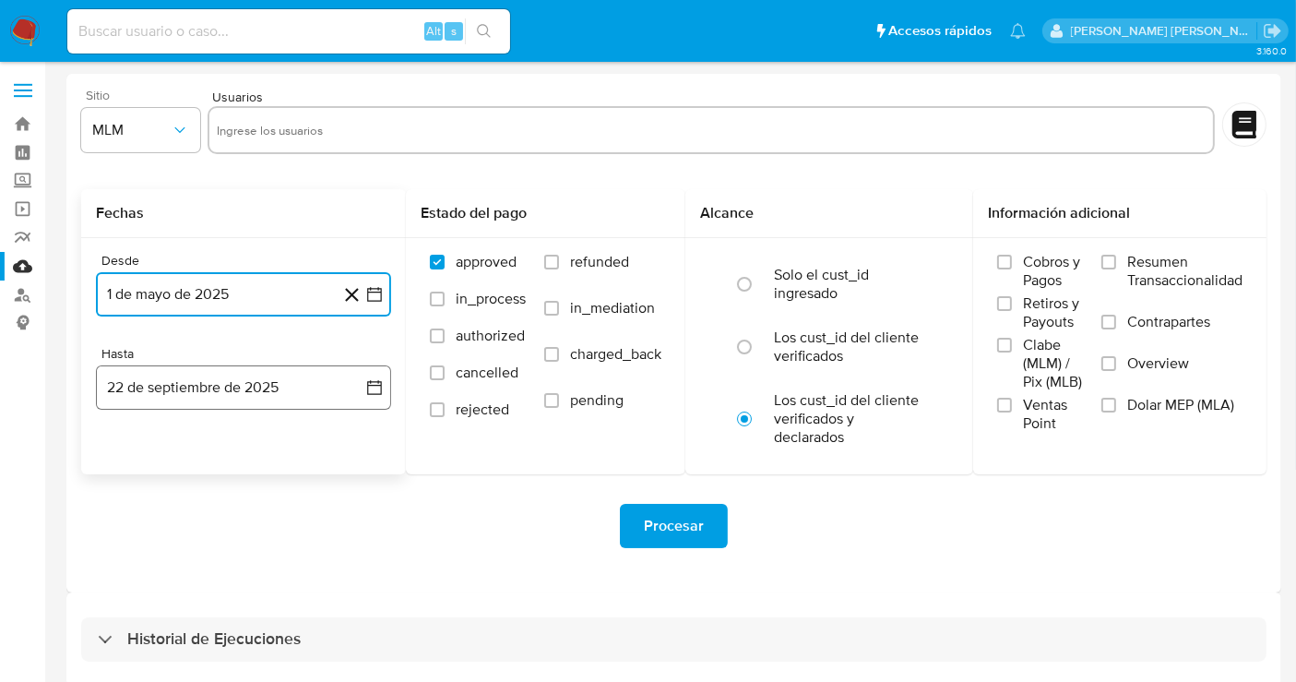
click at [318, 386] on button "22 de septiembre de 2025" at bounding box center [243, 387] width 295 height 44
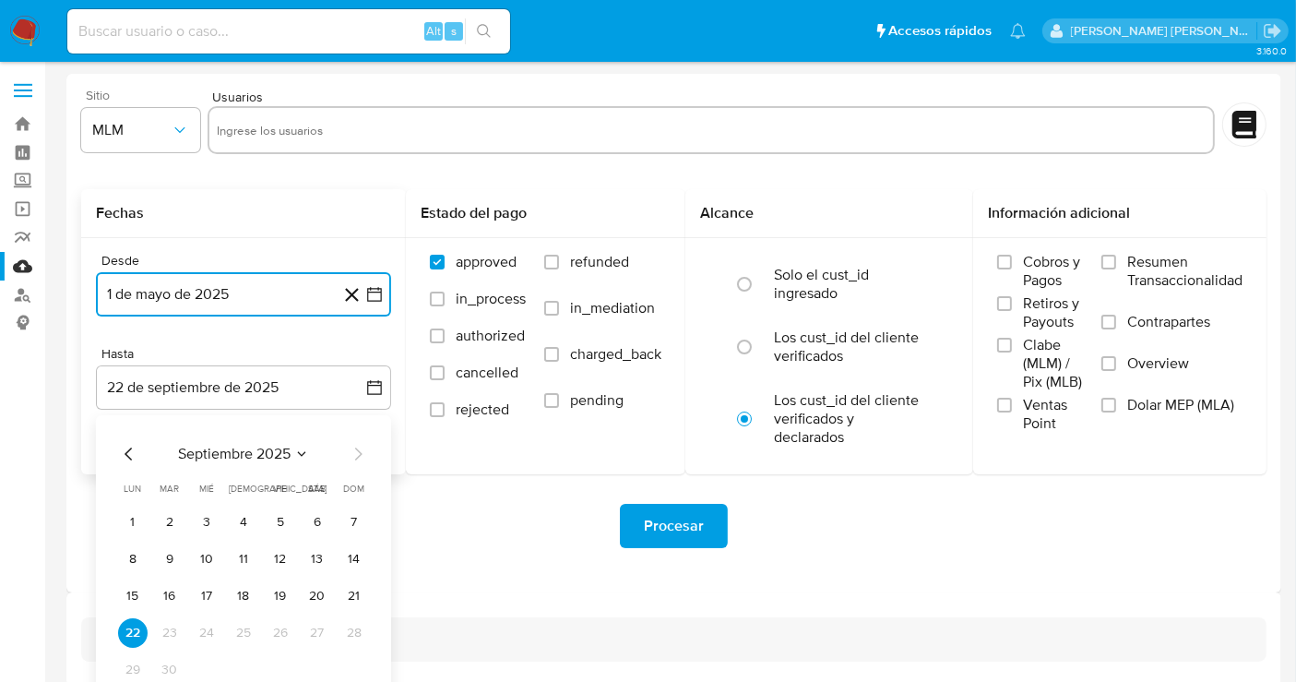
click at [125, 453] on icon "Mes anterior" at bounding box center [128, 453] width 7 height 13
click at [355, 671] on button "31" at bounding box center [354, 670] width 30 height 30
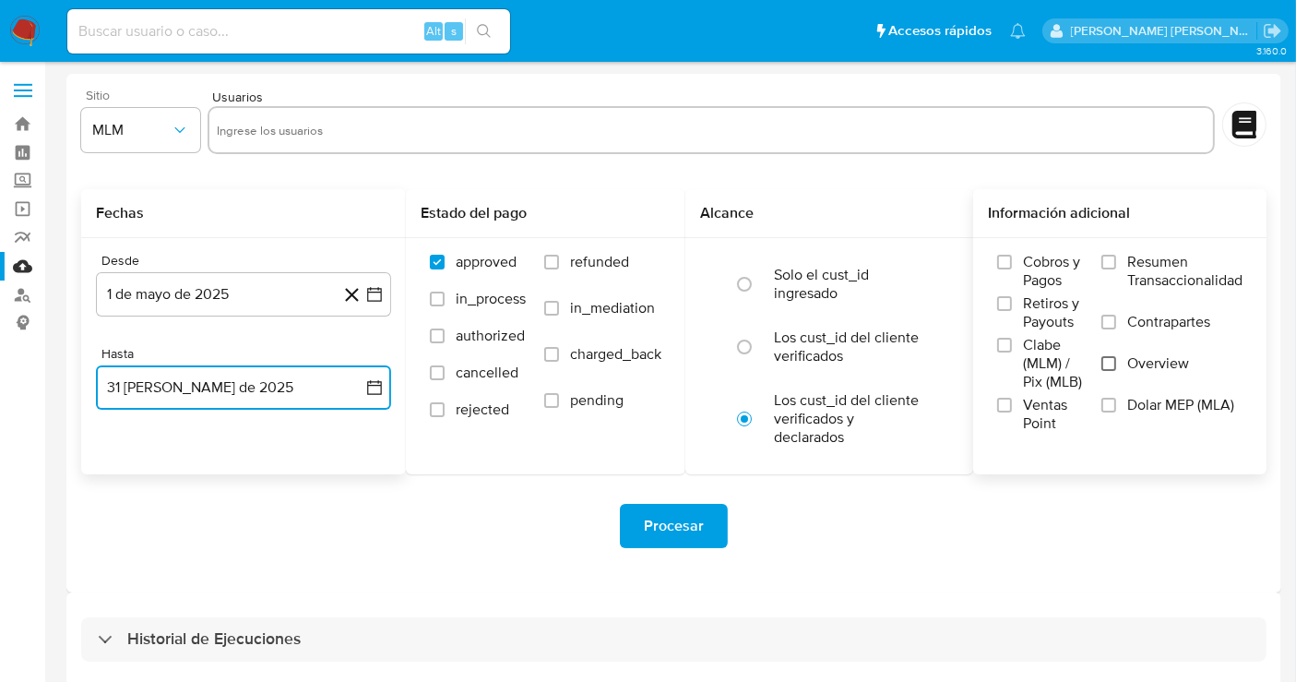
click at [1107, 366] on input "Overview" at bounding box center [1109, 363] width 15 height 15
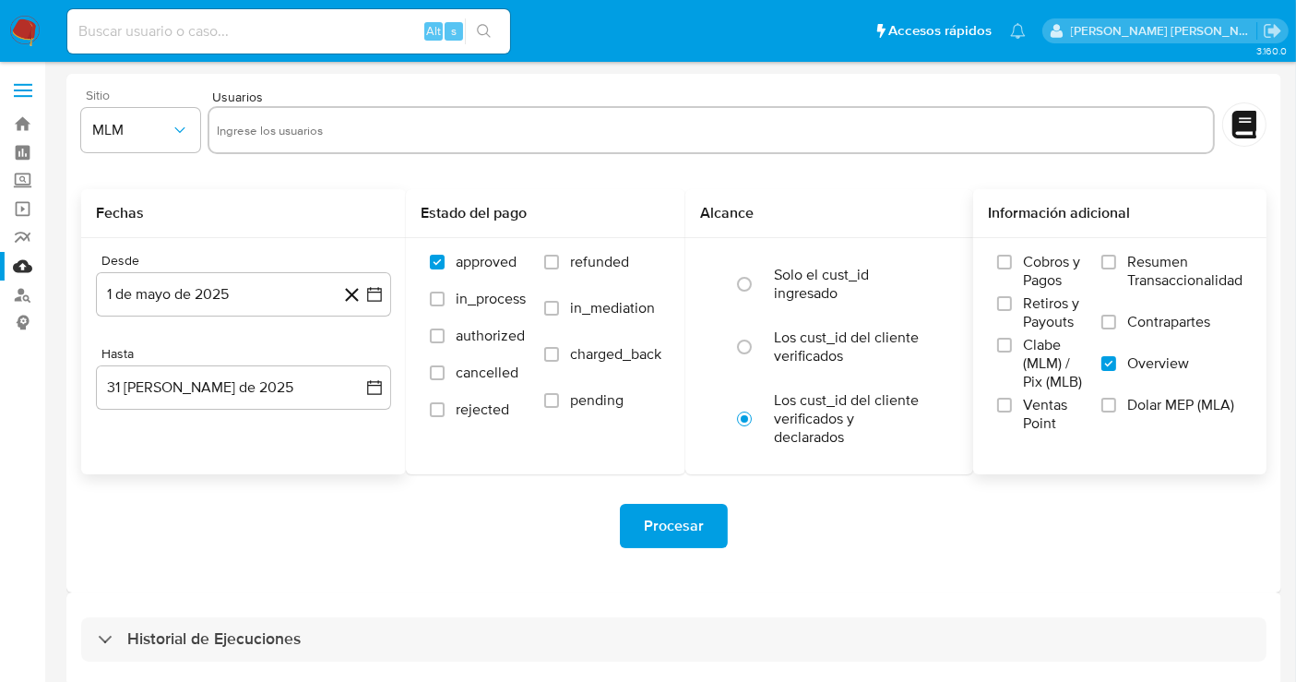
click at [253, 125] on input "text" at bounding box center [711, 130] width 989 height 30
paste input "48244496"
type input "48244496"
paste input "272840232"
type input "272840232"
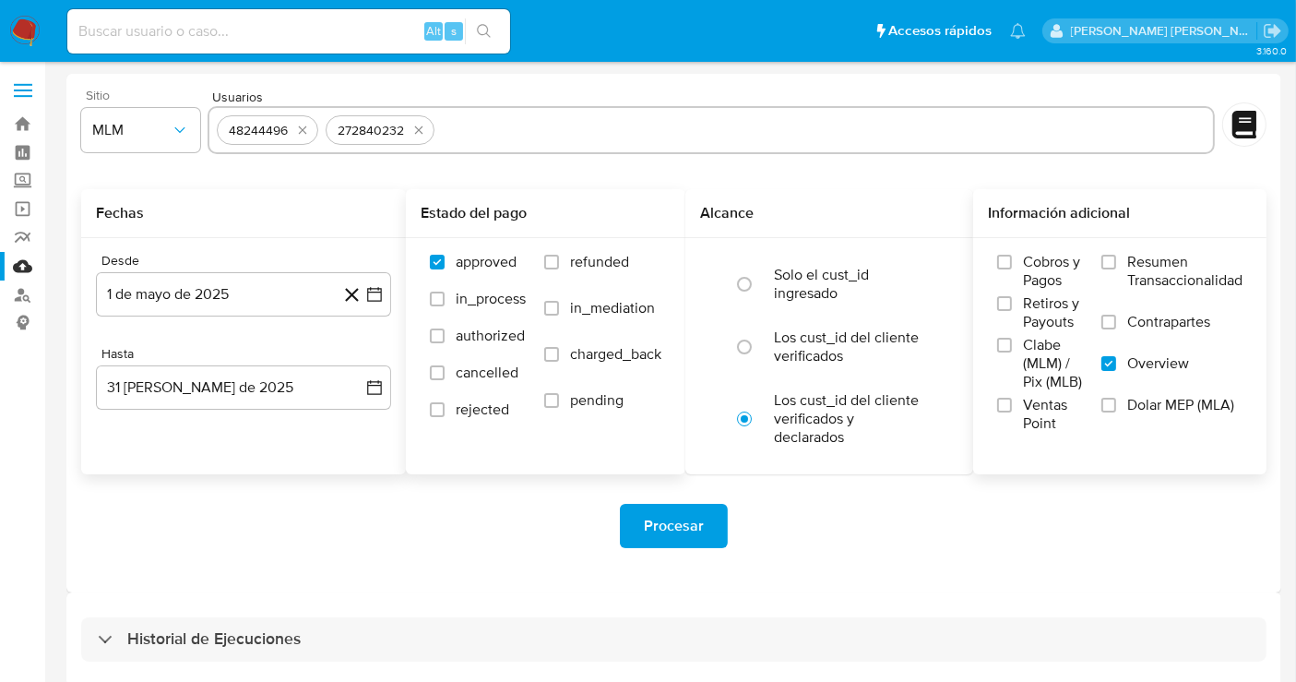
paste input "31180373"
type input "31180373"
paste input "183014653"
type input "183014653"
paste input "1554619715"
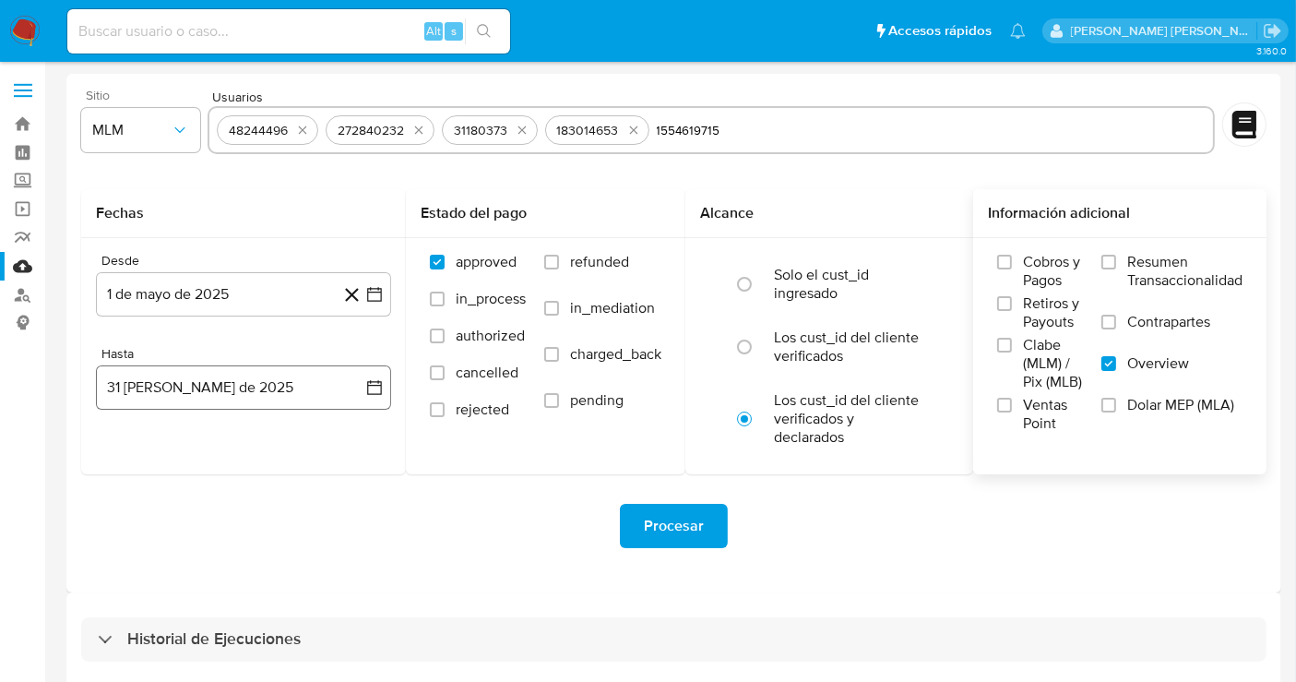
type input "1554619715"
paste input "69248802"
type input "69248802"
paste input "507304648"
type input "507304648"
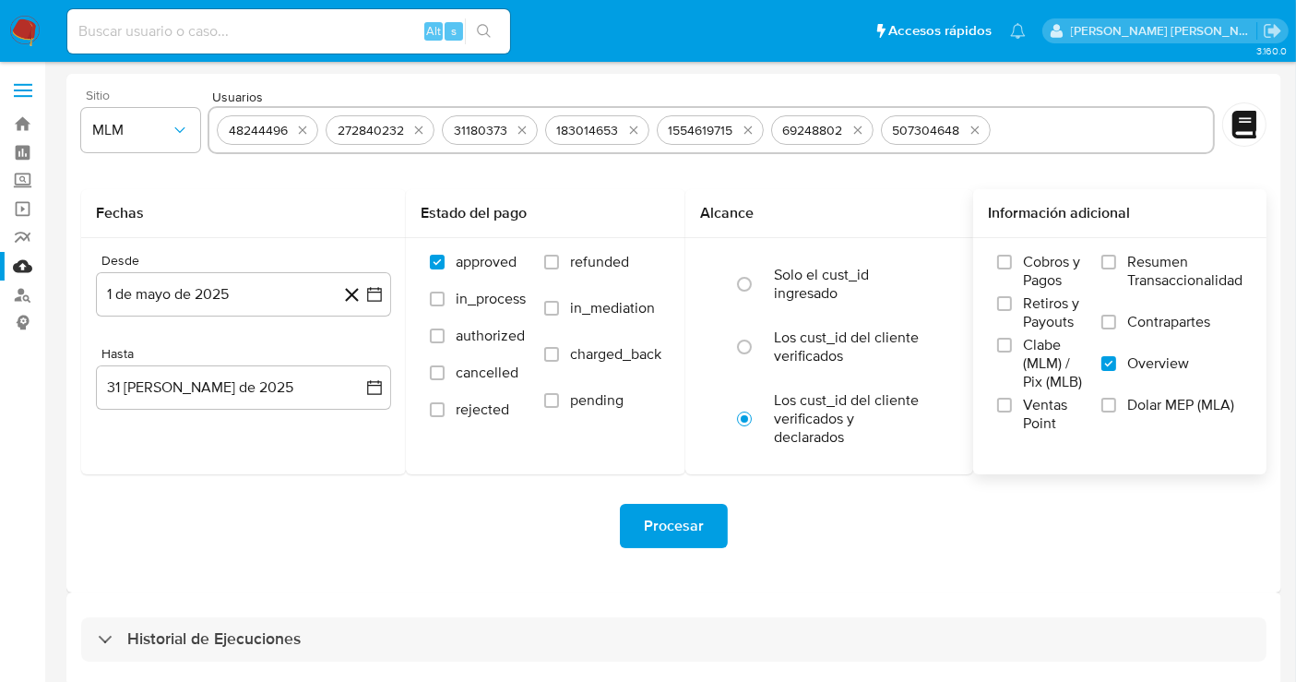
paste input "481366487"
type input "481366487"
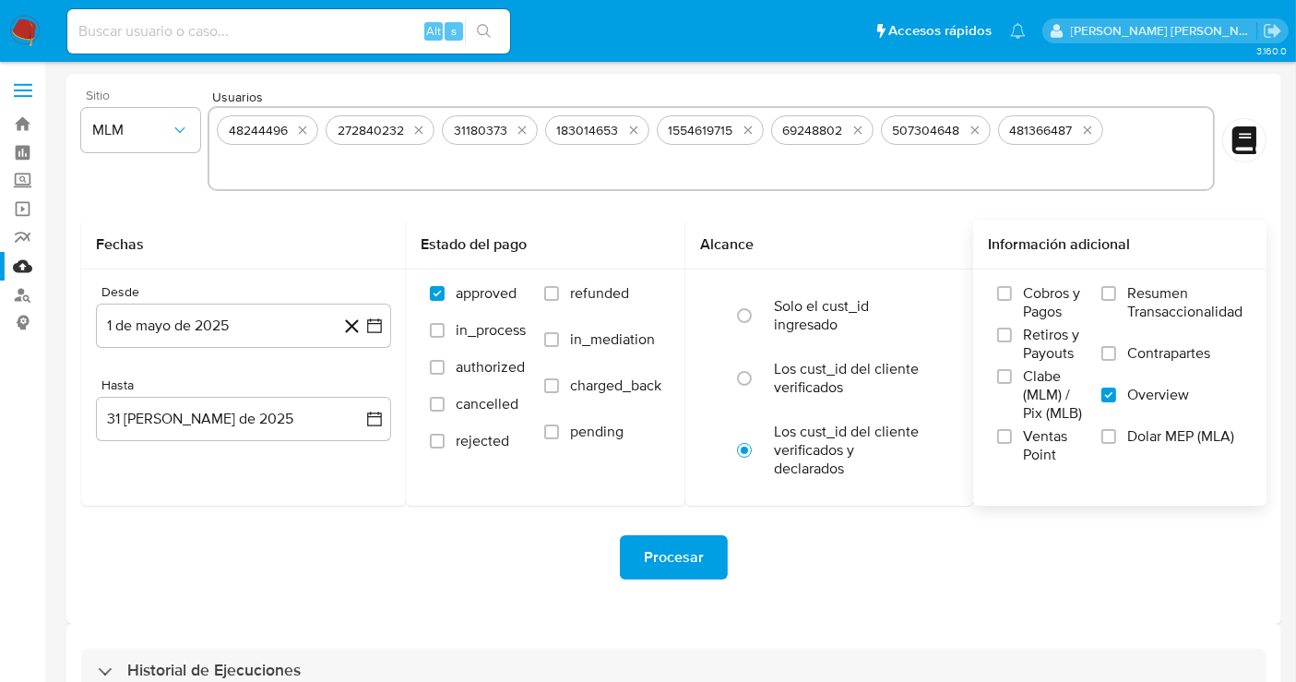
paste input "2488855031"
type input "2488855031"
paste input "2562848567"
type input "2562848567"
click at [655, 555] on span "Procesar" at bounding box center [674, 557] width 60 height 41
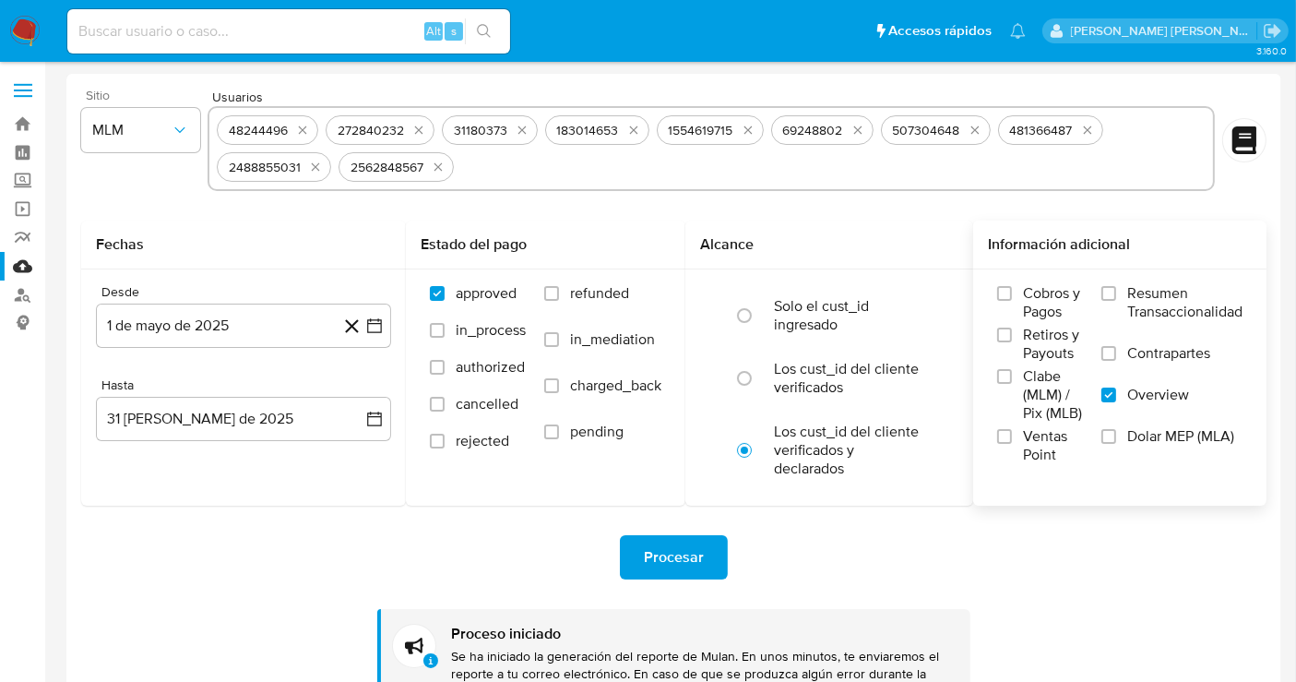
click at [29, 22] on img at bounding box center [24, 31] width 31 height 31
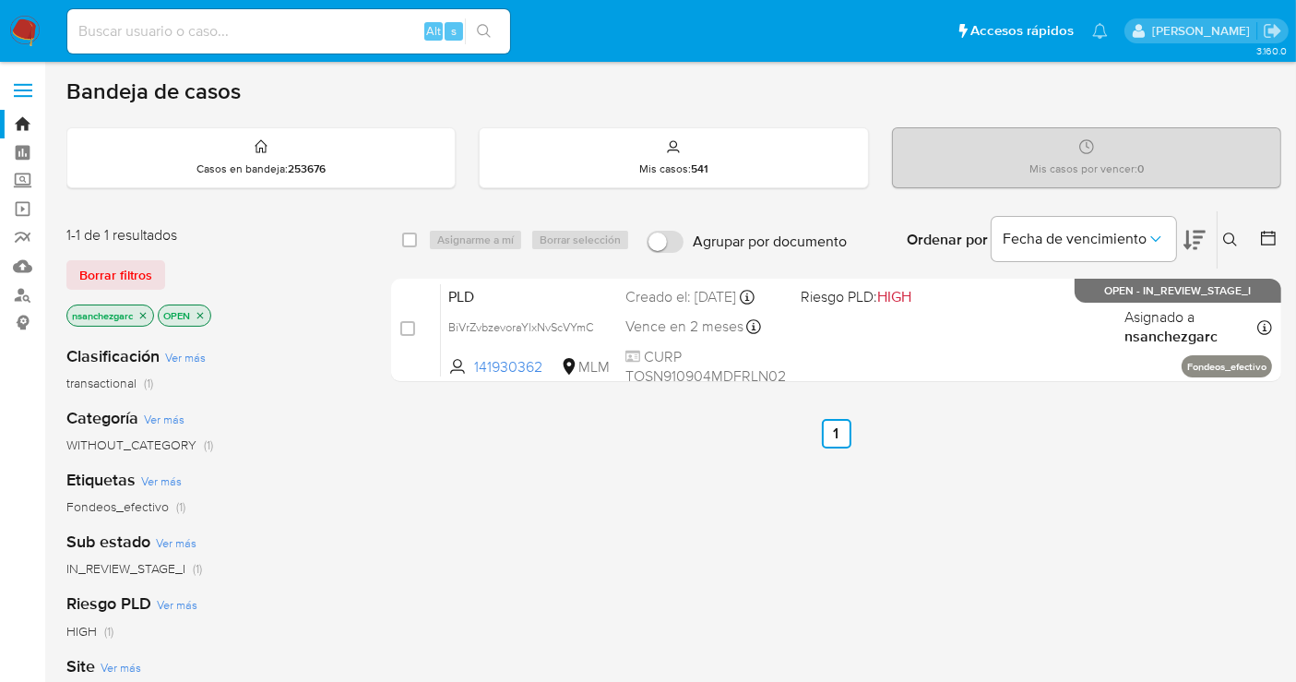
click at [1229, 241] on icon at bounding box center [1230, 239] width 15 height 15
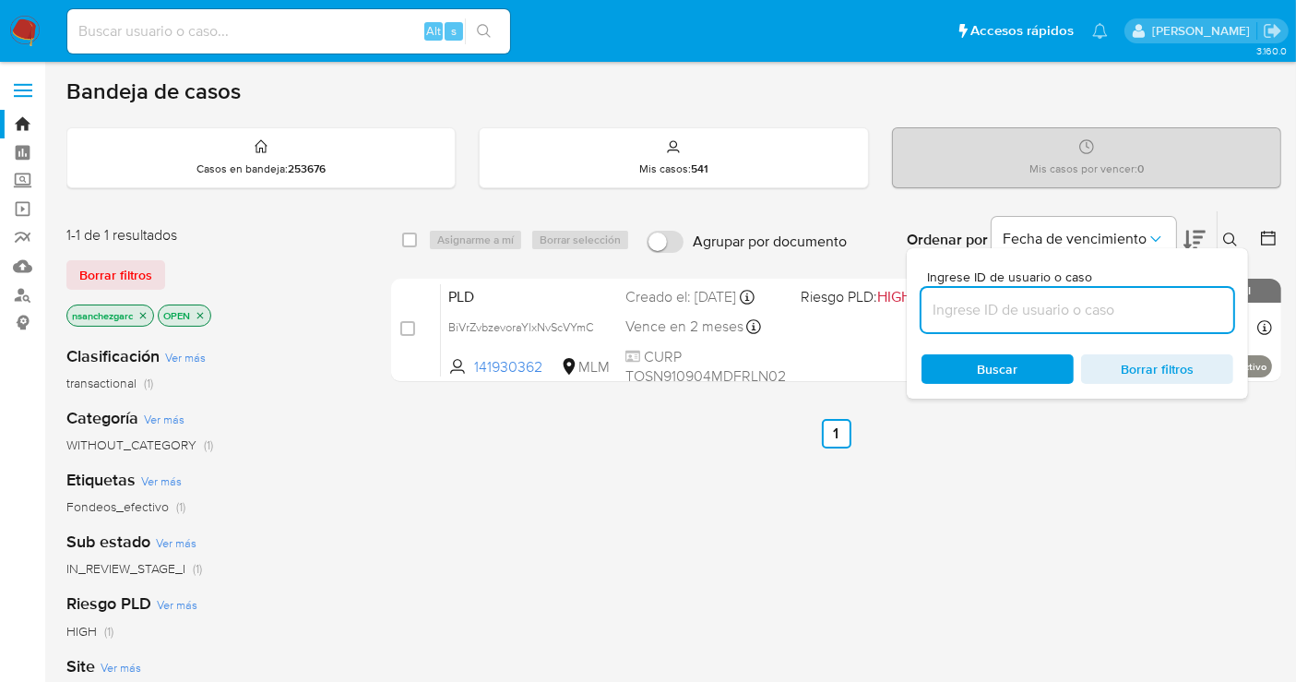
click at [967, 307] on input at bounding box center [1078, 310] width 312 height 24
type input "48244496"
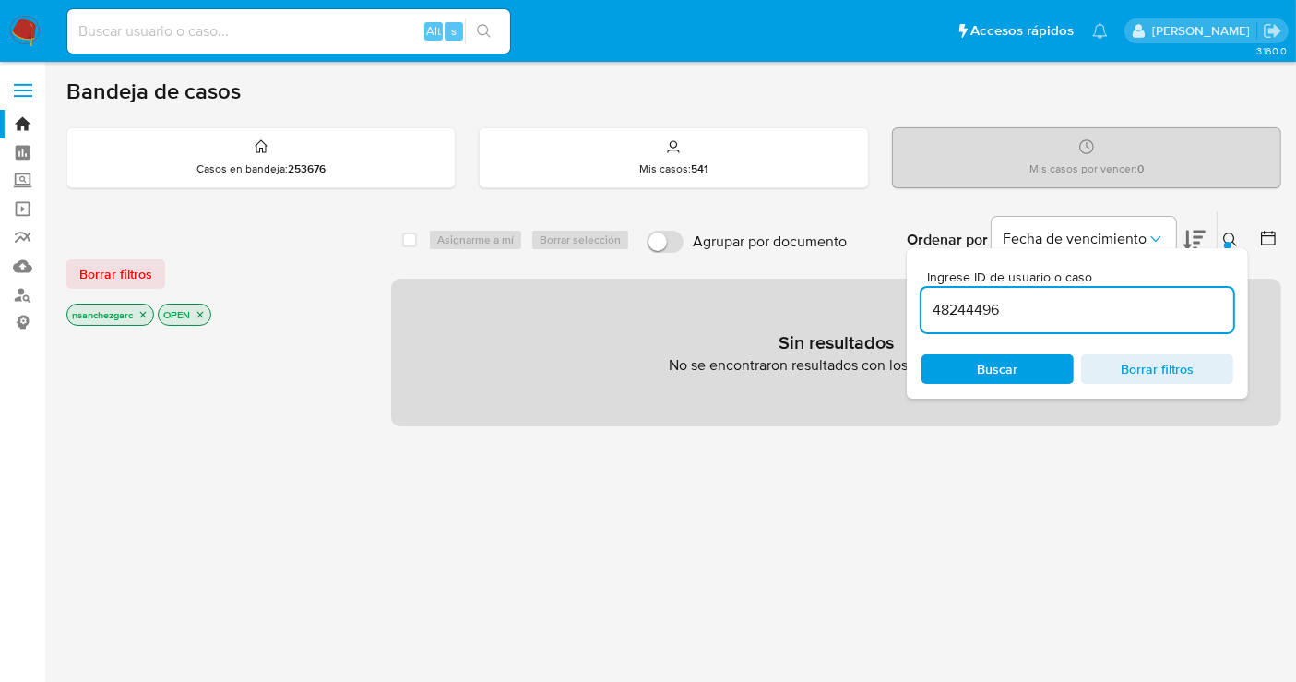
click at [146, 312] on icon "close-filter" at bounding box center [143, 315] width 6 height 6
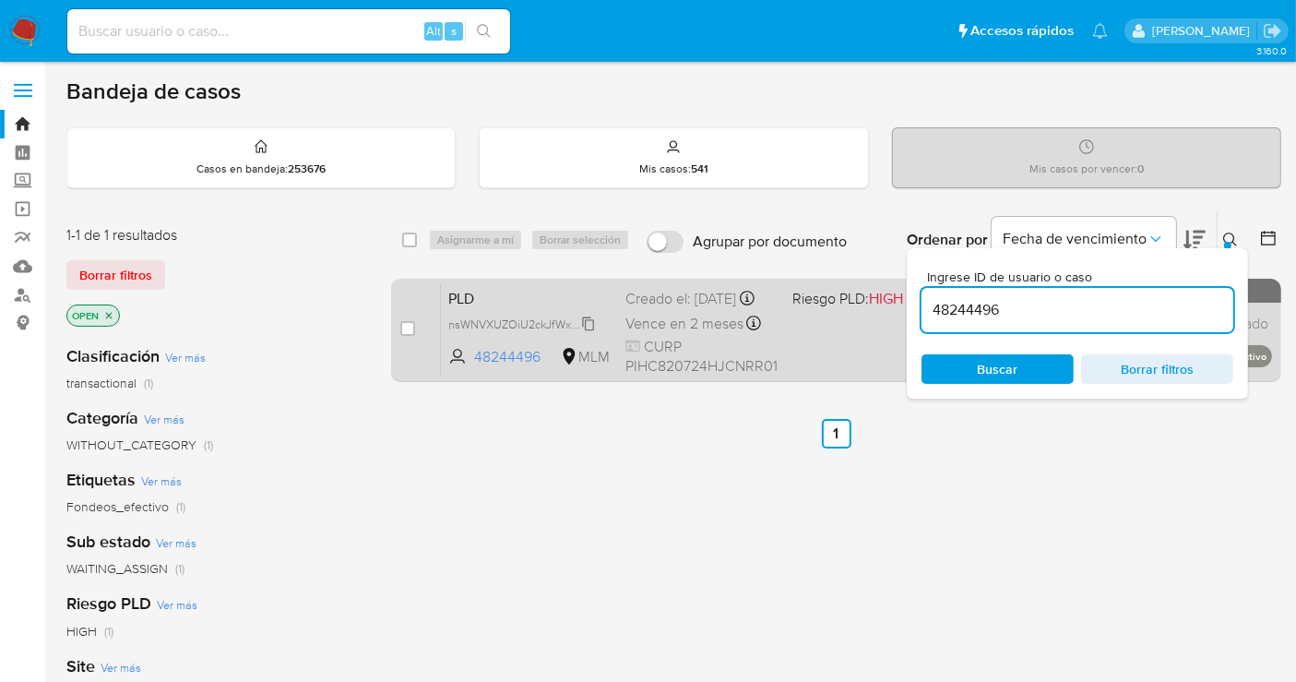
click at [588, 333] on span "nsWNVXUZOiU2ckJfWxXQAzOJ" at bounding box center [531, 323] width 167 height 20
click at [685, 309] on div "Creado el: 12/09/2025 Creado el: 12/09/2025 02:16:15" at bounding box center [701, 299] width 152 height 20
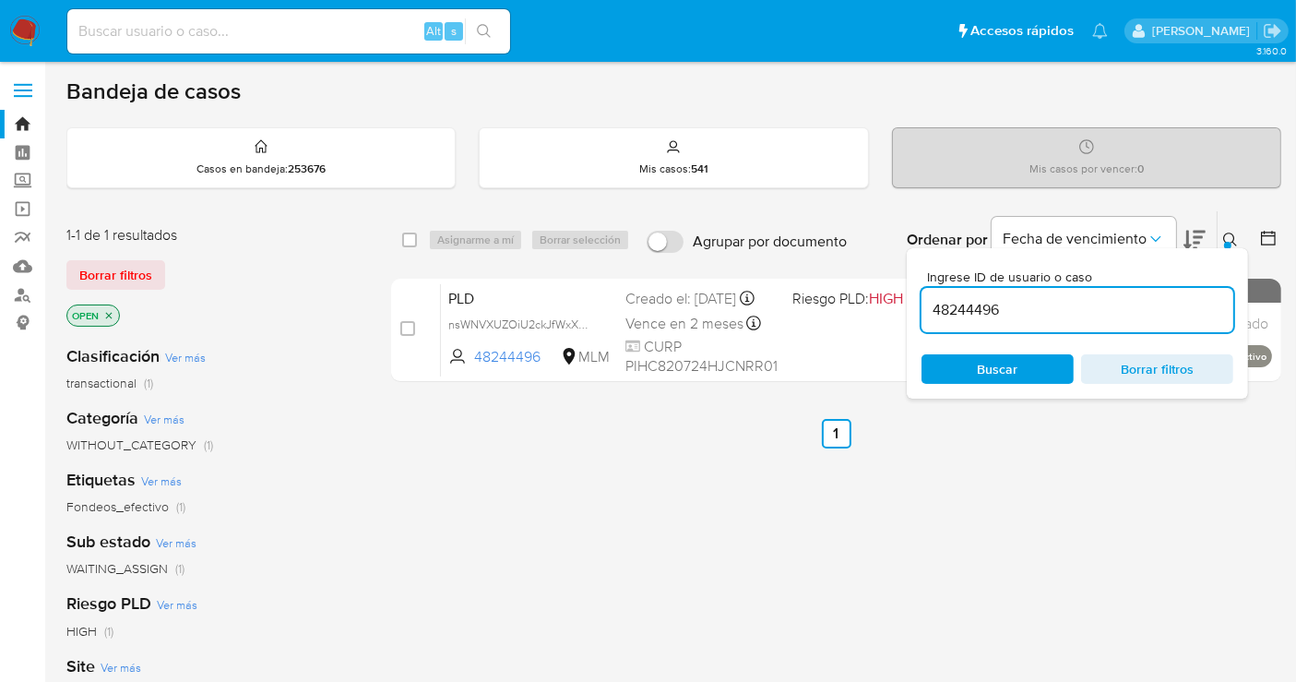
click at [1207, 515] on div "select-all-cases-checkbox Asignarme a mí Borrar selección Agrupar por documento…" at bounding box center [836, 628] width 890 height 836
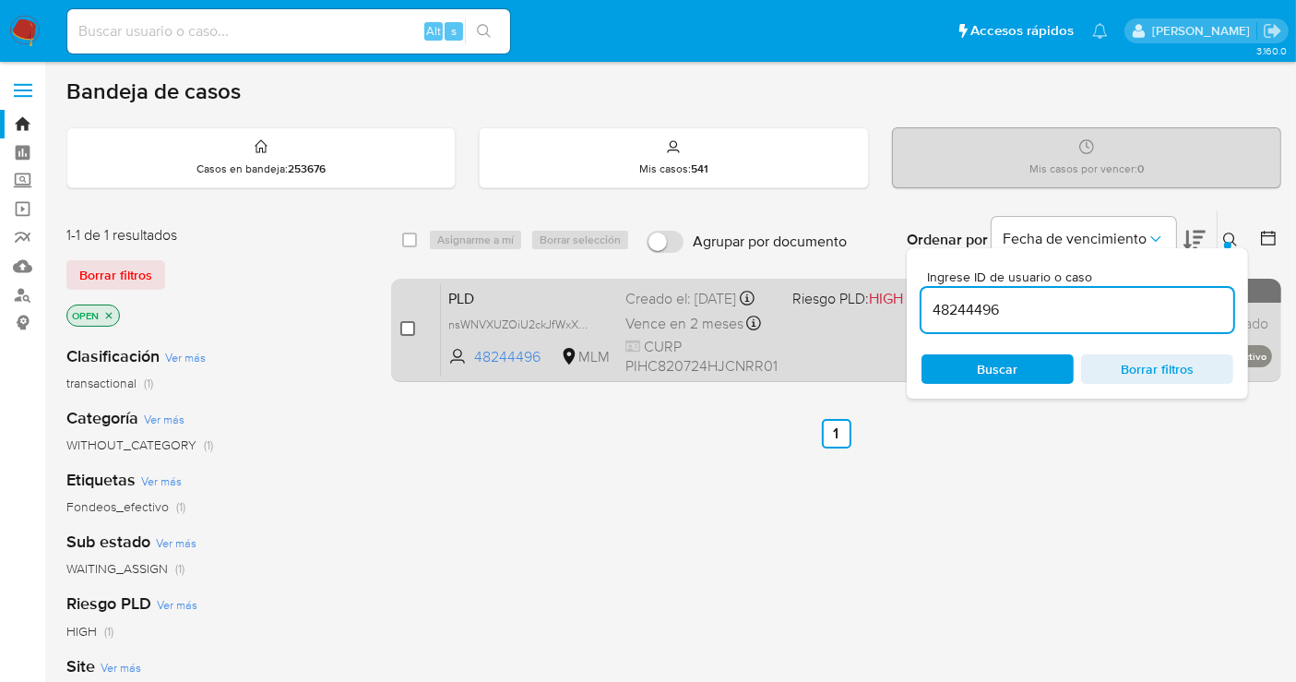
click at [406, 330] on input "checkbox" at bounding box center [407, 328] width 15 height 15
checkbox input "true"
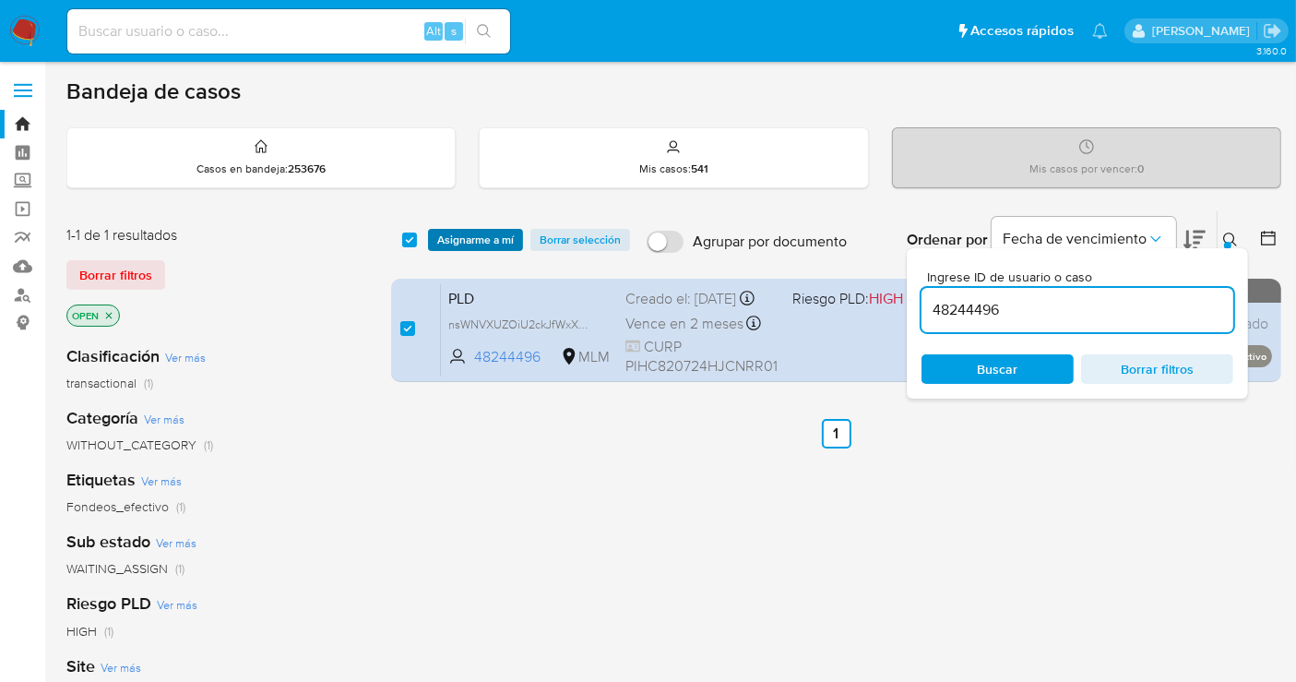
click at [457, 231] on span "Asignarme a mí" at bounding box center [475, 240] width 77 height 18
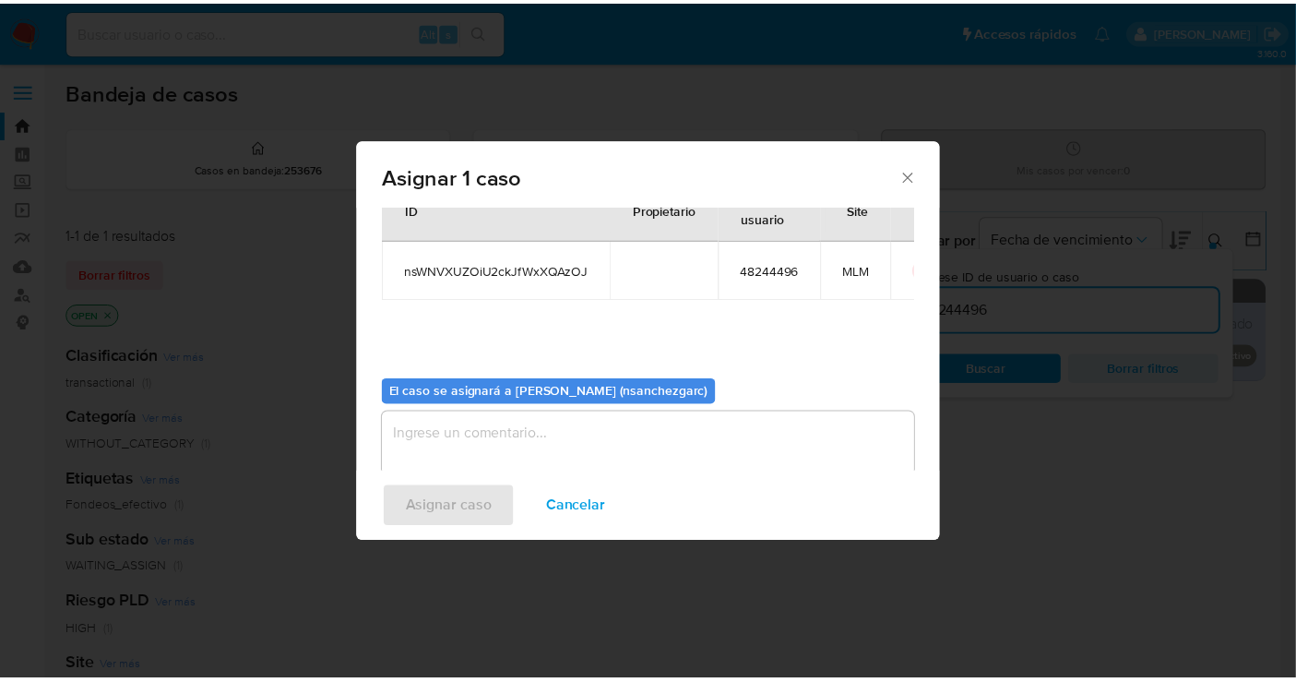
scroll to position [94, 0]
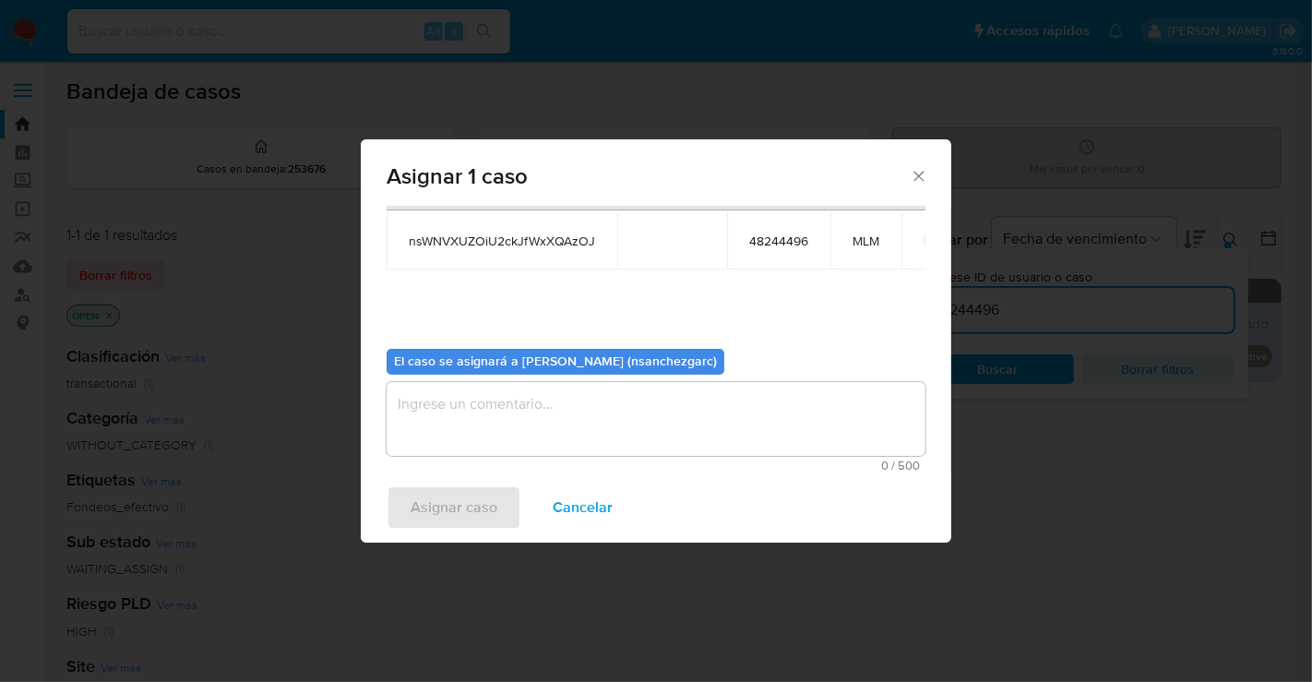
click at [448, 407] on textarea "assign-modal" at bounding box center [656, 419] width 539 height 74
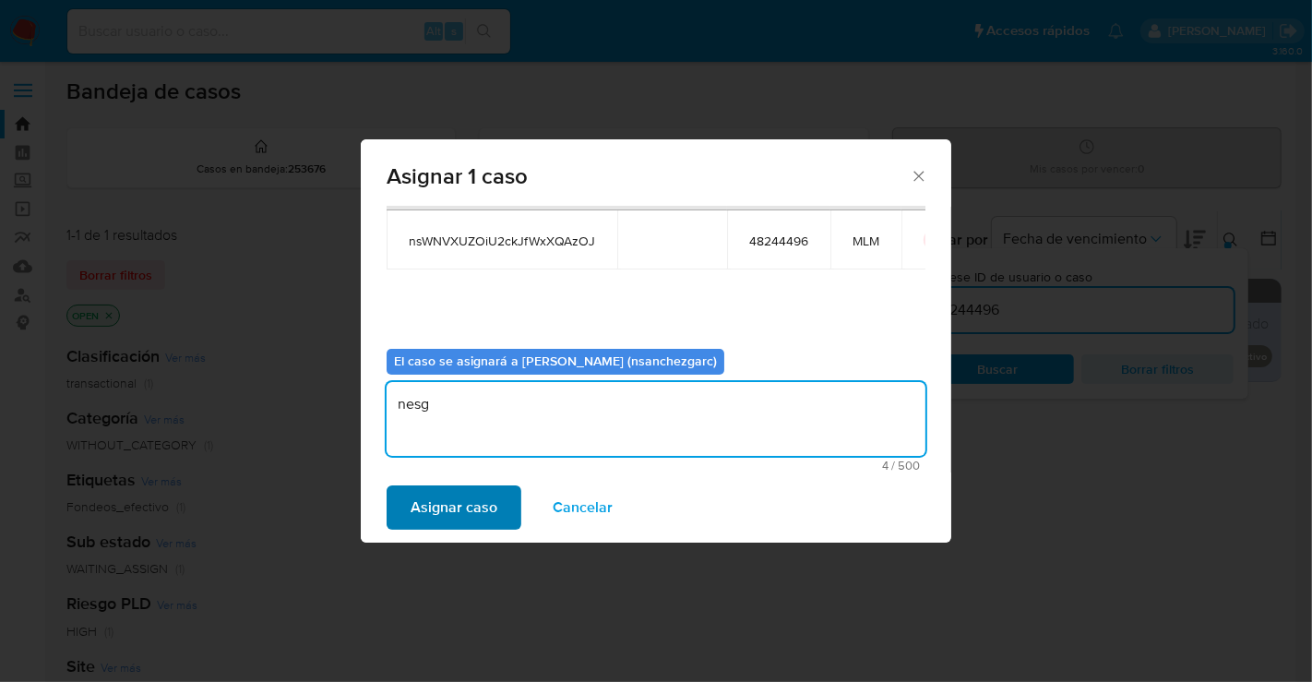
type textarea "nesg"
click at [455, 505] on span "Asignar caso" at bounding box center [454, 507] width 87 height 41
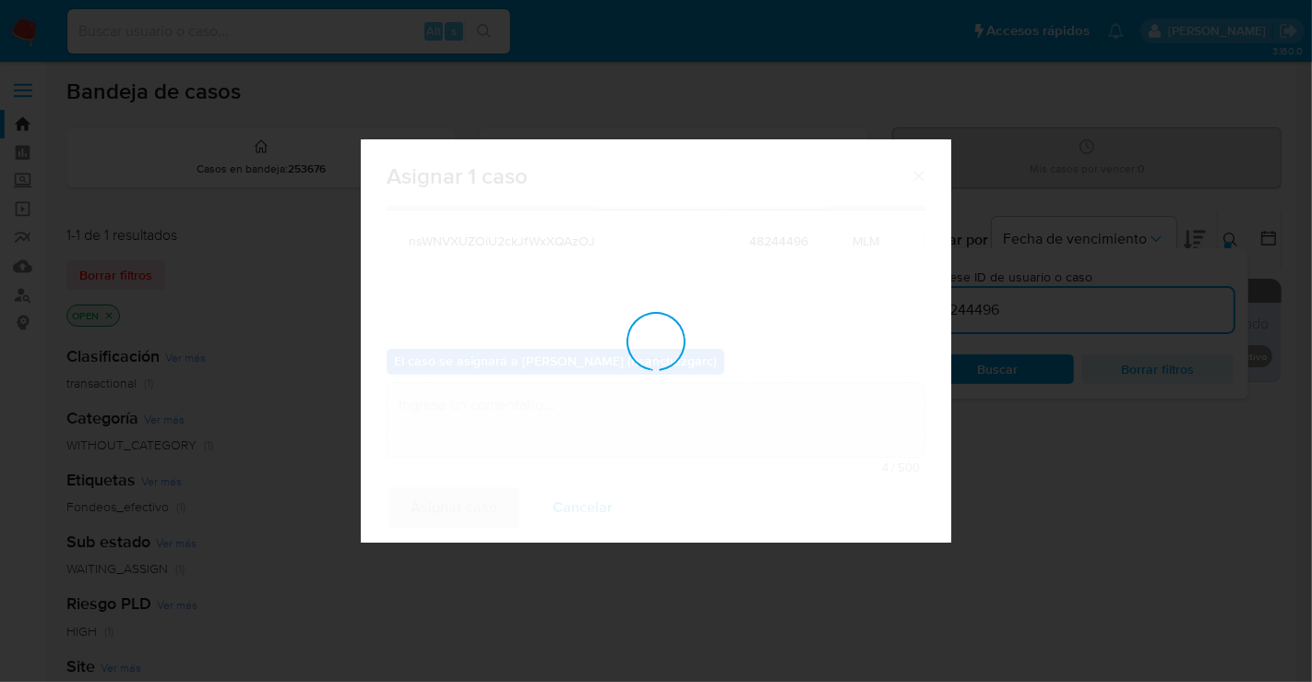
checkbox input "false"
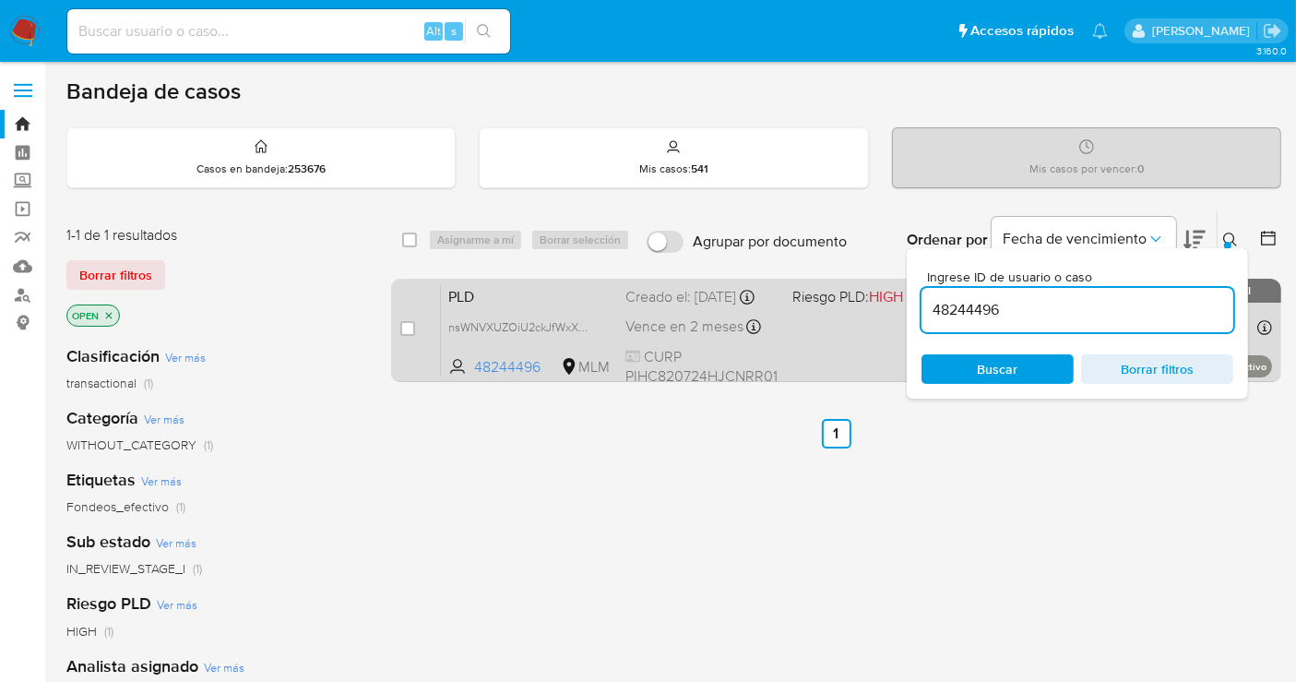
click at [677, 337] on span "Vence en 2 meses" at bounding box center [684, 326] width 118 height 20
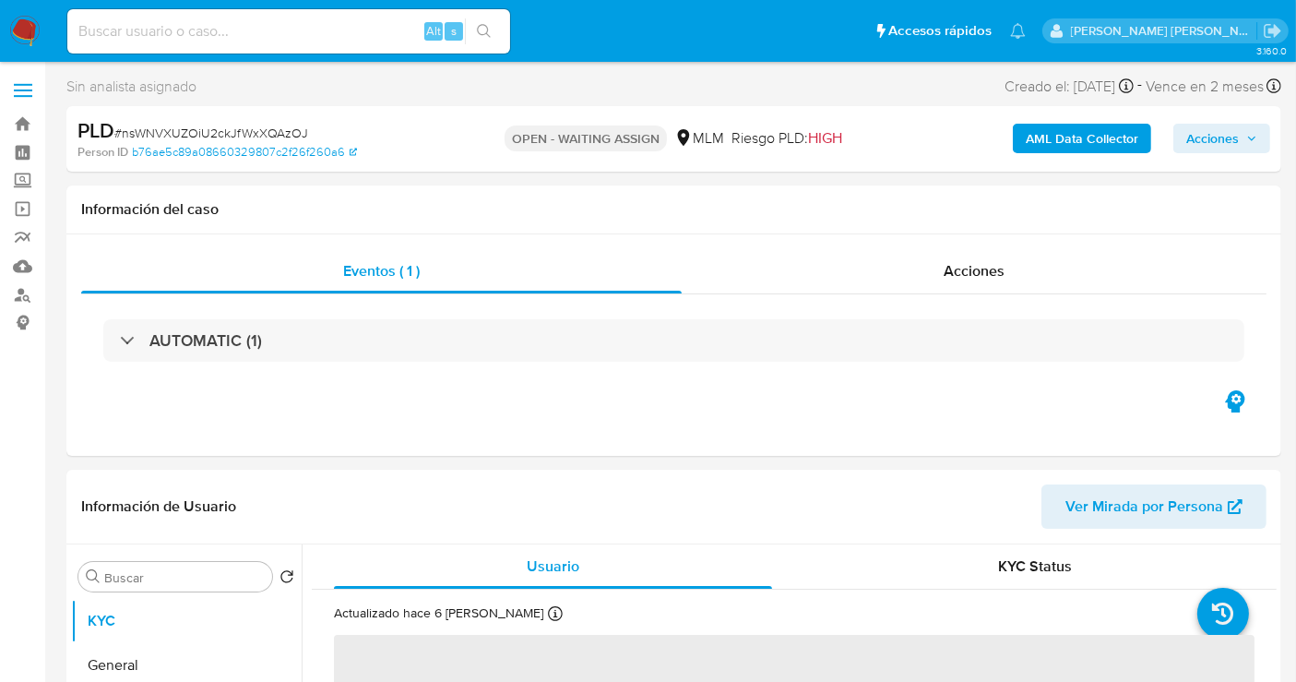
select select "10"
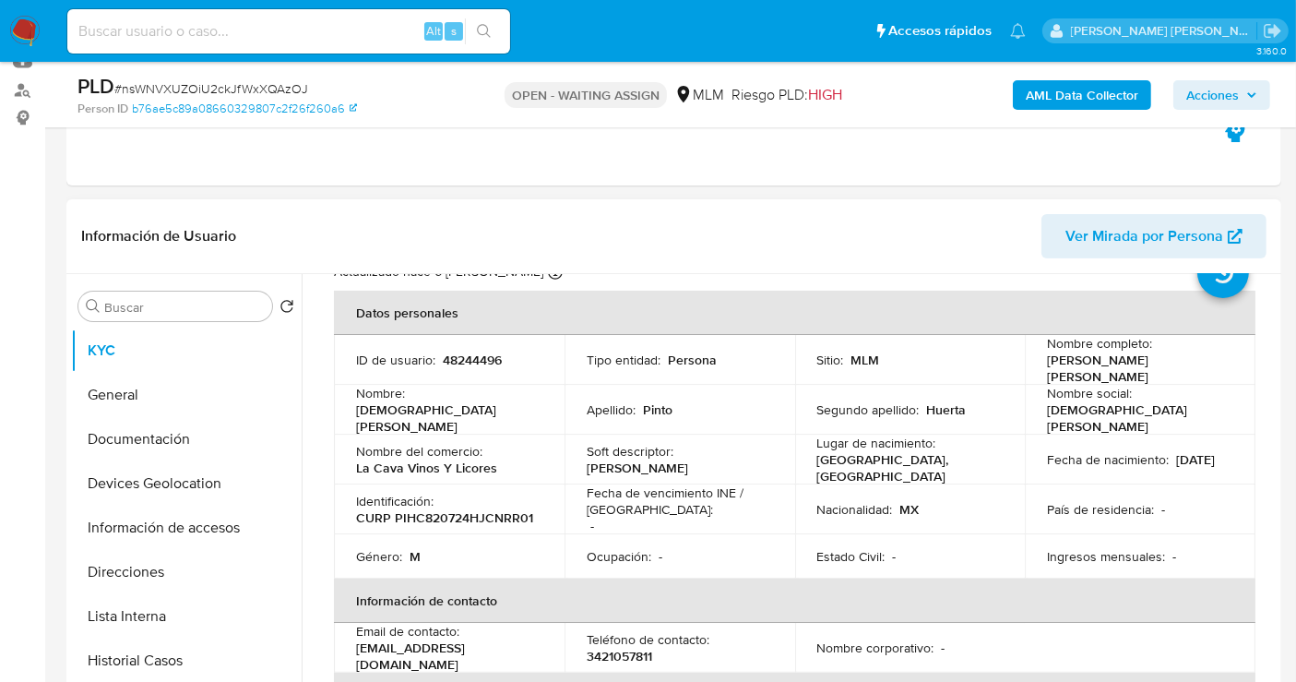
scroll to position [102, 0]
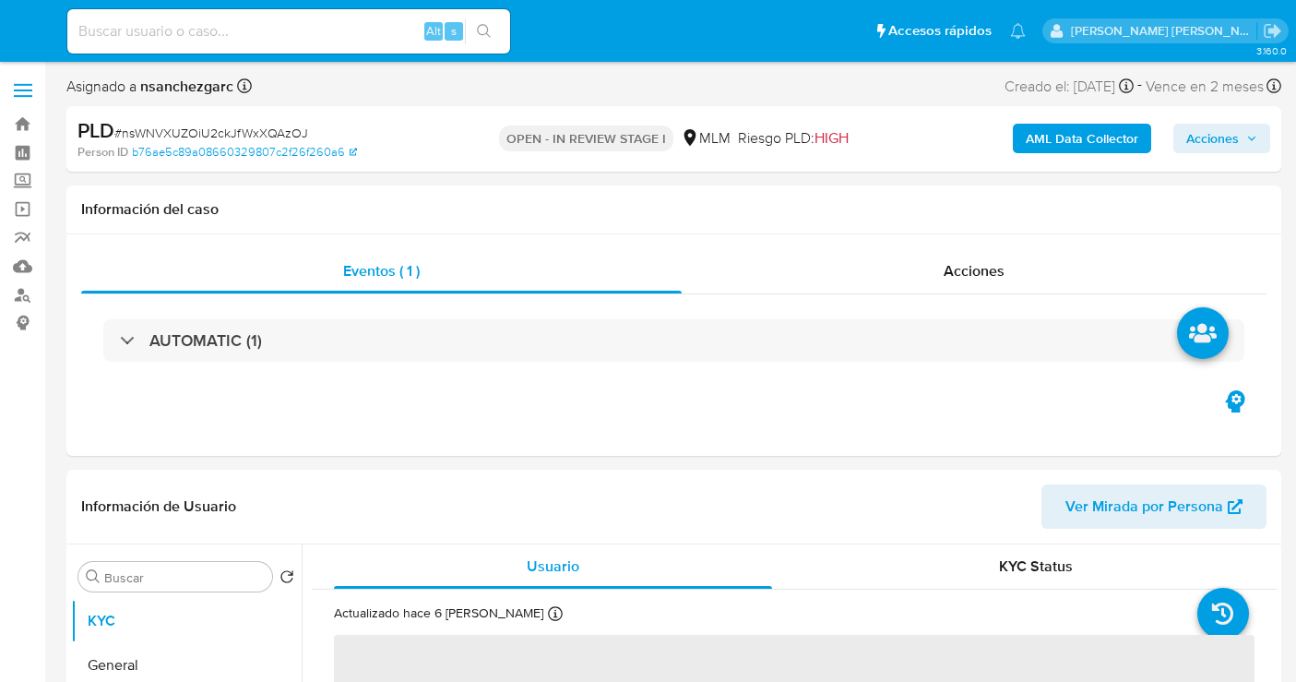
select select "10"
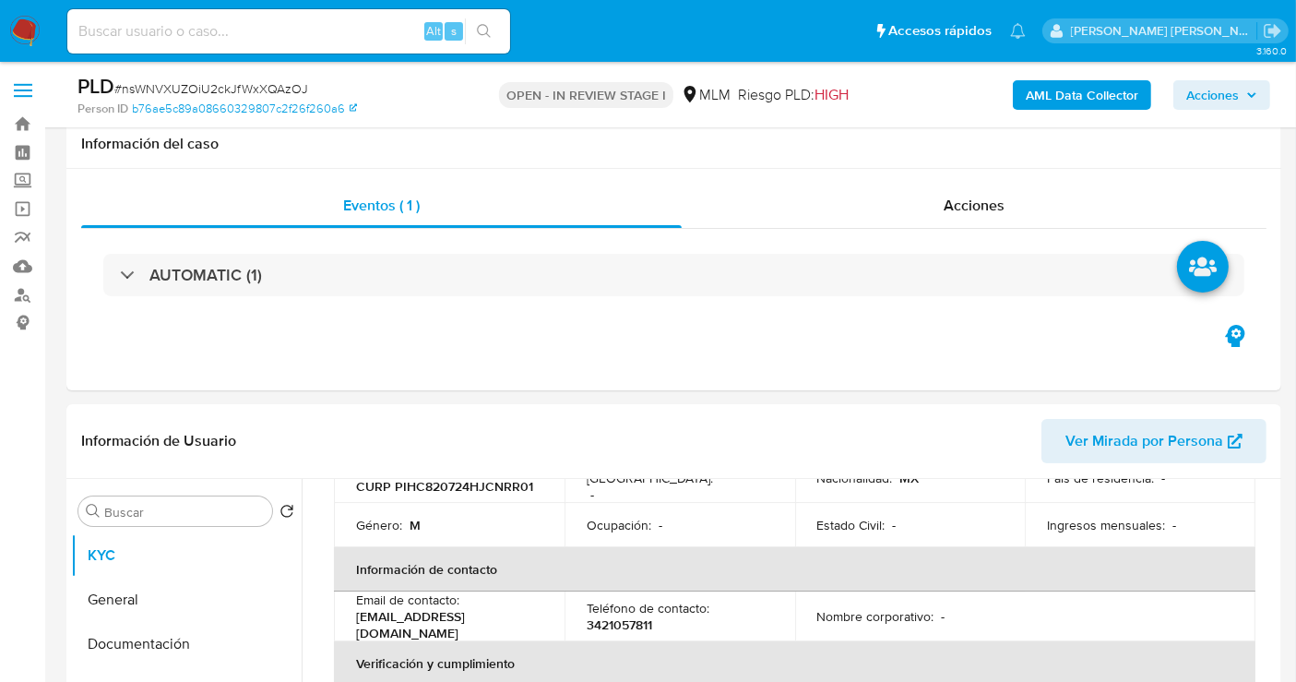
scroll to position [205, 0]
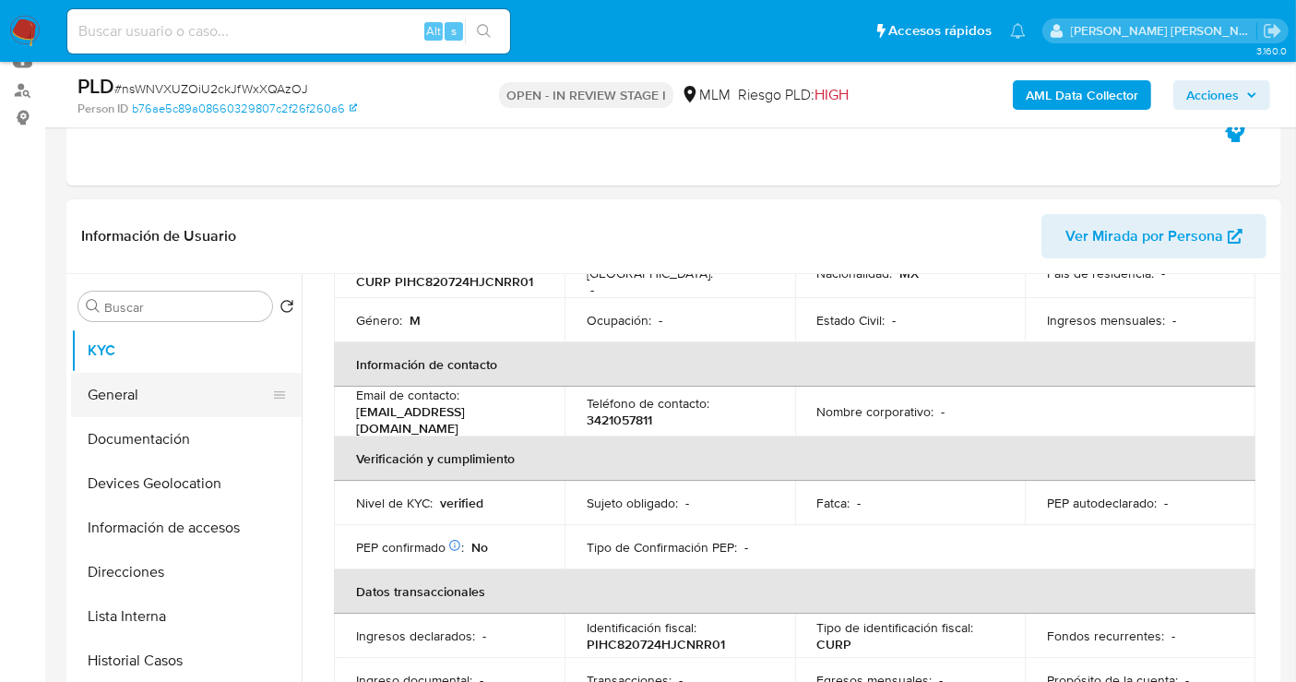
click at [115, 398] on button "General" at bounding box center [179, 395] width 216 height 44
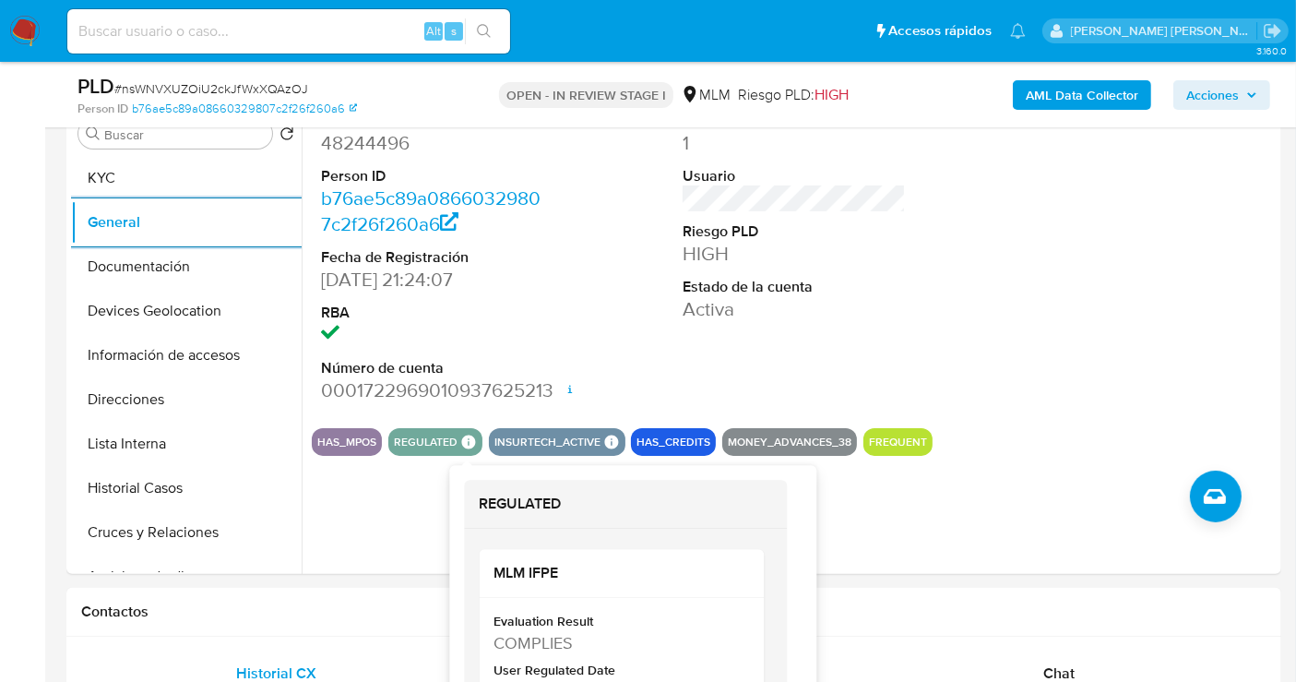
scroll to position [410, 0]
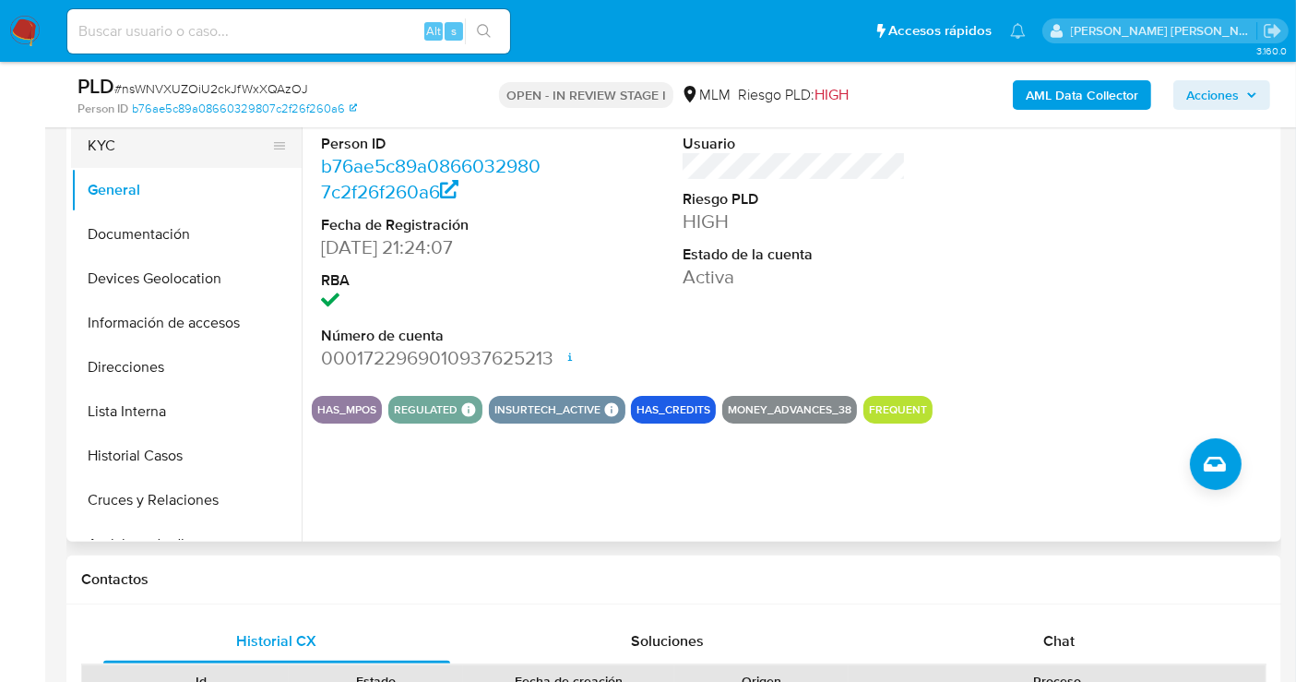
click at [124, 150] on button "KYC" at bounding box center [179, 146] width 216 height 44
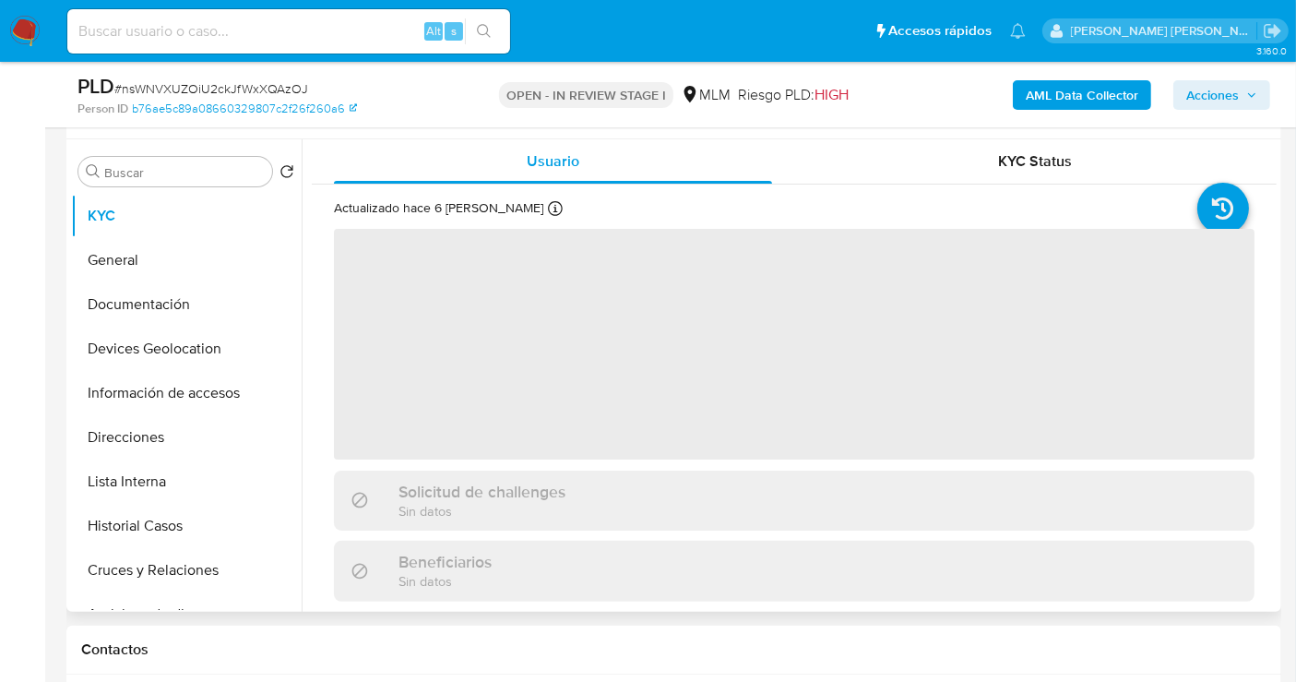
scroll to position [307, 0]
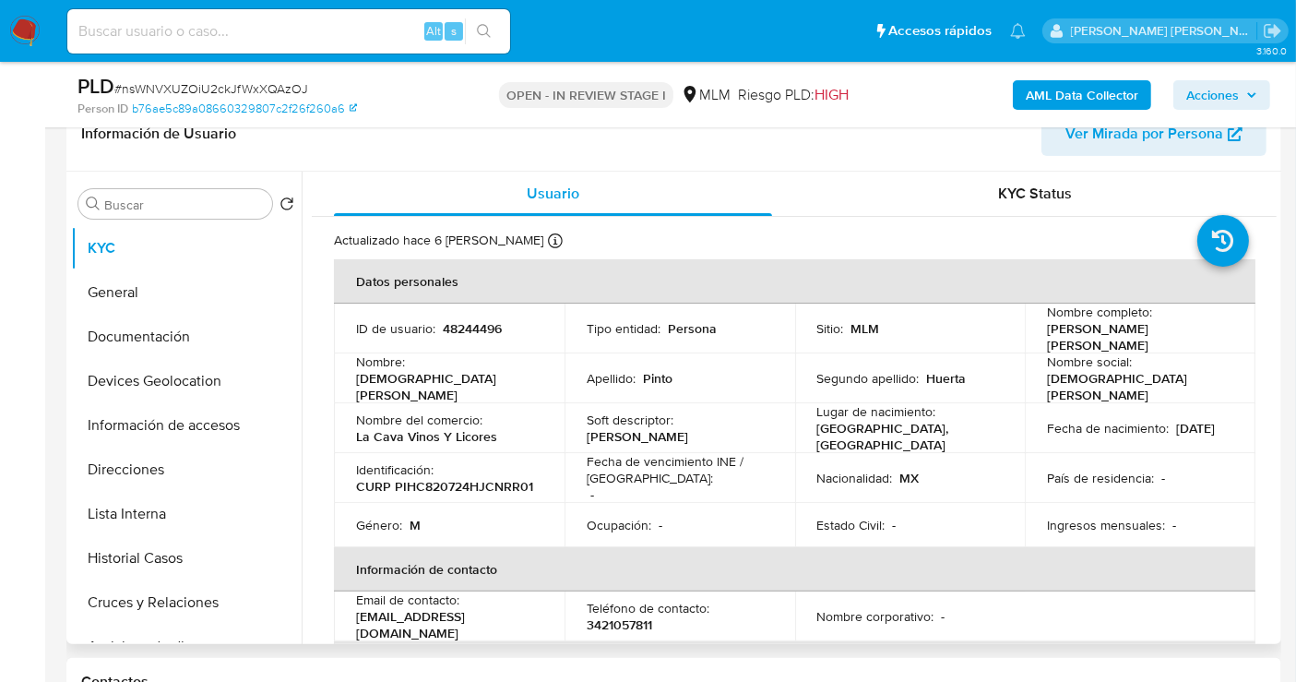
click at [411, 428] on p "La Cava Vinos Y Licores" at bounding box center [426, 436] width 141 height 17
click at [491, 428] on p "La Cava Vinos Y Licores" at bounding box center [426, 436] width 141 height 17
drag, startPoint x: 495, startPoint y: 425, endPoint x: 338, endPoint y: 431, distance: 157.9
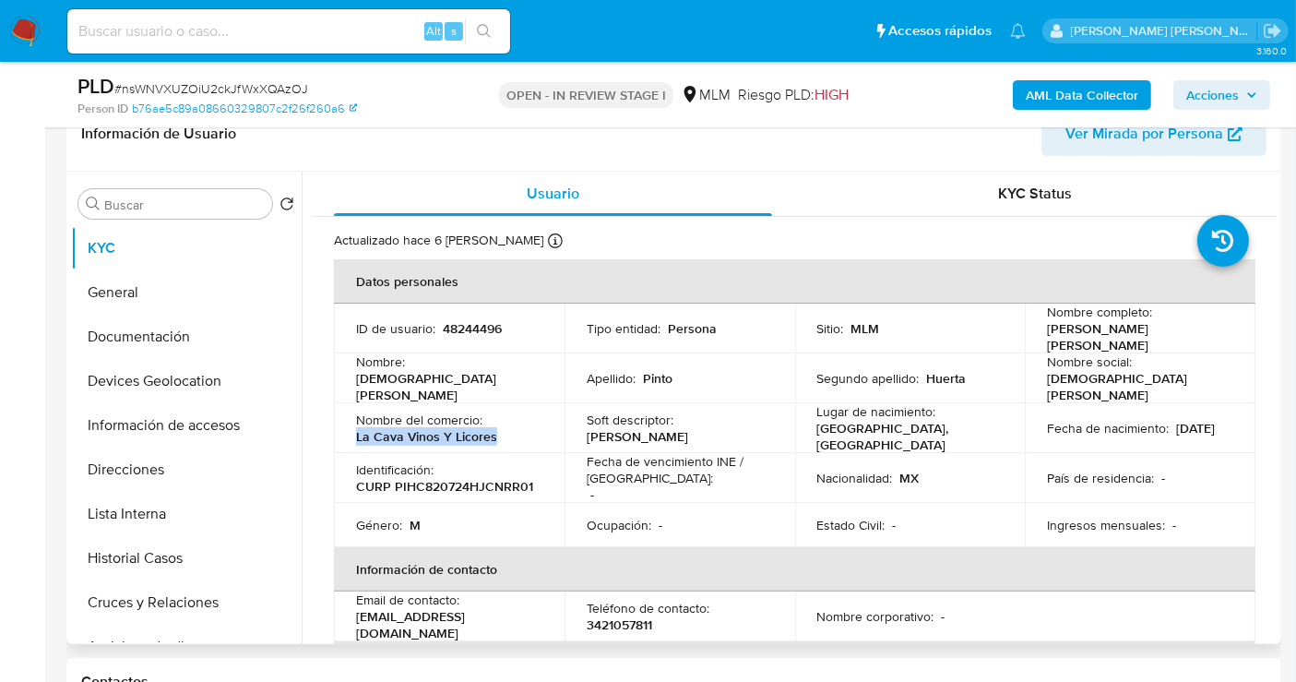
click at [338, 431] on td "Nombre del comercio : La Cava Vinos Y Licores" at bounding box center [449, 428] width 231 height 50
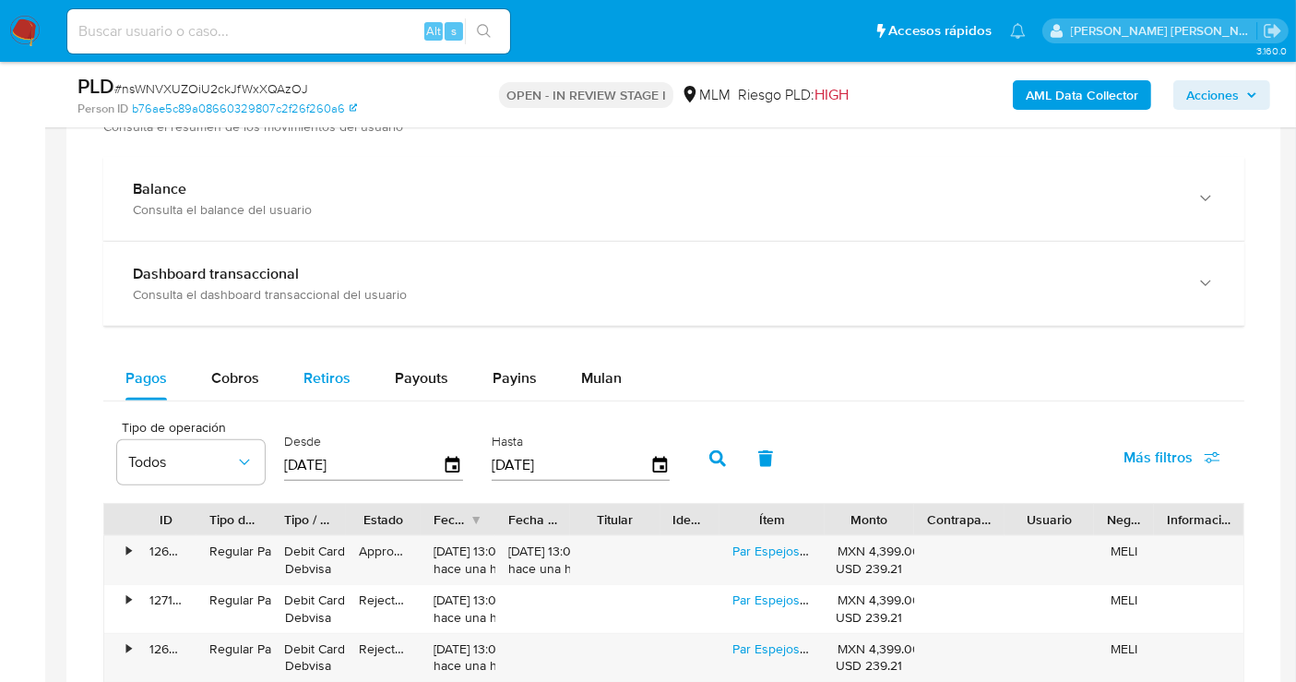
scroll to position [1230, 0]
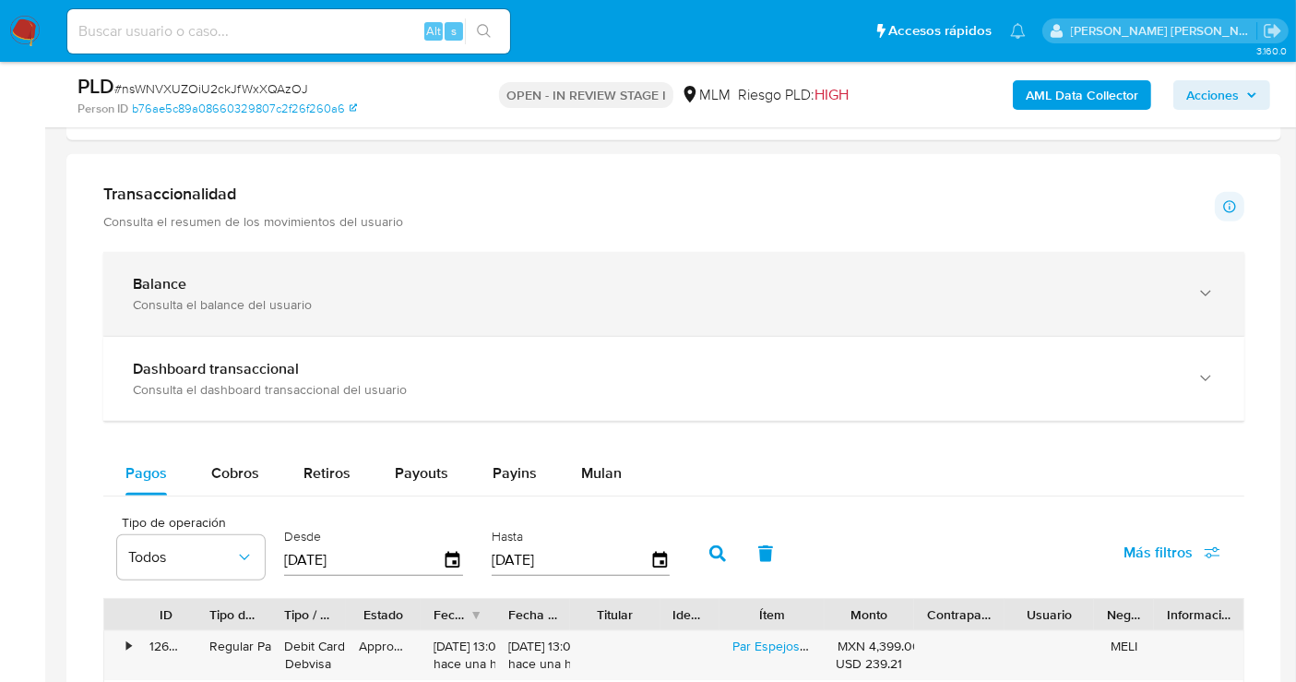
click at [222, 290] on div "Balance Consulta el balance del usuario" at bounding box center [655, 294] width 1045 height 38
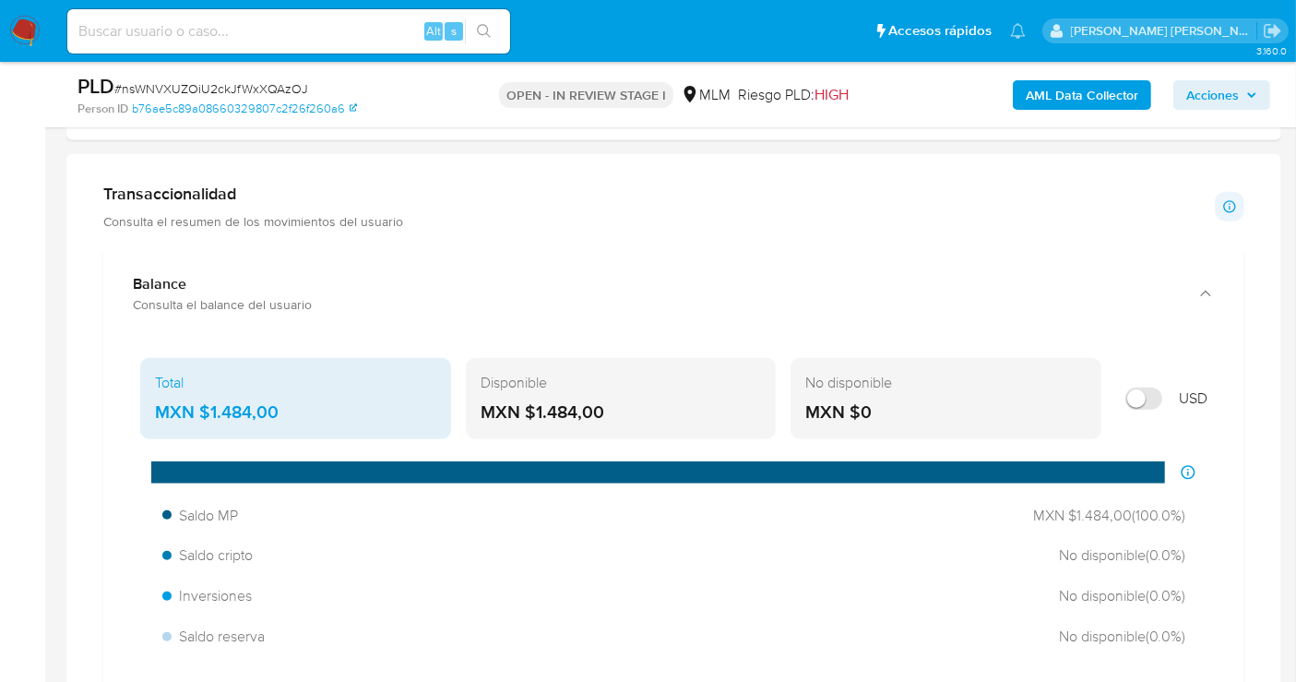
click at [235, 411] on div "MXN $1.484,00" at bounding box center [295, 412] width 281 height 24
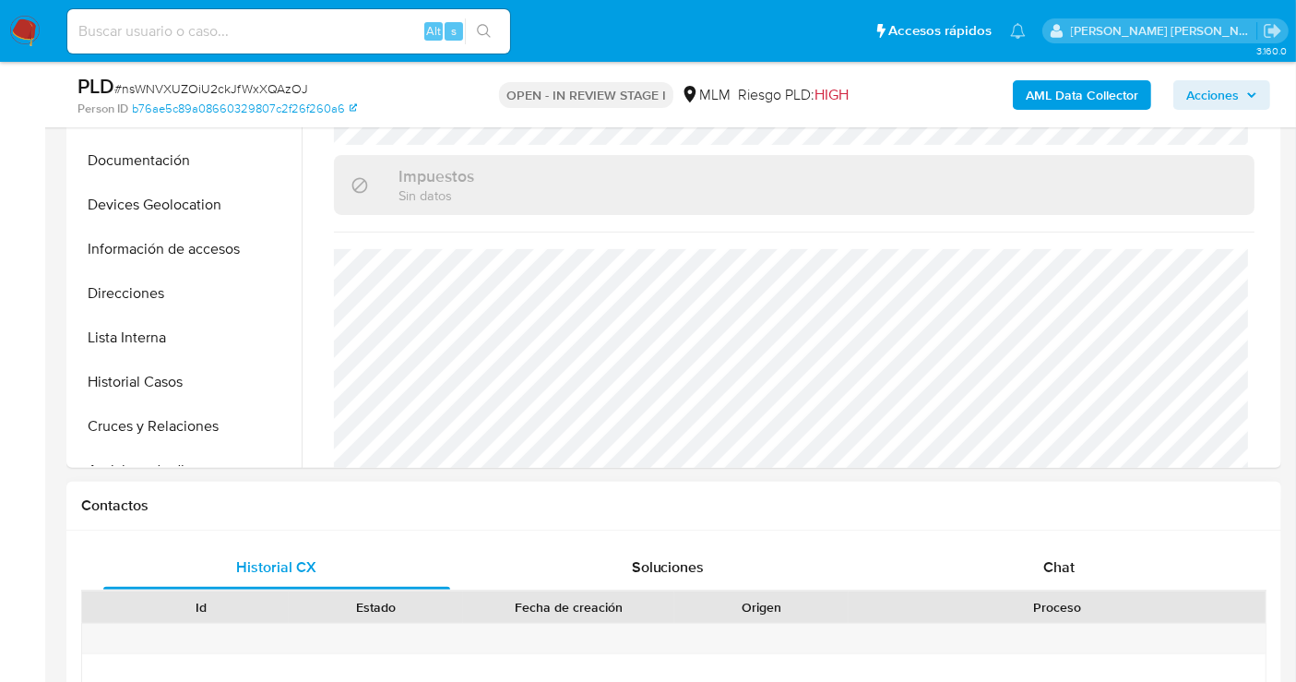
scroll to position [307, 0]
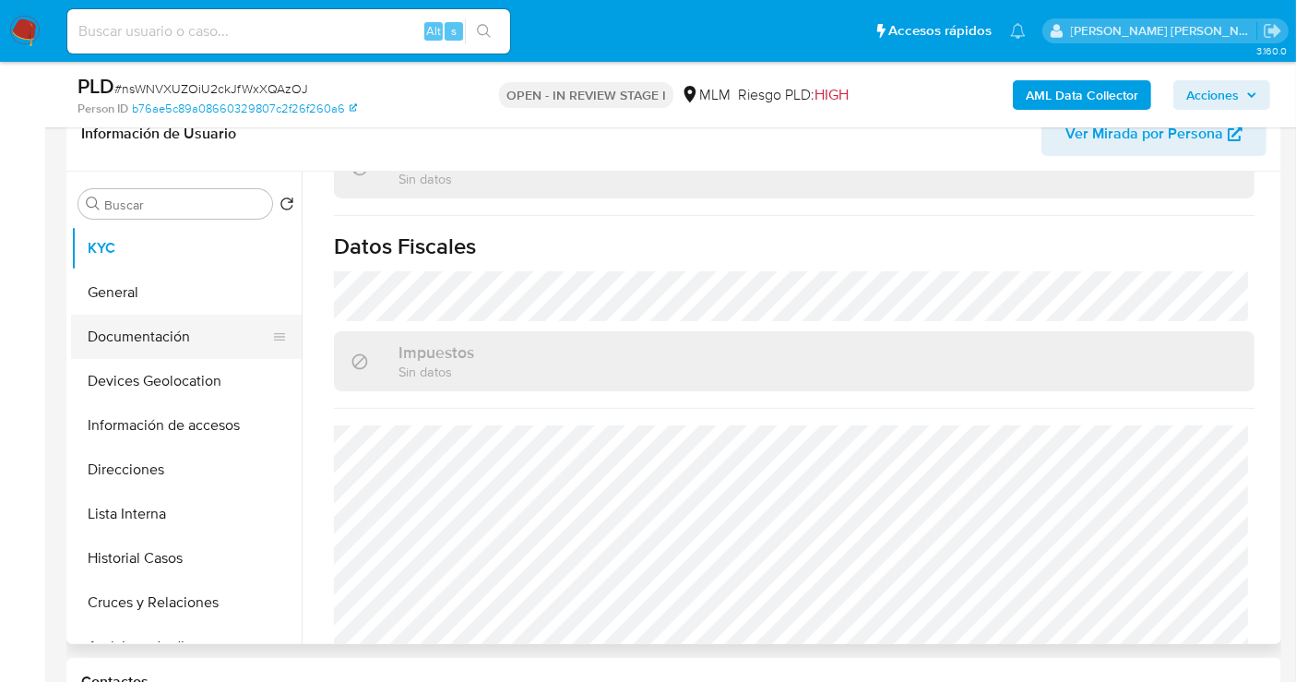
click at [131, 323] on button "Documentación" at bounding box center [179, 337] width 216 height 44
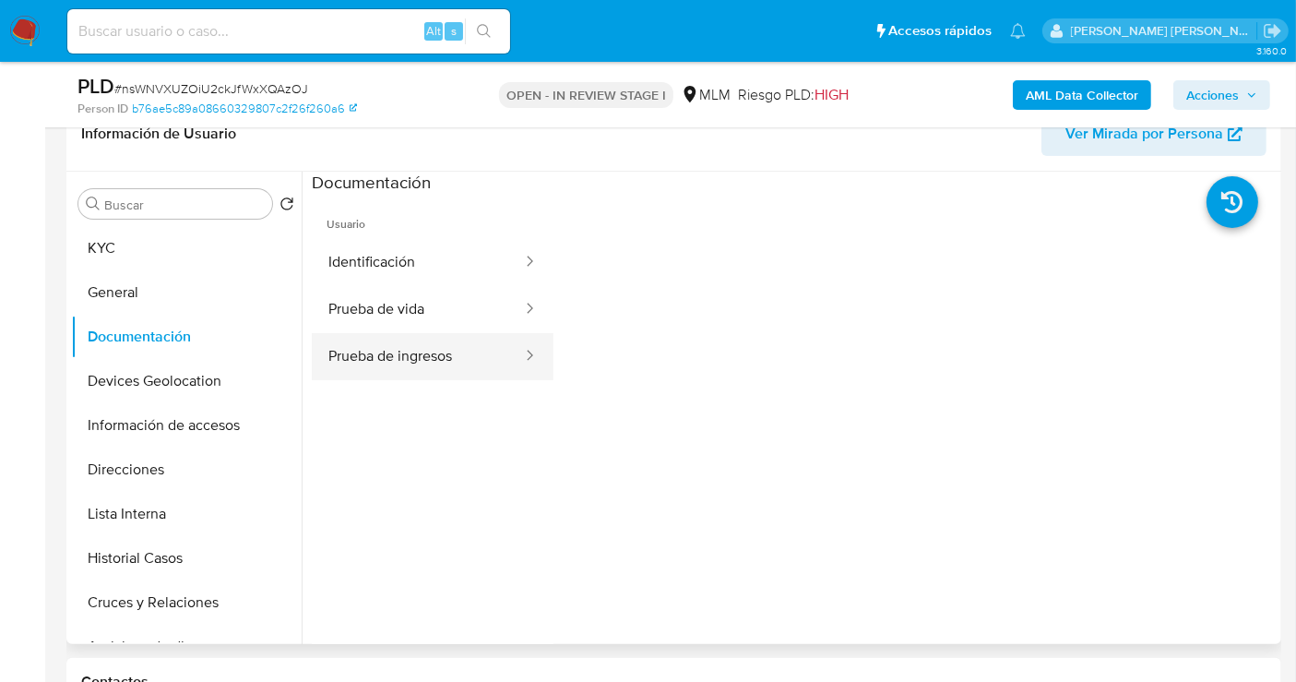
click at [400, 367] on button "Prueba de ingresos" at bounding box center [418, 356] width 212 height 47
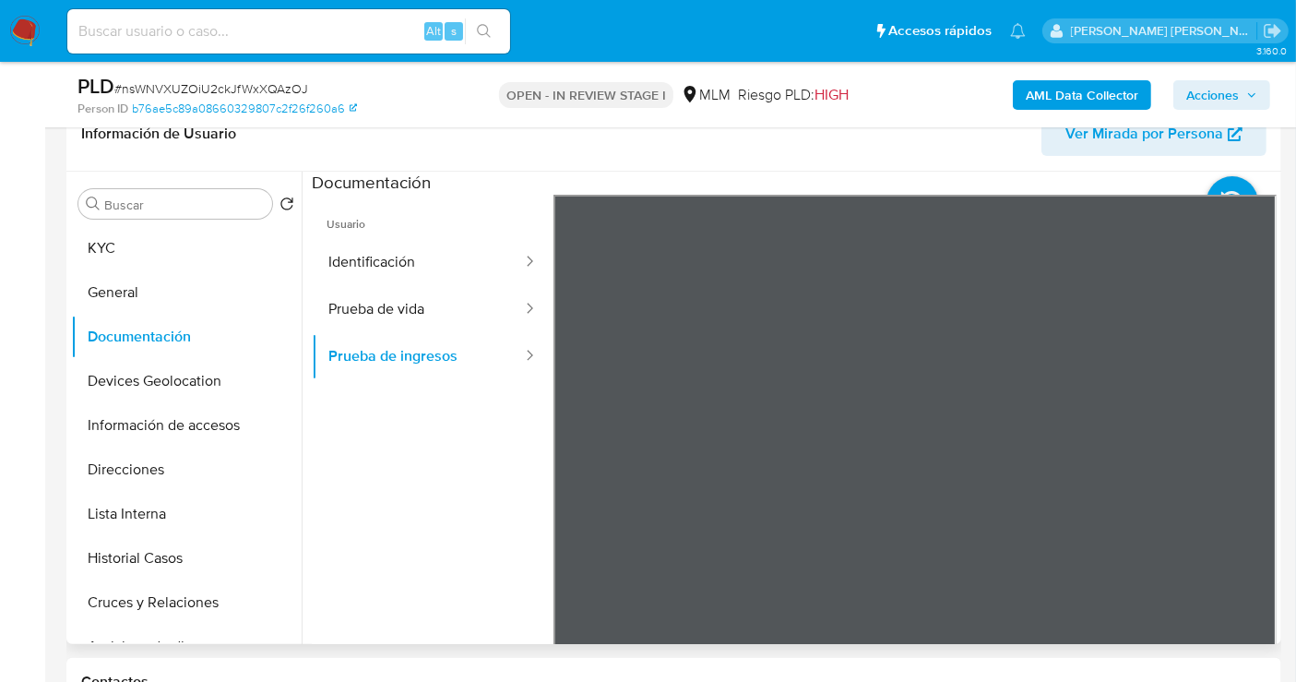
click at [589, 132] on div "Información de Usuario Ver Mirada por Persona Buscar Volver al orden por defect…" at bounding box center [673, 370] width 1215 height 547
click at [1265, 421] on div at bounding box center [916, 497] width 724 height 605
click at [373, 317] on button "Prueba de vida" at bounding box center [418, 309] width 212 height 47
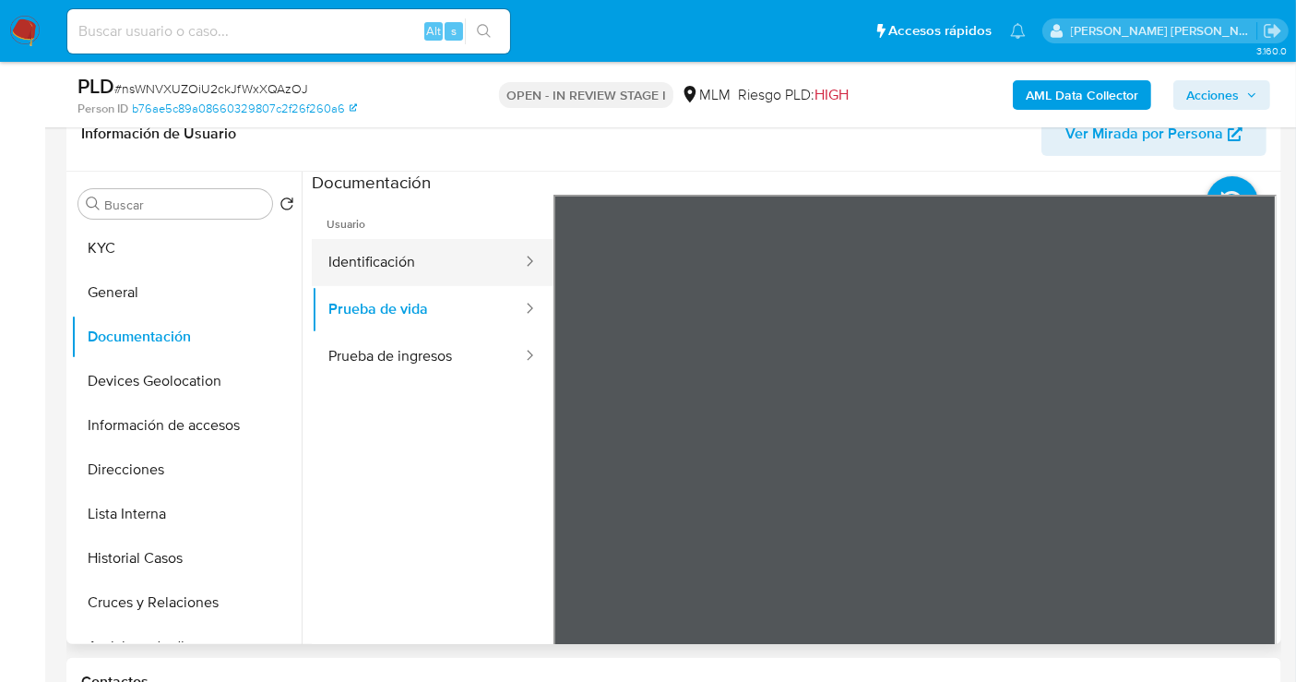
click at [379, 250] on button "Identificación" at bounding box center [418, 262] width 212 height 47
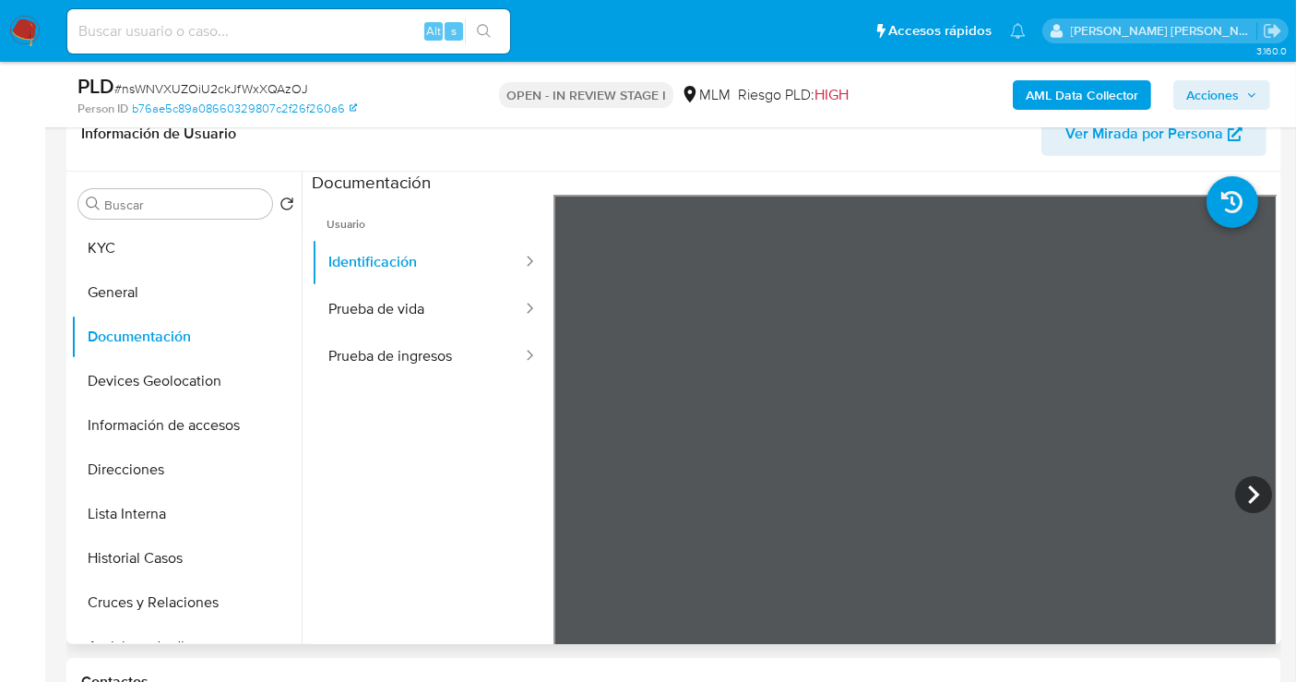
scroll to position [66, 0]
click at [1254, 501] on icon at bounding box center [1253, 494] width 37 height 37
click at [117, 256] on button "KYC" at bounding box center [179, 248] width 216 height 44
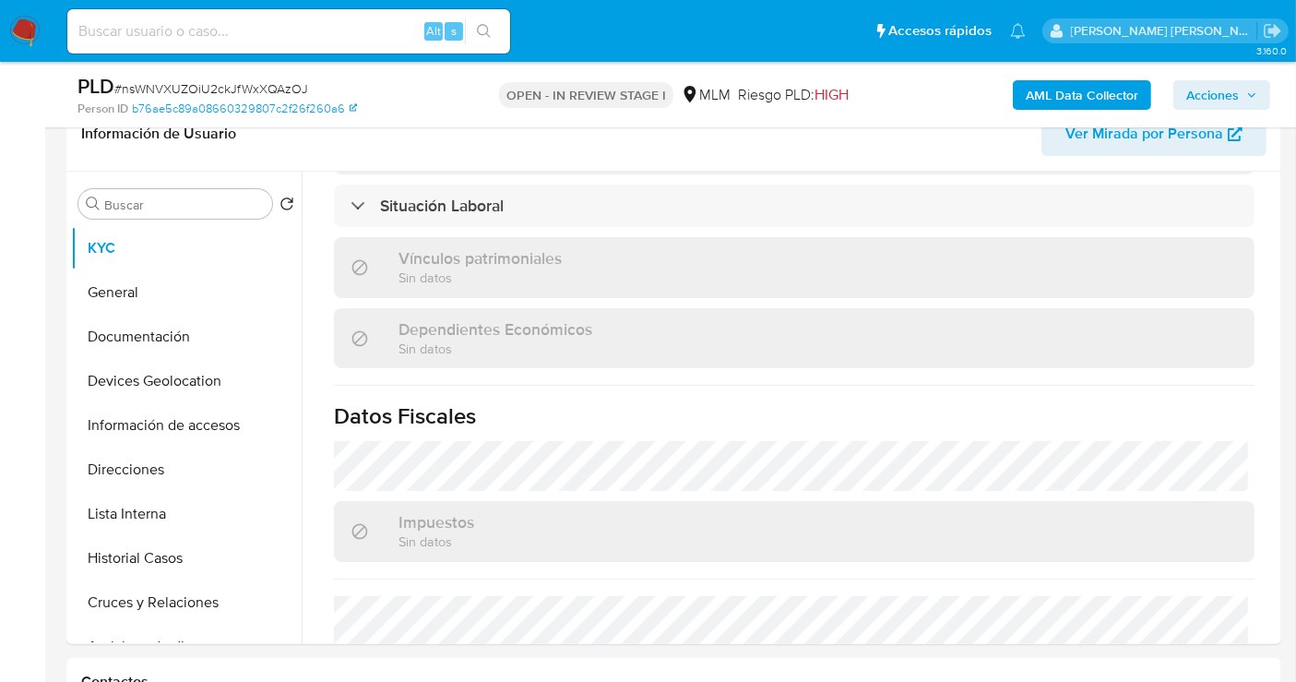
scroll to position [1146, 0]
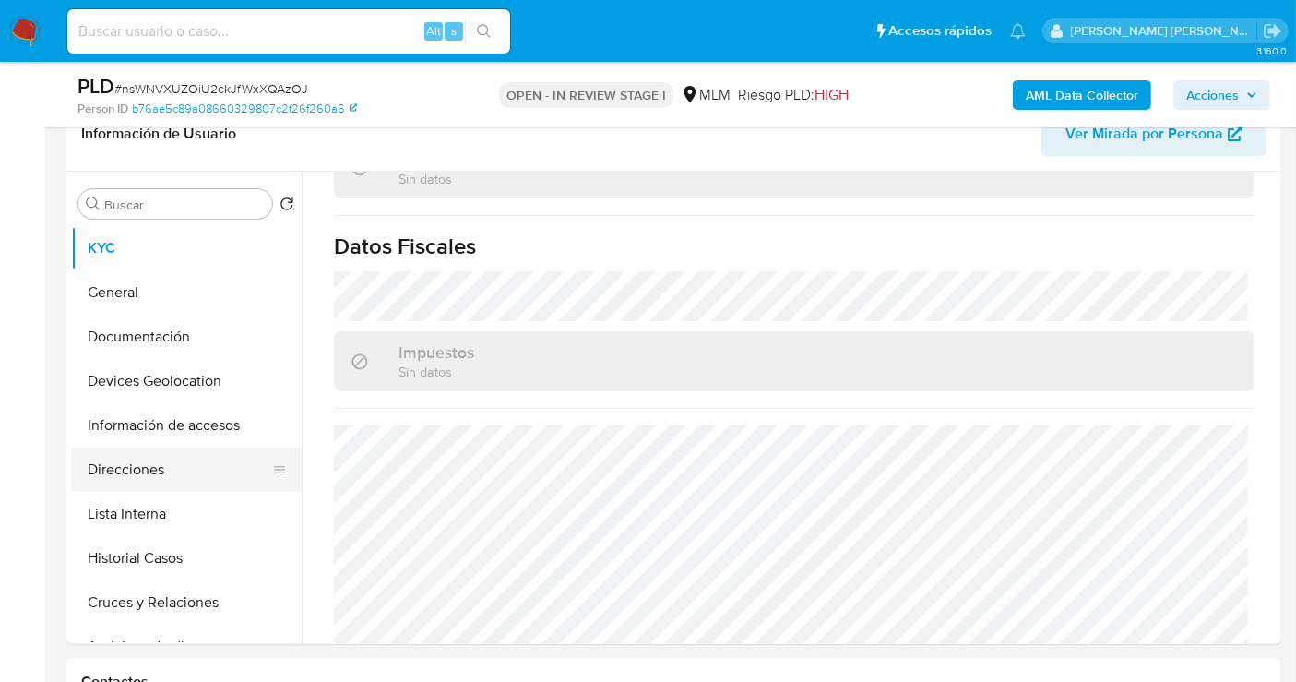
click at [151, 482] on button "Direcciones" at bounding box center [179, 469] width 216 height 44
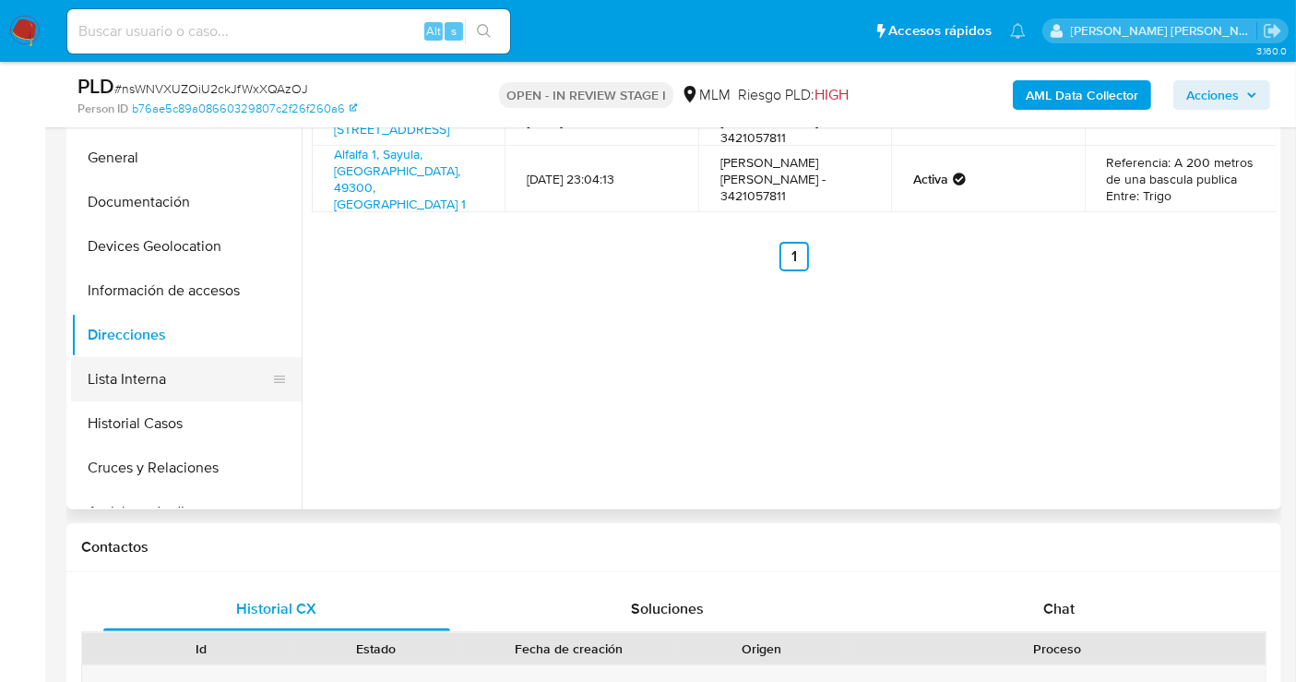
scroll to position [410, 0]
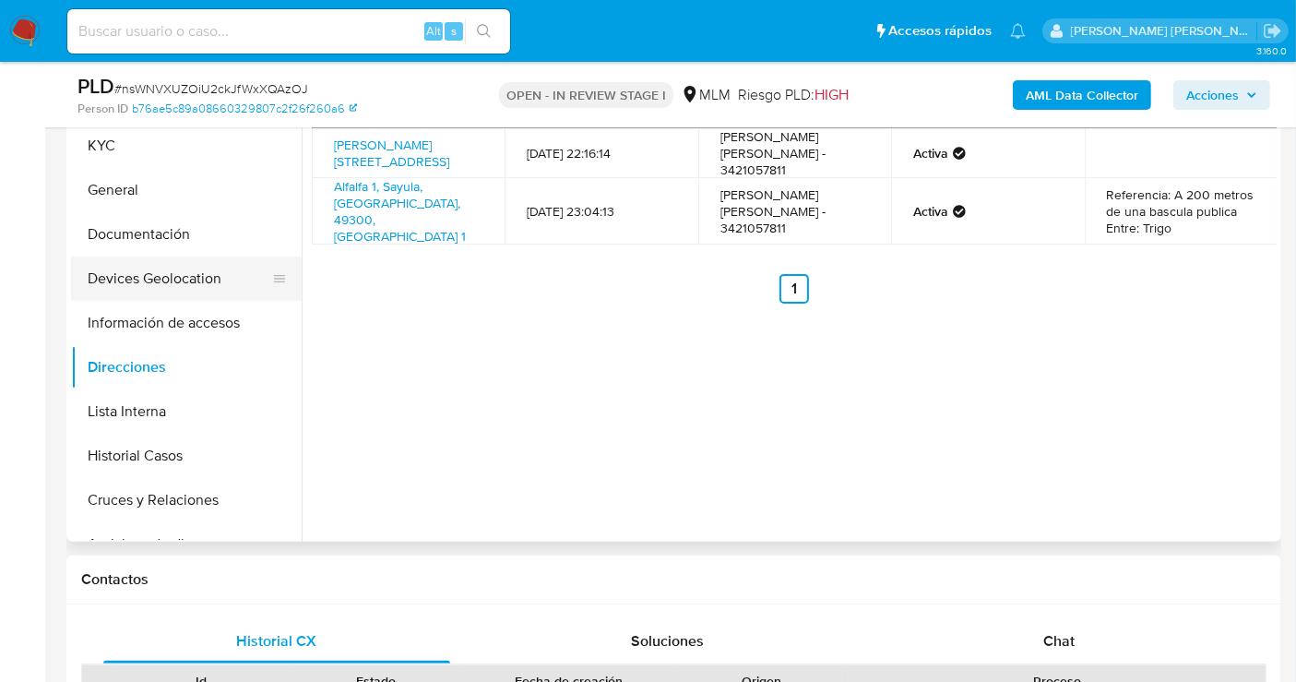
click at [139, 283] on button "Devices Geolocation" at bounding box center [179, 278] width 216 height 44
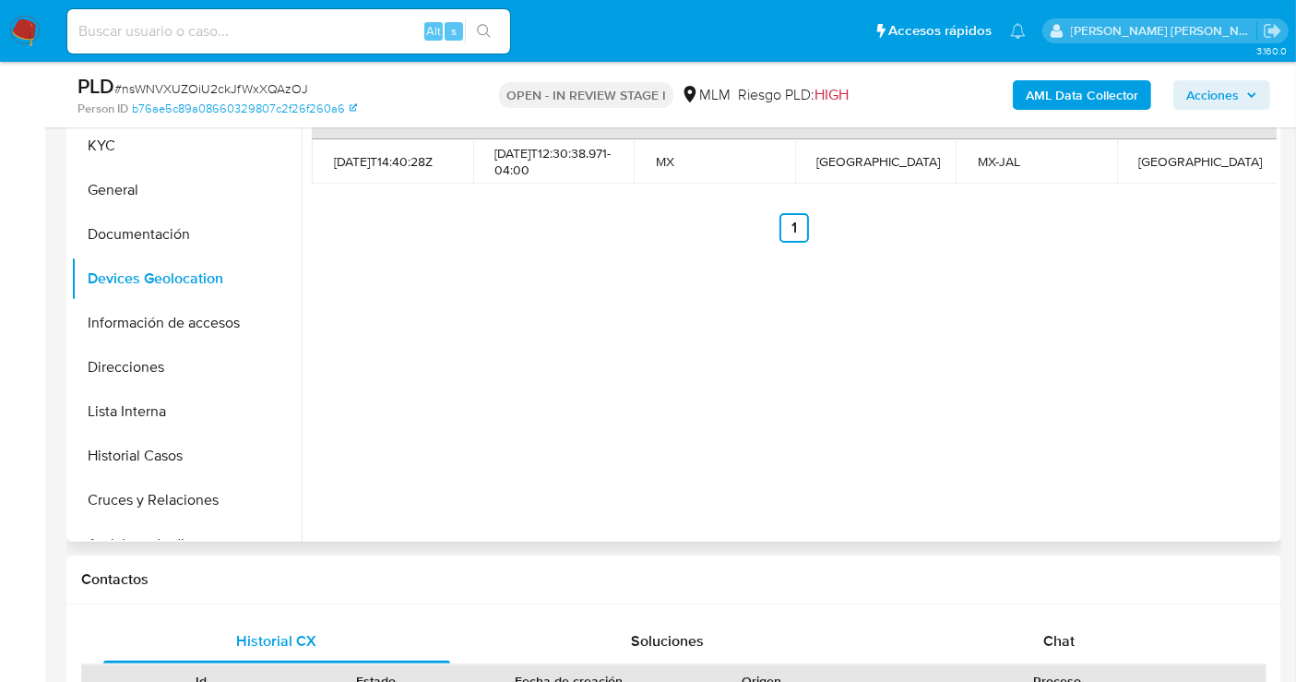
scroll to position [307, 0]
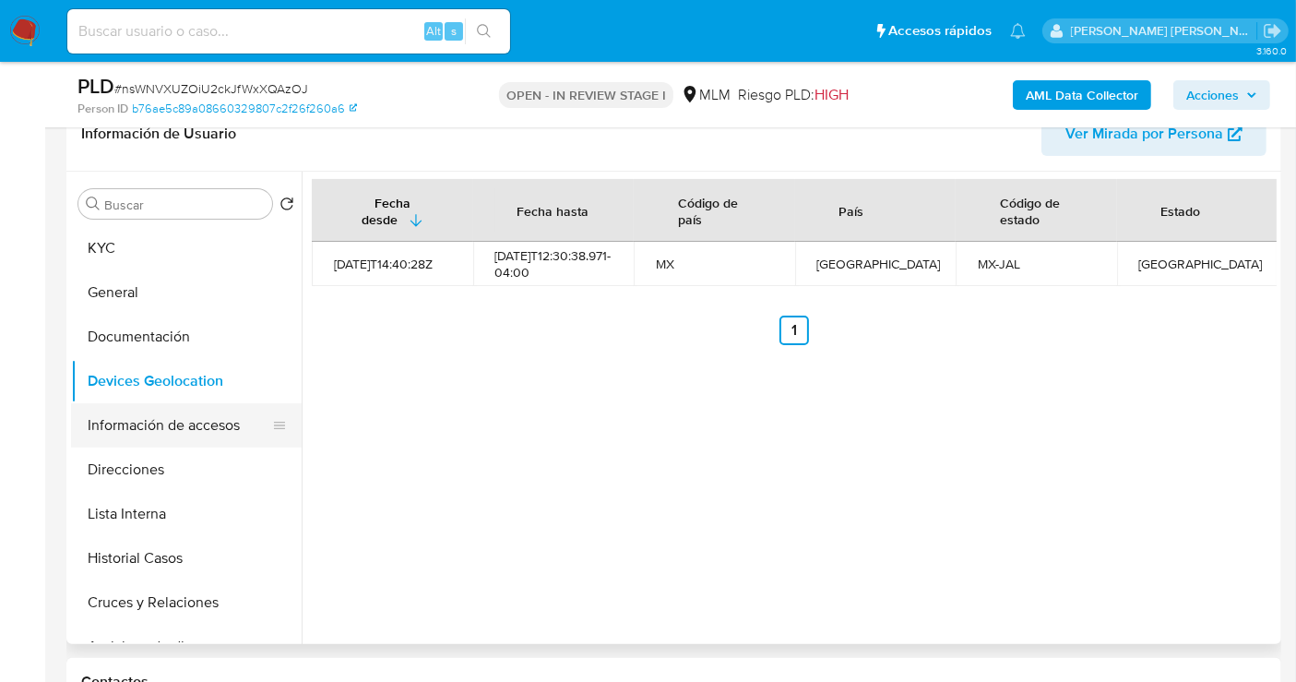
click at [176, 417] on button "Información de accesos" at bounding box center [179, 425] width 216 height 44
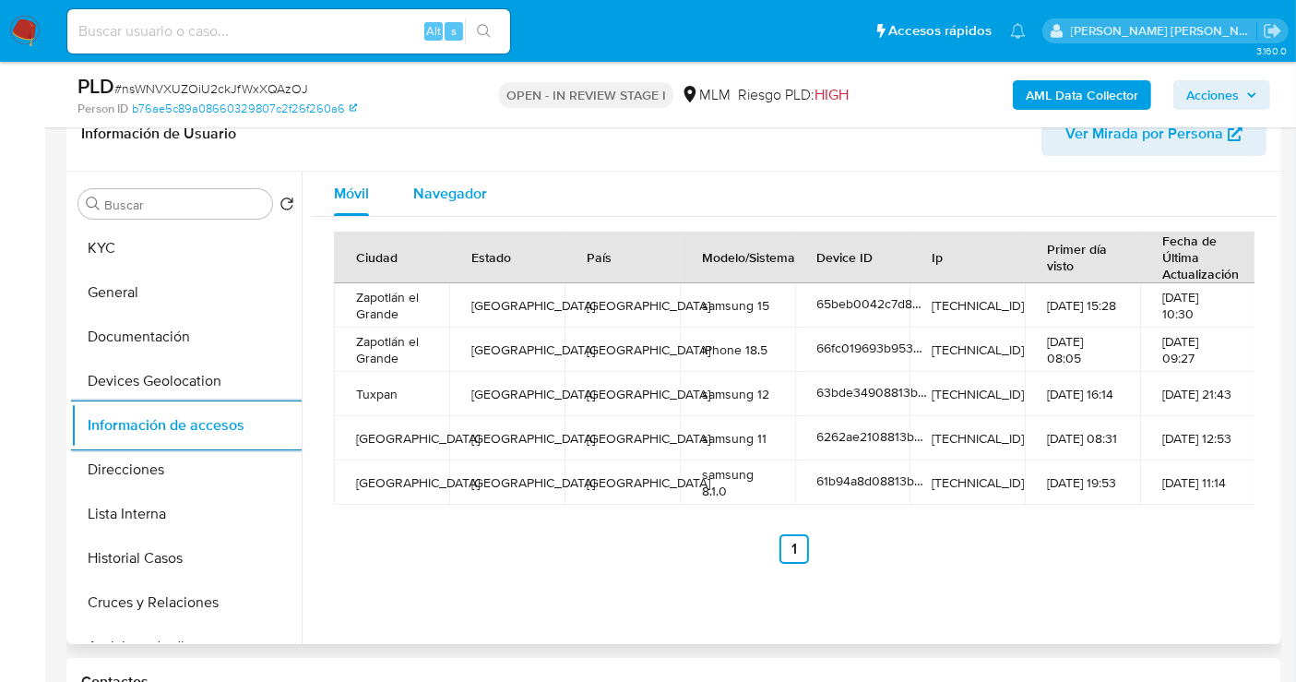
click at [465, 197] on span "Navegador" at bounding box center [450, 193] width 74 height 21
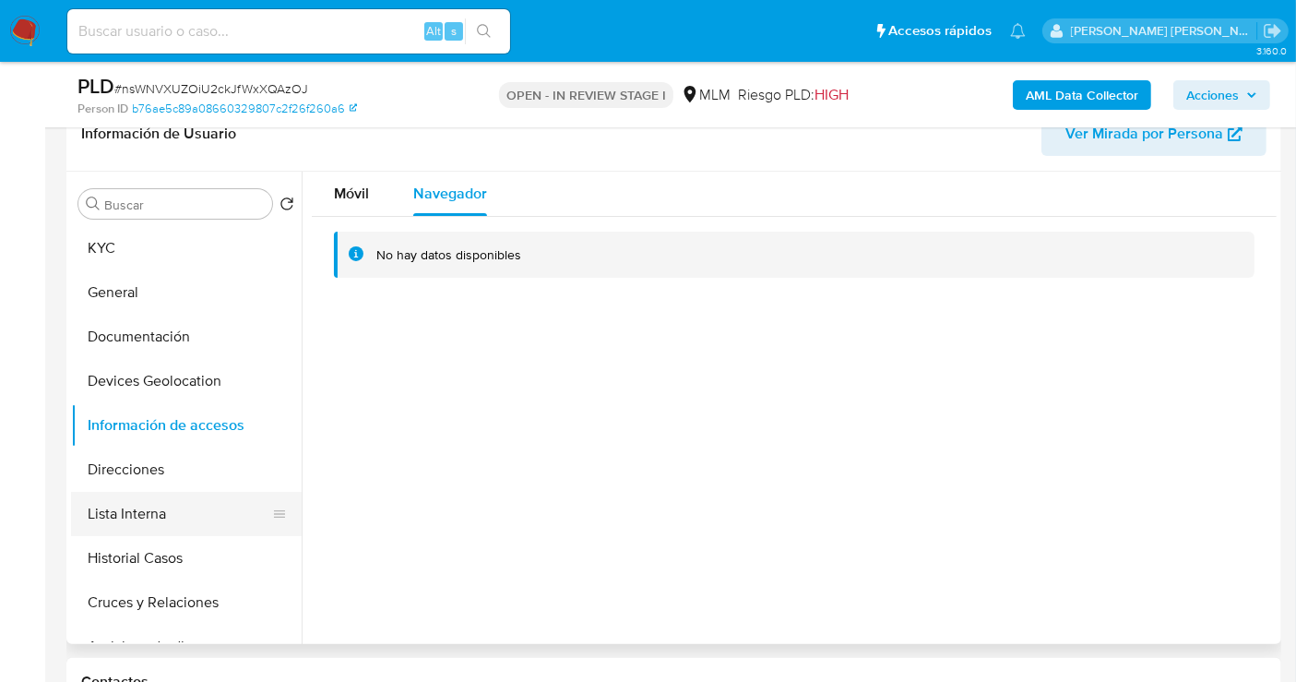
click at [132, 504] on button "Lista Interna" at bounding box center [179, 514] width 216 height 44
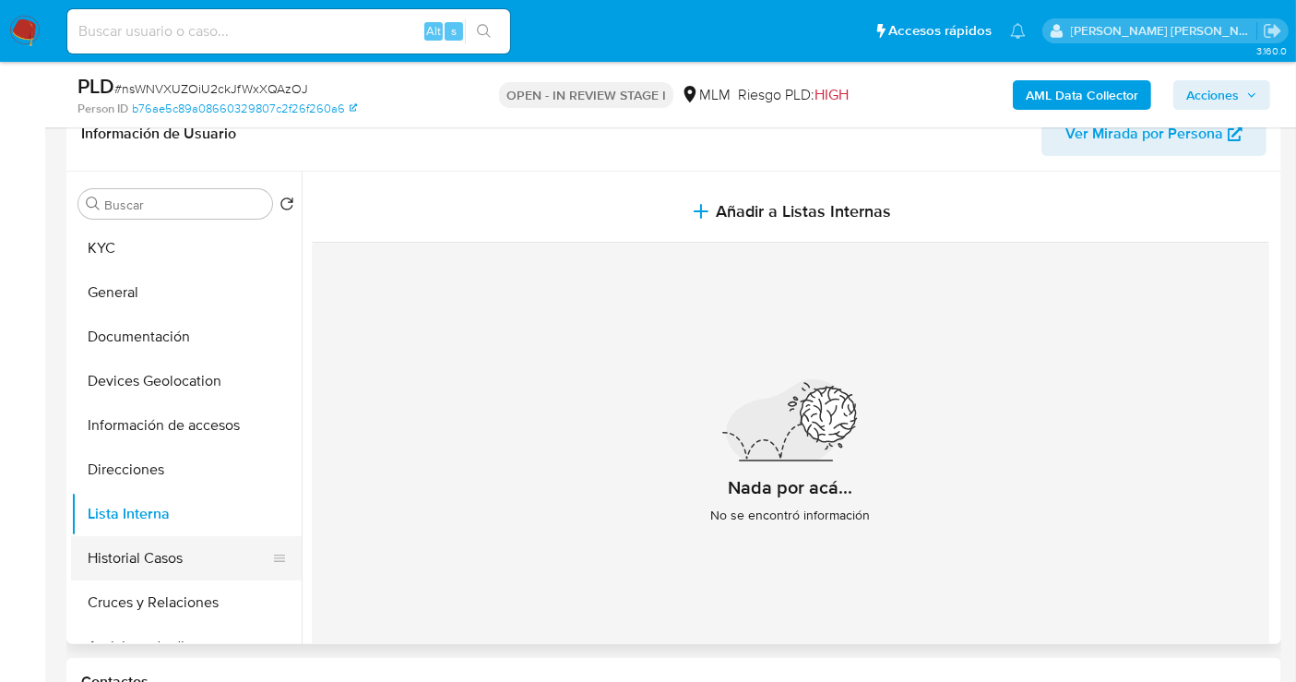
click at [151, 558] on button "Historial Casos" at bounding box center [179, 558] width 216 height 44
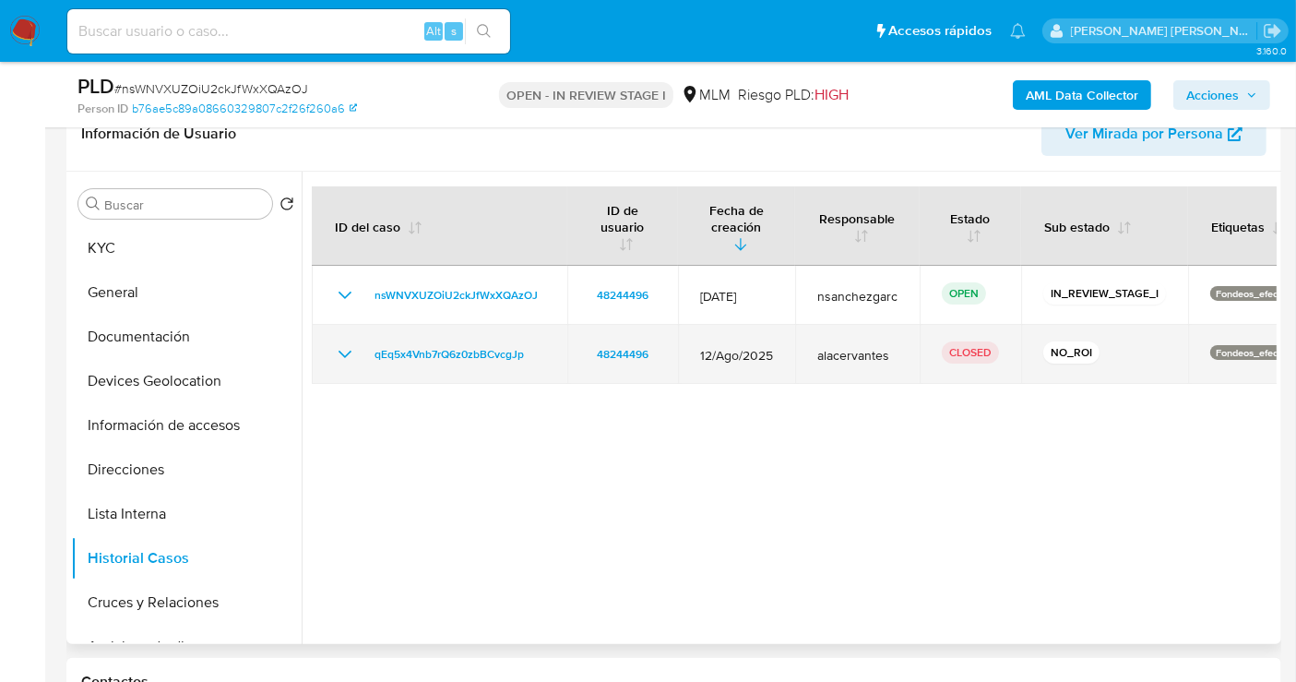
click at [353, 343] on icon "Mostrar/Ocultar" at bounding box center [345, 354] width 22 height 22
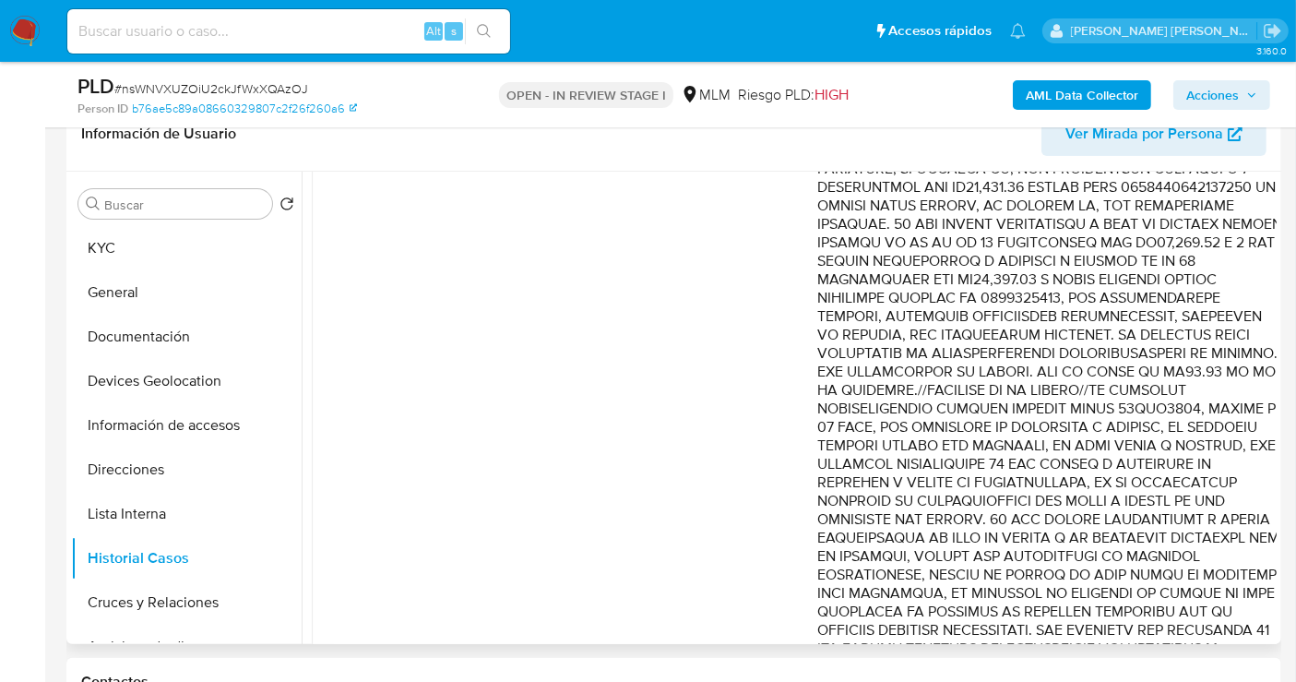
scroll to position [1230, 0]
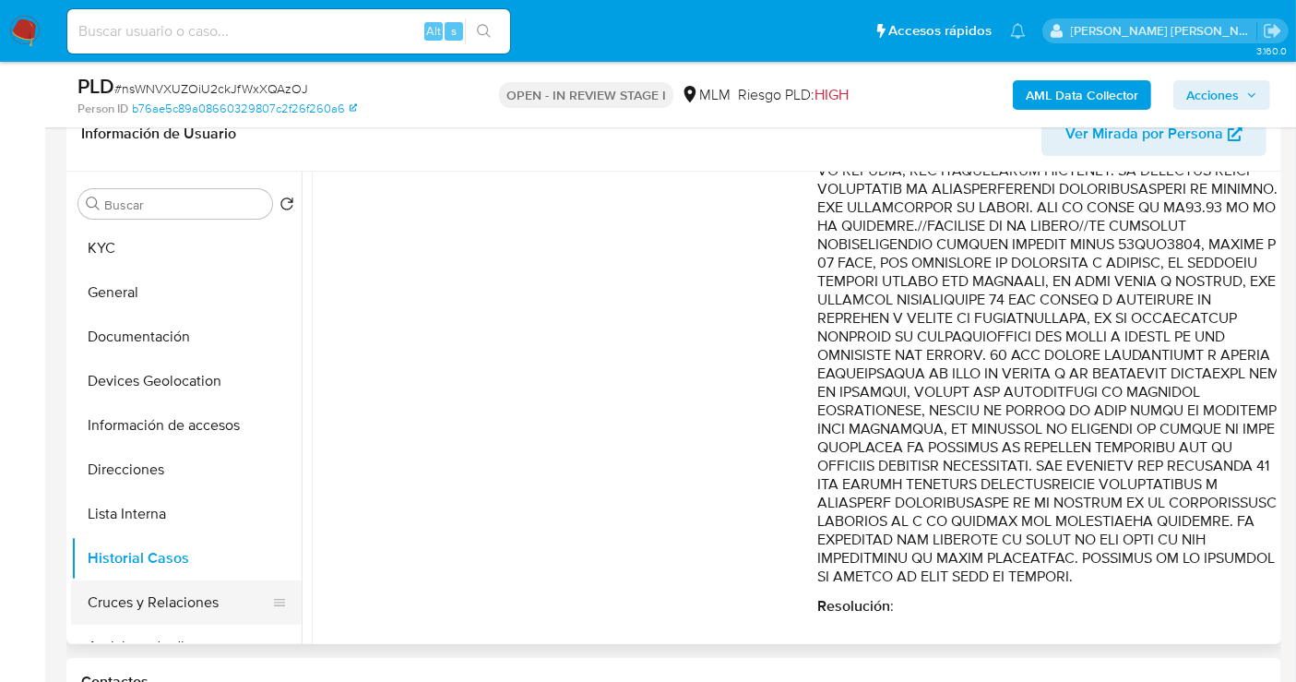
click at [142, 612] on button "Cruces y Relaciones" at bounding box center [179, 602] width 216 height 44
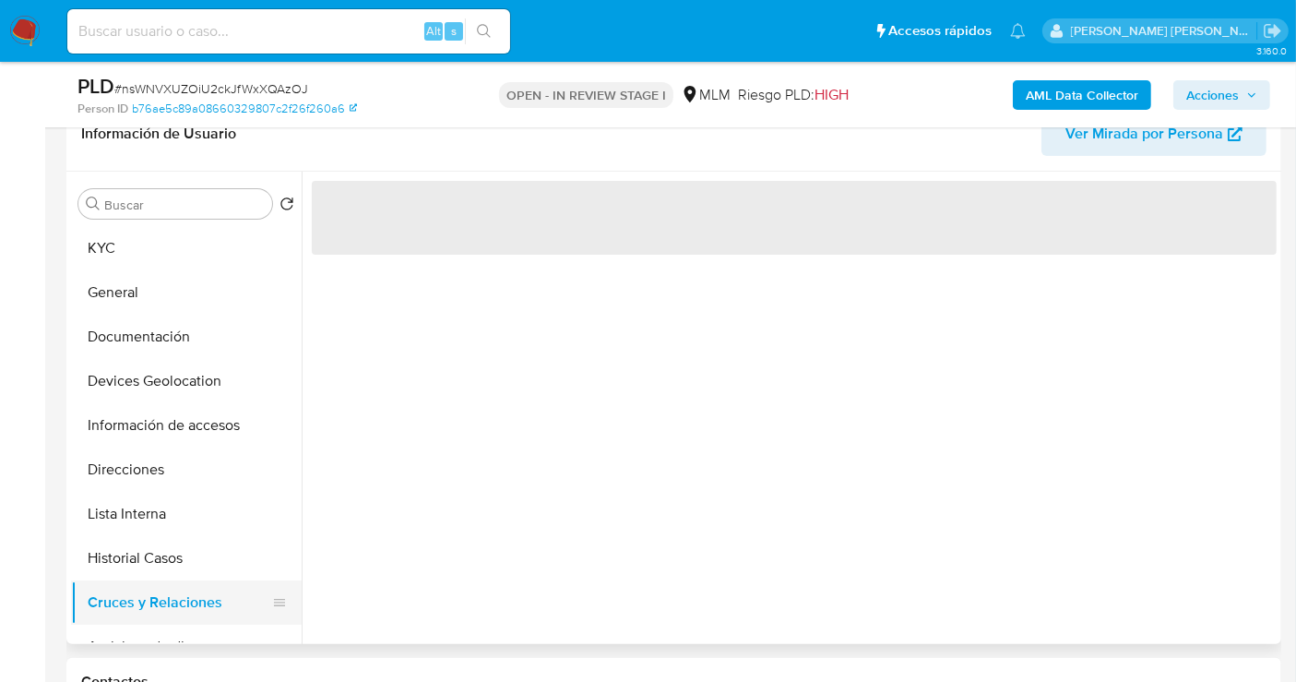
scroll to position [0, 0]
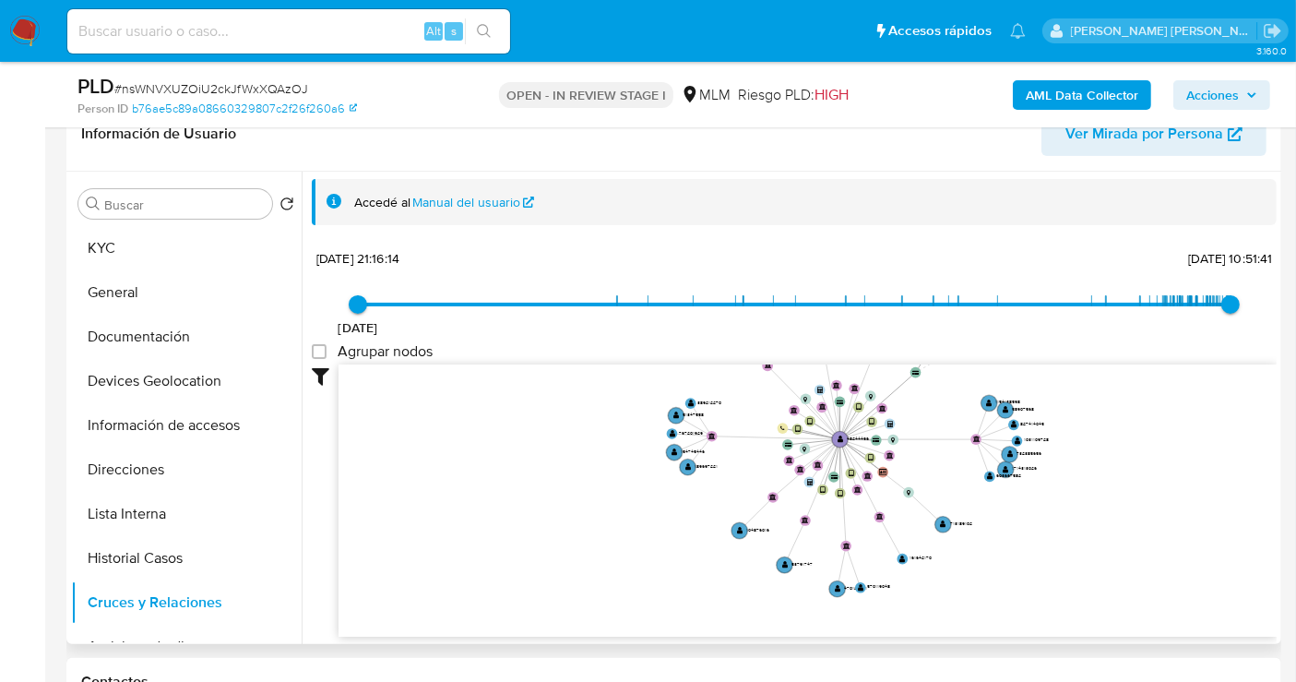
drag, startPoint x: 836, startPoint y: 530, endPoint x: 882, endPoint y: 441, distance: 99.9
click at [882, 441] on icon "device-6262ae2108813b0018d64b5d  user-48244496  48244496 device-62c90bd308813…" at bounding box center [808, 498] width 938 height 268
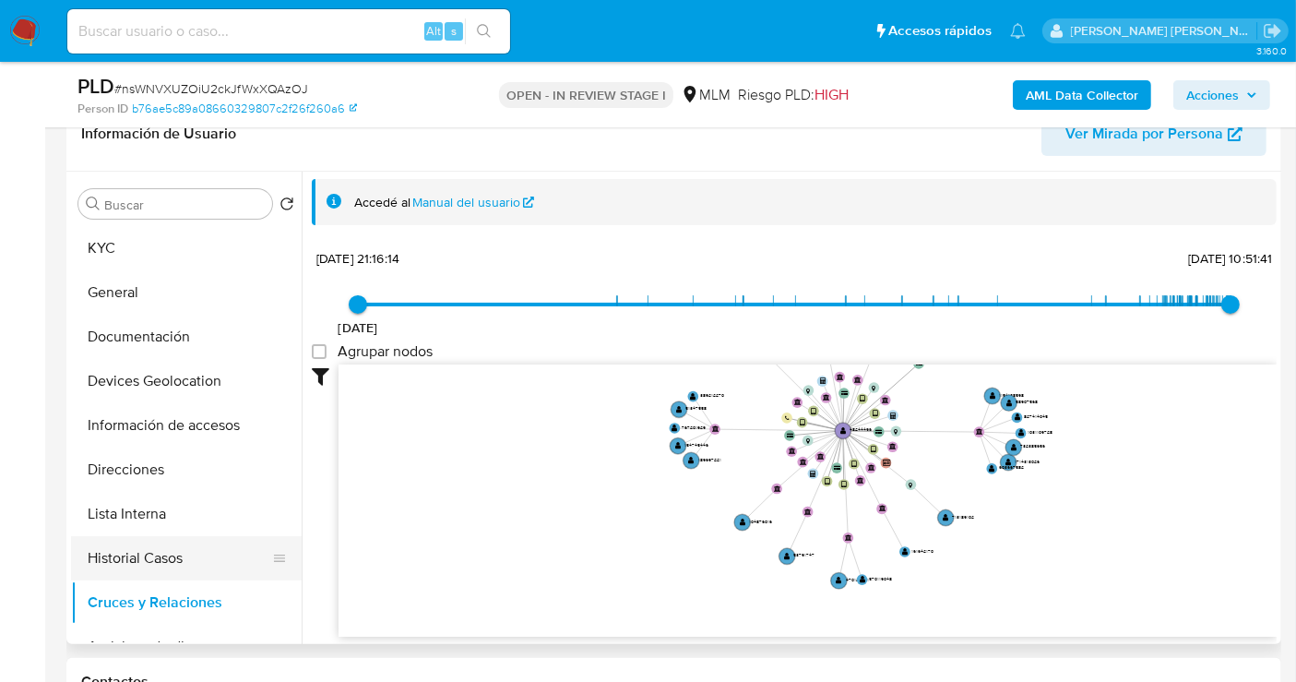
scroll to position [102, 0]
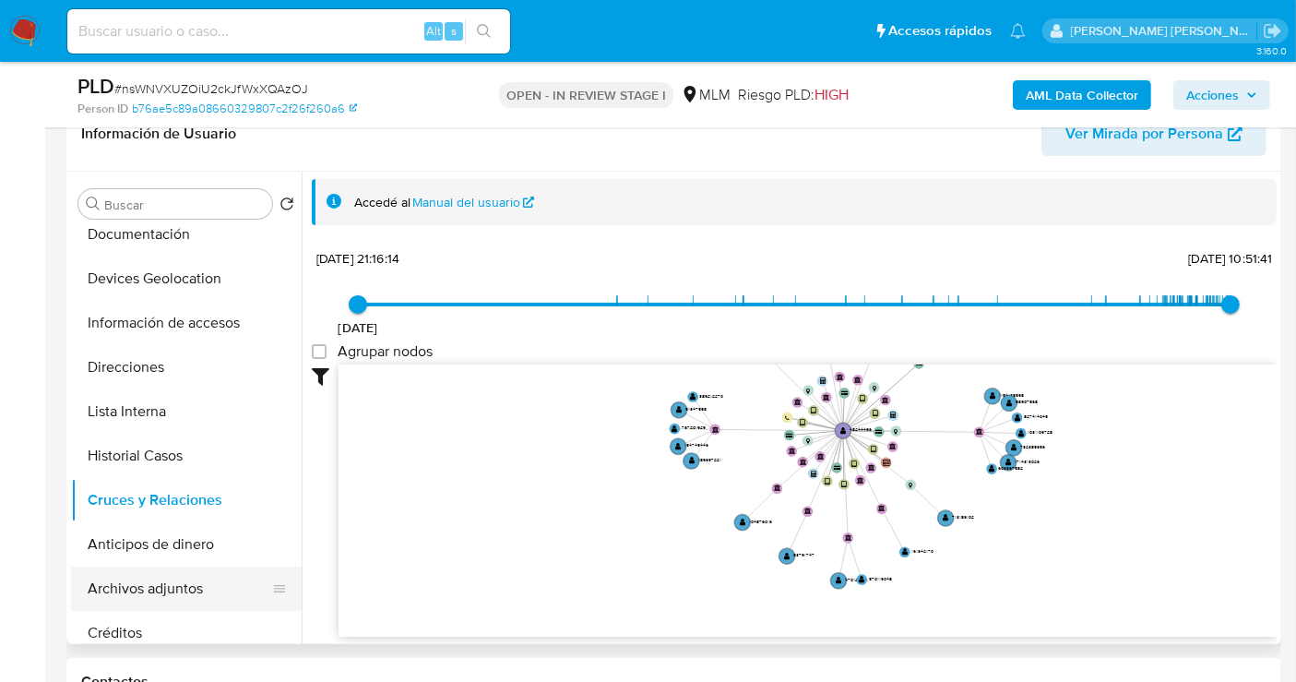
click at [159, 589] on button "Archivos adjuntos" at bounding box center [179, 588] width 216 height 44
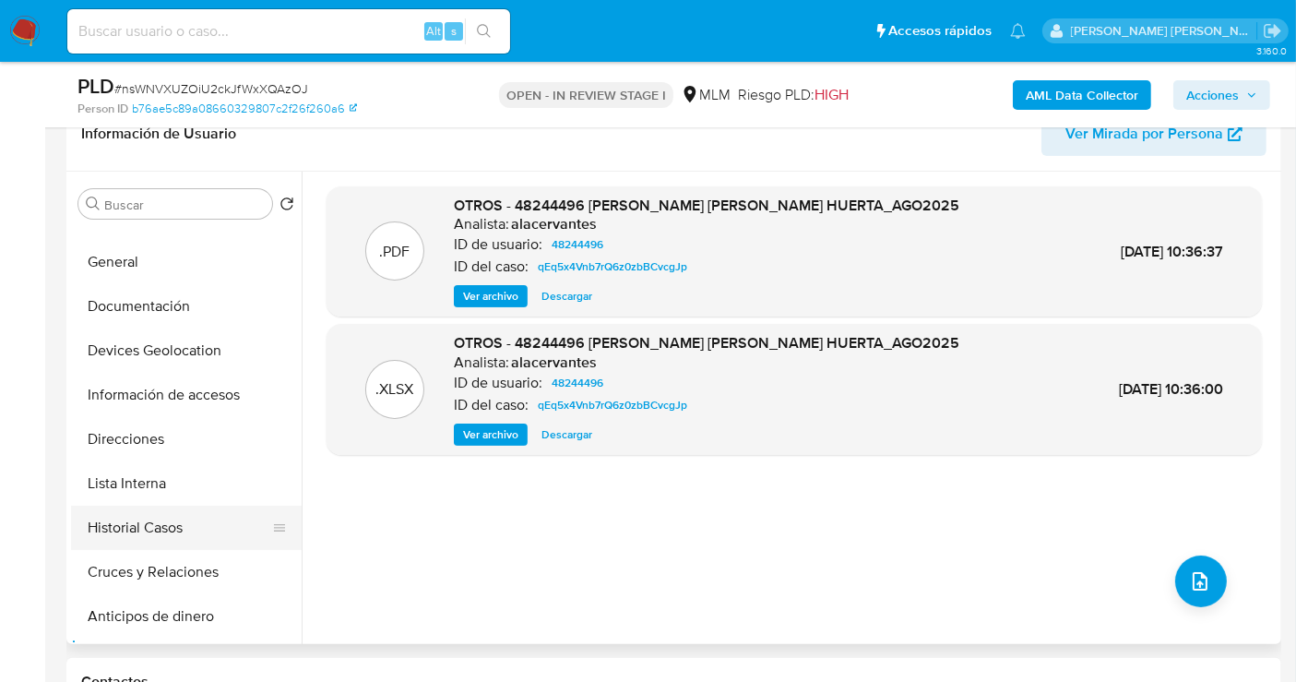
scroll to position [0, 0]
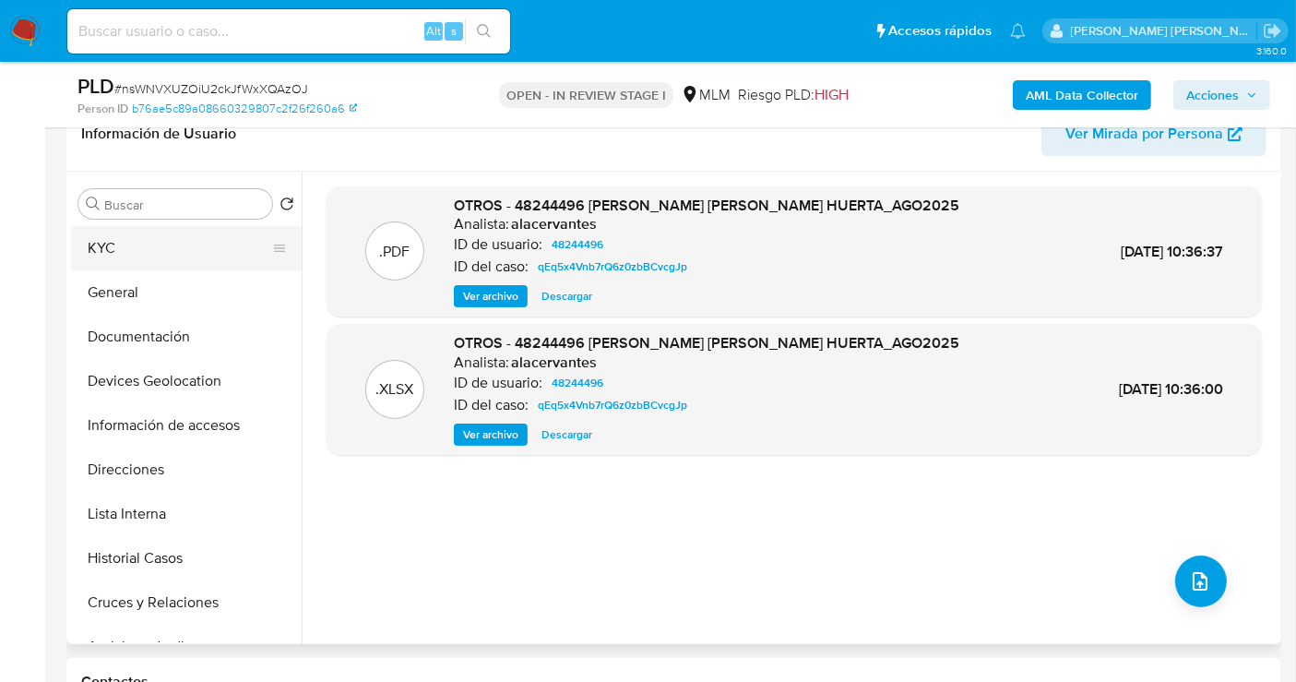
click at [119, 247] on button "KYC" at bounding box center [179, 248] width 216 height 44
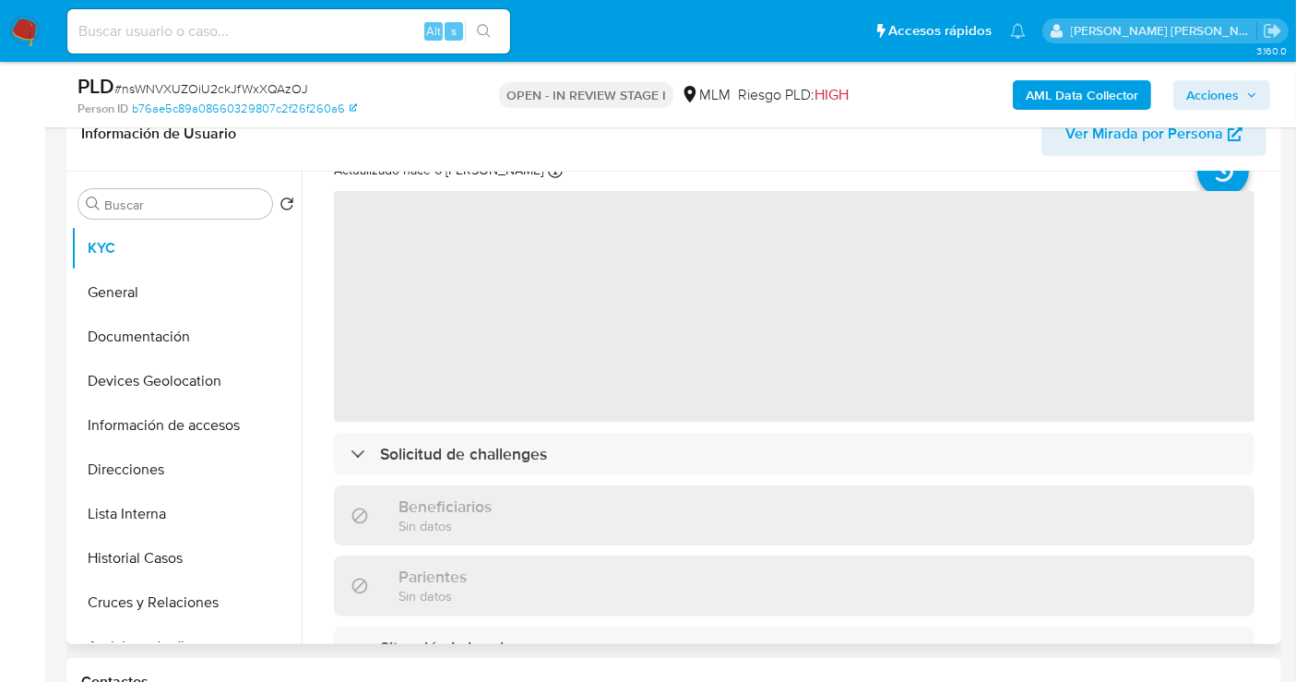
scroll to position [102, 0]
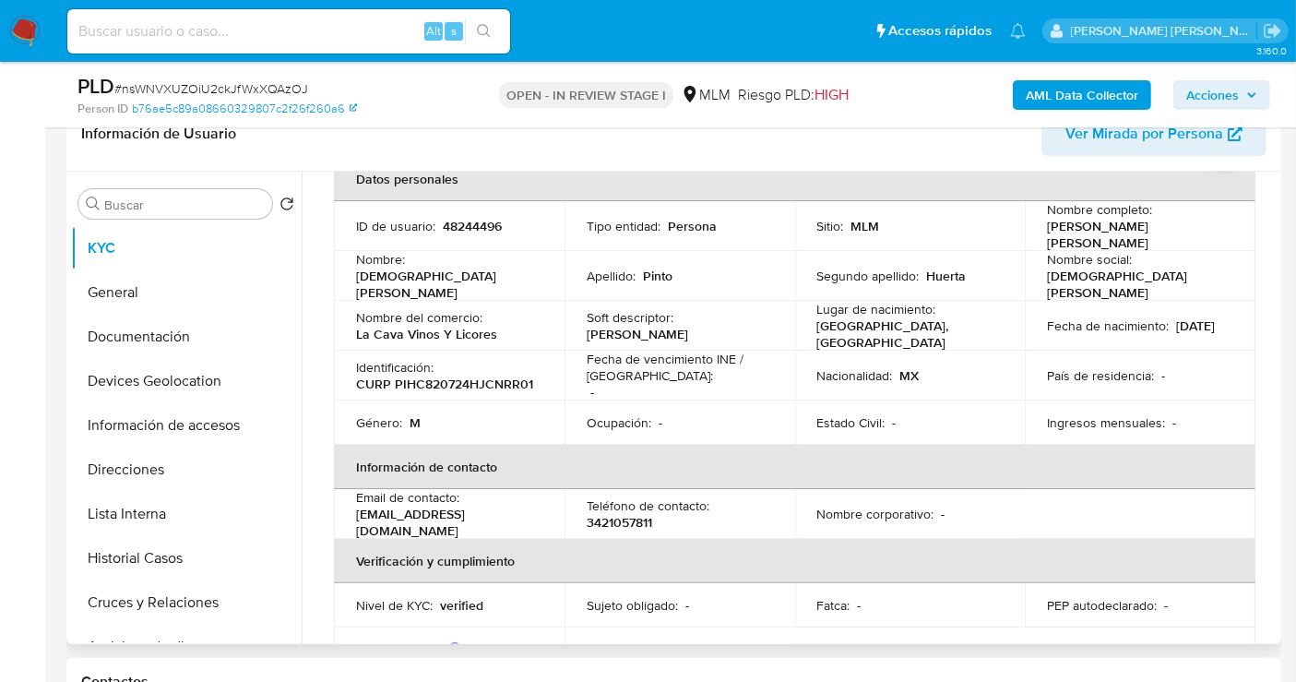
click at [629, 514] on p "3421057811" at bounding box center [620, 522] width 66 height 17
copy p "3421057811"
drag, startPoint x: 517, startPoint y: 502, endPoint x: 345, endPoint y: 511, distance: 171.8
click at [345, 511] on td "Email de contacto : cristian_3104@hotmail.com" at bounding box center [449, 514] width 231 height 50
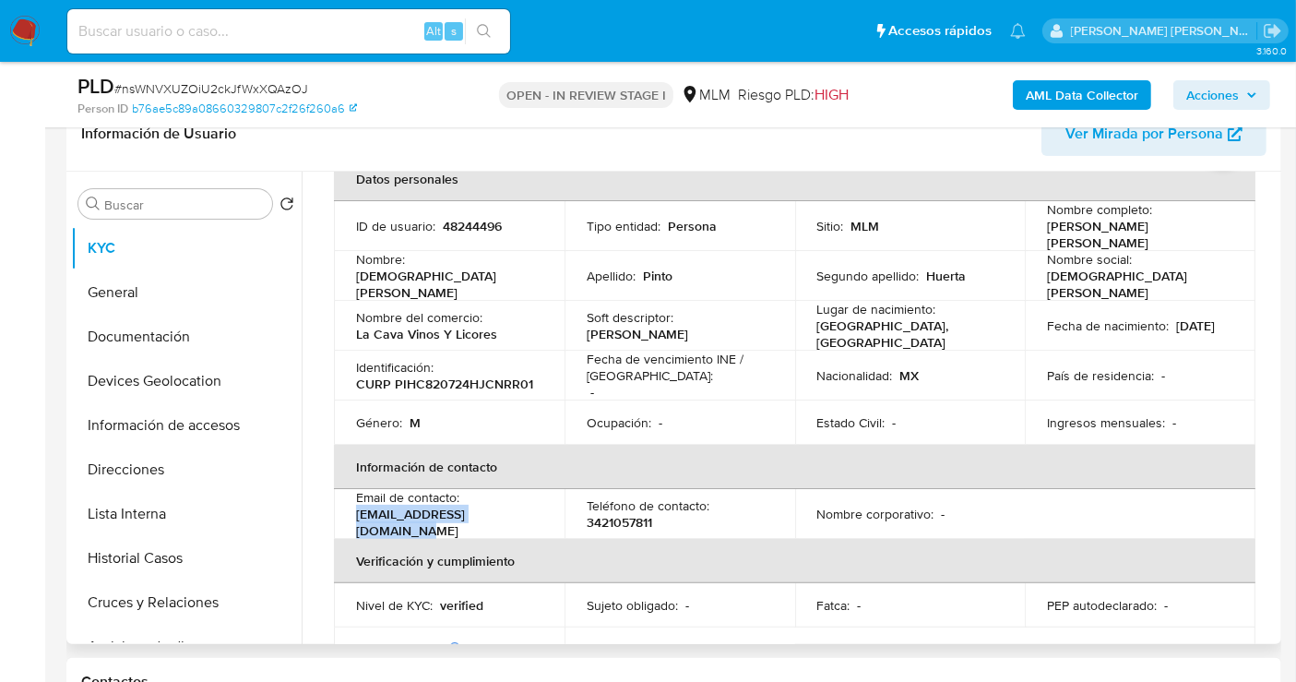
copy p "[EMAIL_ADDRESS][DOMAIN_NAME]"
click at [171, 563] on button "Historial Casos" at bounding box center [179, 558] width 216 height 44
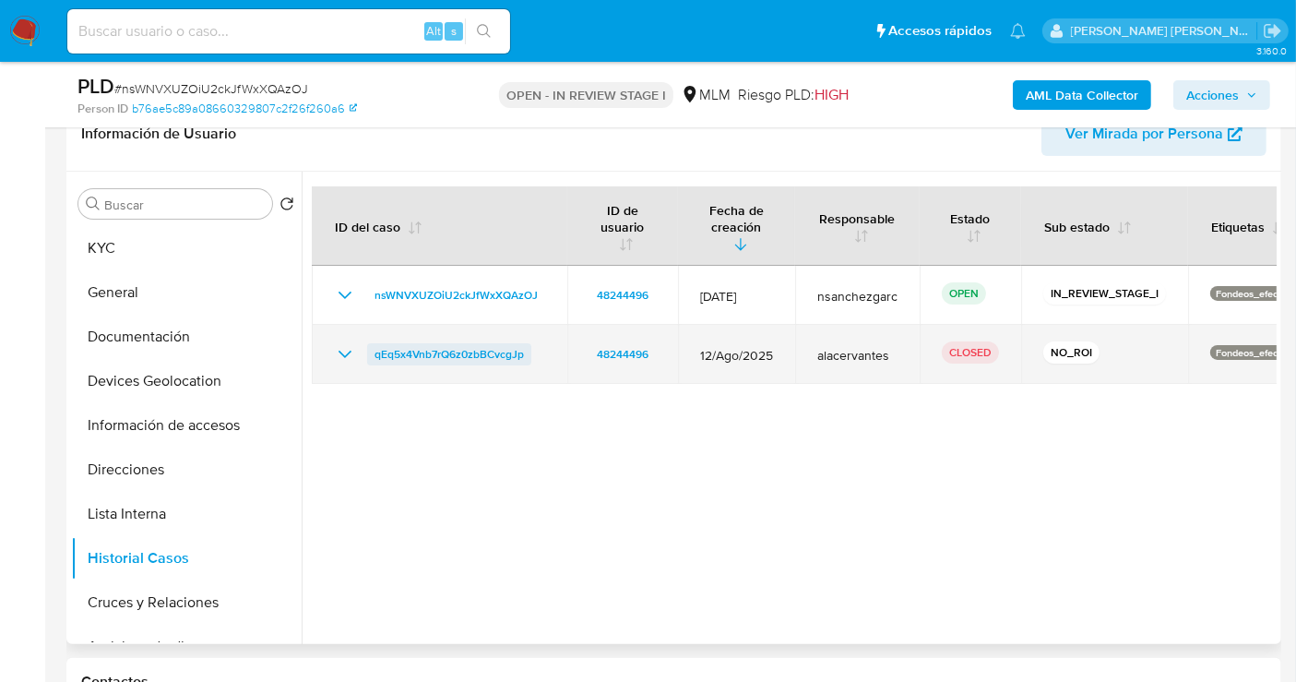
click at [487, 343] on span "qEq5x4Vnb7rQ6z0zbBCvcgJp" at bounding box center [449, 354] width 149 height 22
click at [411, 343] on span "qEq5x4Vnb7rQ6z0zbBCvcgJp" at bounding box center [449, 354] width 149 height 22
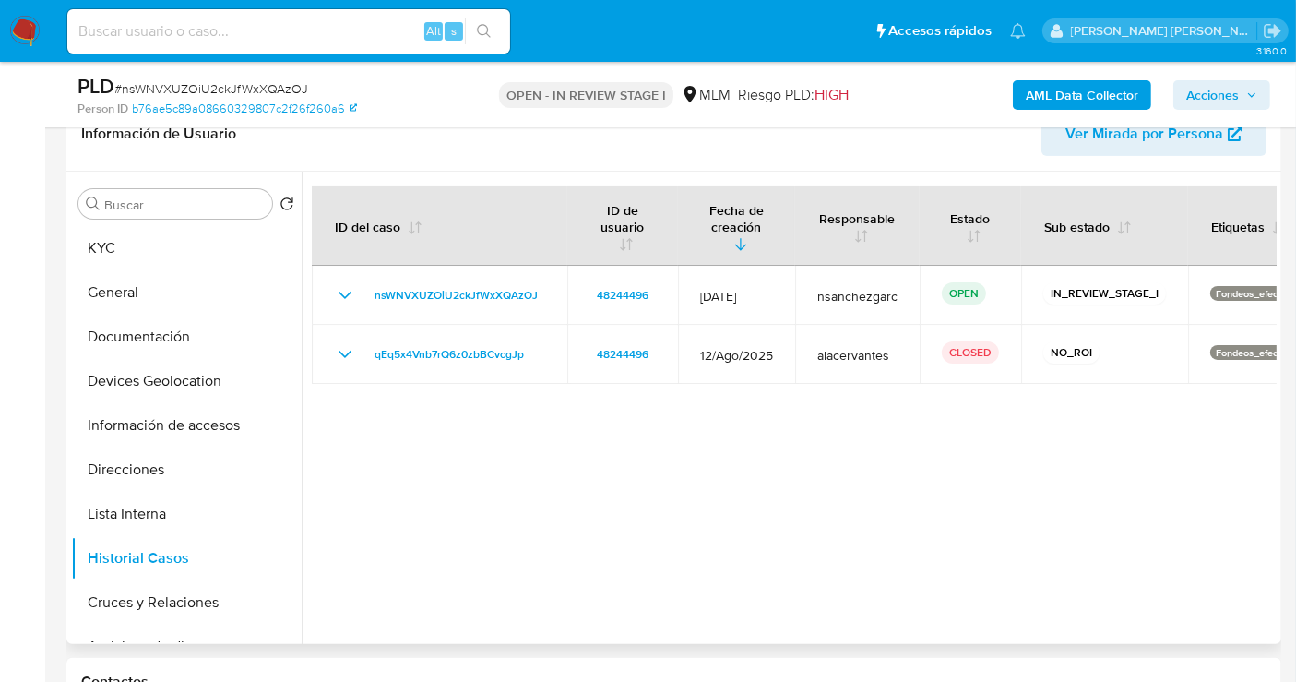
click at [1092, 133] on span "Ver Mirada por Persona" at bounding box center [1145, 134] width 158 height 44
click at [137, 467] on button "Direcciones" at bounding box center [179, 469] width 216 height 44
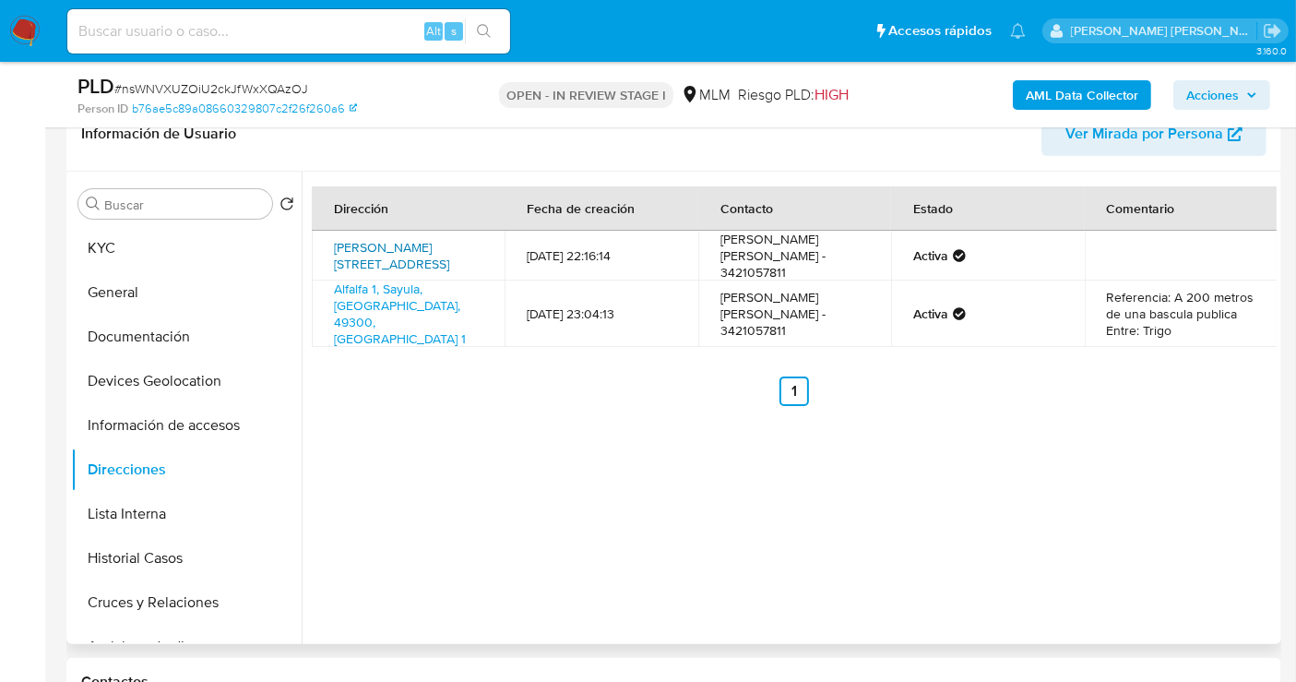
click at [394, 249] on link "Juarez 176 176, Sayula, Jalisco, 49300, Mexico 176" at bounding box center [391, 255] width 115 height 35
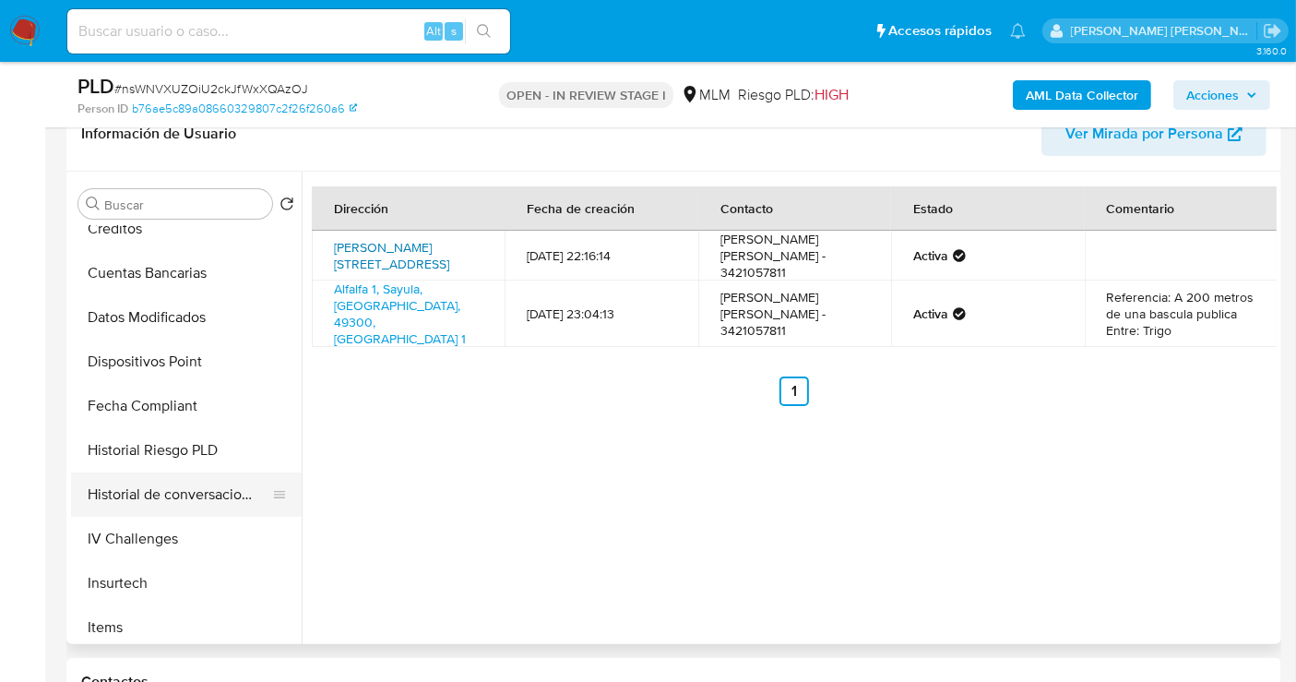
scroll to position [614, 0]
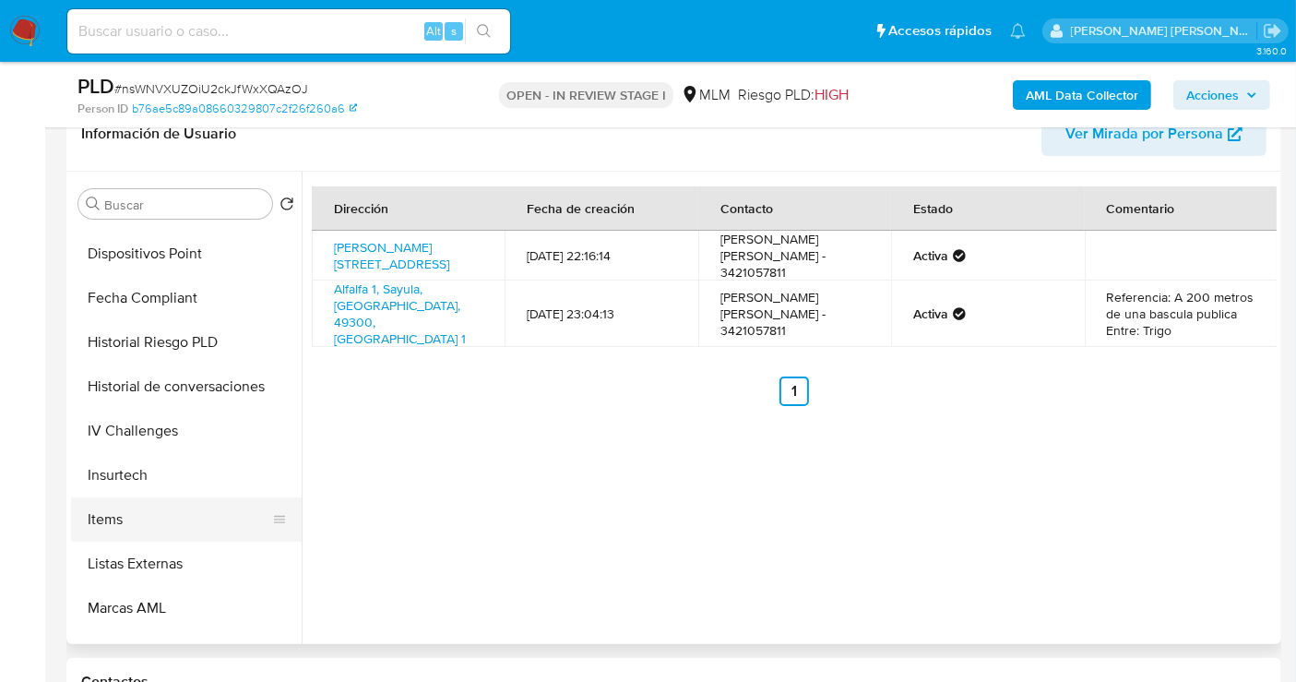
click at [152, 509] on button "Items" at bounding box center [179, 519] width 216 height 44
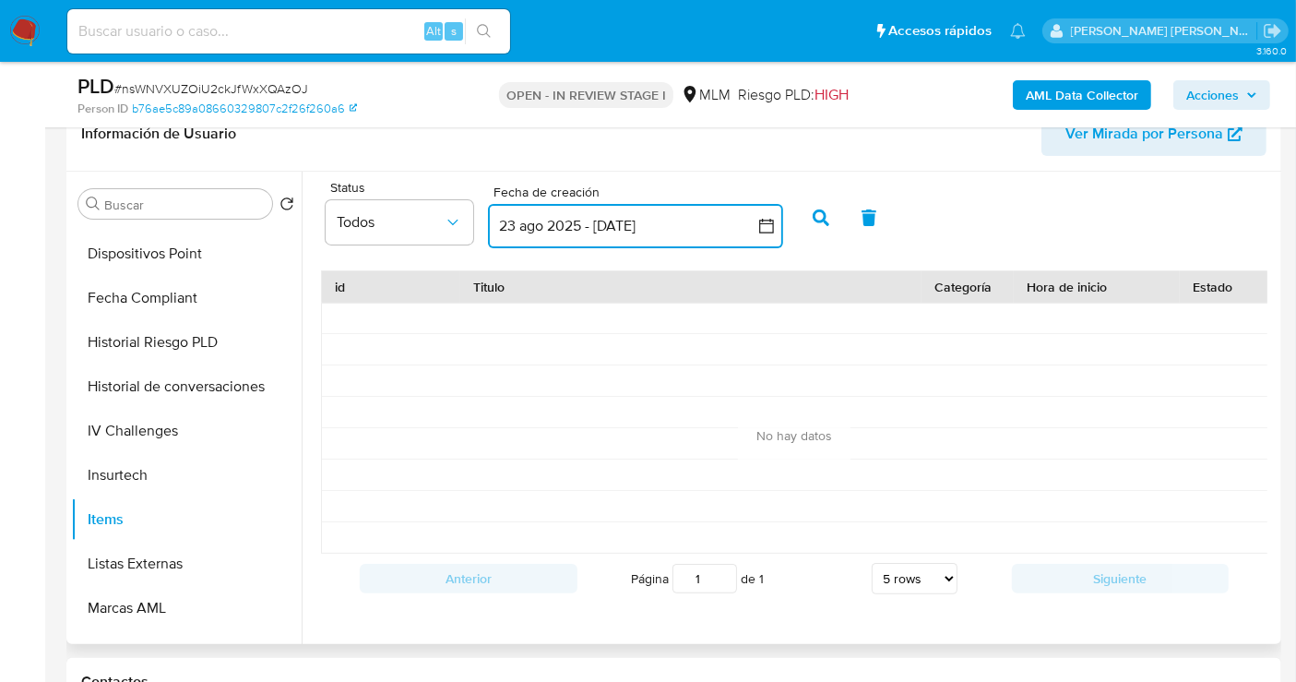
click at [586, 231] on button "23 ago 2025 - 22 sep 2025" at bounding box center [635, 226] width 295 height 44
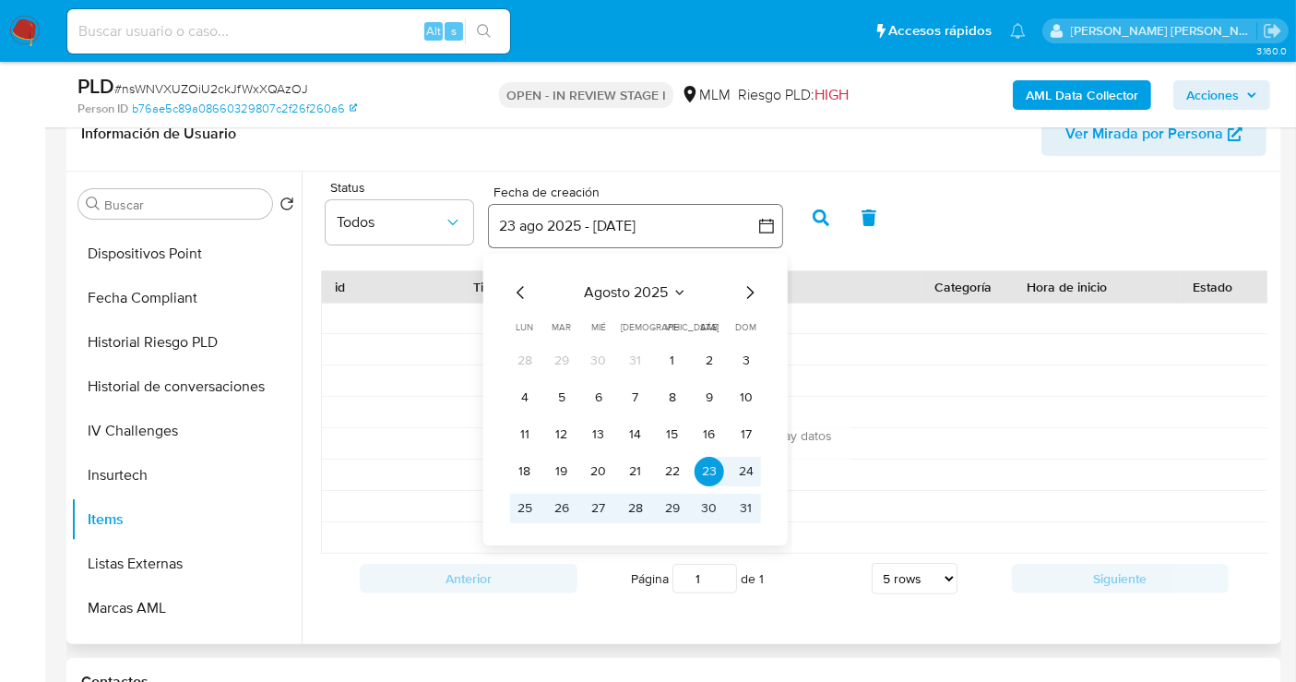
click at [618, 234] on button "23 ago 2025 - 22 sep 2025" at bounding box center [635, 226] width 295 height 44
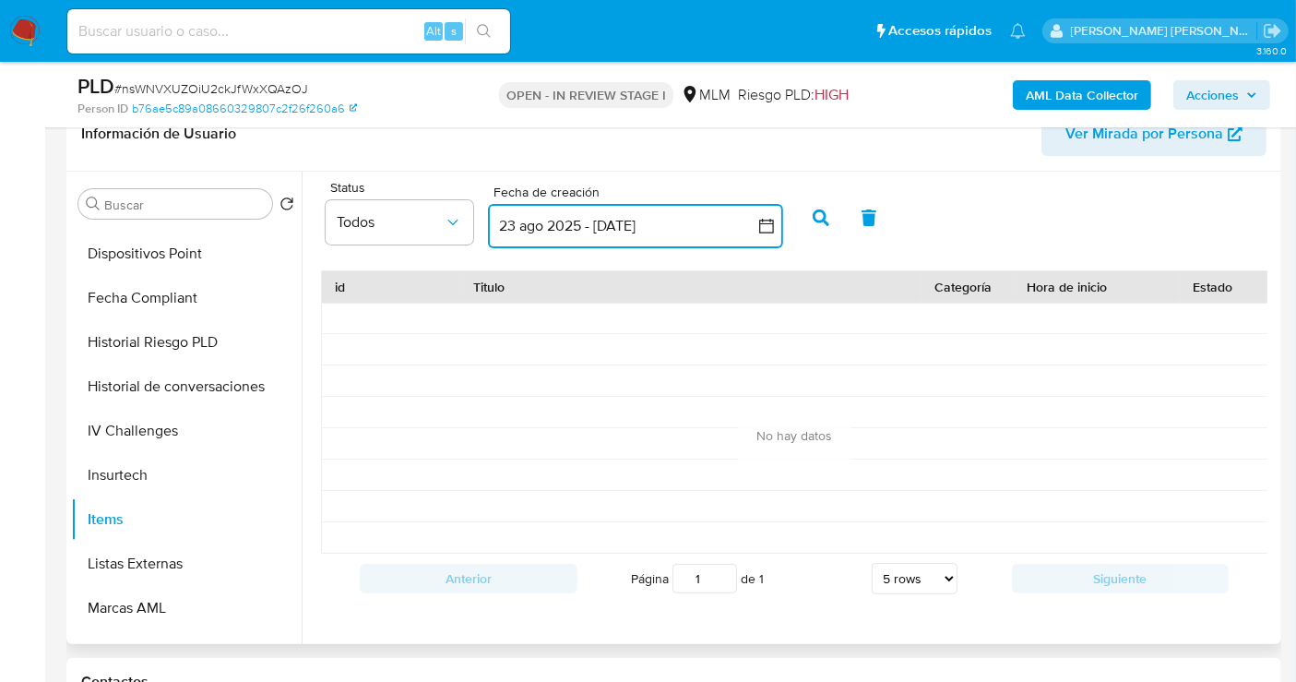
click at [598, 224] on button "23 ago 2025 - 22 sep 2025" at bounding box center [635, 226] width 295 height 44
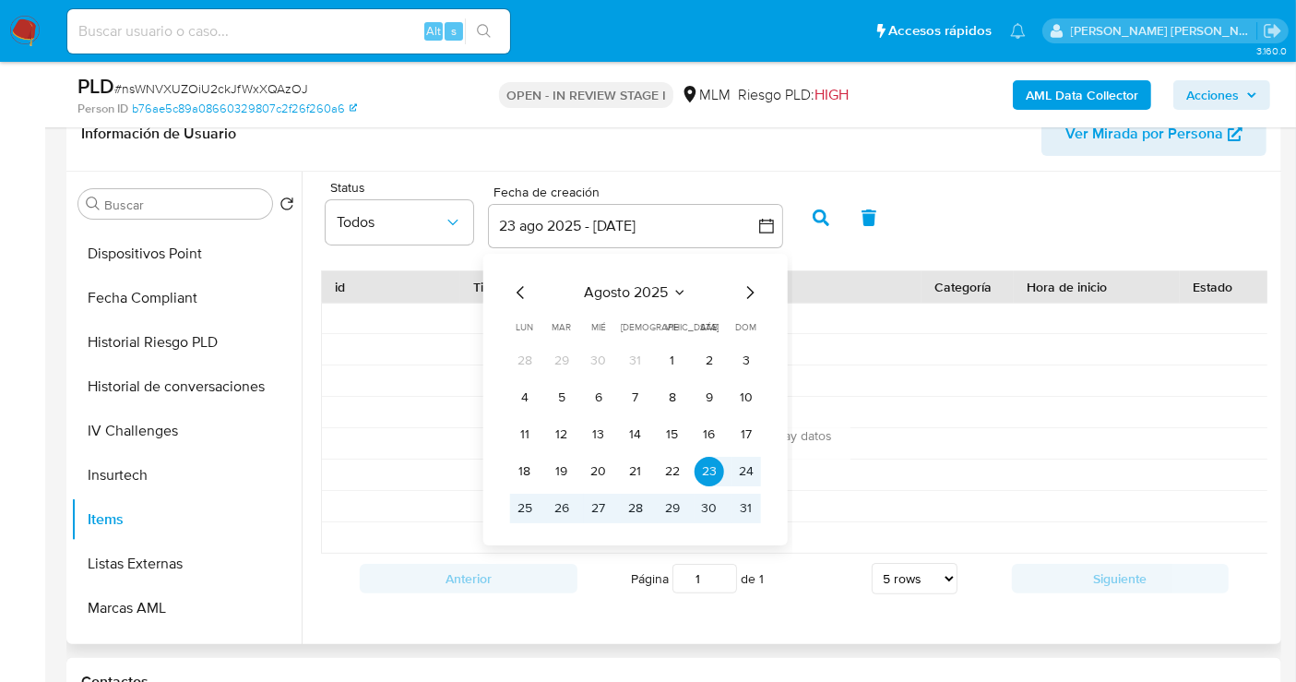
click at [518, 290] on icon "Mes anterior" at bounding box center [520, 292] width 7 height 13
click at [564, 356] on button "1" at bounding box center [562, 361] width 30 height 30
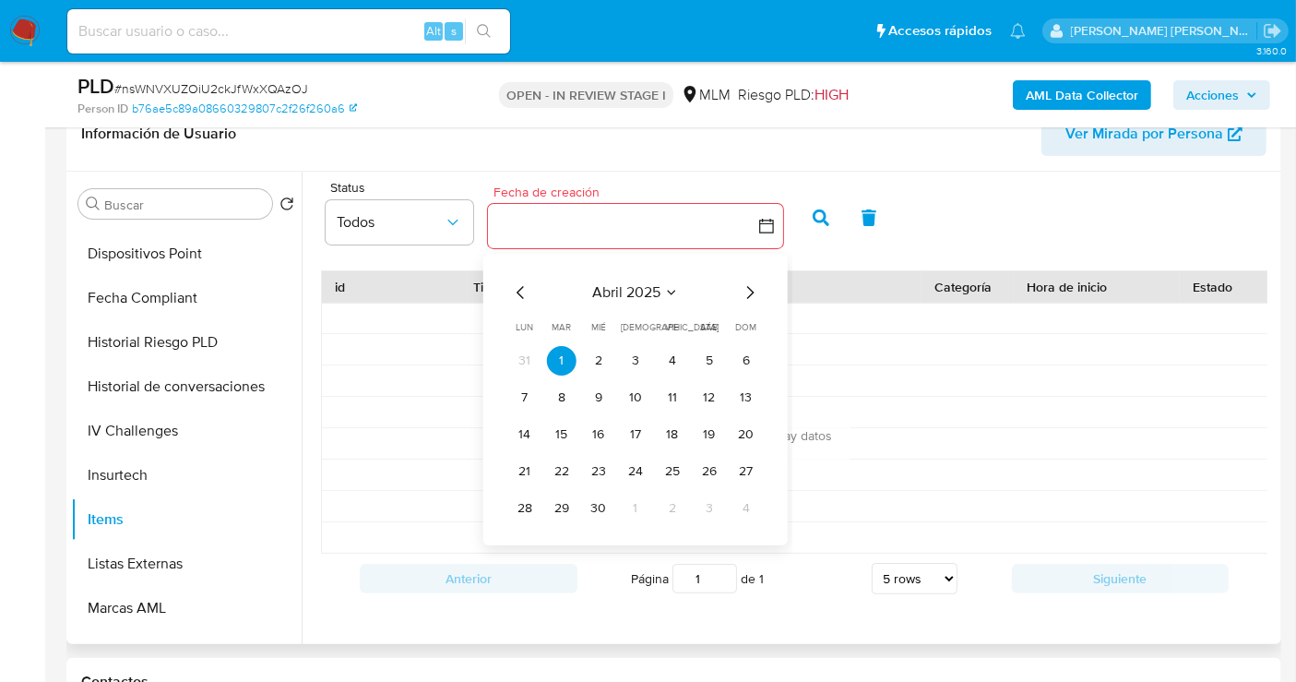
click at [745, 286] on icon "Mes siguiente" at bounding box center [750, 292] width 22 height 22
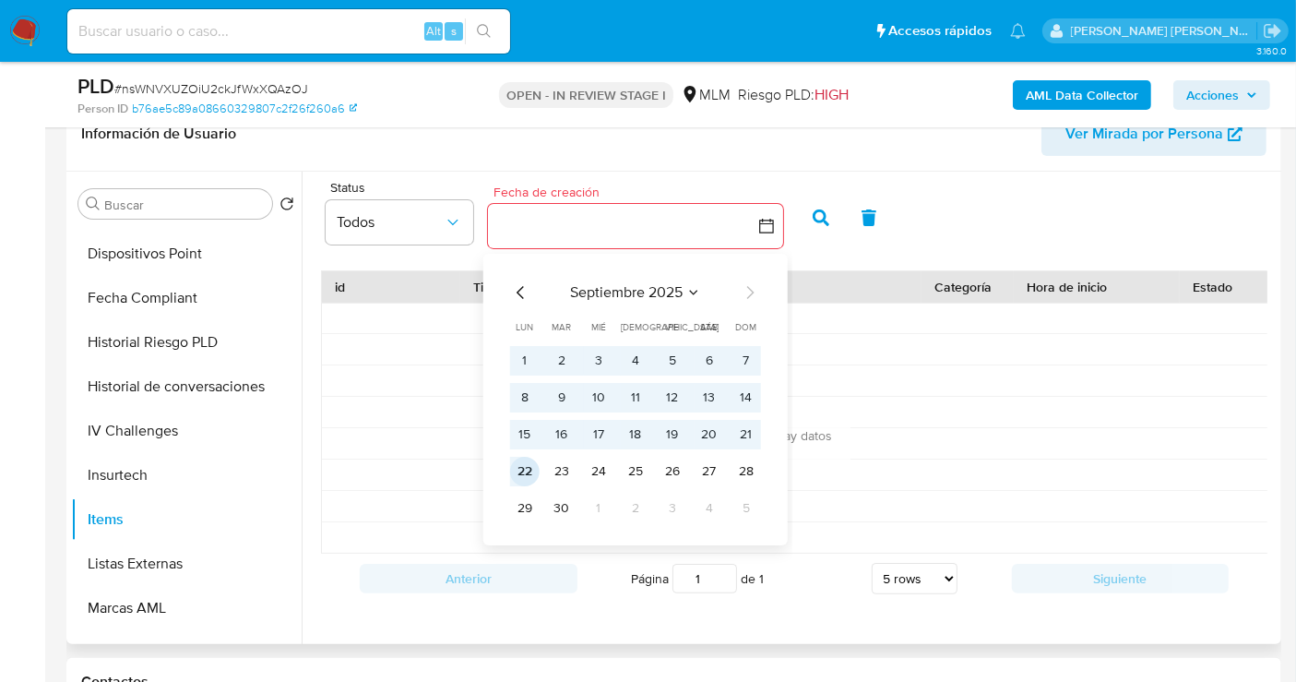
click at [517, 464] on button "22" at bounding box center [525, 472] width 30 height 30
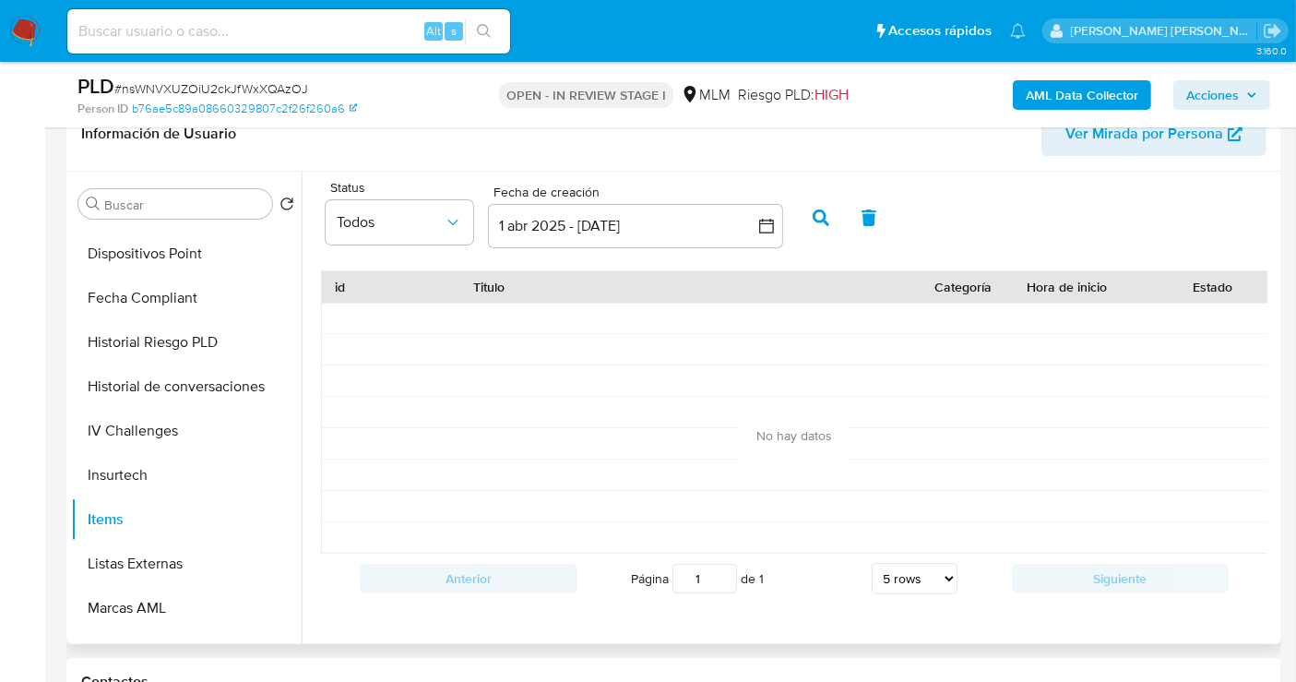
click at [823, 222] on icon "button" at bounding box center [821, 217] width 17 height 17
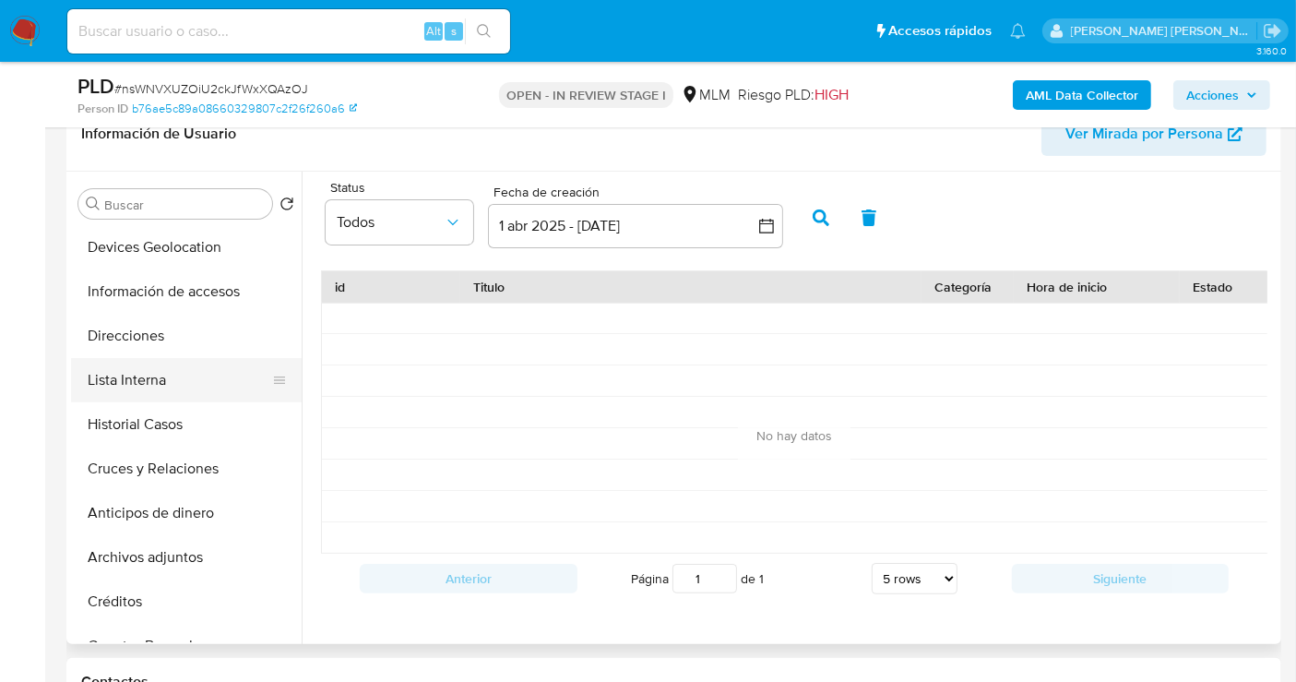
scroll to position [102, 0]
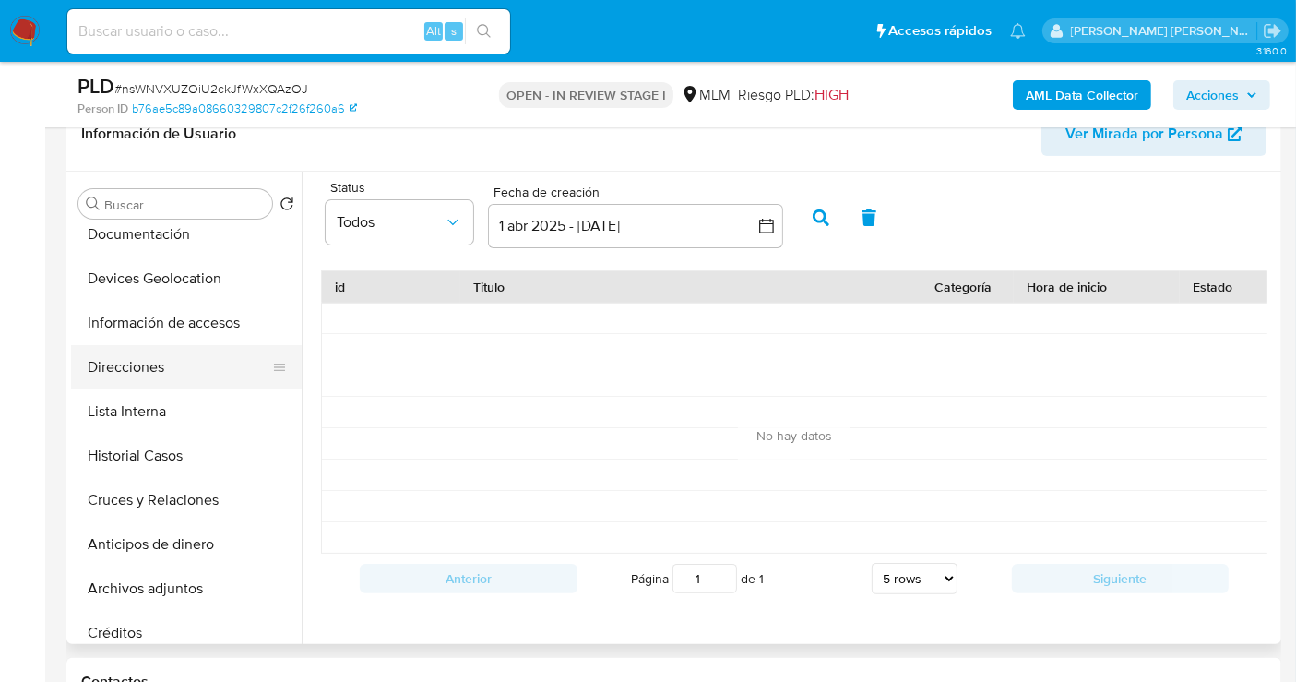
click at [133, 351] on button "Direcciones" at bounding box center [179, 367] width 216 height 44
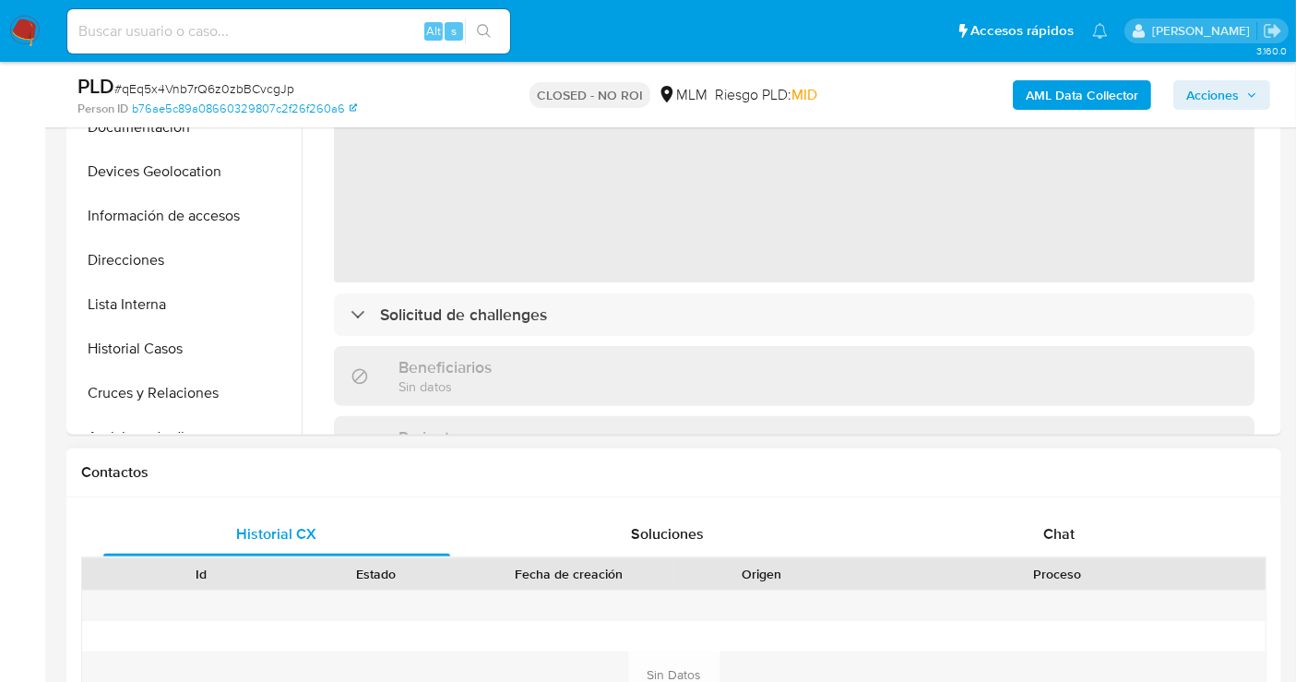
select select "10"
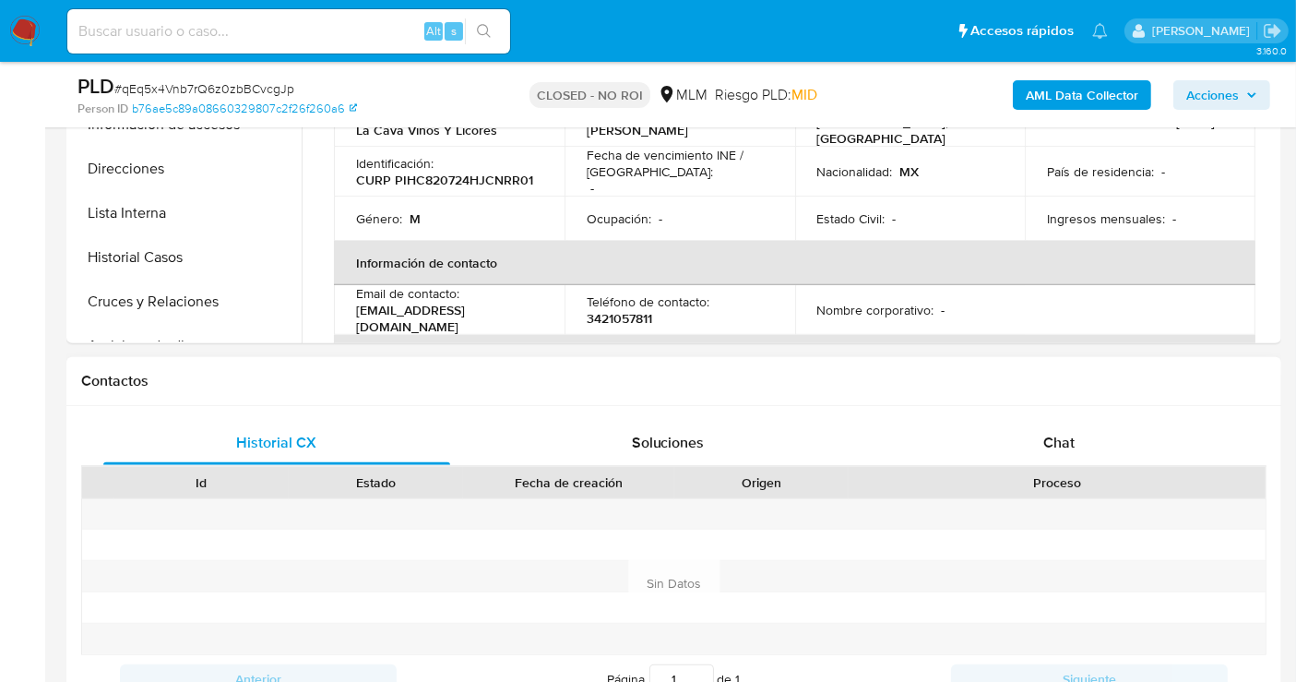
scroll to position [717, 0]
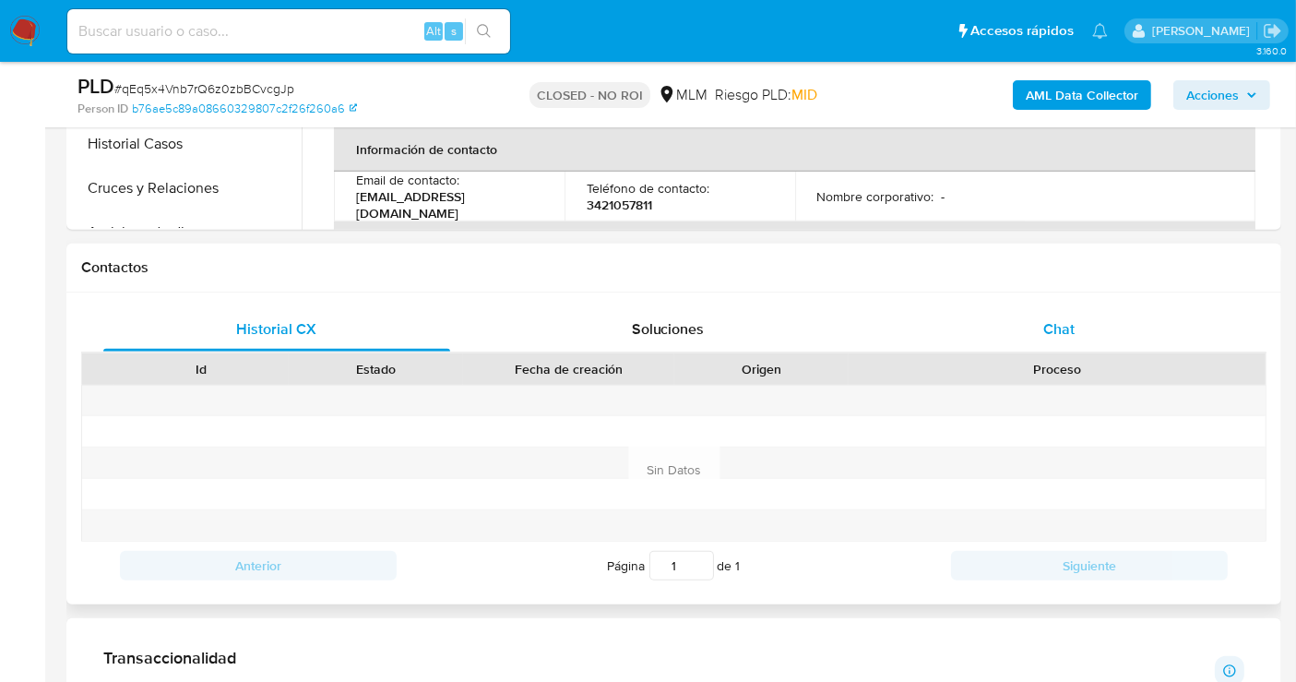
click at [1056, 318] on span "Chat" at bounding box center [1058, 328] width 31 height 21
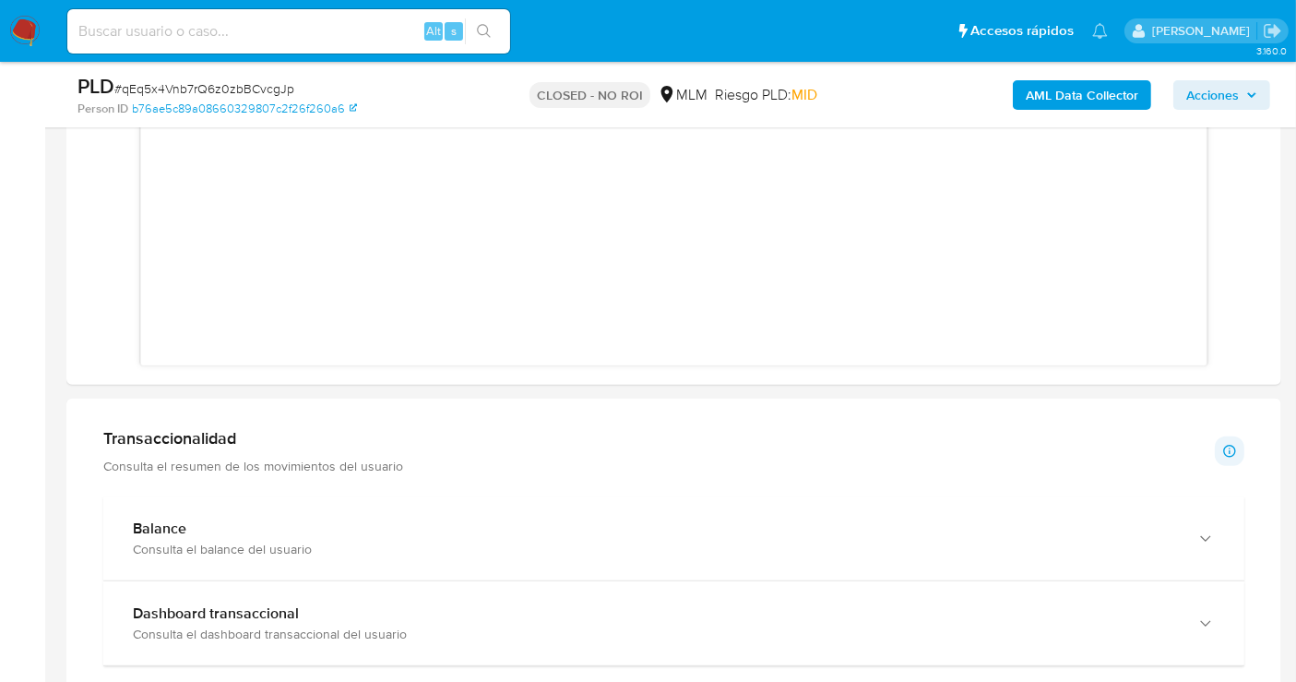
scroll to position [819, 0]
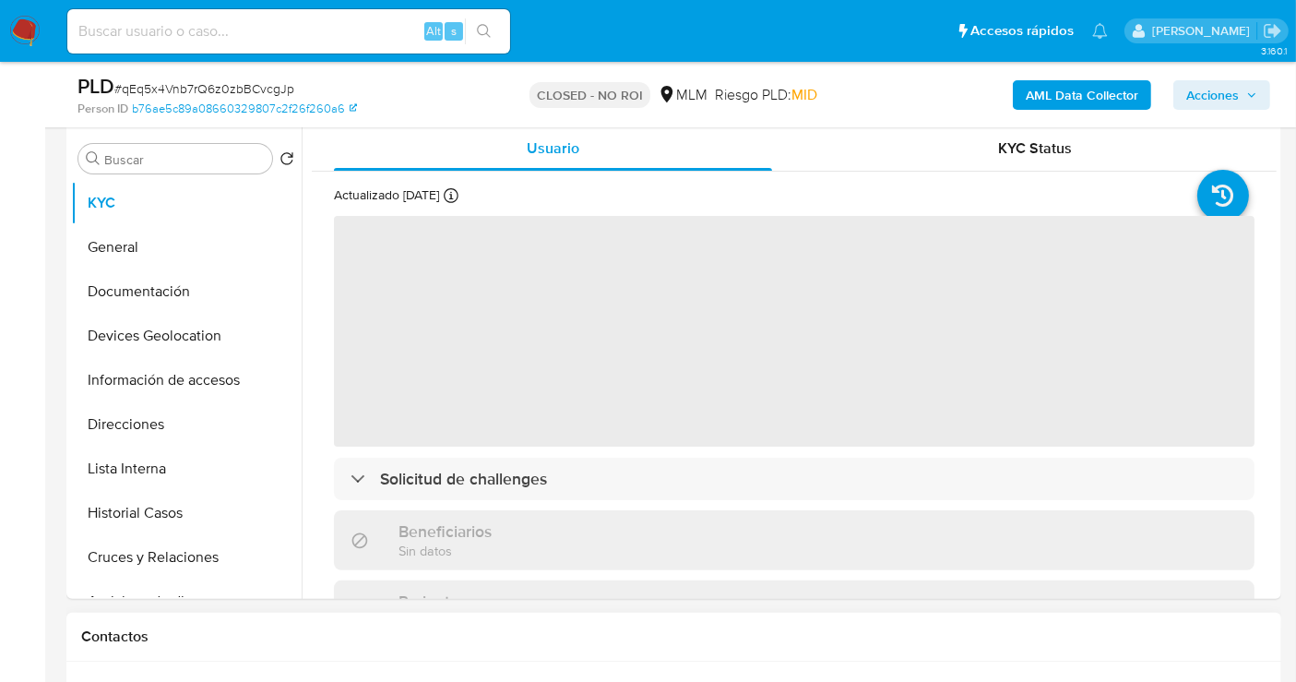
scroll to position [512, 0]
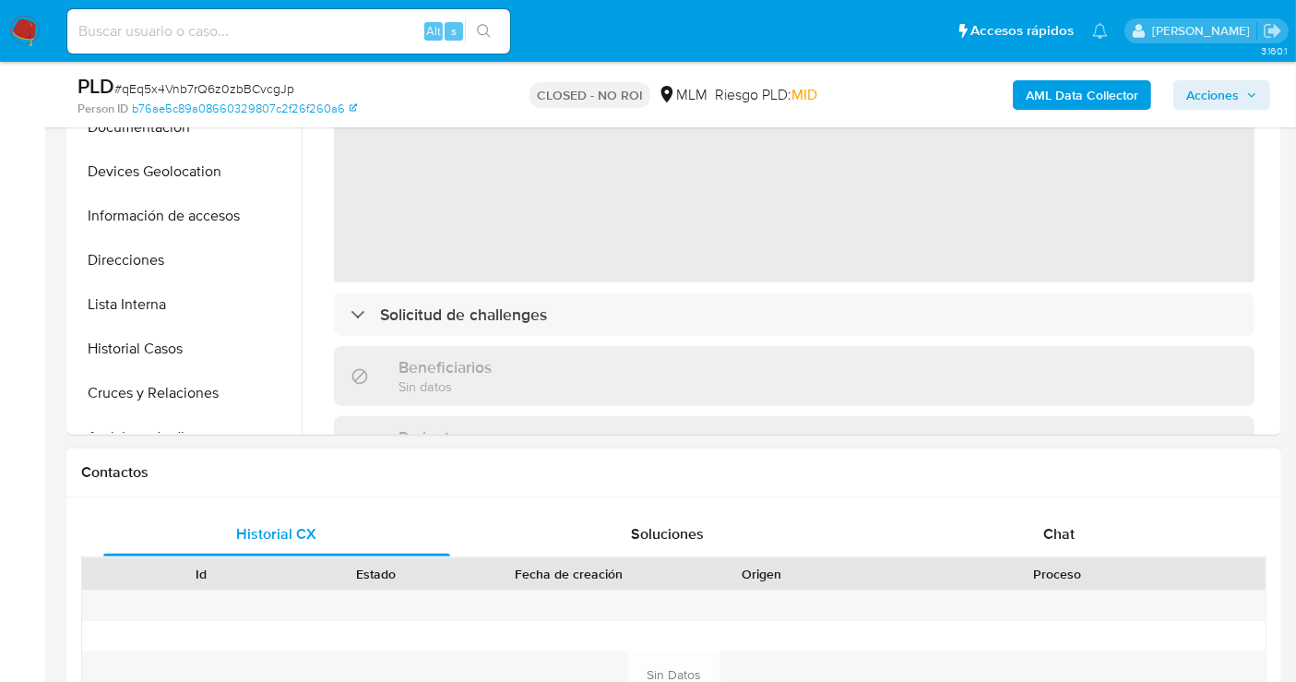
select select "10"
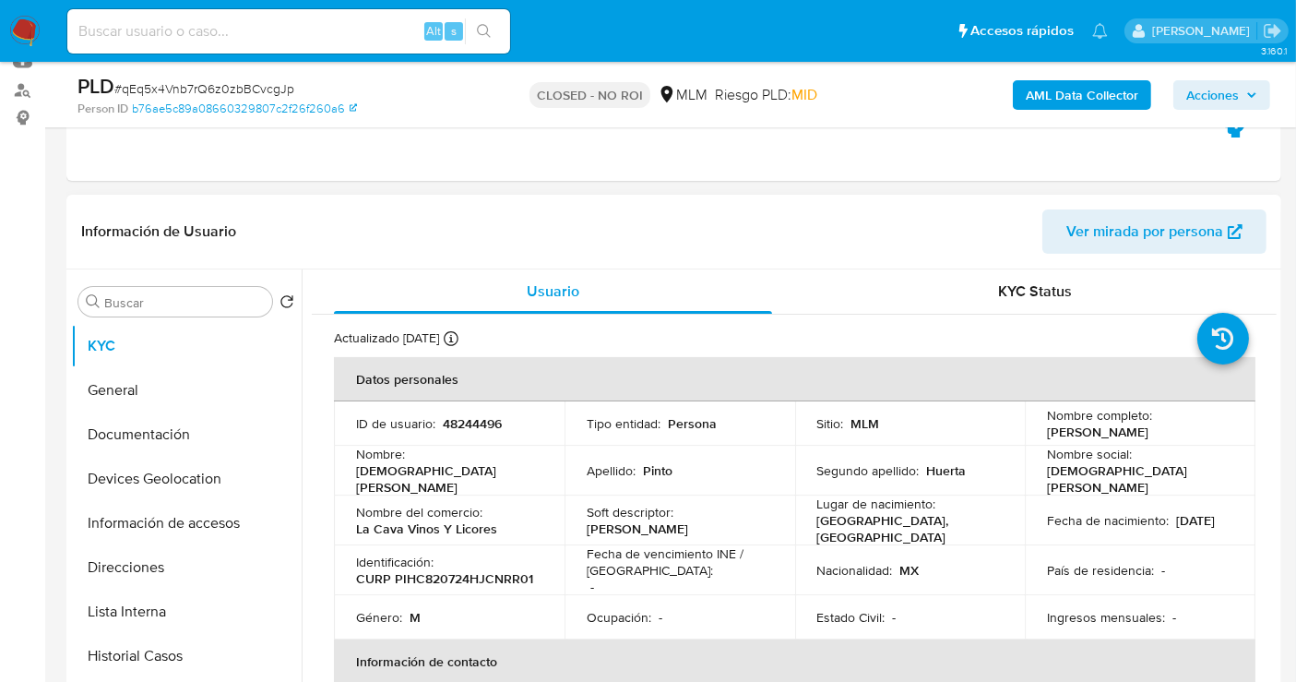
scroll to position [0, 0]
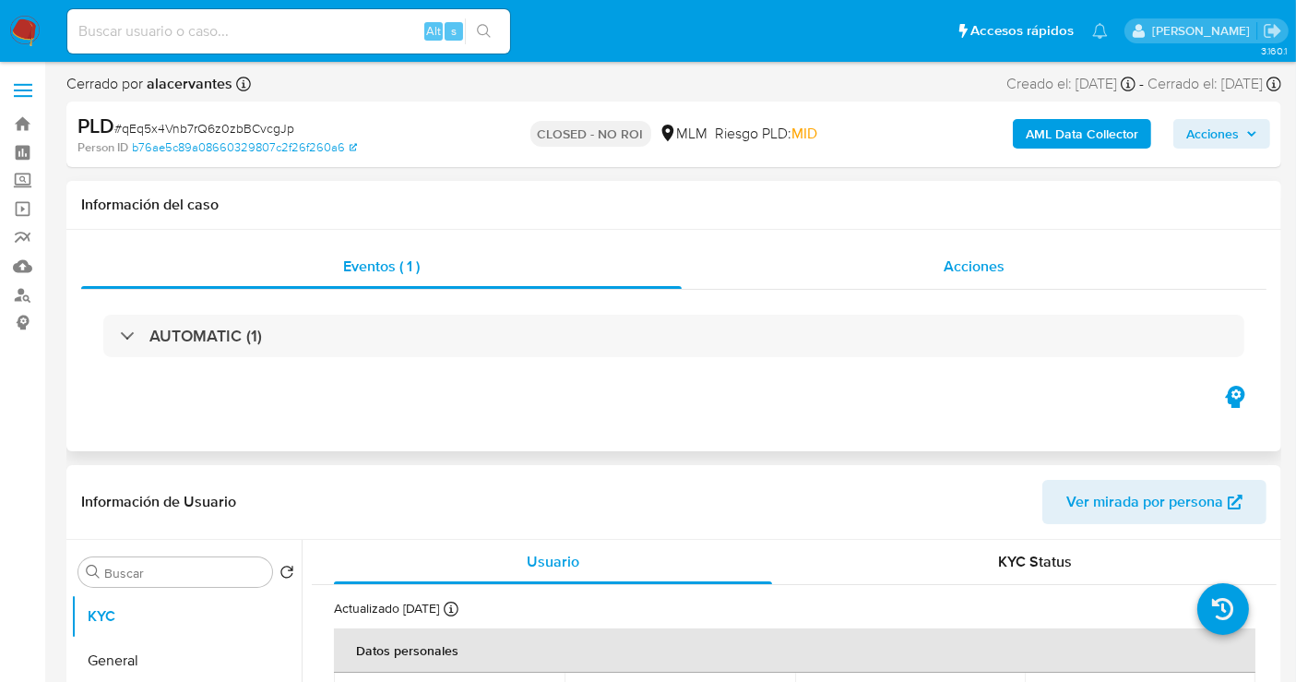
click at [1012, 278] on div "Acciones" at bounding box center [974, 266] width 585 height 44
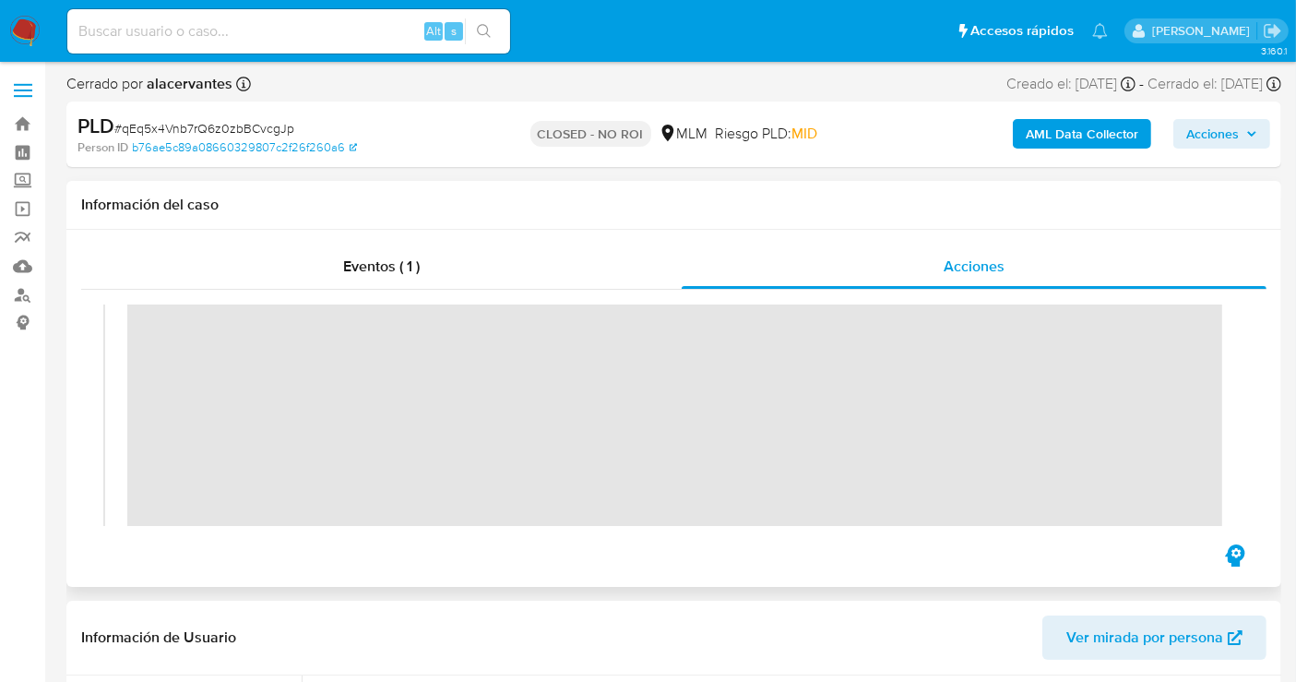
scroll to position [205, 0]
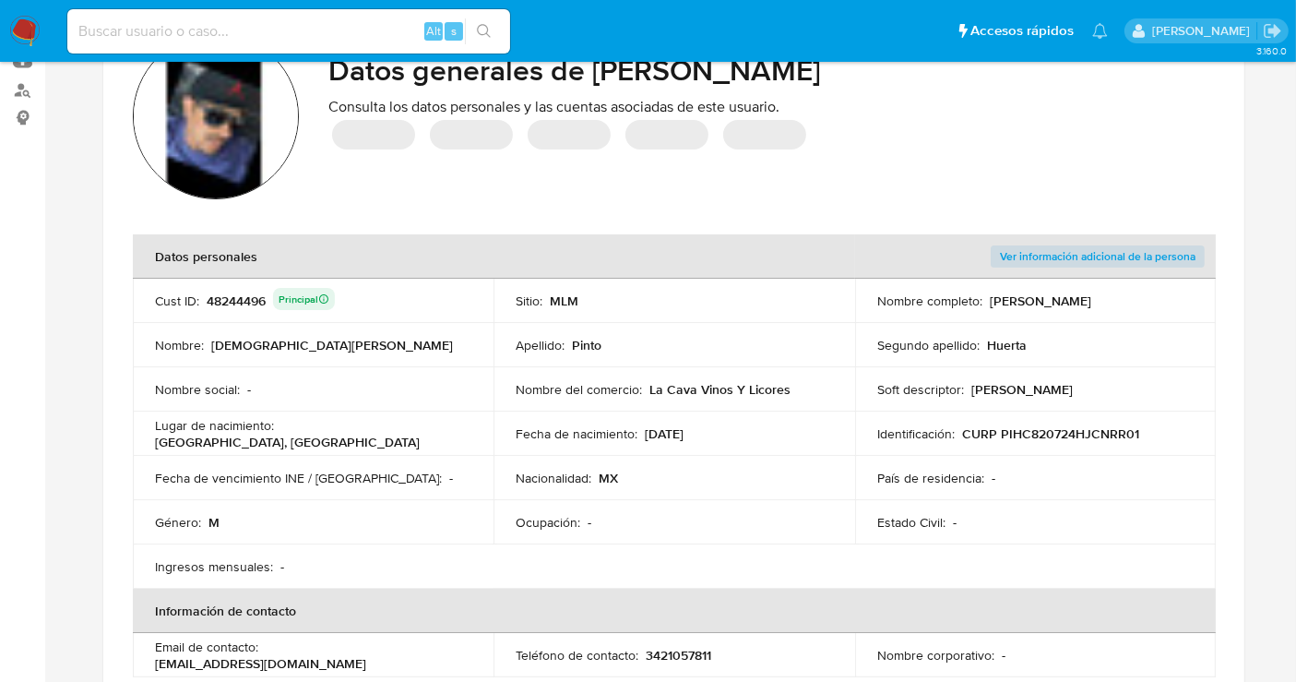
scroll to position [102, 0]
